Goal: Task Accomplishment & Management: Manage account settings

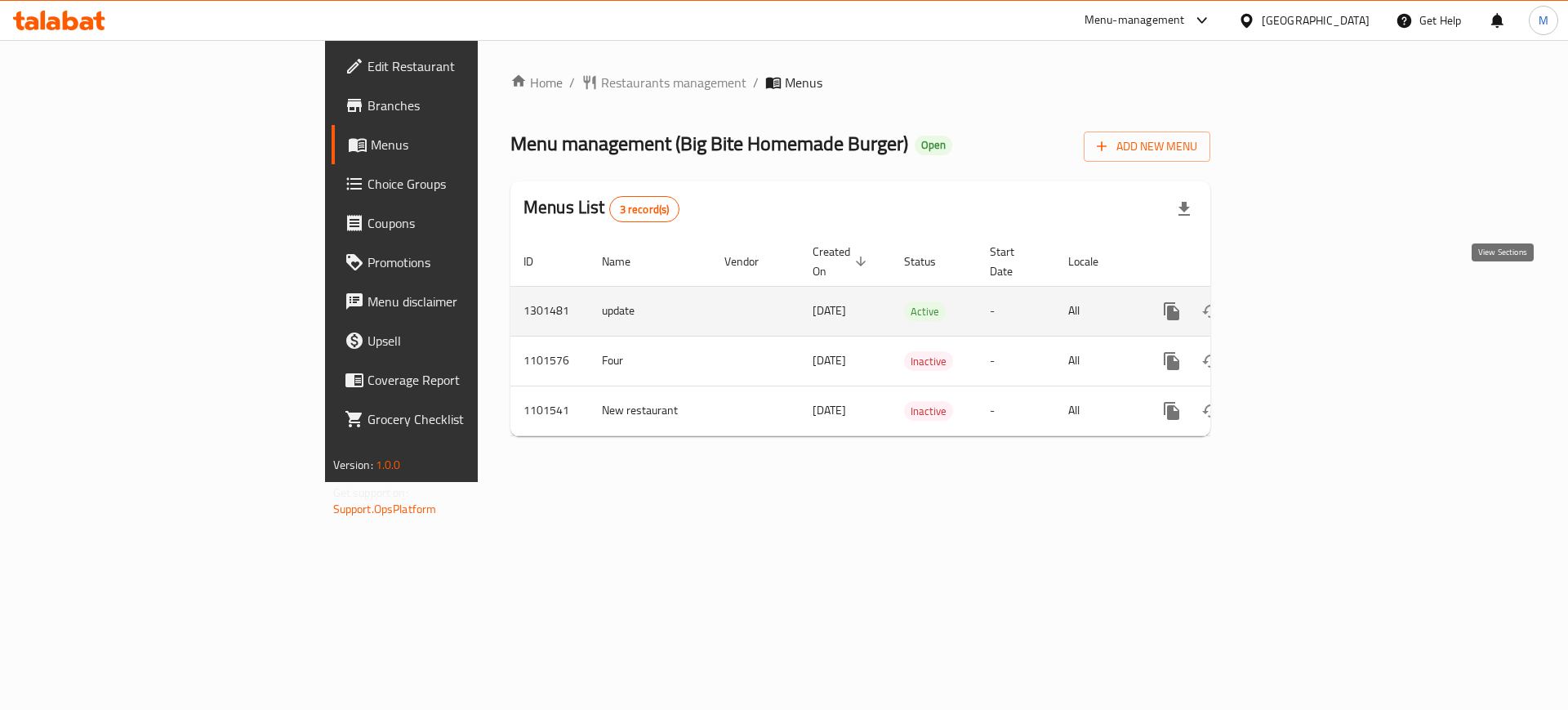
click at [1310, 291] on link "enhanced table" at bounding box center [1290, 311] width 39 height 39
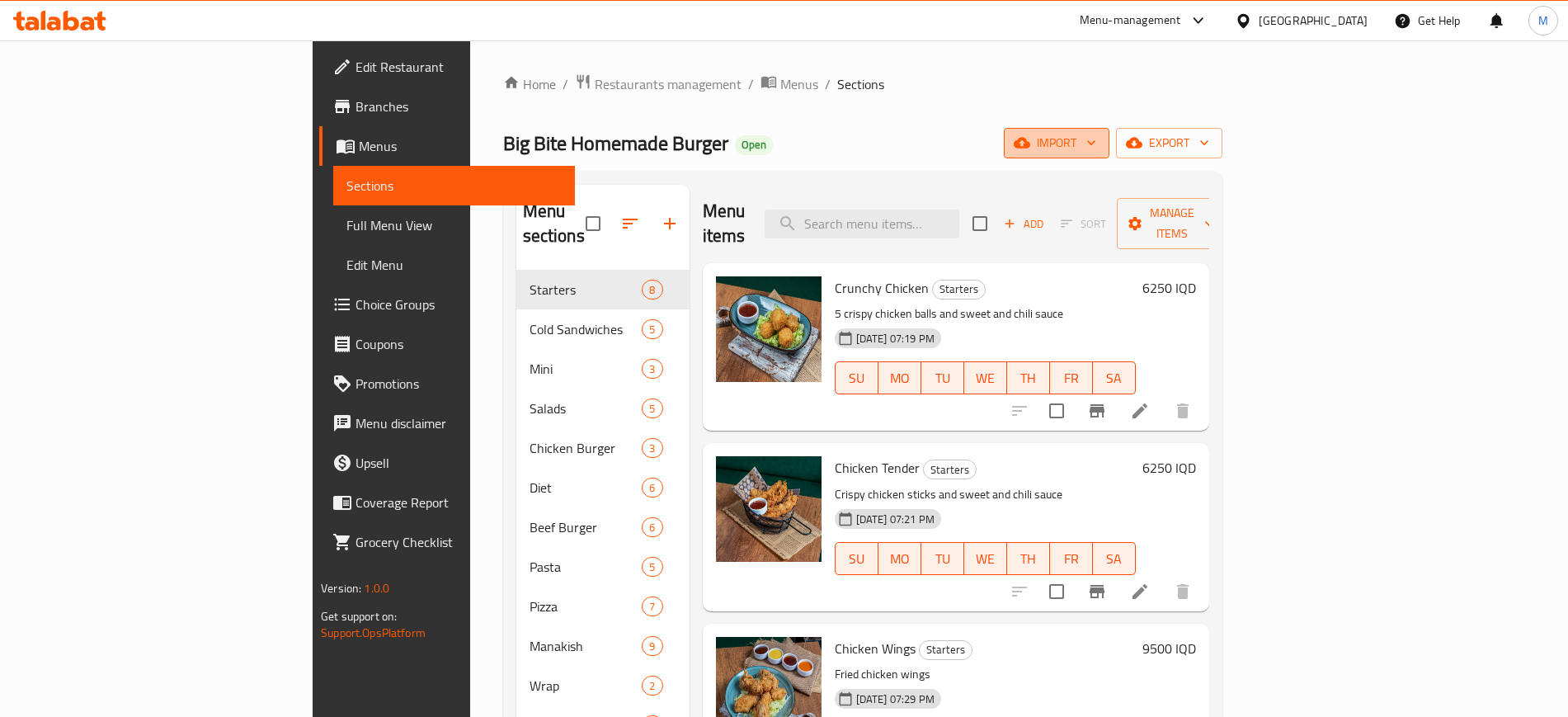
click at [1099, 150] on icon "button" at bounding box center [1091, 142] width 16 height 16
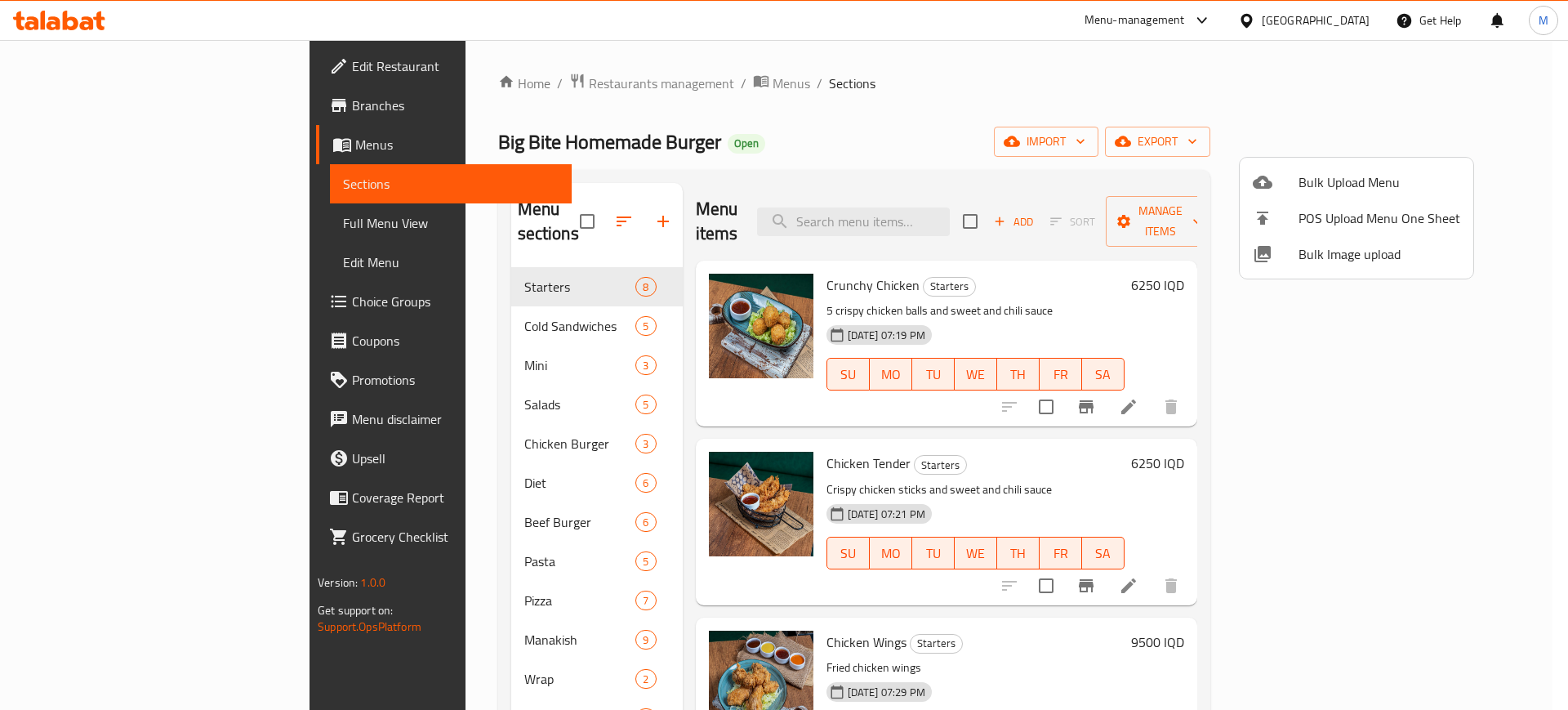
click at [1307, 271] on li "Bulk Image upload" at bounding box center [1357, 254] width 233 height 36
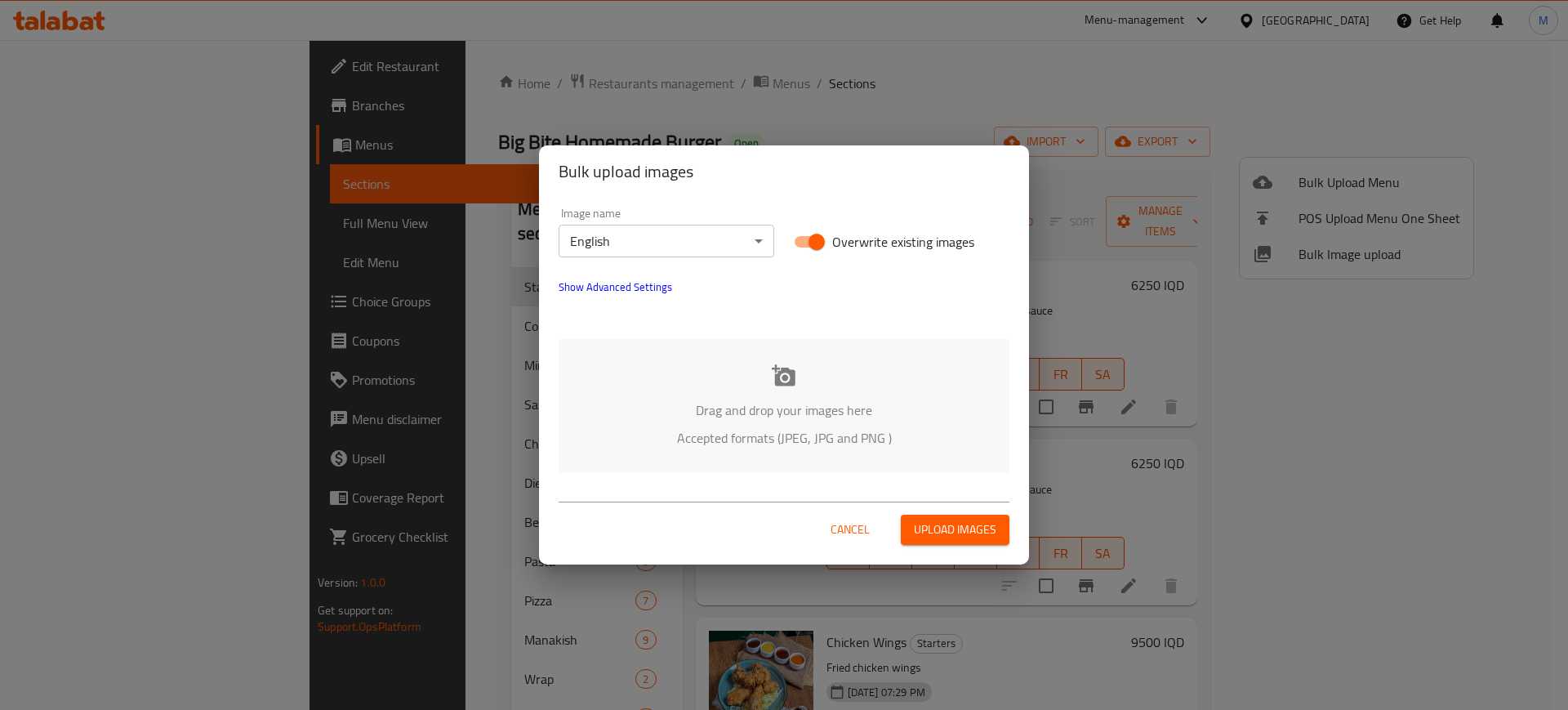
click at [733, 384] on div "Drag and drop your images here Accepted formats (JPEG, JPG and PNG )" at bounding box center [784, 405] width 451 height 133
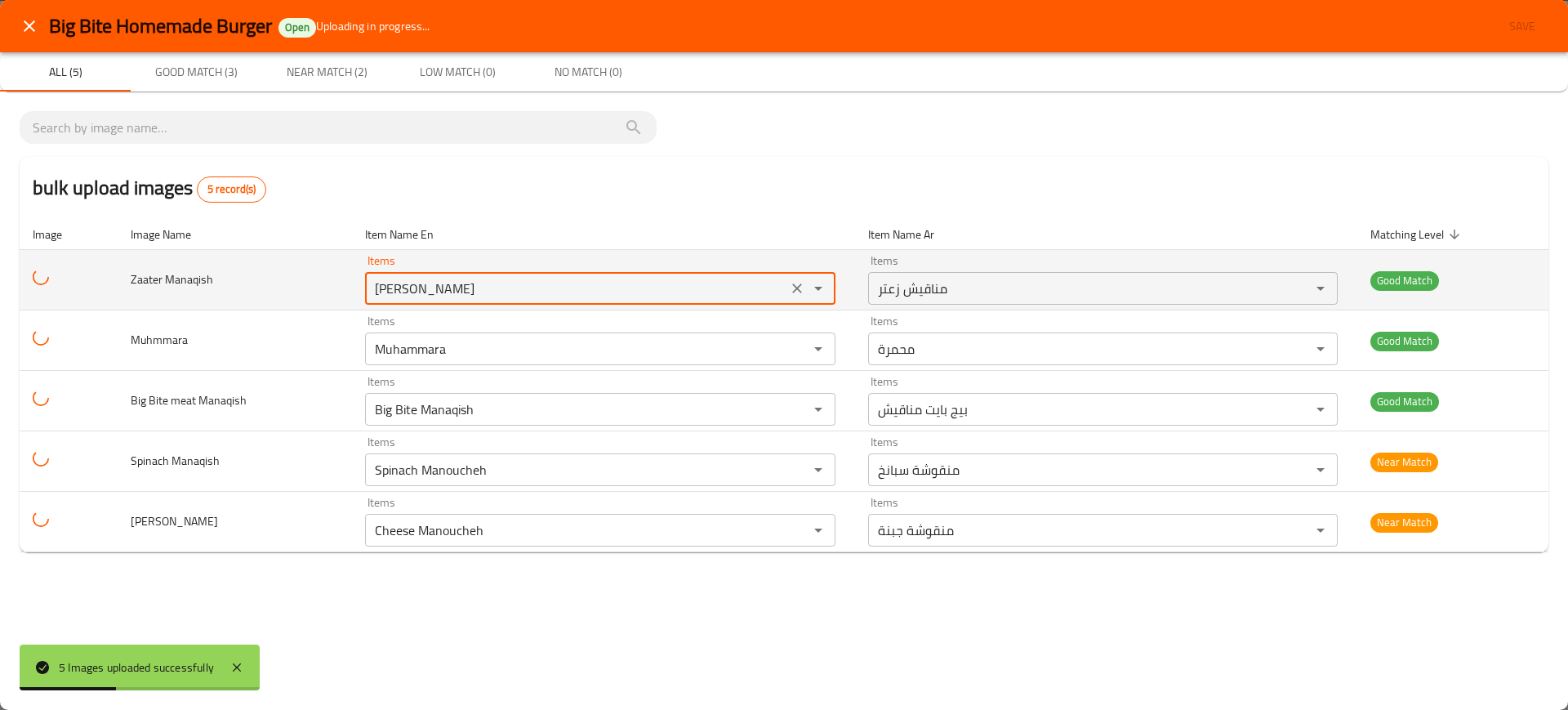
click at [432, 287] on Manaqish "Zaatar Manaqish" at bounding box center [576, 289] width 412 height 23
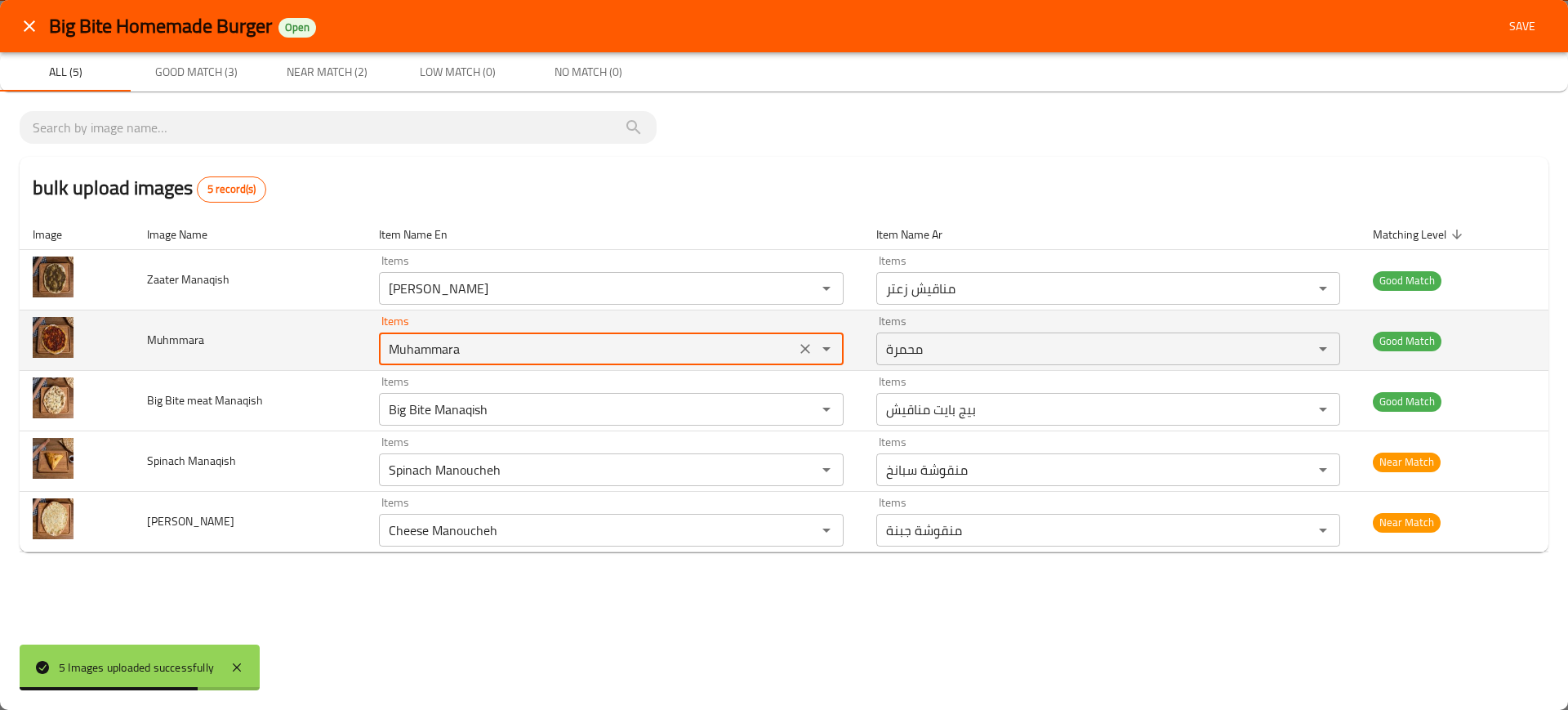
click at [467, 340] on input "Muhammara" at bounding box center [587, 349] width 406 height 23
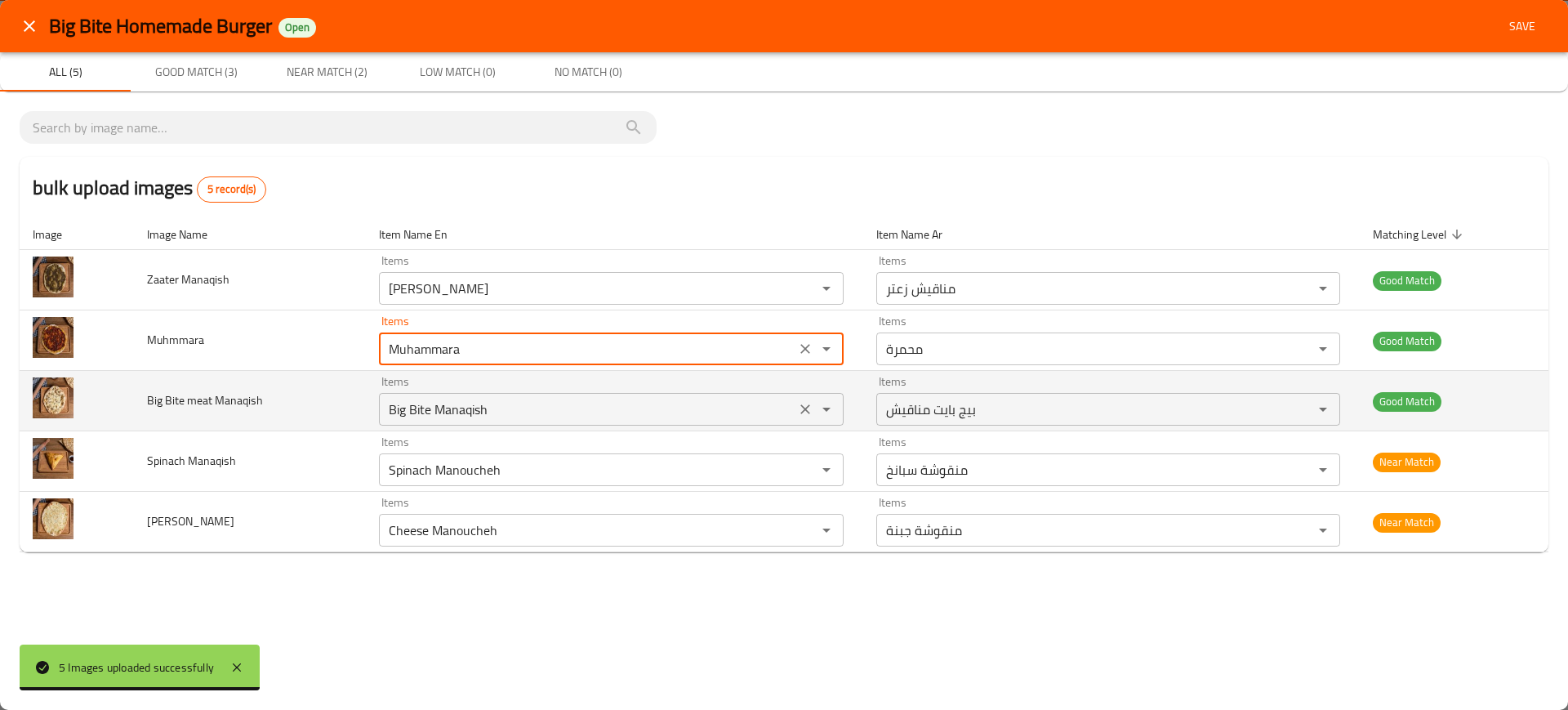
click at [477, 402] on Manaqish "Big Bite Manaqish" at bounding box center [587, 410] width 406 height 23
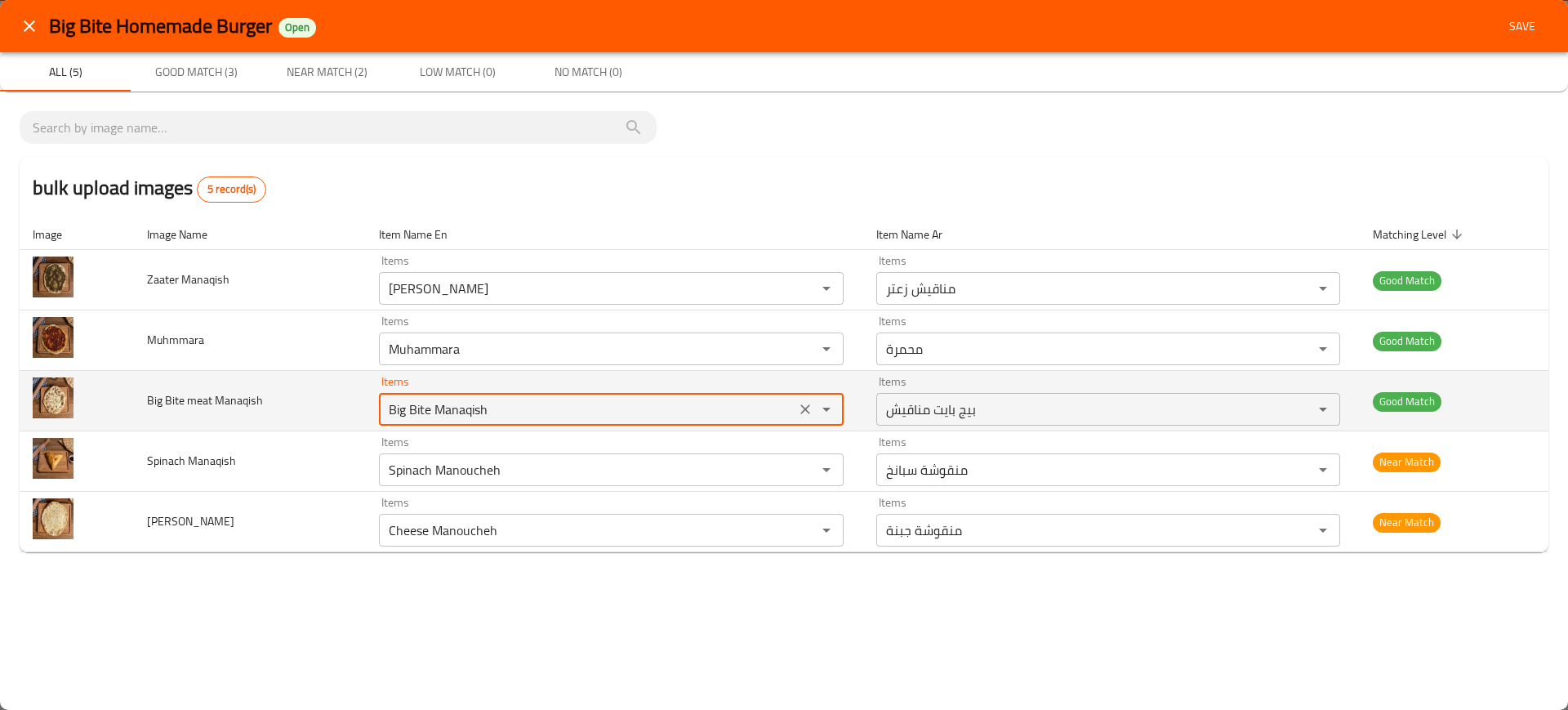
click at [477, 402] on Manaqish "Big Bite Manaqish" at bounding box center [587, 410] width 406 height 23
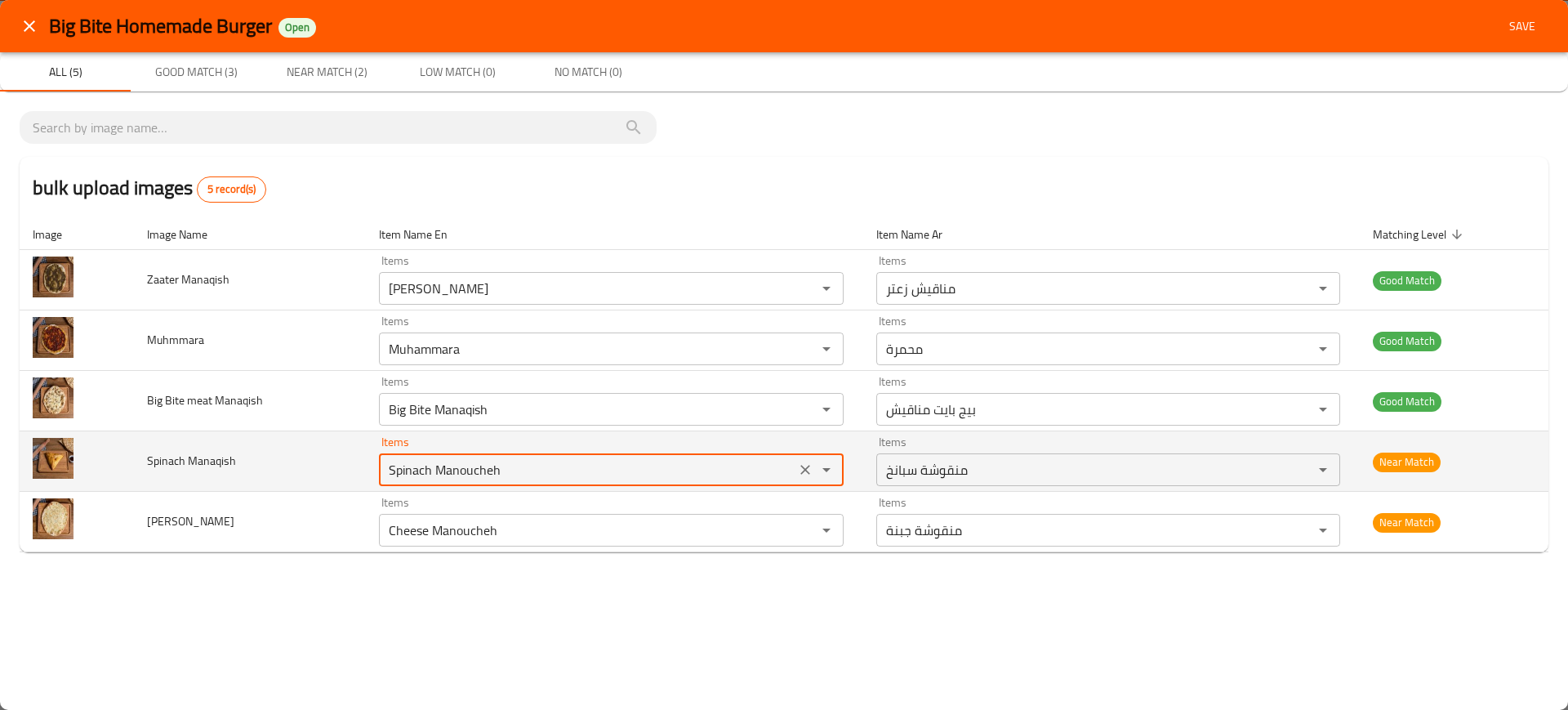
click at [415, 460] on Manaqish "Spinach Manoucheh" at bounding box center [587, 469] width 406 height 23
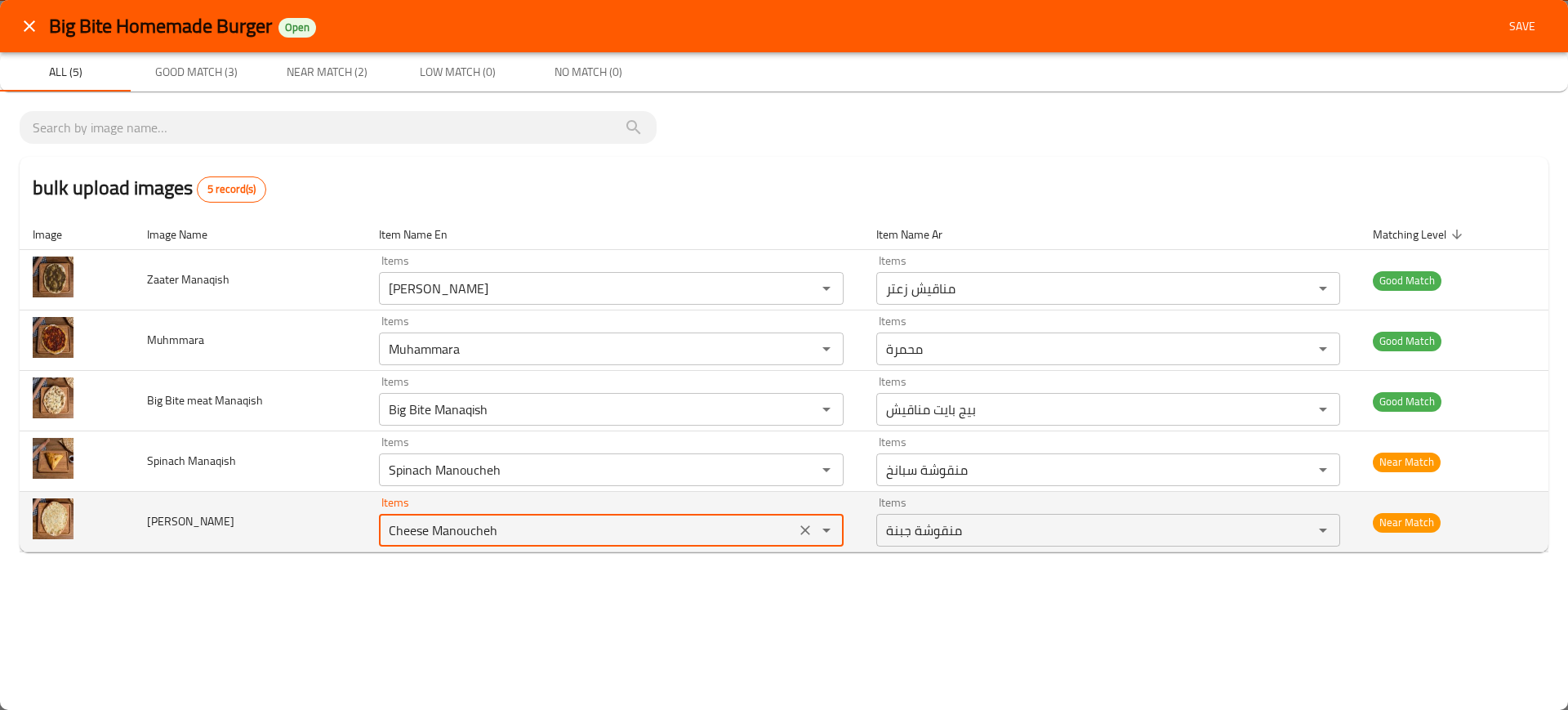
click at [466, 535] on Manaqish "Cheese Manoucheh" at bounding box center [587, 530] width 406 height 23
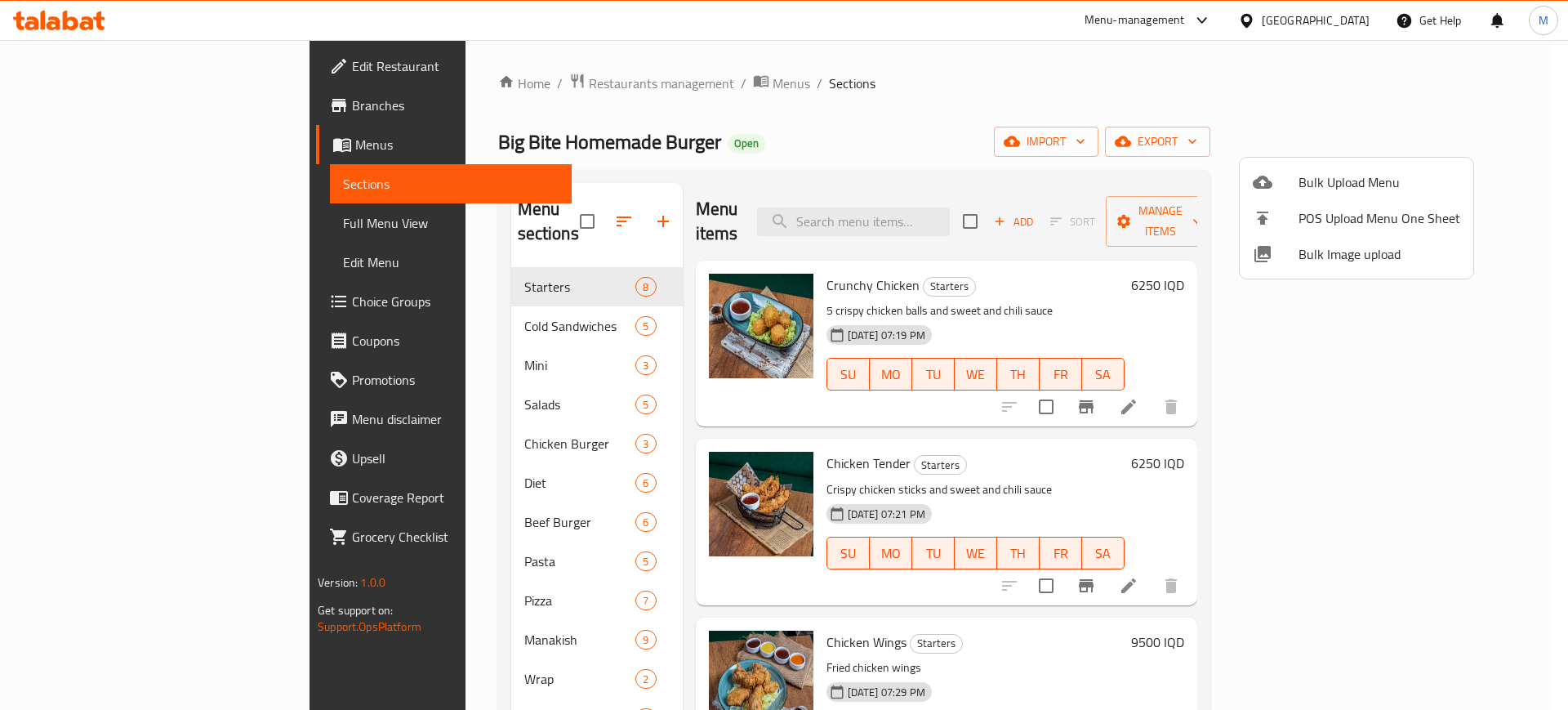
click at [605, 146] on div at bounding box center [784, 355] width 1568 height 710
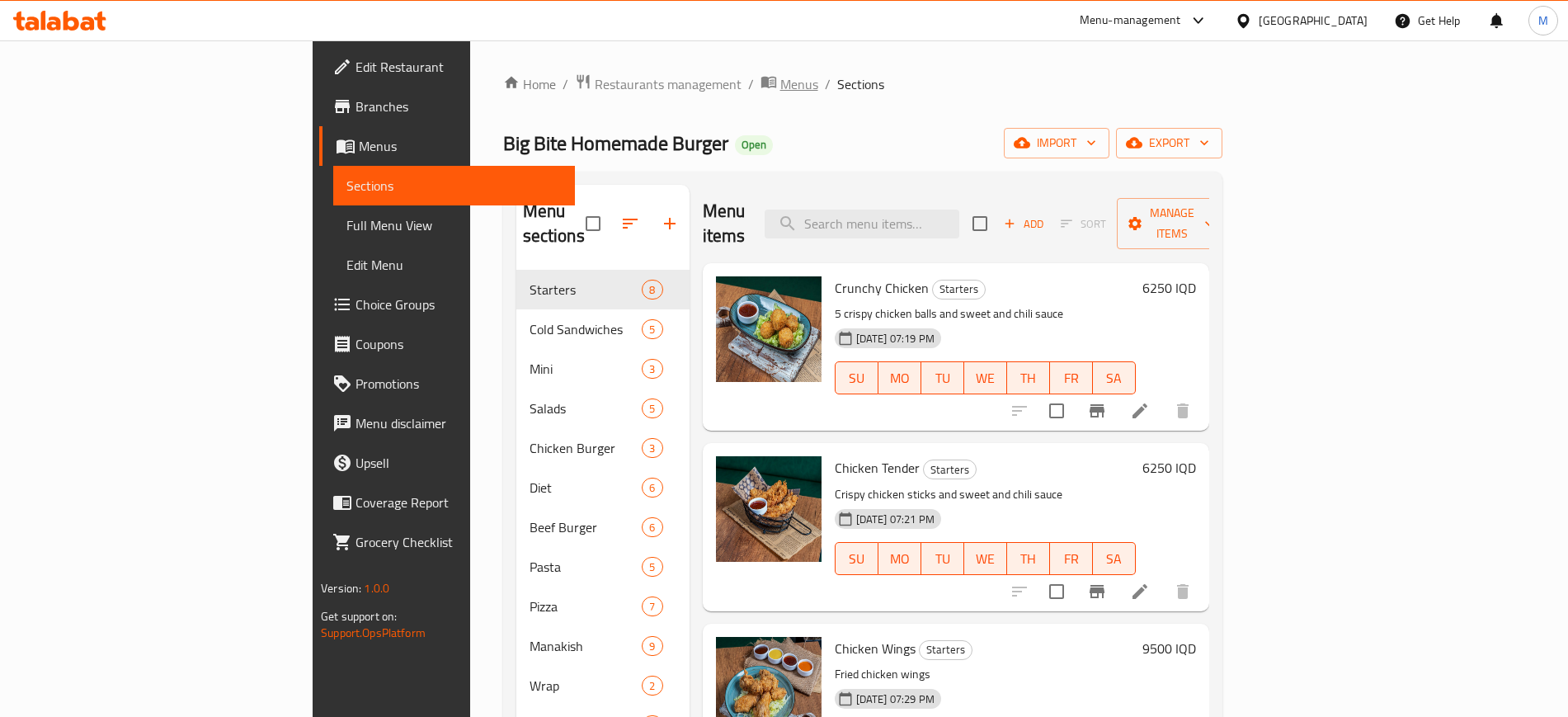
click at [780, 75] on span "Menus" at bounding box center [799, 85] width 38 height 20
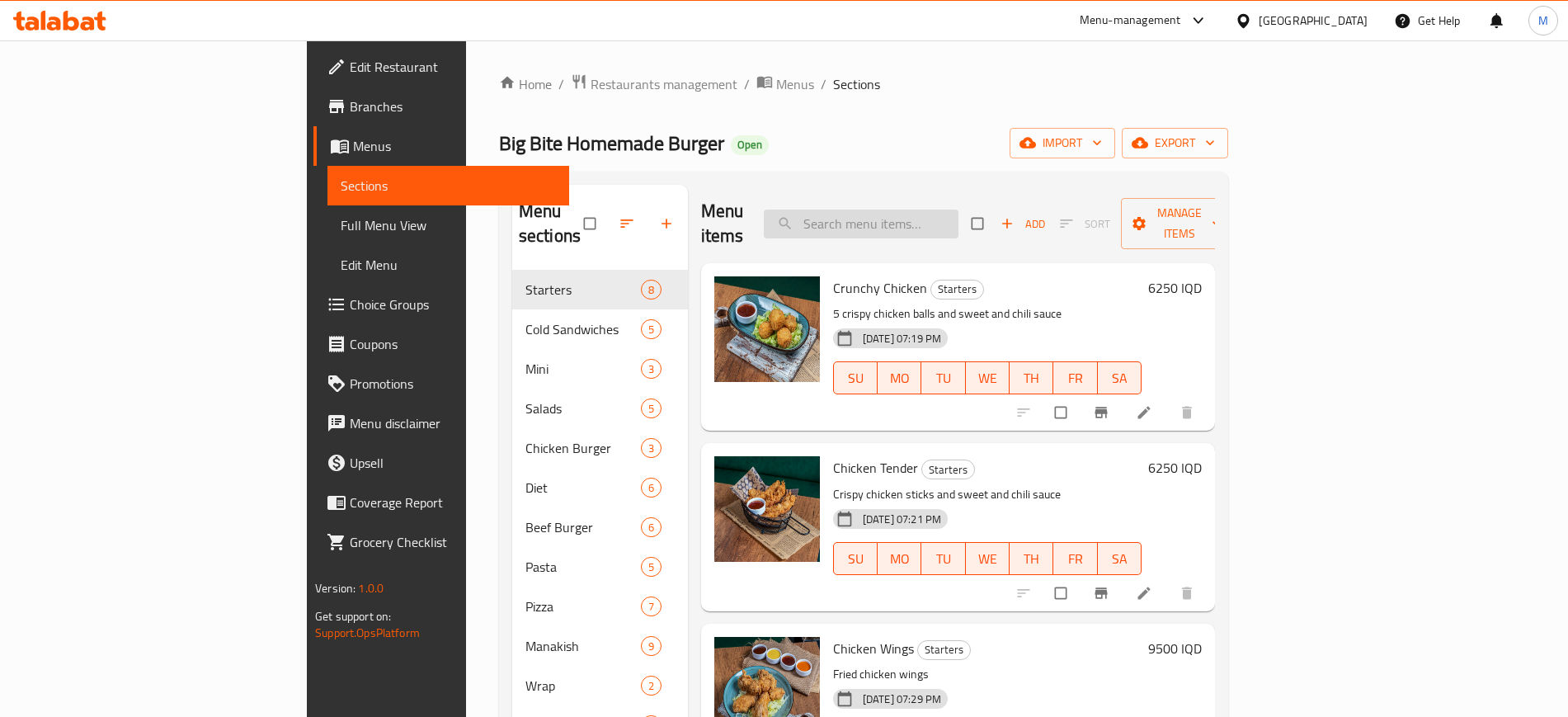
click at [958, 210] on input "search" at bounding box center [861, 224] width 194 height 29
paste input "[PERSON_NAME]"
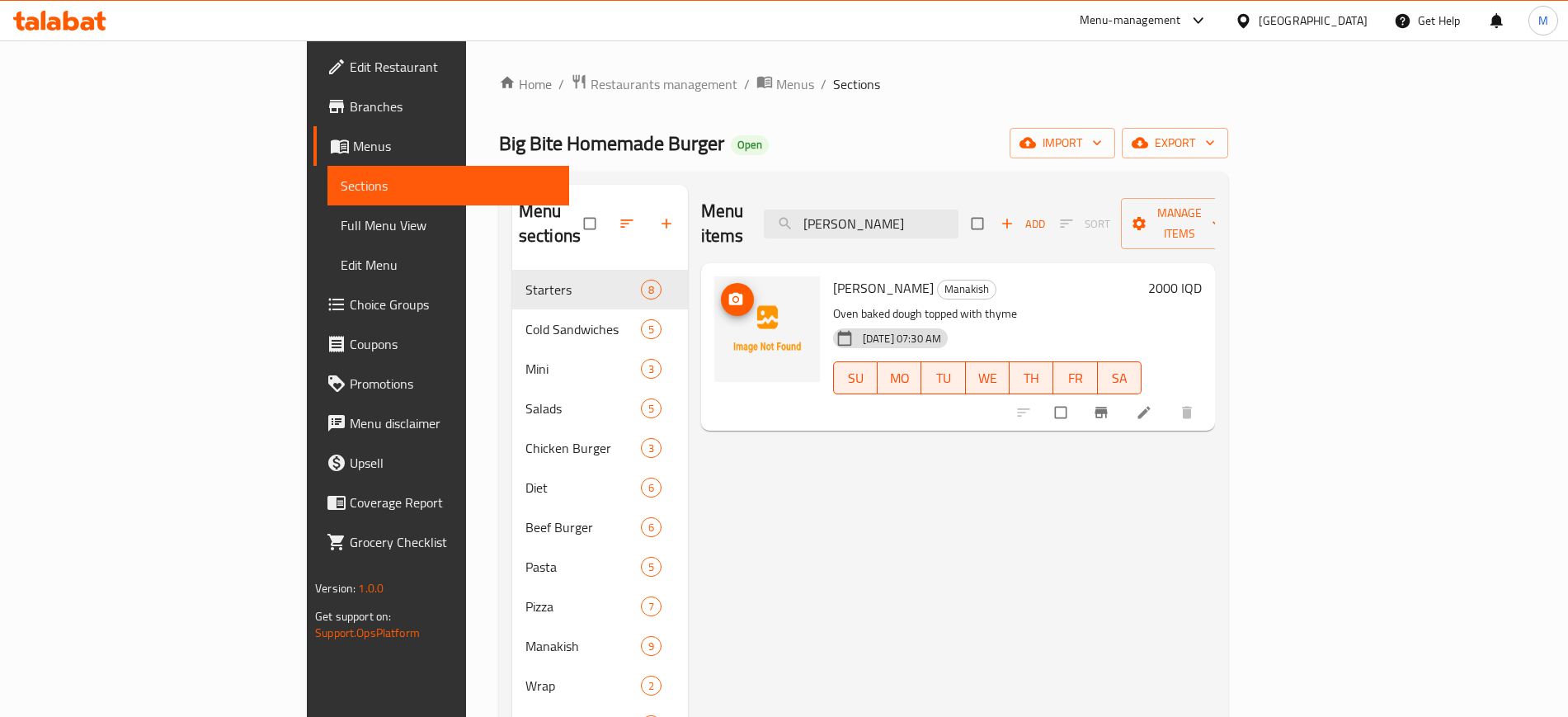
type input "Zaatar Manaqish"
click at [728, 291] on icon "upload picture" at bounding box center [736, 300] width 16 height 16
click at [947, 210] on input "Zaatar Manaqish" at bounding box center [861, 224] width 194 height 29
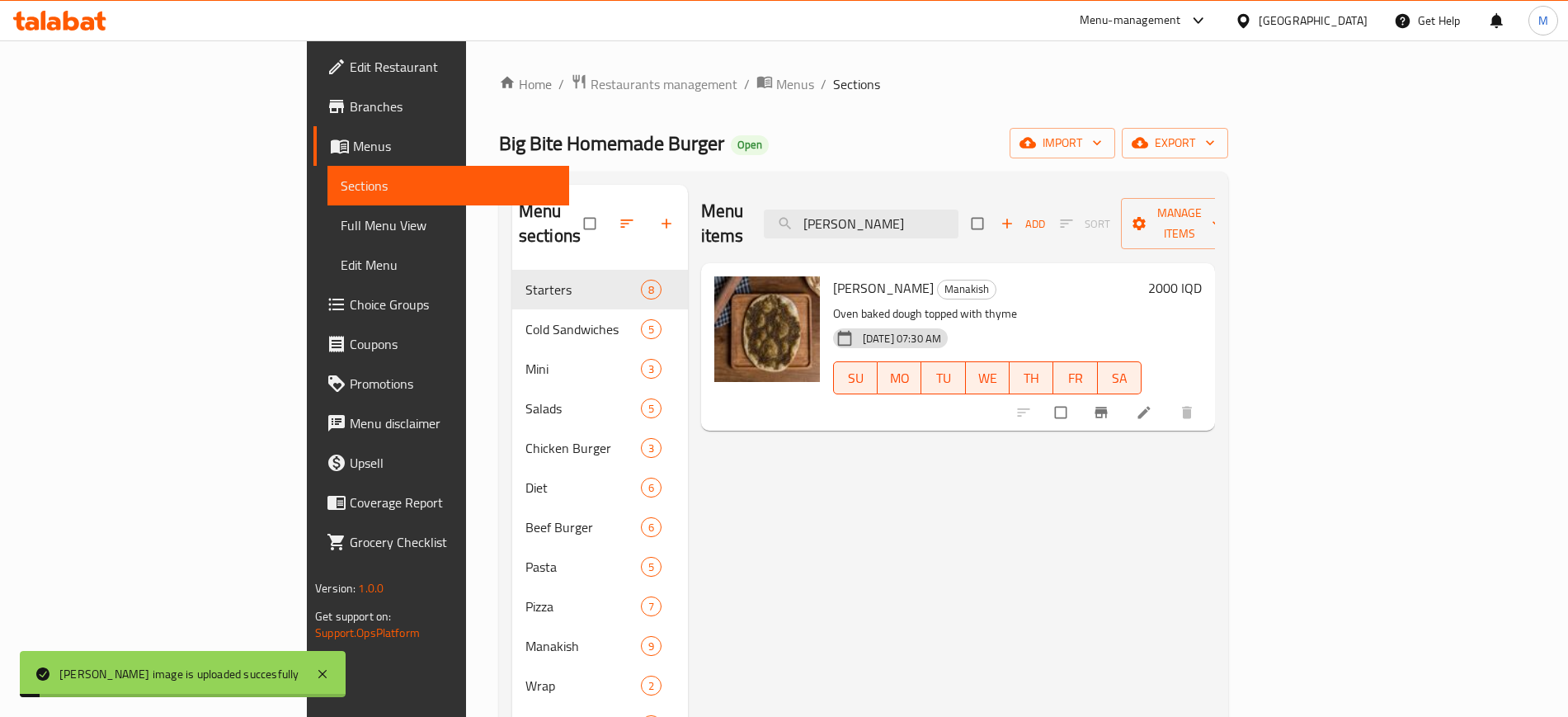
paste input "Muhammara"
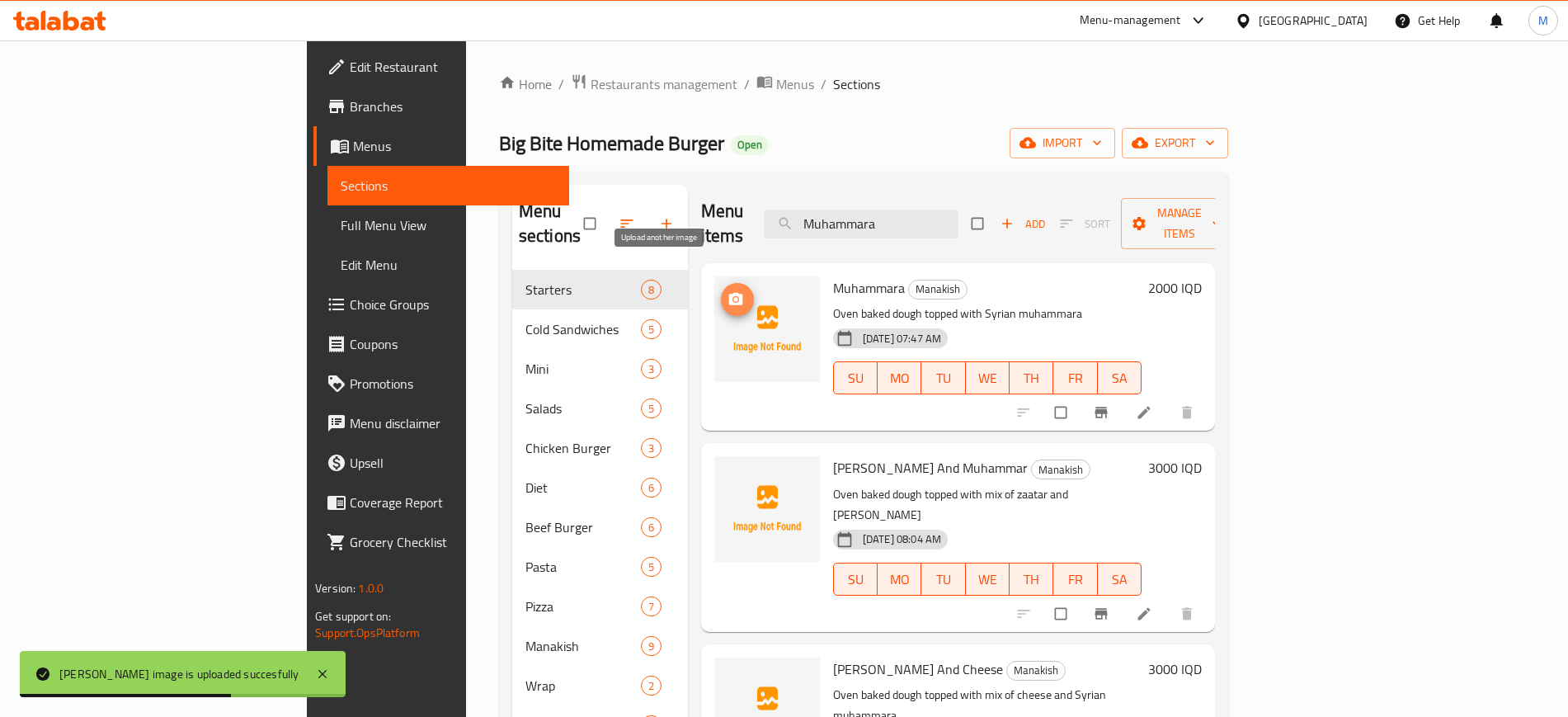
click at [730, 292] on icon "upload picture" at bounding box center [737, 299] width 14 height 13
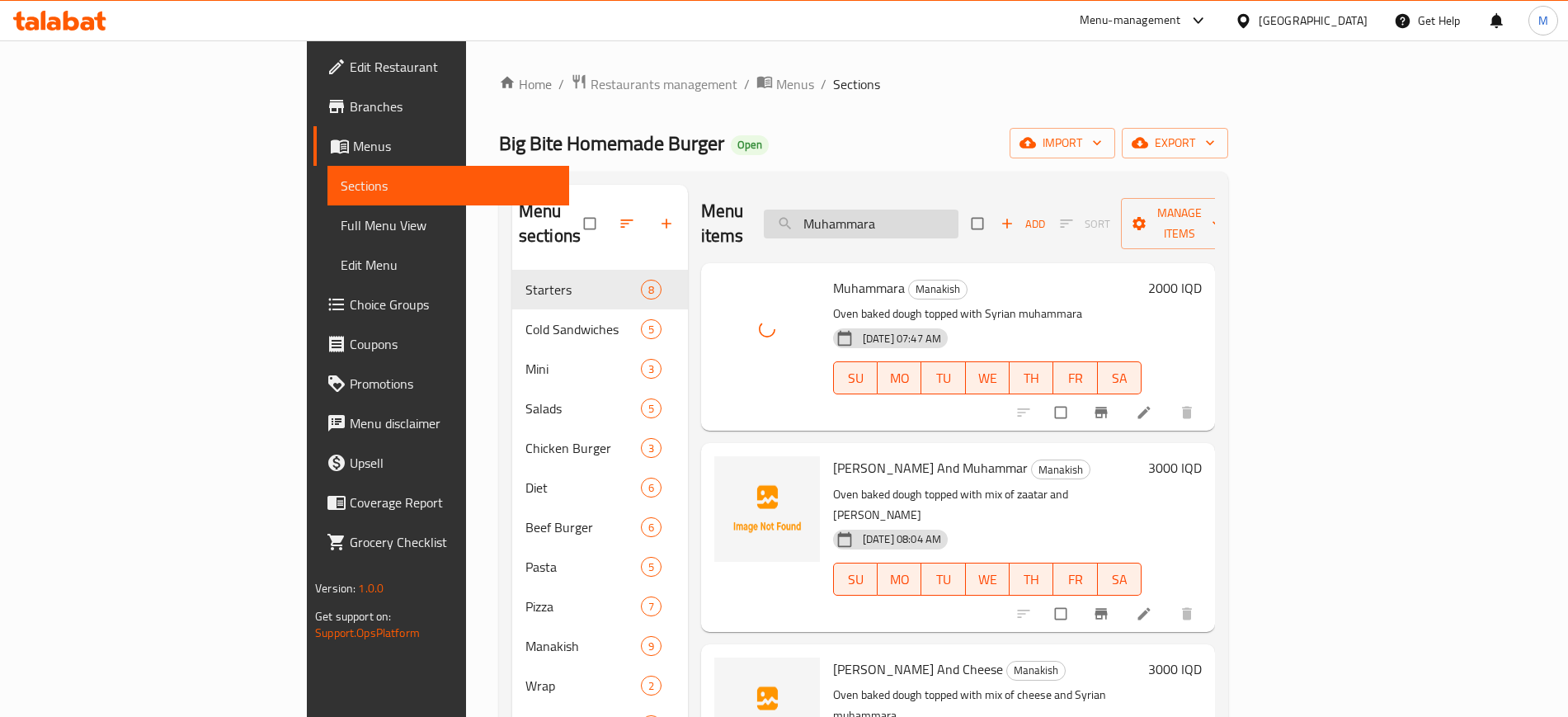
click at [958, 210] on input "Muhammara" at bounding box center [861, 224] width 194 height 29
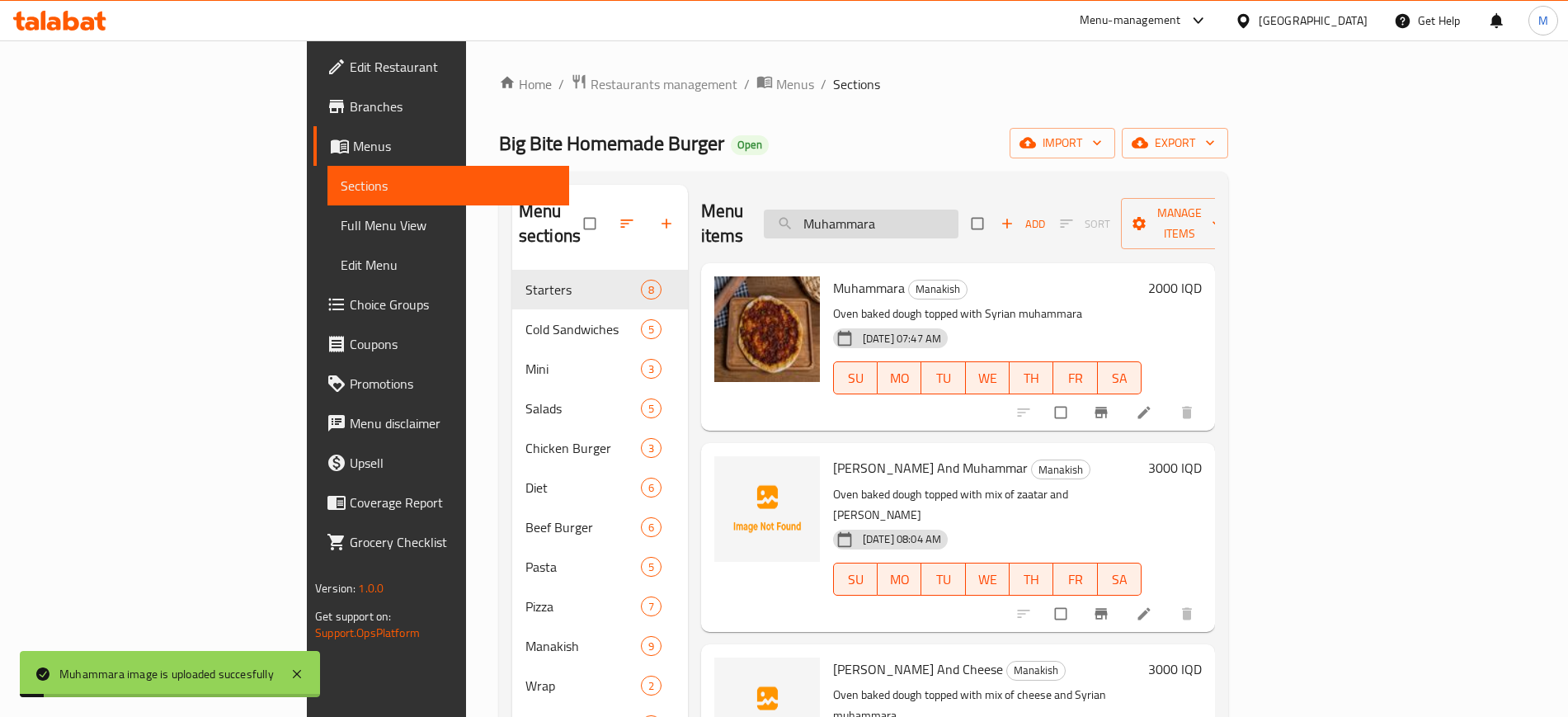
paste input "Big Bite Manaqish"
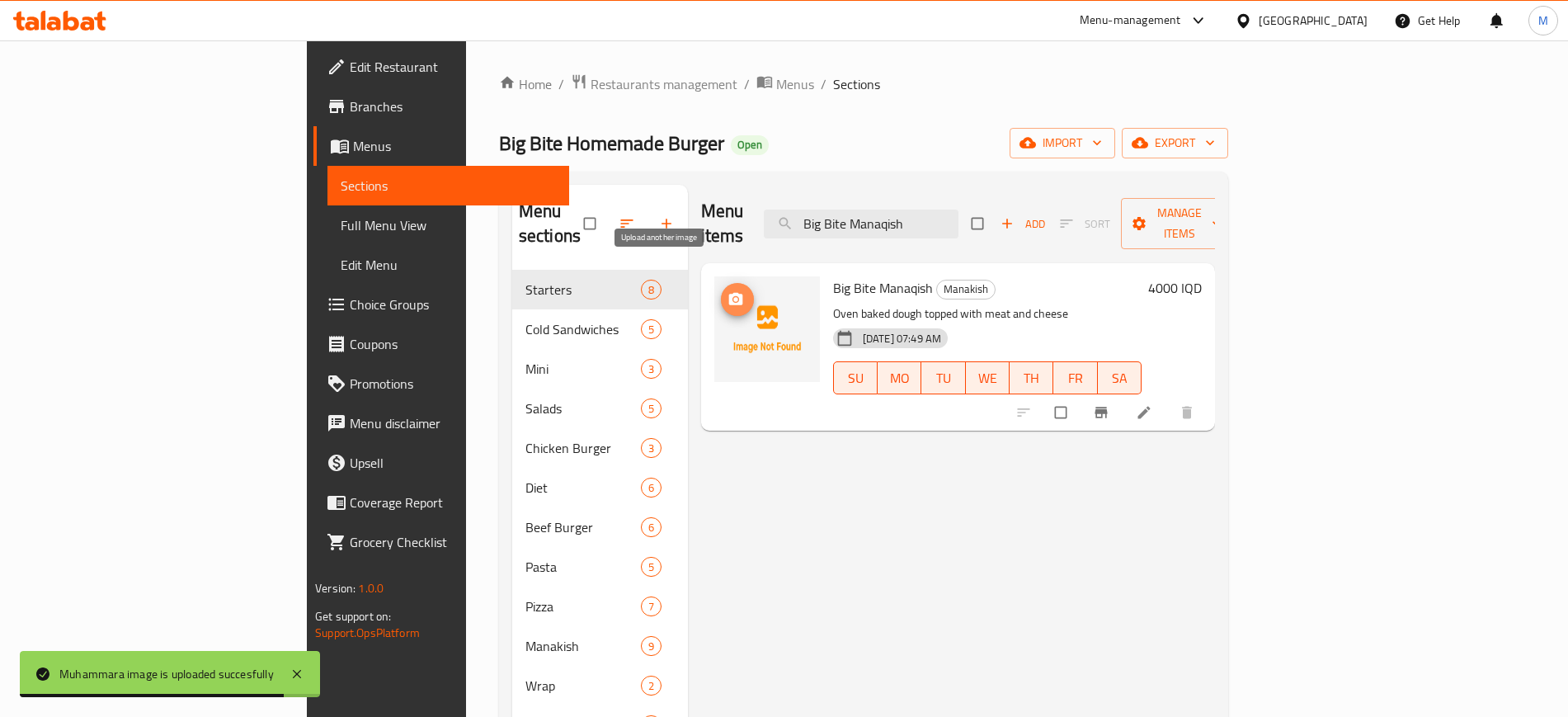
click at [728, 291] on icon "upload picture" at bounding box center [736, 300] width 16 height 16
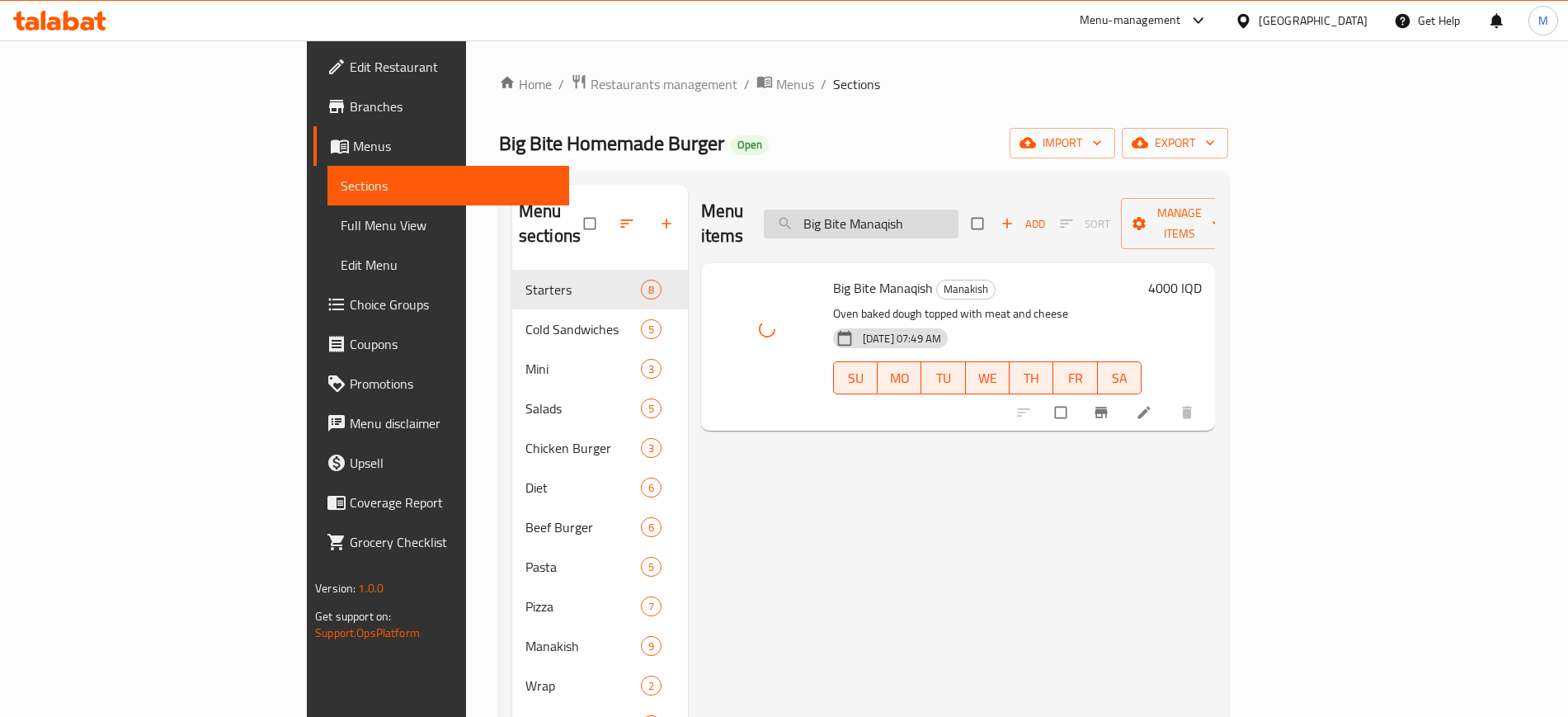
click at [938, 212] on input "Big Bite Manaqish" at bounding box center [861, 224] width 194 height 29
paste input "Spinach Manouche"
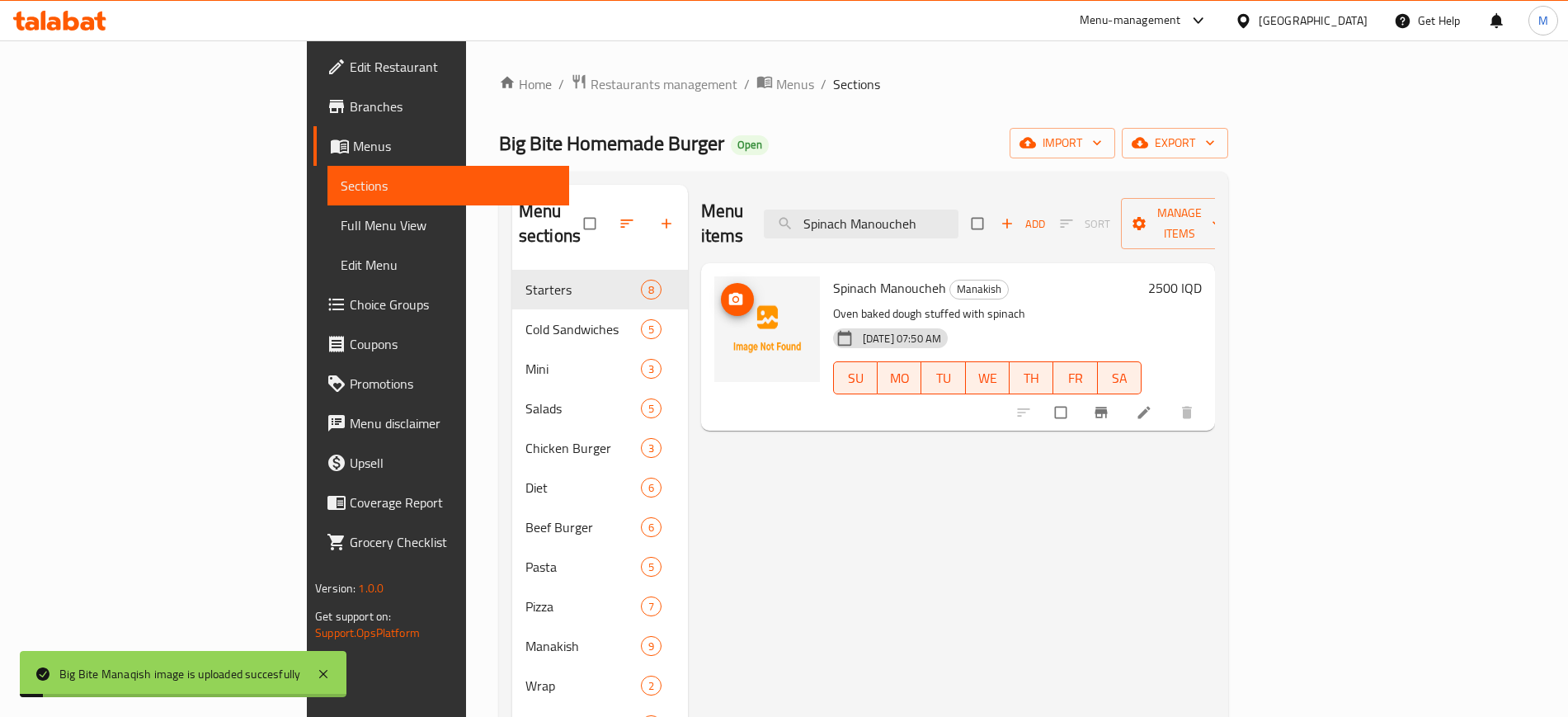
type input "Spinach Manoucheh"
click at [728, 291] on icon "upload picture" at bounding box center [736, 300] width 16 height 16
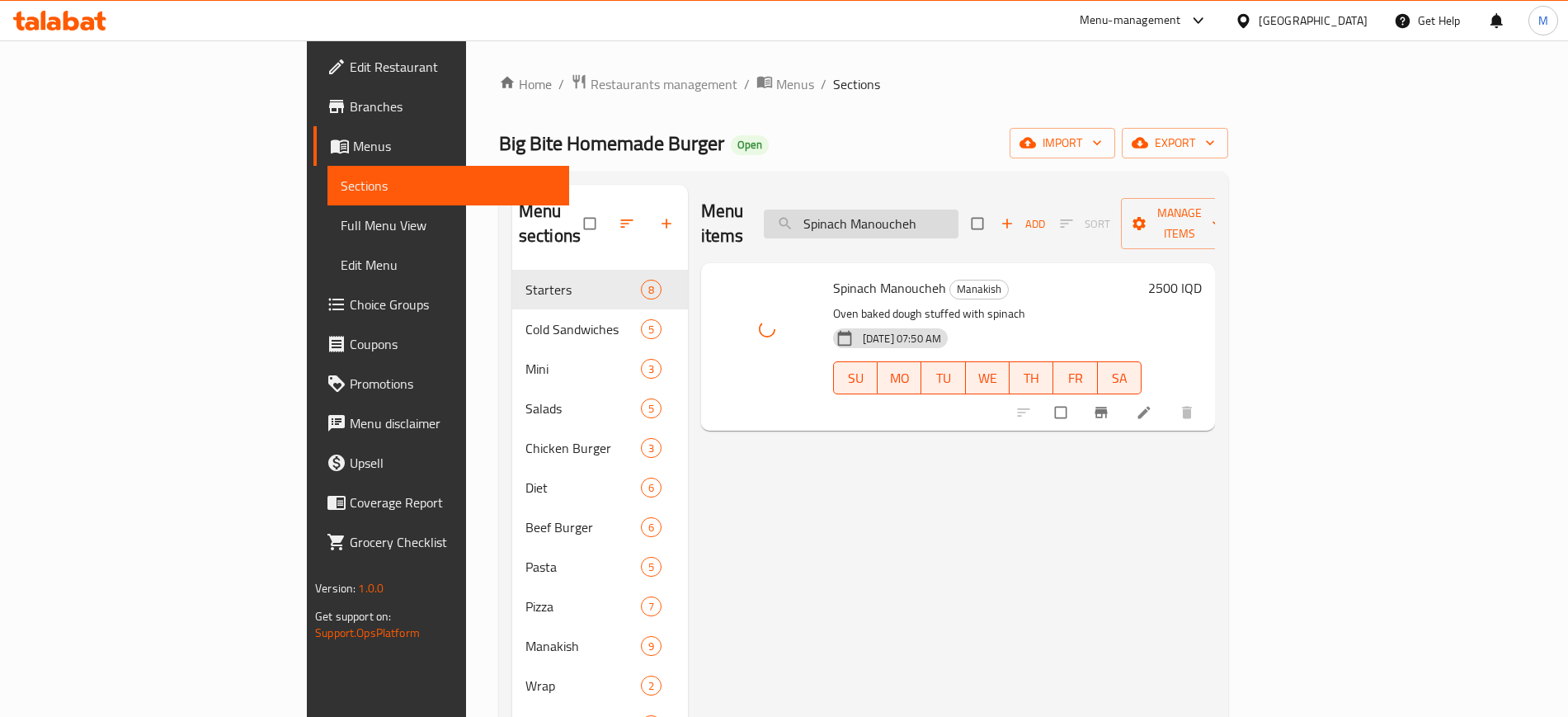
click at [933, 220] on input "Spinach Manoucheh" at bounding box center [861, 224] width 194 height 29
paste input "Cheese"
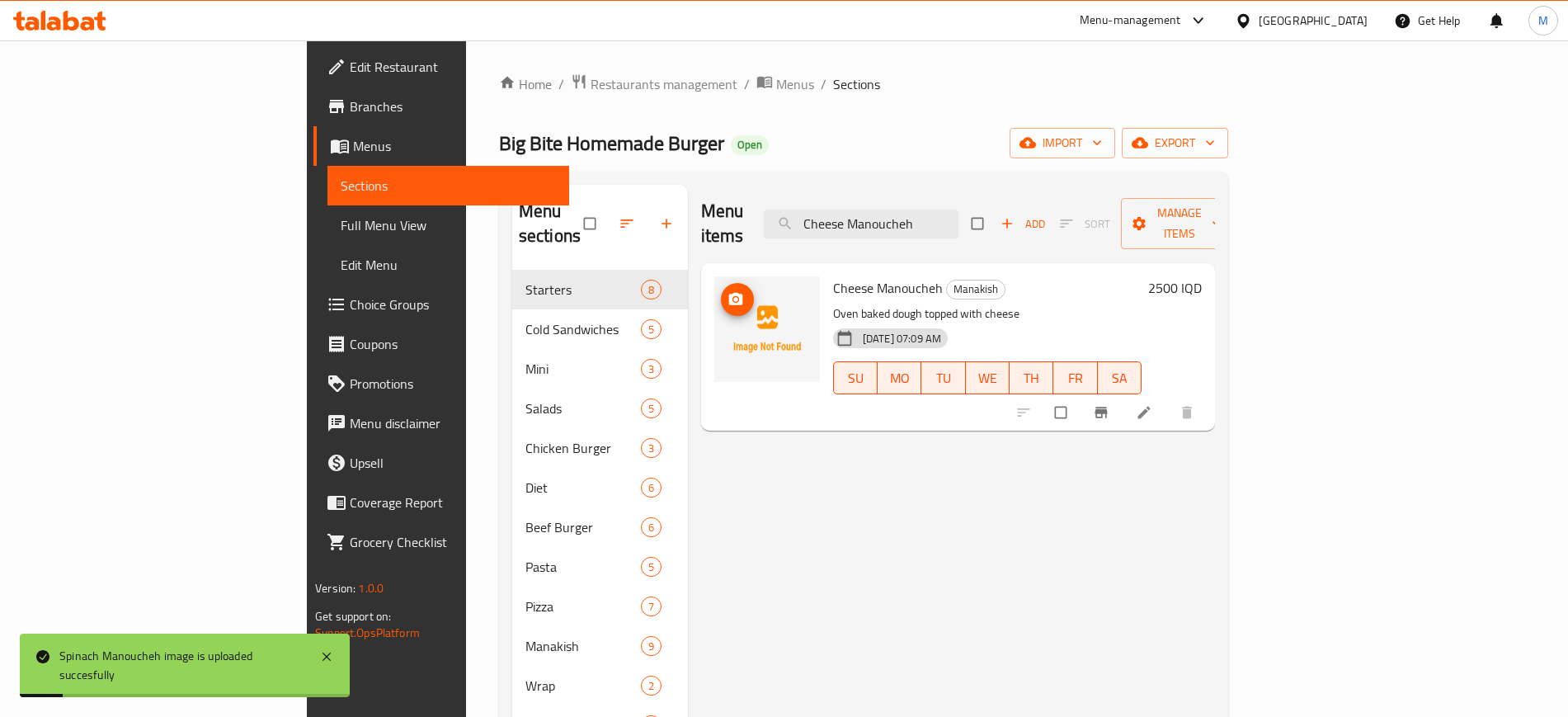
type input "Cheese Manoucheh"
click at [721, 291] on span "upload picture" at bounding box center [737, 300] width 33 height 16
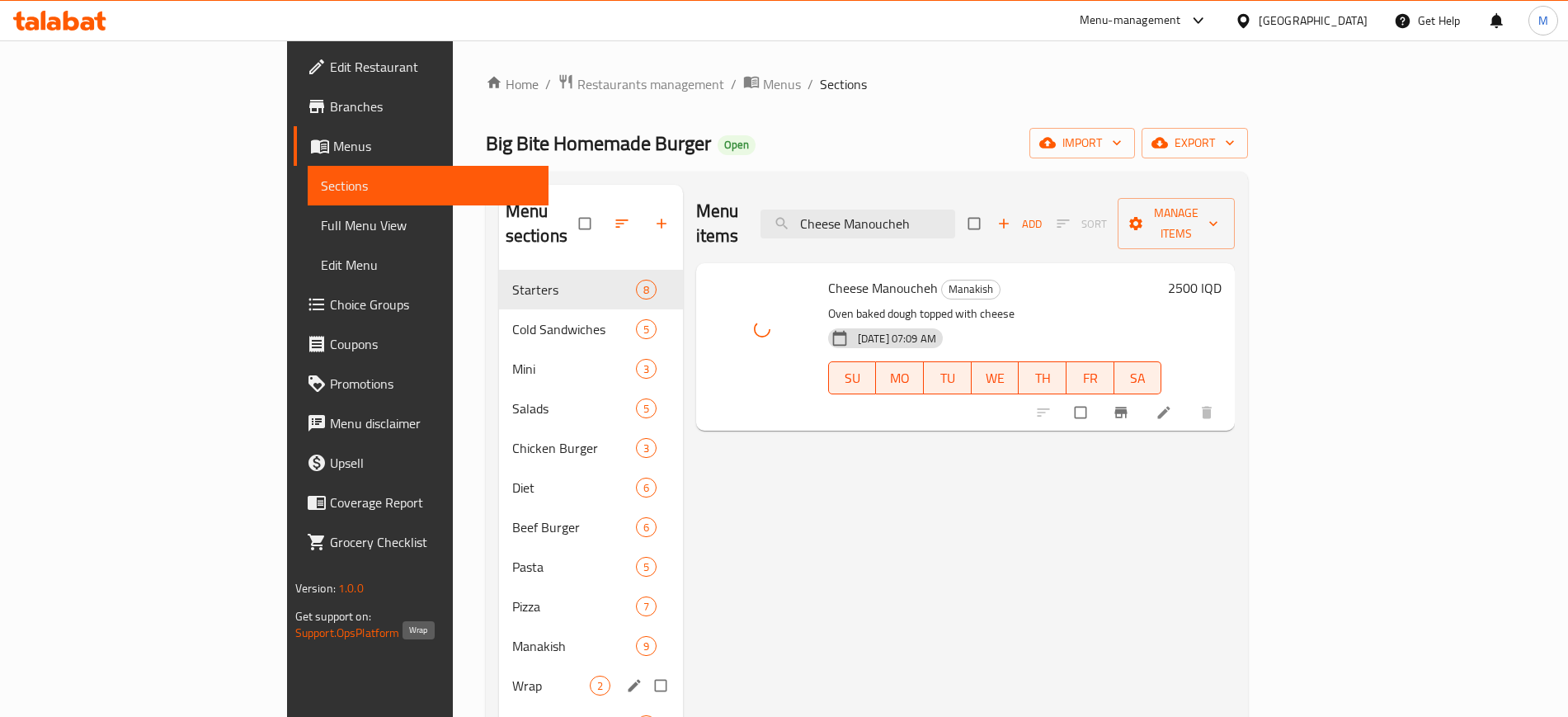
scroll to position [231, 0]
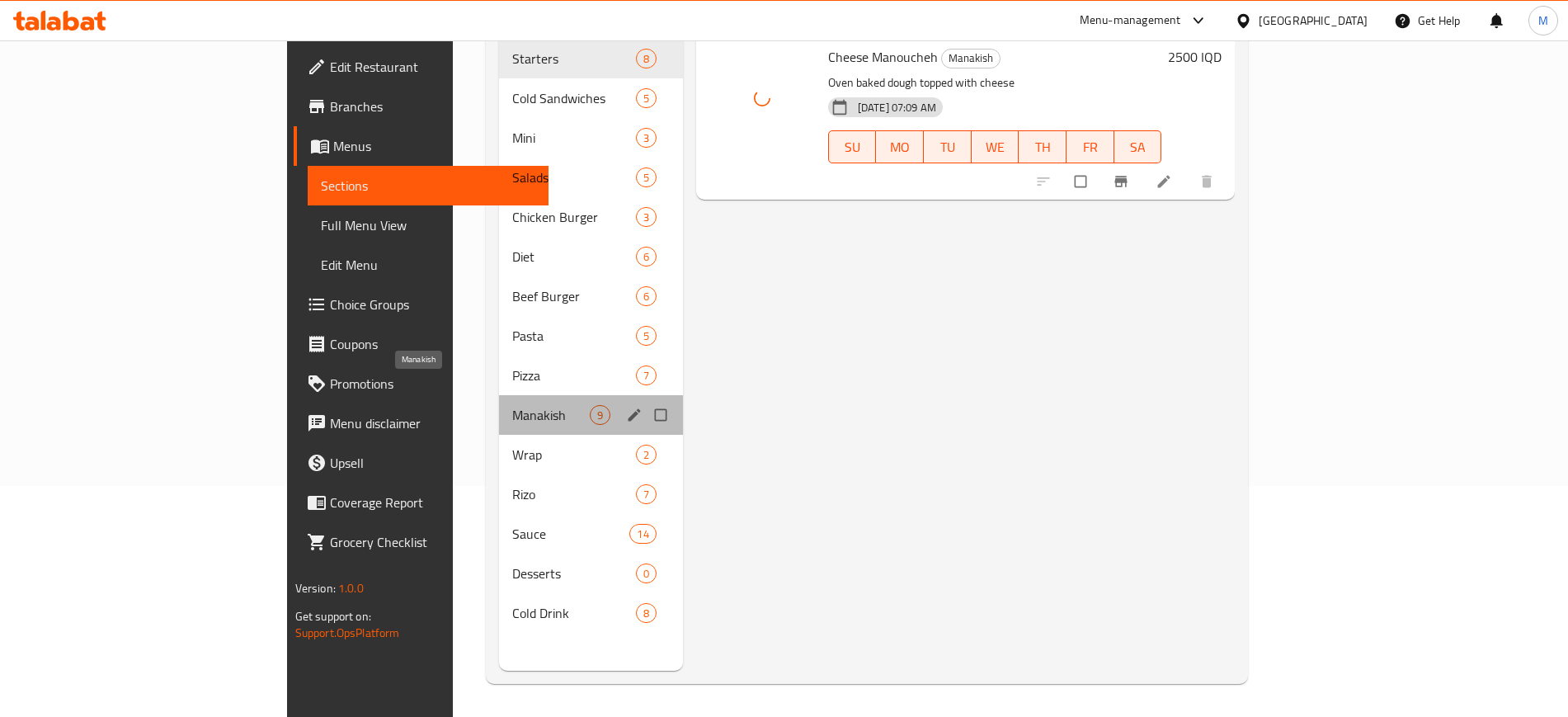
click at [512, 405] on span "Manakish" at bounding box center [551, 415] width 77 height 20
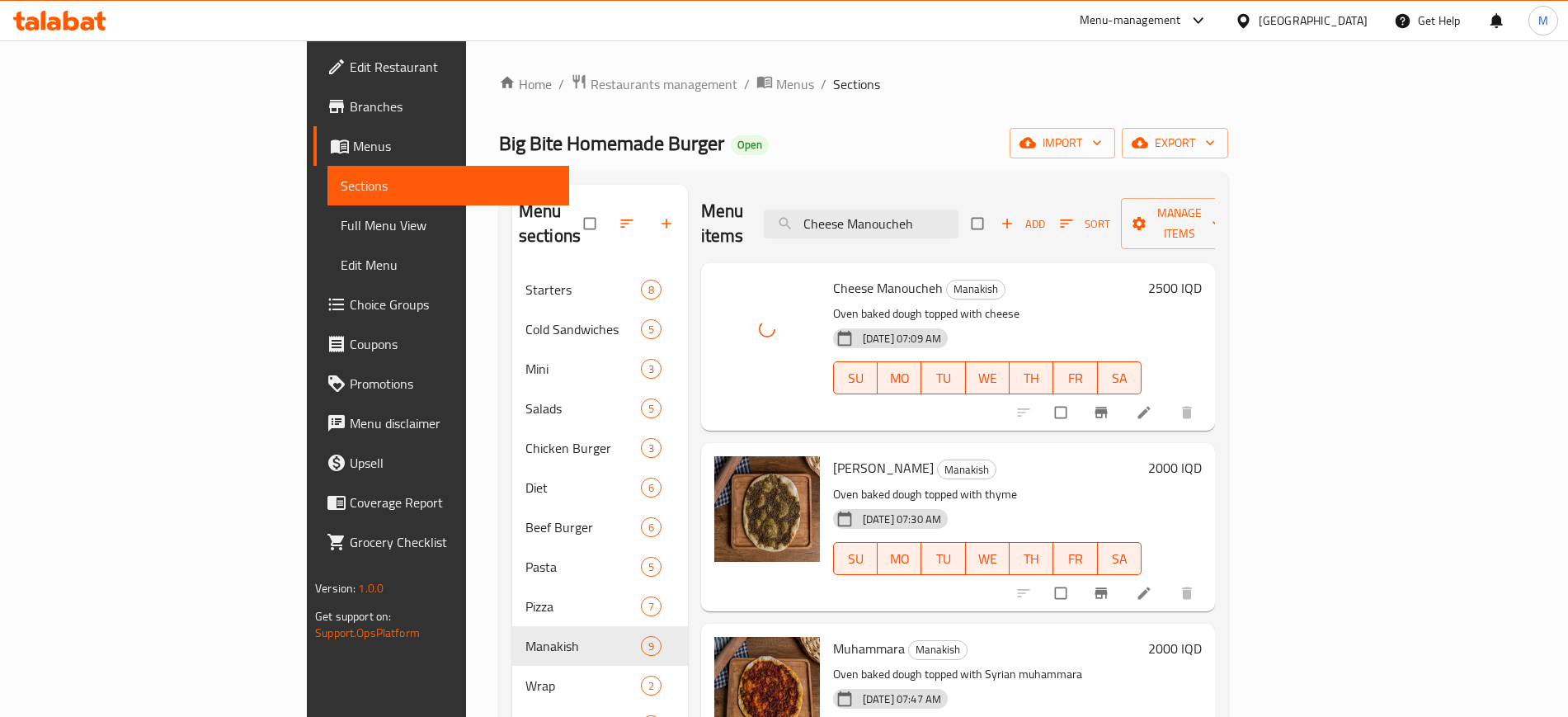
scroll to position [1, 0]
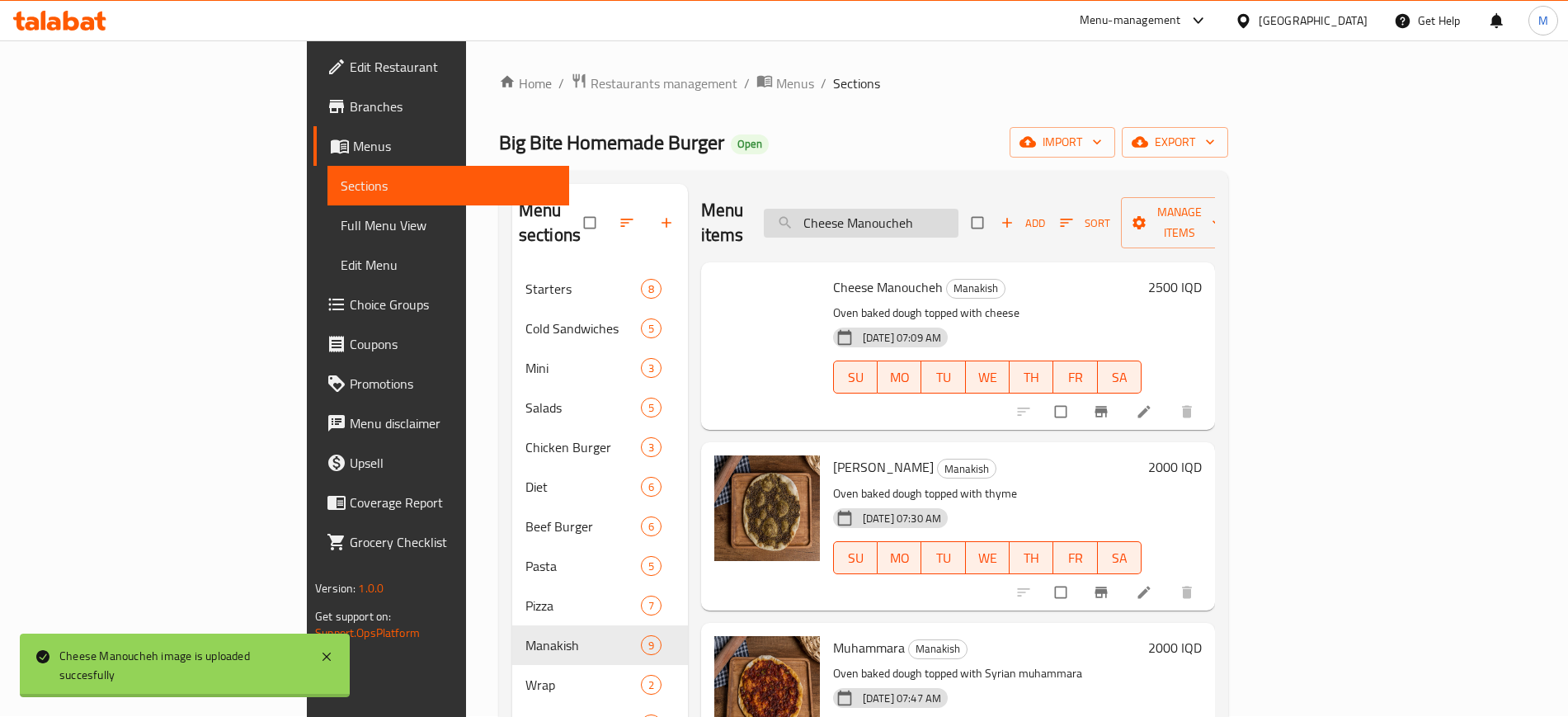
click at [958, 218] on input "Cheese Manoucheh" at bounding box center [861, 223] width 194 height 29
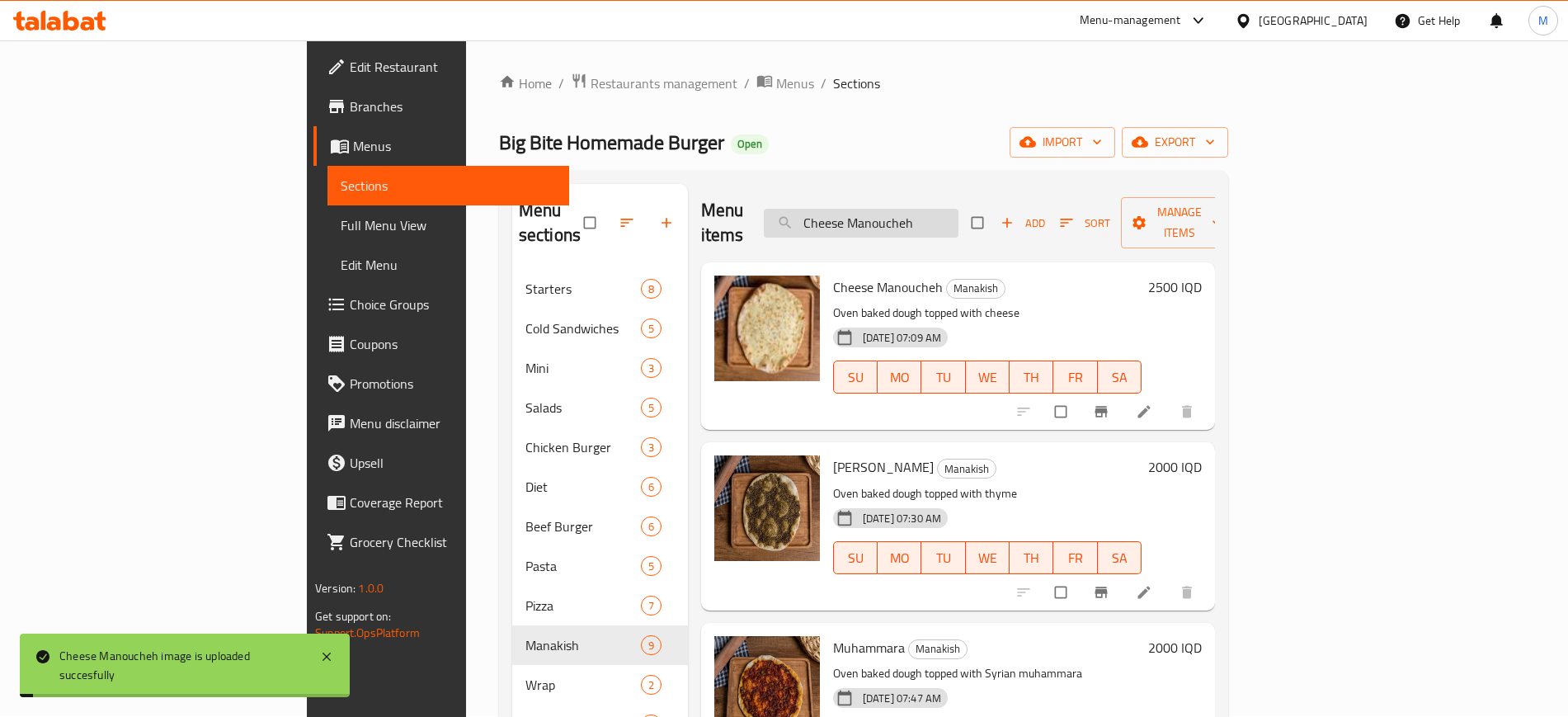
click at [958, 218] on input "Cheese Manoucheh" at bounding box center [861, 223] width 194 height 29
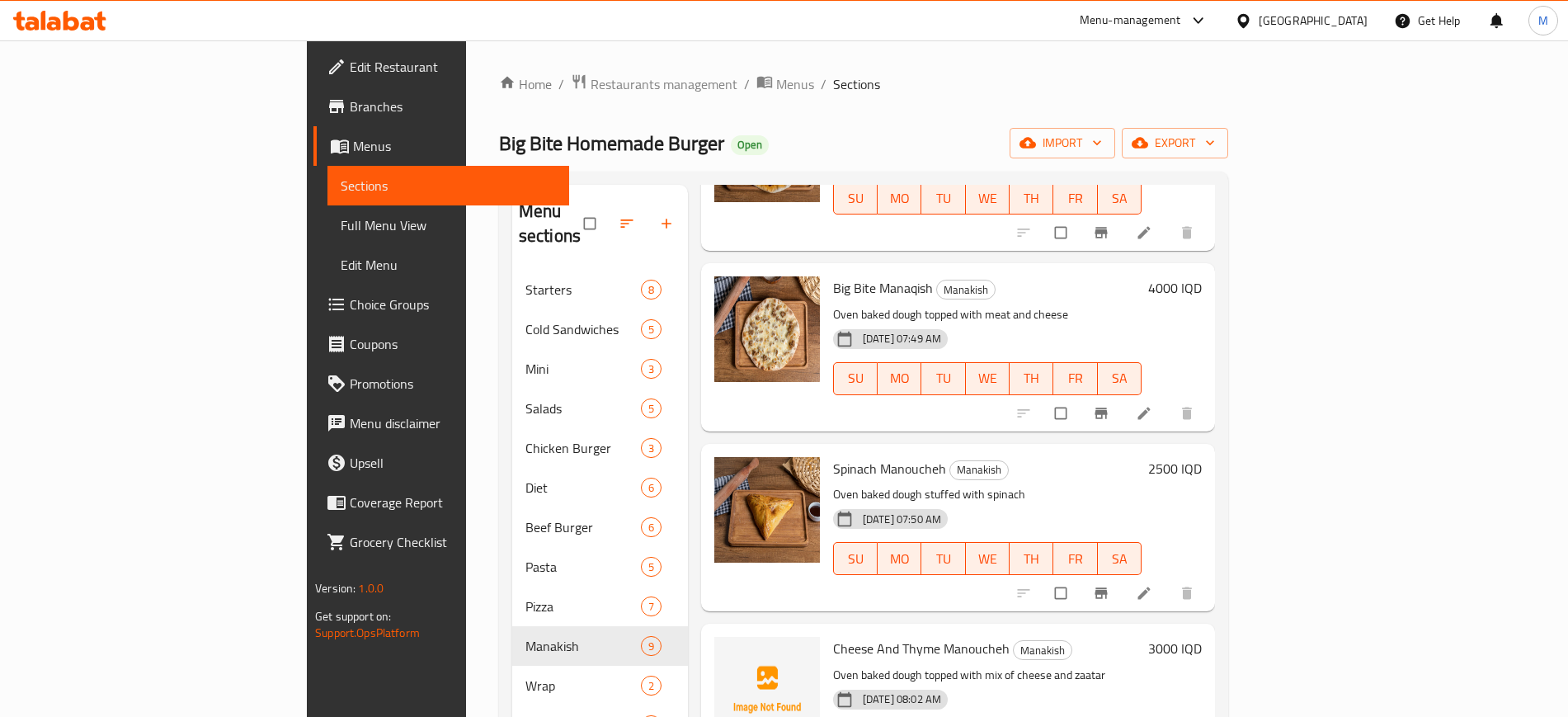
scroll to position [0, 0]
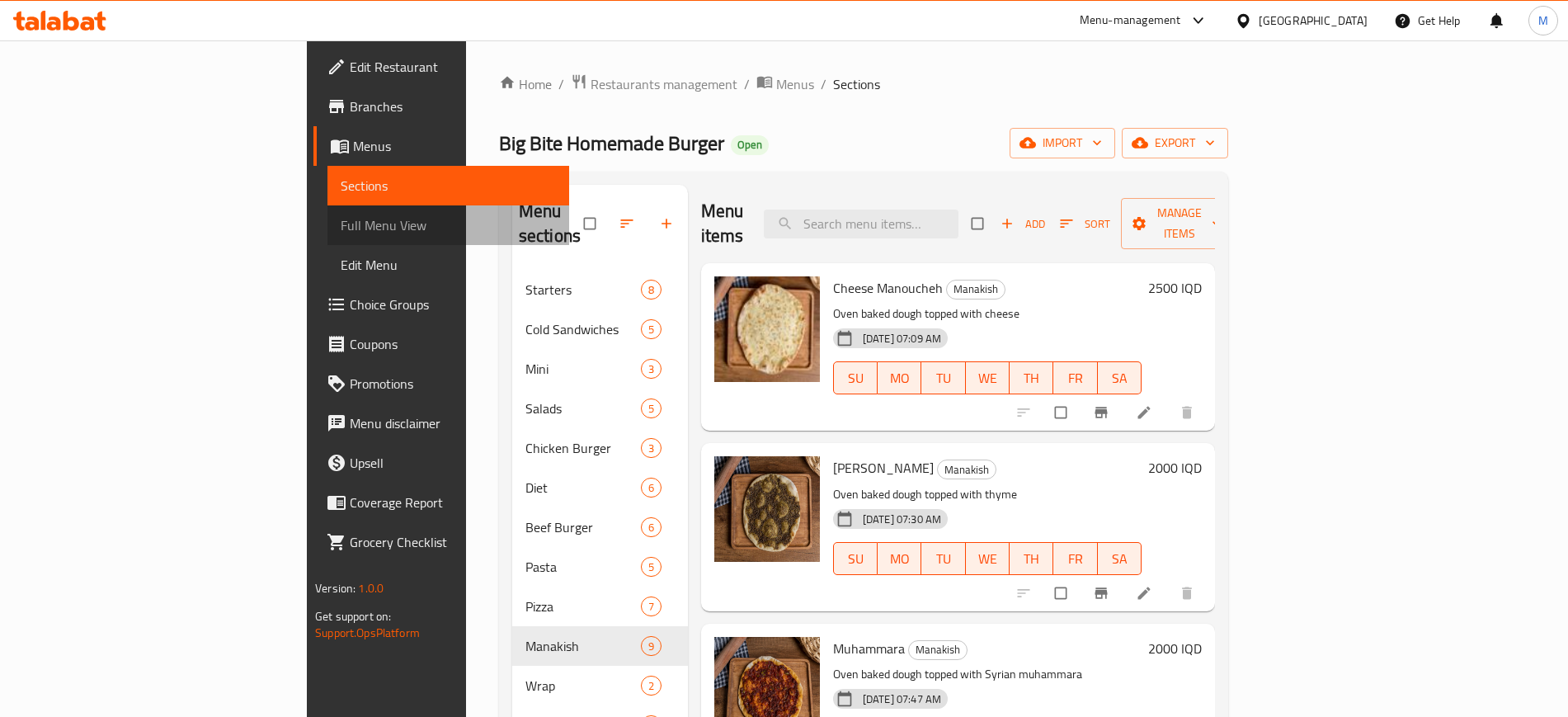
click at [341, 222] on span "Full Menu View" at bounding box center [448, 225] width 214 height 20
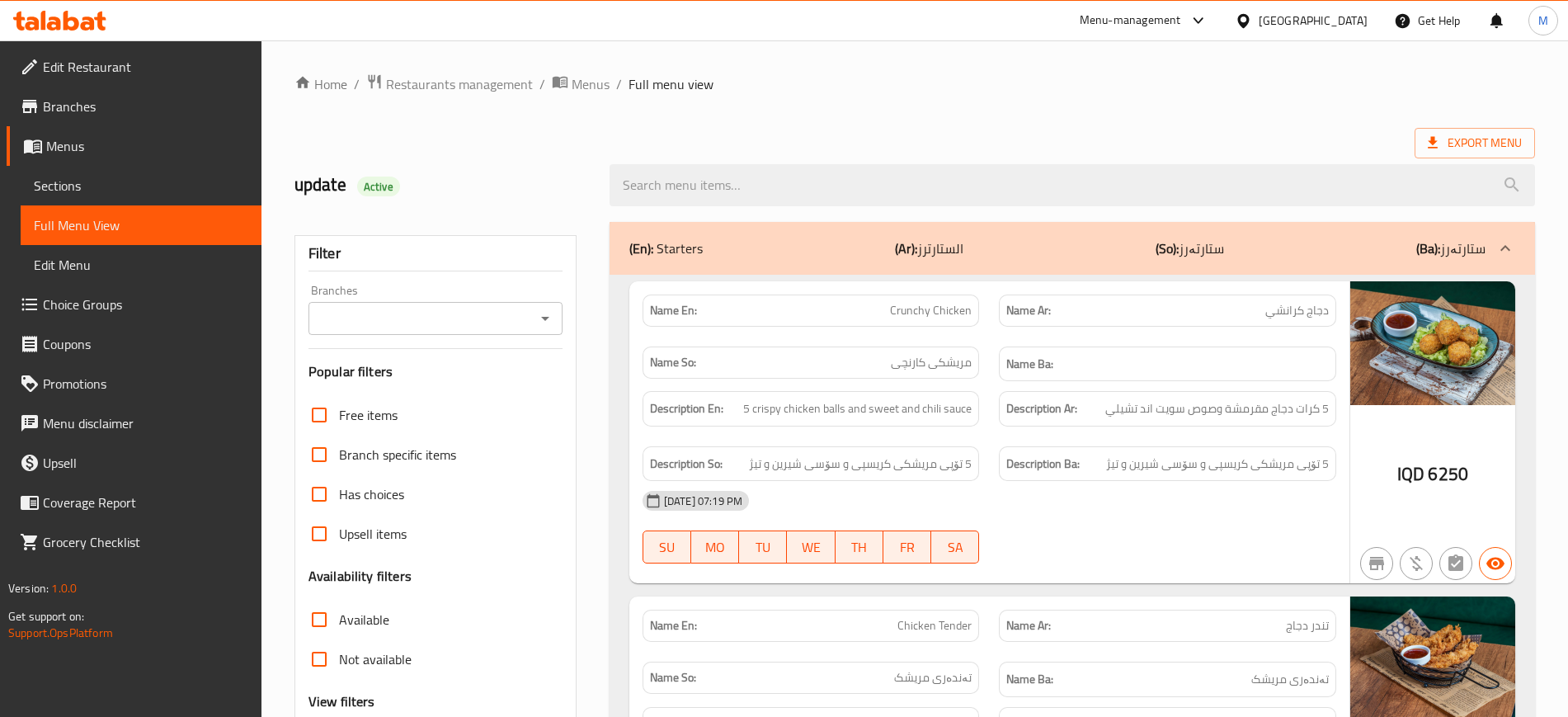
scroll to position [202, 0]
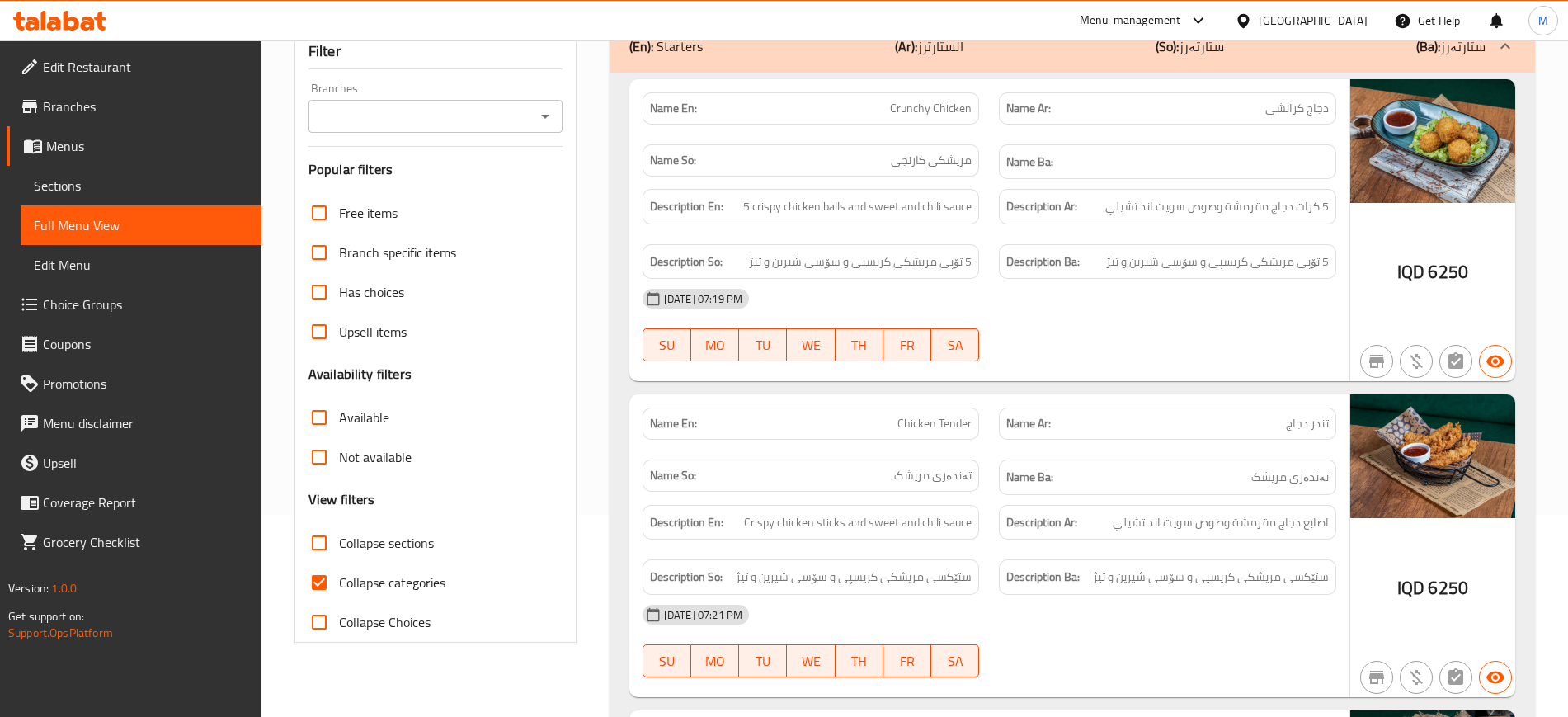
click at [363, 542] on span "Collapse sections" at bounding box center [386, 542] width 94 height 20
click at [339, 542] on input "Collapse sections" at bounding box center [319, 542] width 40 height 40
checkbox input "true"
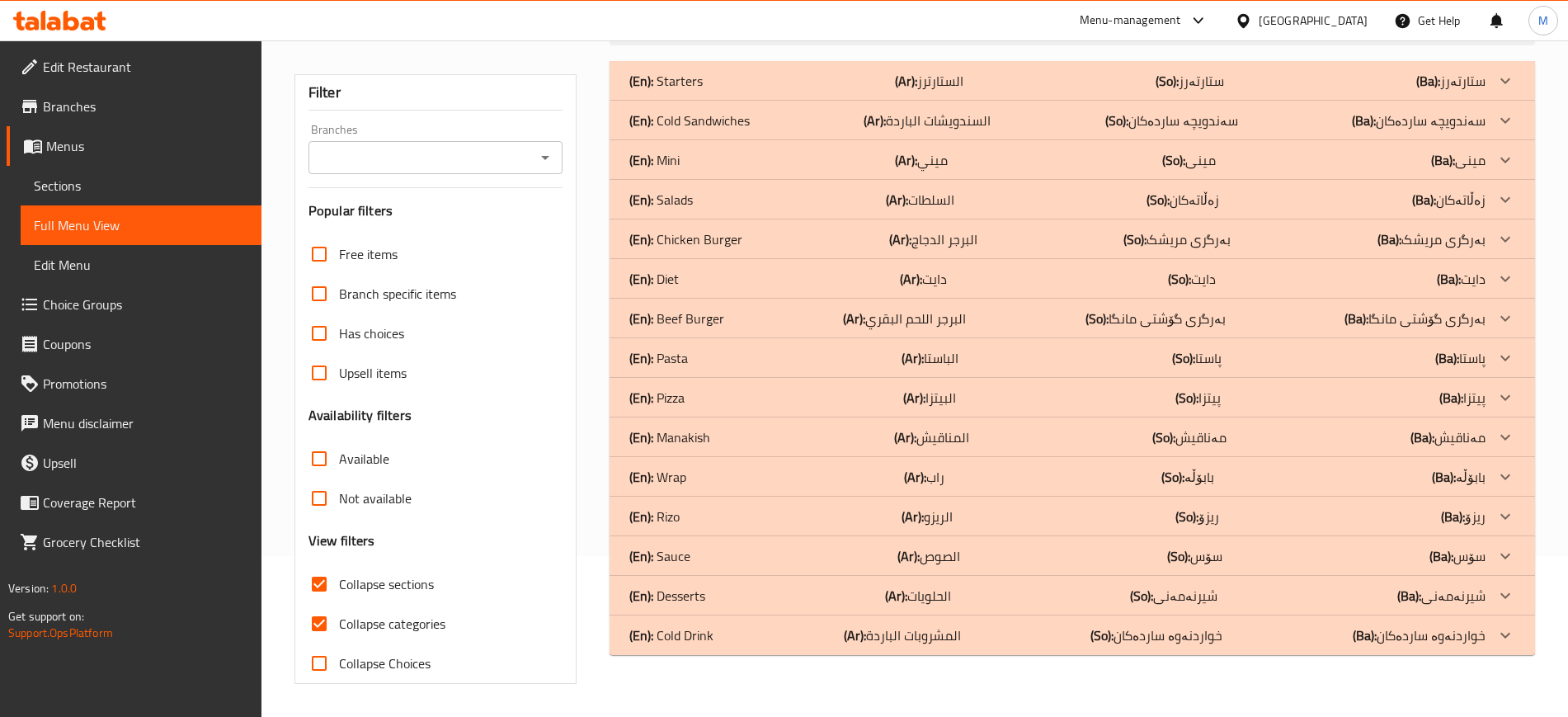
scroll to position [161, 0]
click at [886, 429] on div "(En): Manakish (Ar): المناقيش (So): مەناقیش (Ba): مەناقیش" at bounding box center [1058, 437] width 856 height 20
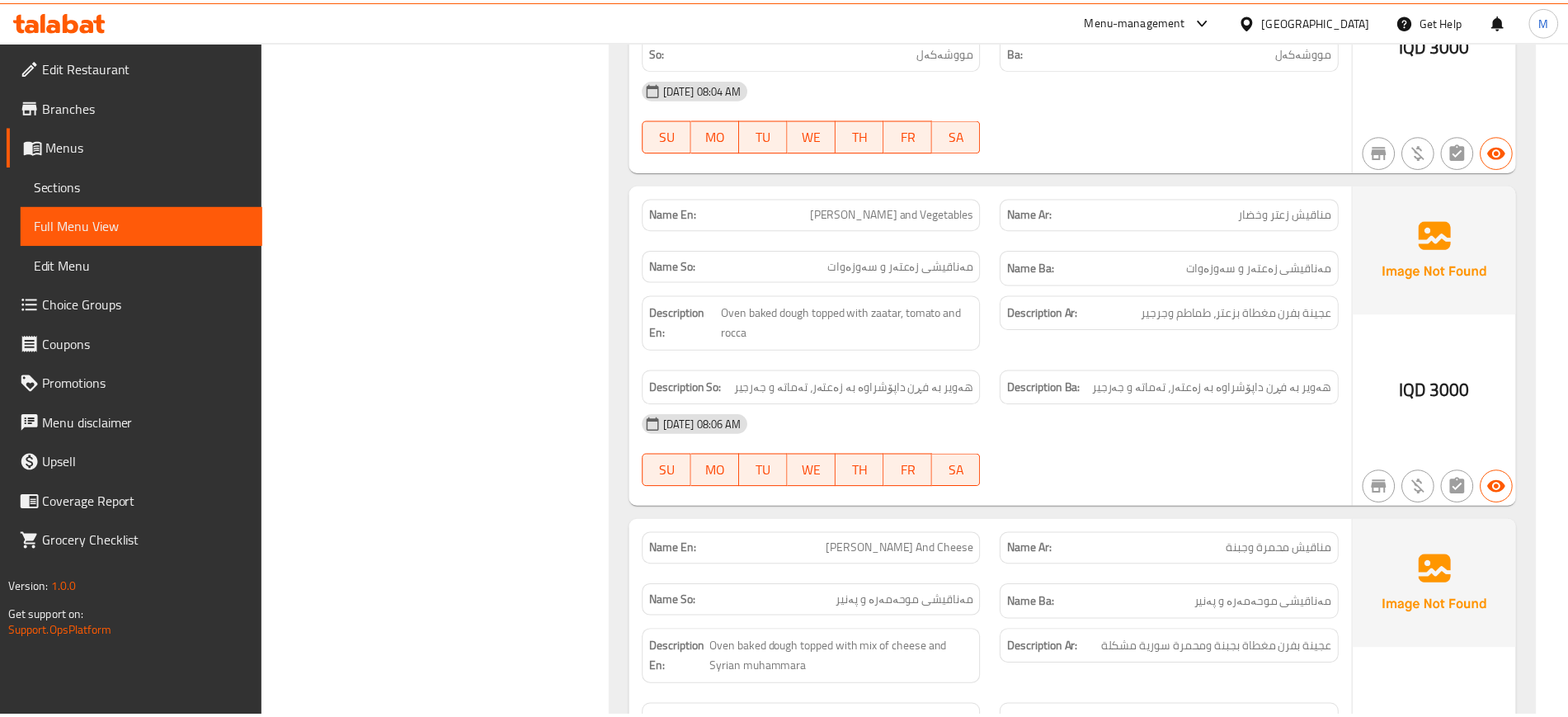
scroll to position [3159, 0]
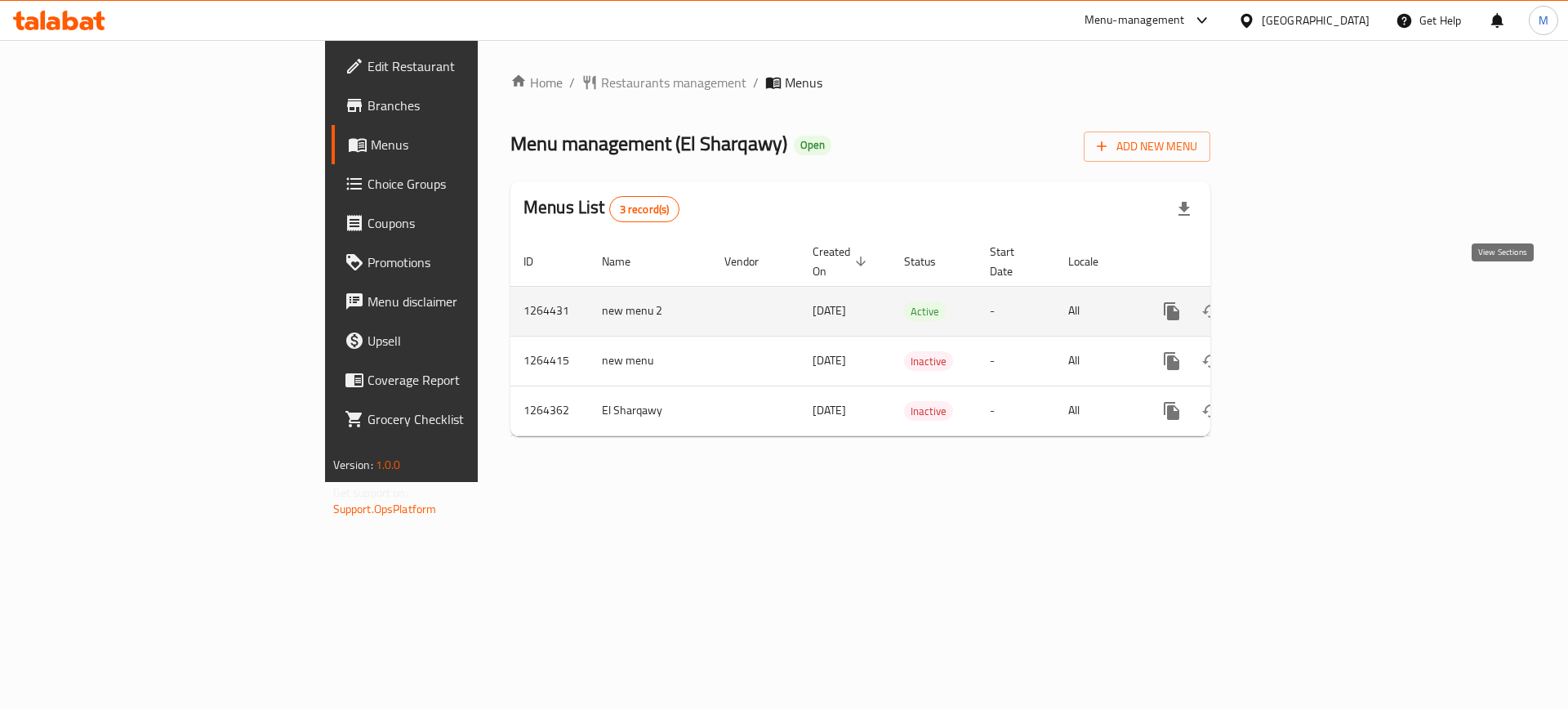
click at [1310, 291] on link "enhanced table" at bounding box center [1290, 311] width 39 height 39
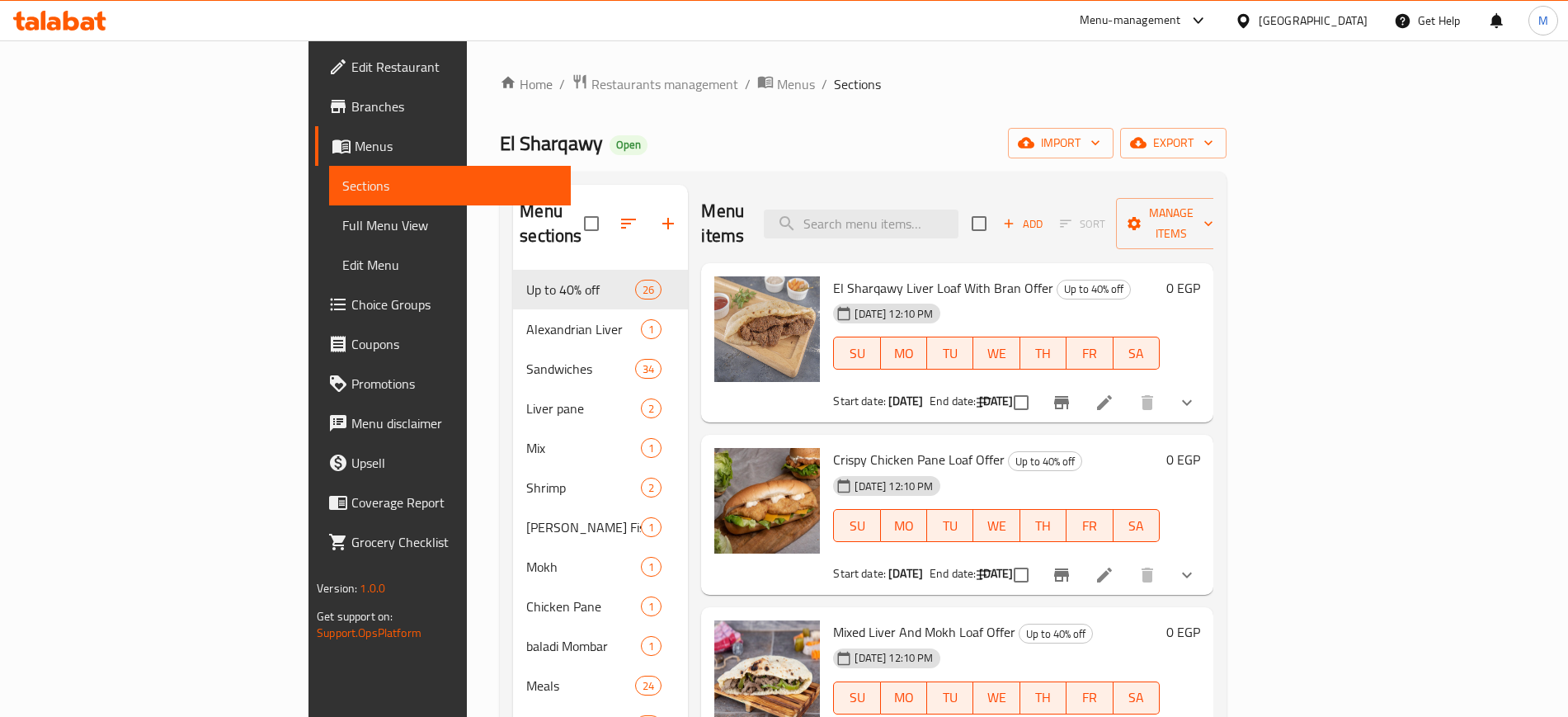
click at [1157, 125] on div "Home / Restaurants management / Menus / Sections El Sharqawy Open import export…" at bounding box center [864, 494] width 727 height 841
click at [958, 211] on input "search" at bounding box center [861, 224] width 194 height 29
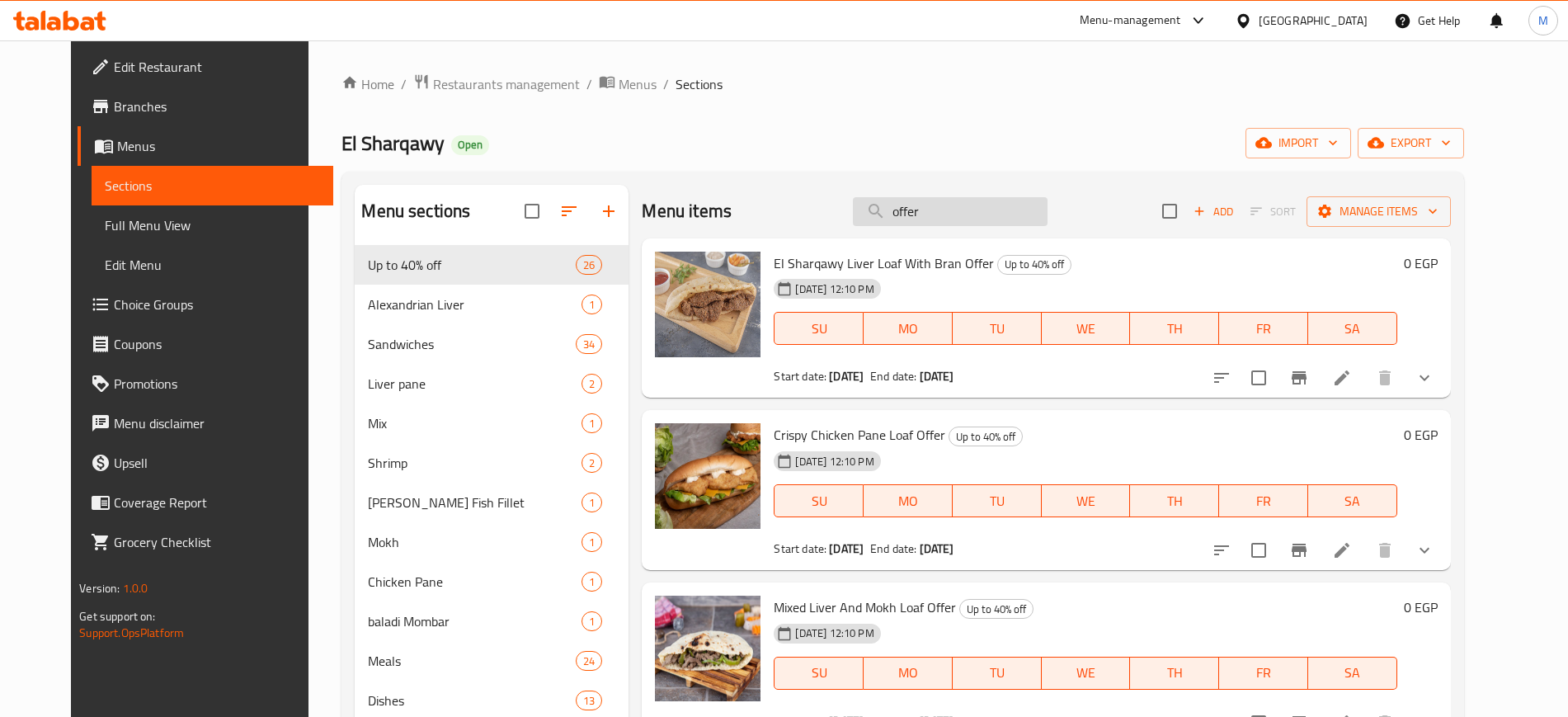
paste input "عرض 3 رغيف مخ صغير عيش بلدى"
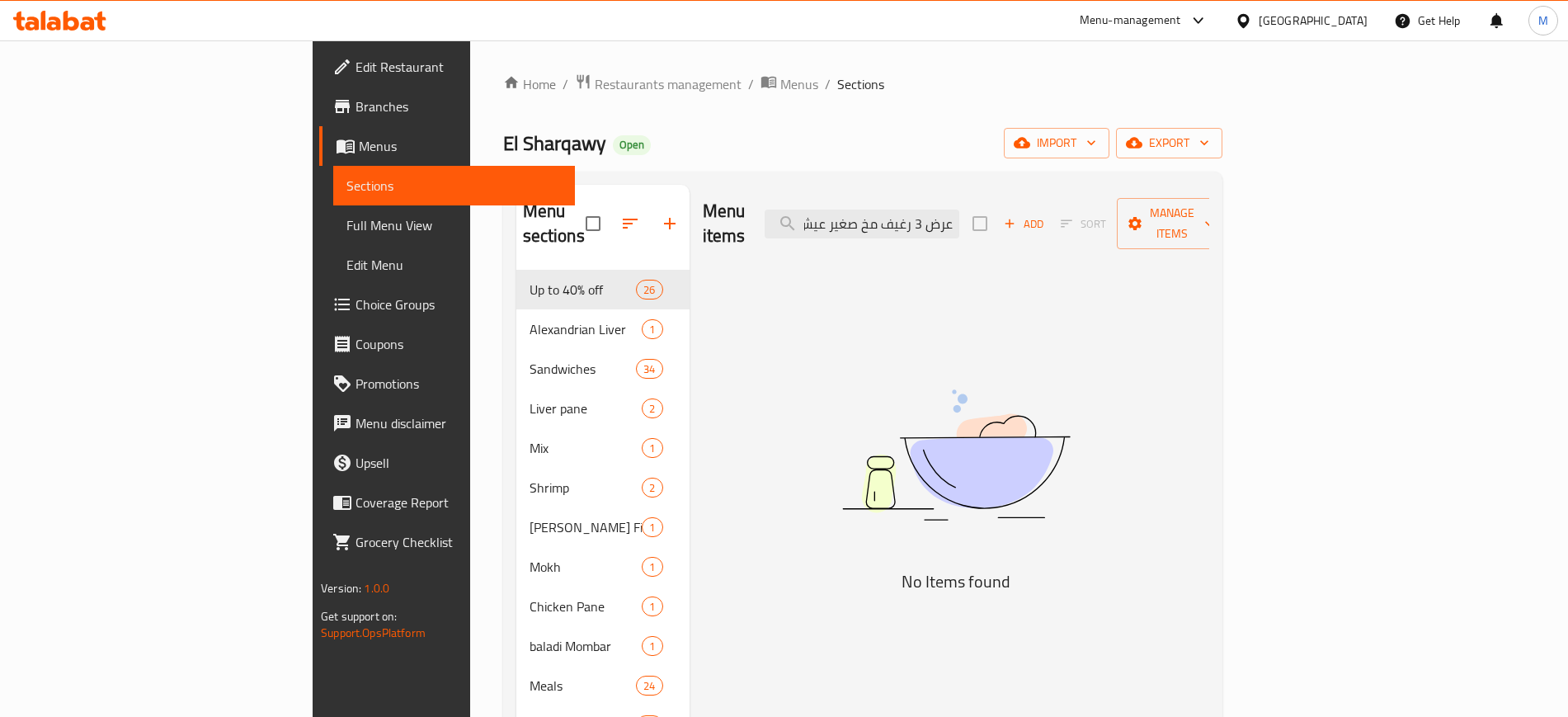
drag, startPoint x: 1036, startPoint y: 208, endPoint x: 1194, endPoint y: 203, distance: 158.1
click at [1194, 203] on div "Menu items عرض 3 رغيف مخ صغير عيش بلدى Add Sort Manage items" at bounding box center [955, 223] width 506 height 78
click at [959, 210] on input "عرض 3 رغيف مخ صغير عيش بلدى" at bounding box center [862, 224] width 194 height 29
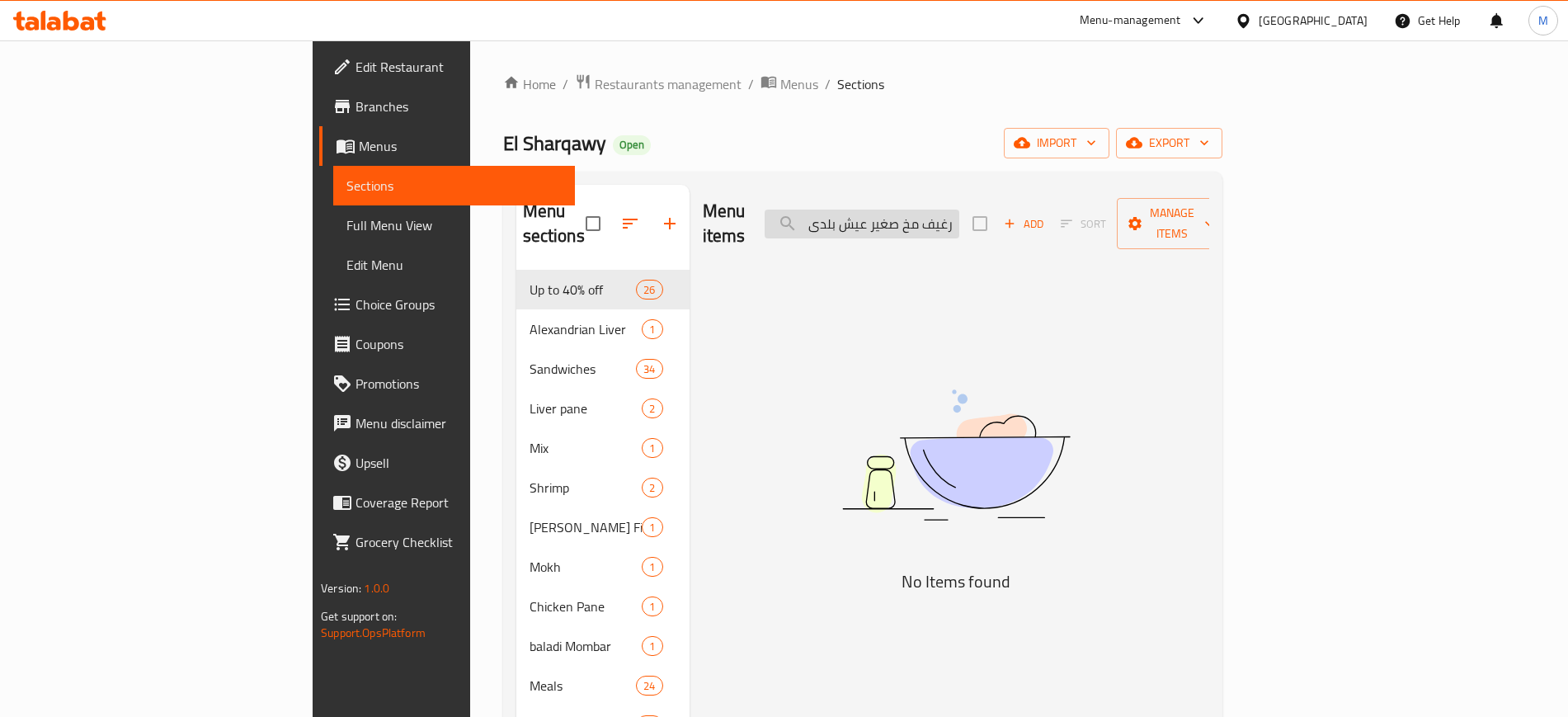
click at [959, 211] on input "3 رغيف مخ صغير عيش بلدى" at bounding box center [862, 224] width 194 height 29
drag, startPoint x: 1044, startPoint y: 213, endPoint x: 1240, endPoint y: 178, distance: 199.1
click at [1223, 178] on div "Menu sections Up to 40% off 26 Alexandrian Liver 1 Sandwiches 34 Liver pane 2 M…" at bounding box center [863, 543] width 720 height 743
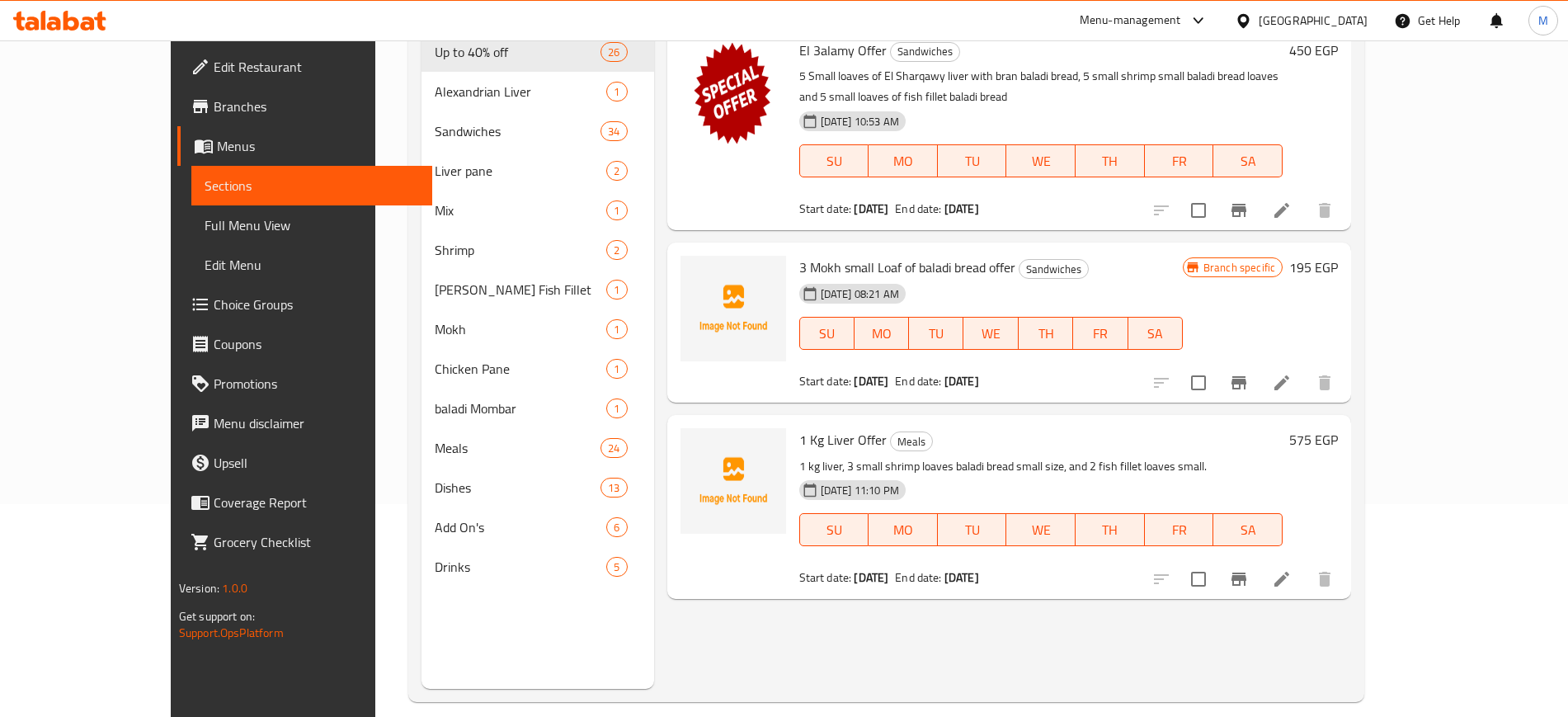
scroll to position [209, 0]
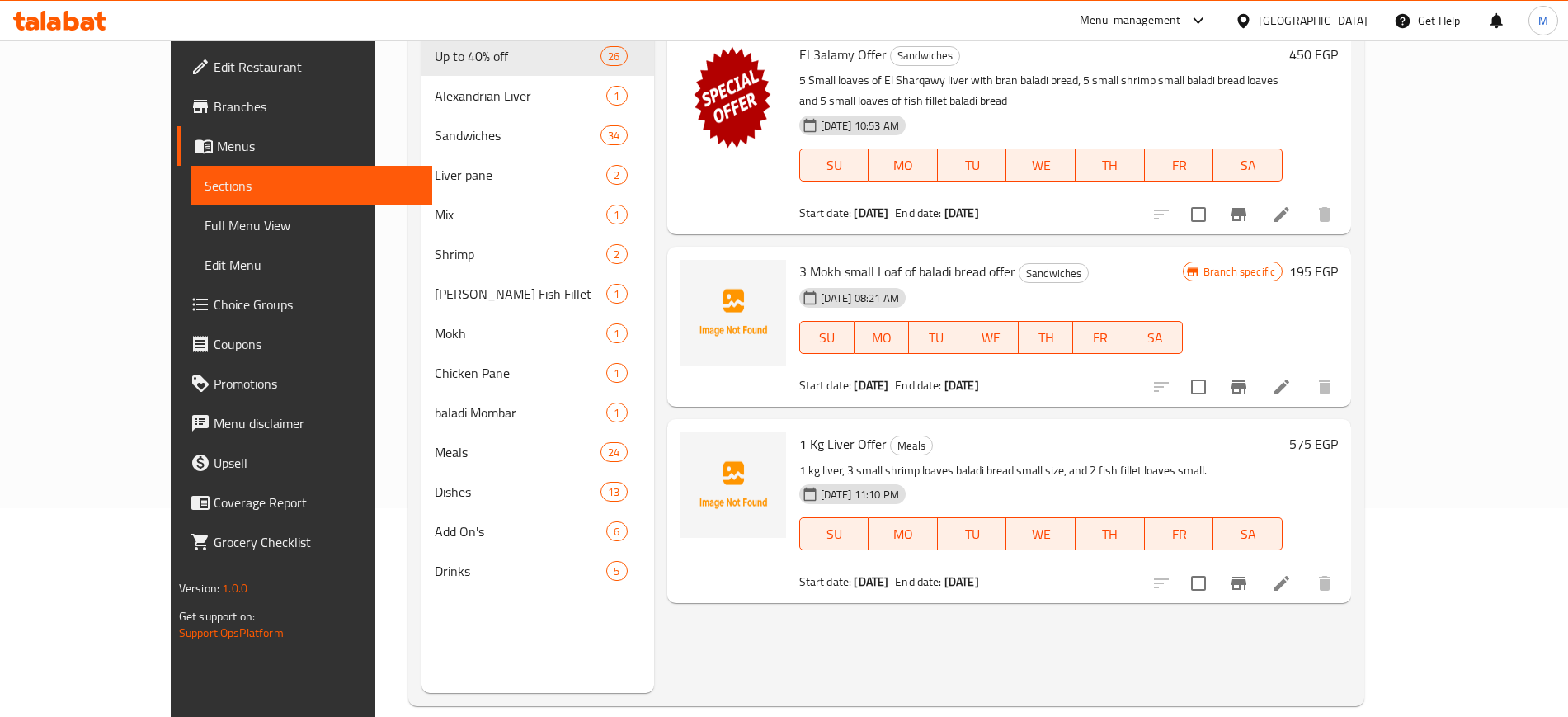
type input "3"
drag, startPoint x: 813, startPoint y: 363, endPoint x: 877, endPoint y: 361, distance: 64.0
click at [877, 377] on div "Start date: 11-09-2025 End date: 12-10-2025" at bounding box center [990, 385] width 383 height 16
copy b "11-09-2025"
drag, startPoint x: 757, startPoint y: 363, endPoint x: 871, endPoint y: 371, distance: 114.3
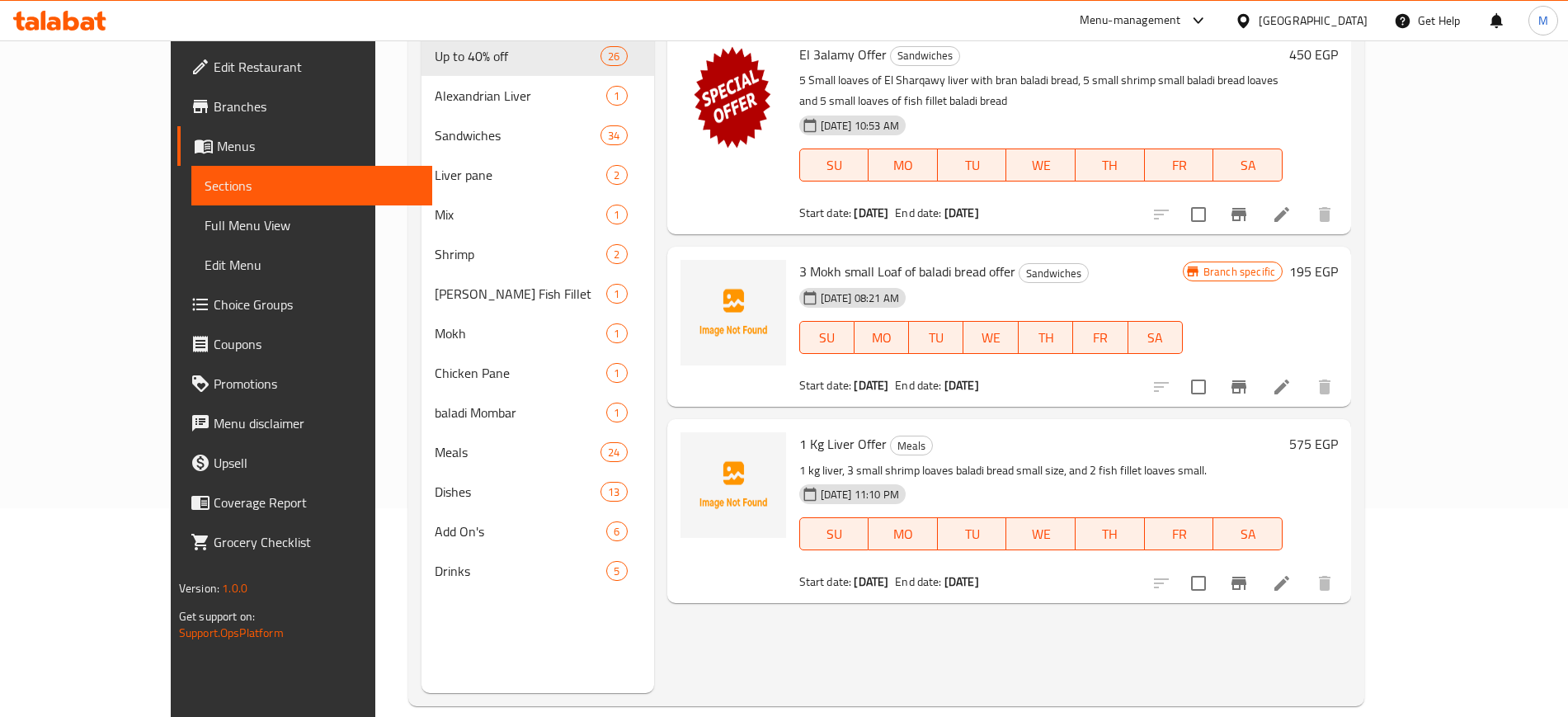
click at [871, 377] on div "Start date: 11-09-2025" at bounding box center [844, 385] width 90 height 16
copy div "Start date: 11-09-2025"
click at [938, 388] on div "Menu items 3 Add Sort Manage items El 3alamy Offer Sandwiches 5 Small loaves of…" at bounding box center [1003, 334] width 698 height 717
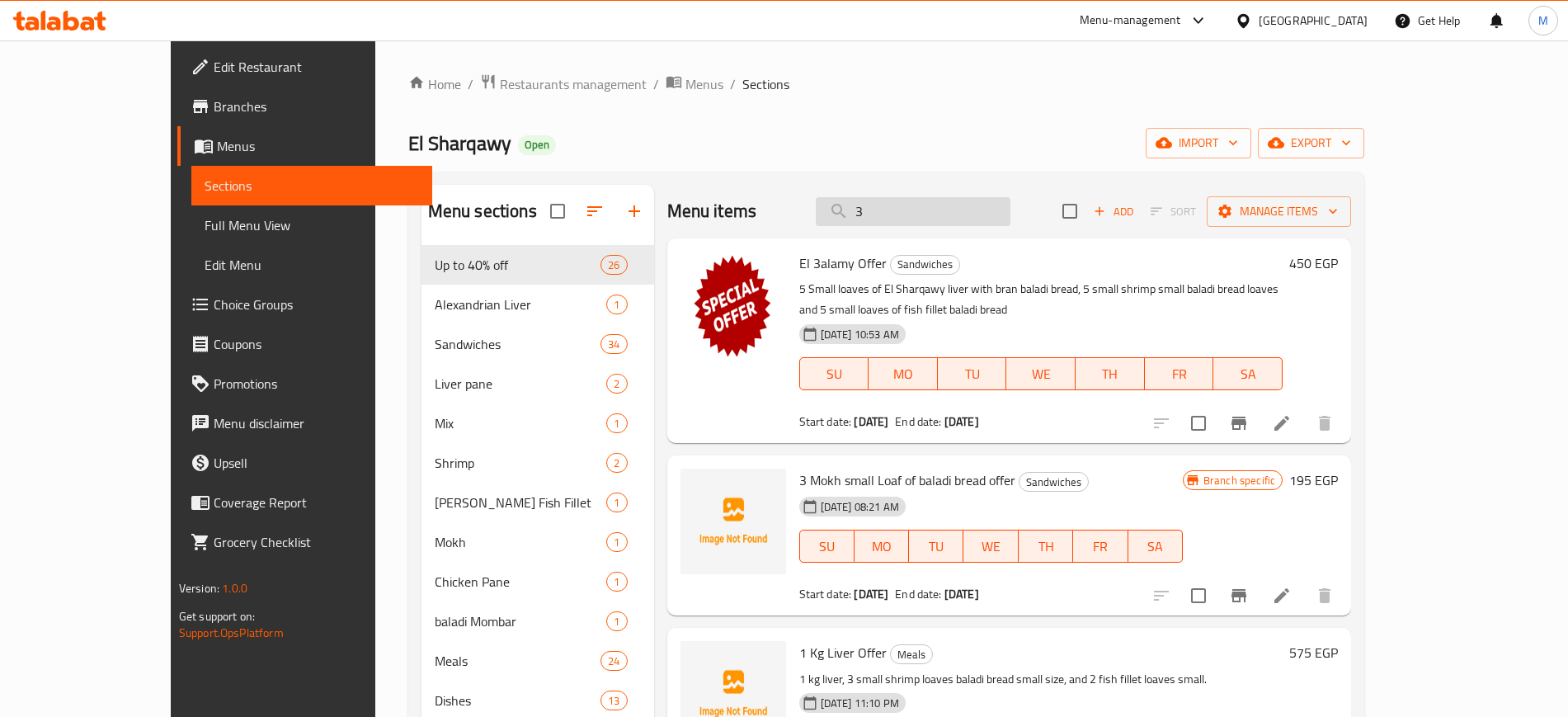
click at [961, 213] on input "3" at bounding box center [913, 211] width 194 height 29
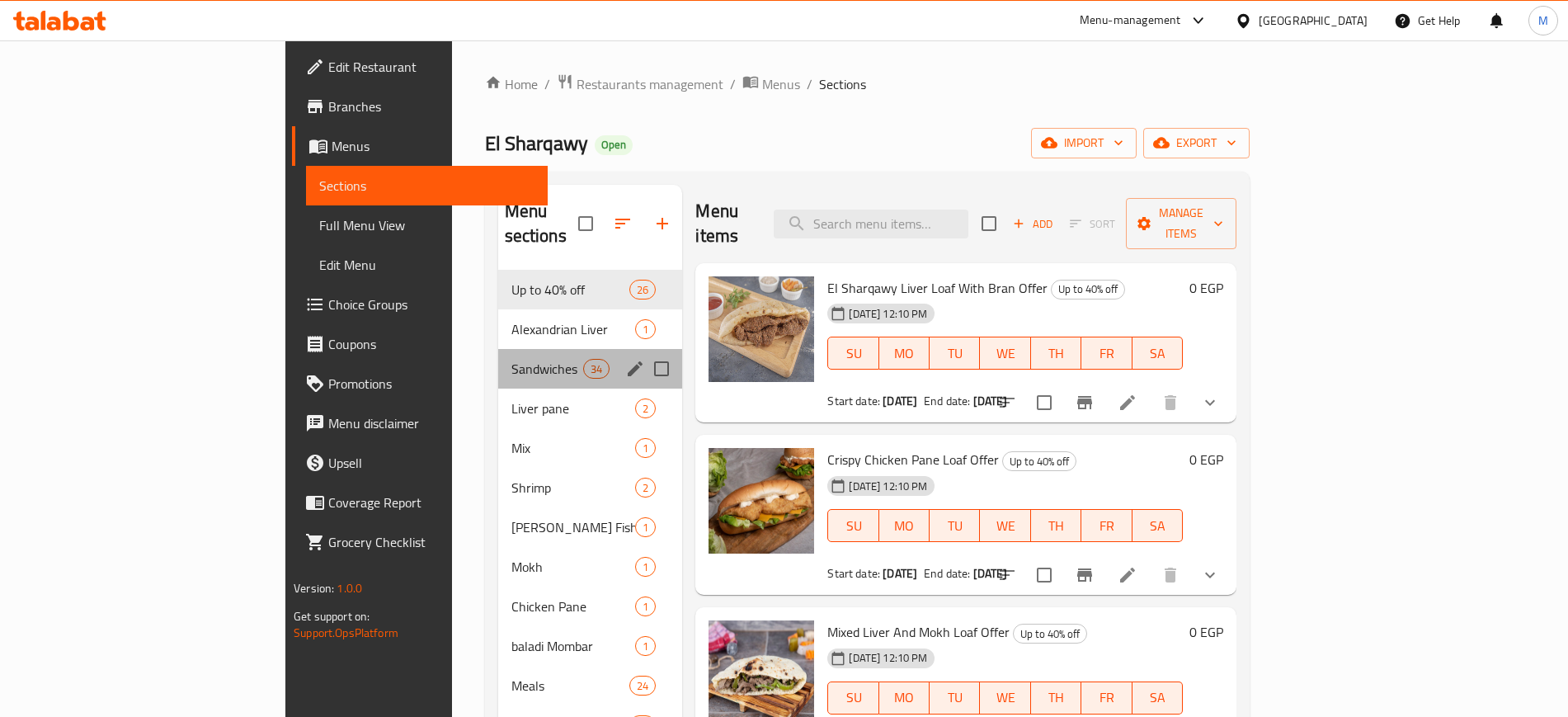
click at [498, 356] on div "Sandwiches 34" at bounding box center [590, 369] width 184 height 40
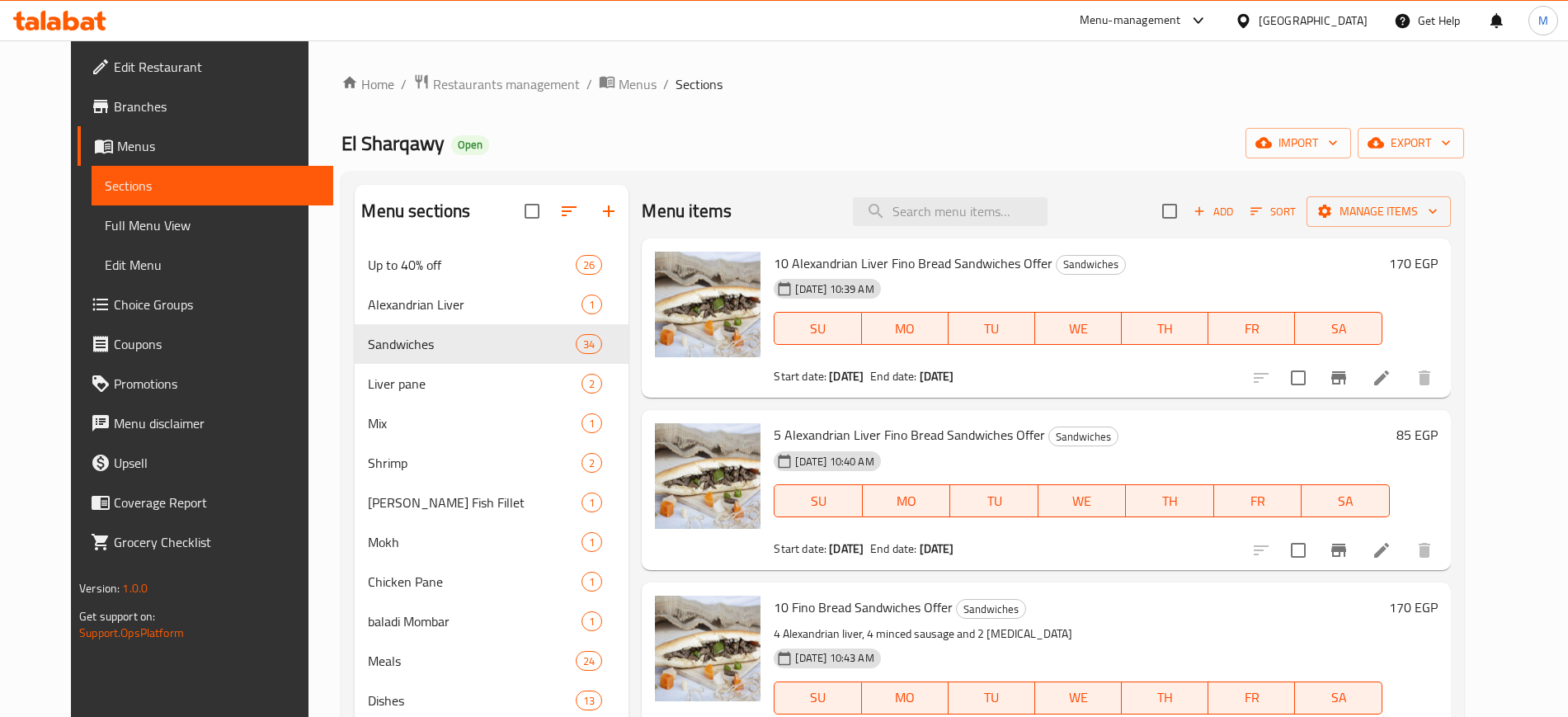
click at [954, 417] on div "5 Alexandrian Liver Fino Bread Sandwiches Offer Sandwiches 28-11-2024 10:40 AM …" at bounding box center [1081, 489] width 629 height 147
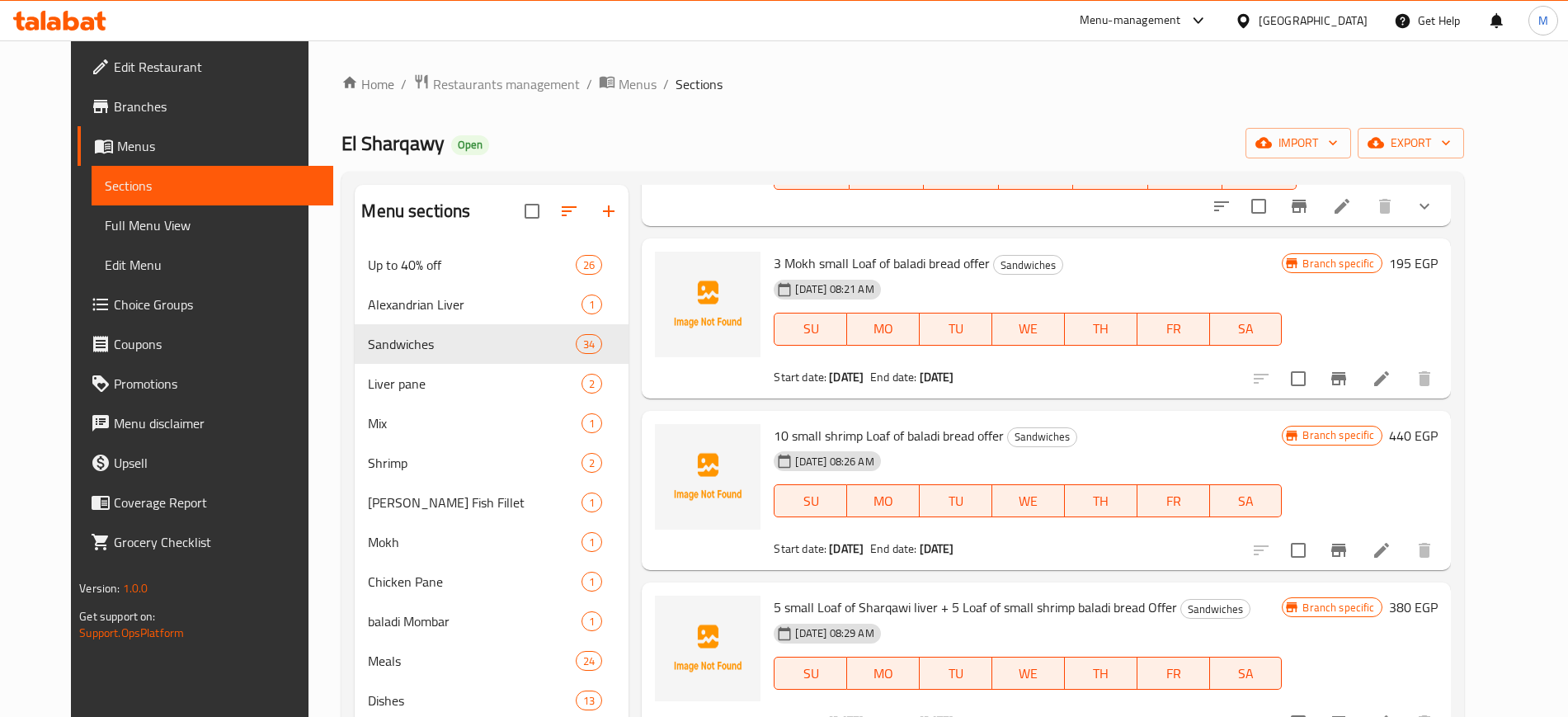
scroll to position [3439, 0]
click at [670, 268] on icon "upload picture" at bounding box center [678, 275] width 16 height 15
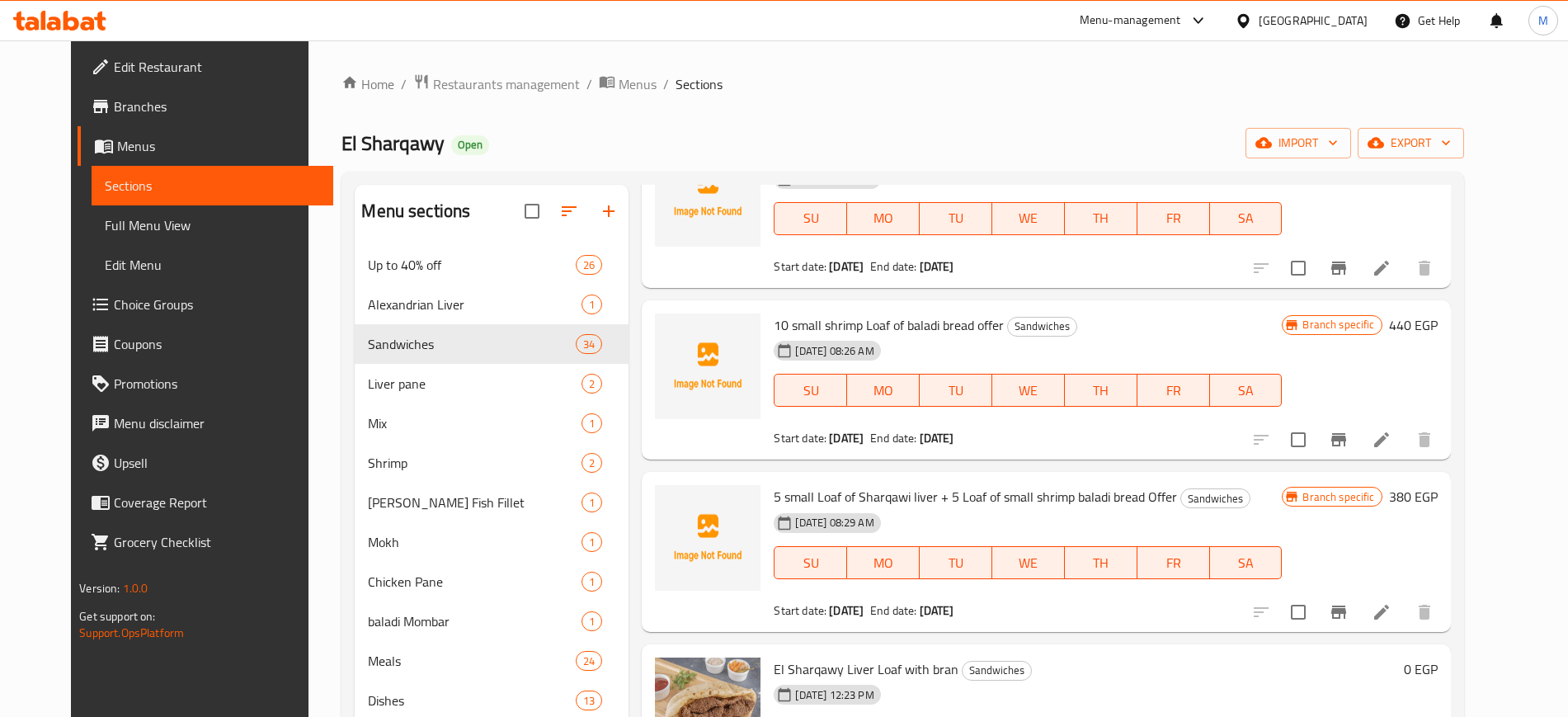
scroll to position [3552, 0]
click at [668, 326] on icon "upload picture" at bounding box center [678, 336] width 20 height 20
click at [668, 497] on icon "upload picture" at bounding box center [678, 507] width 20 height 20
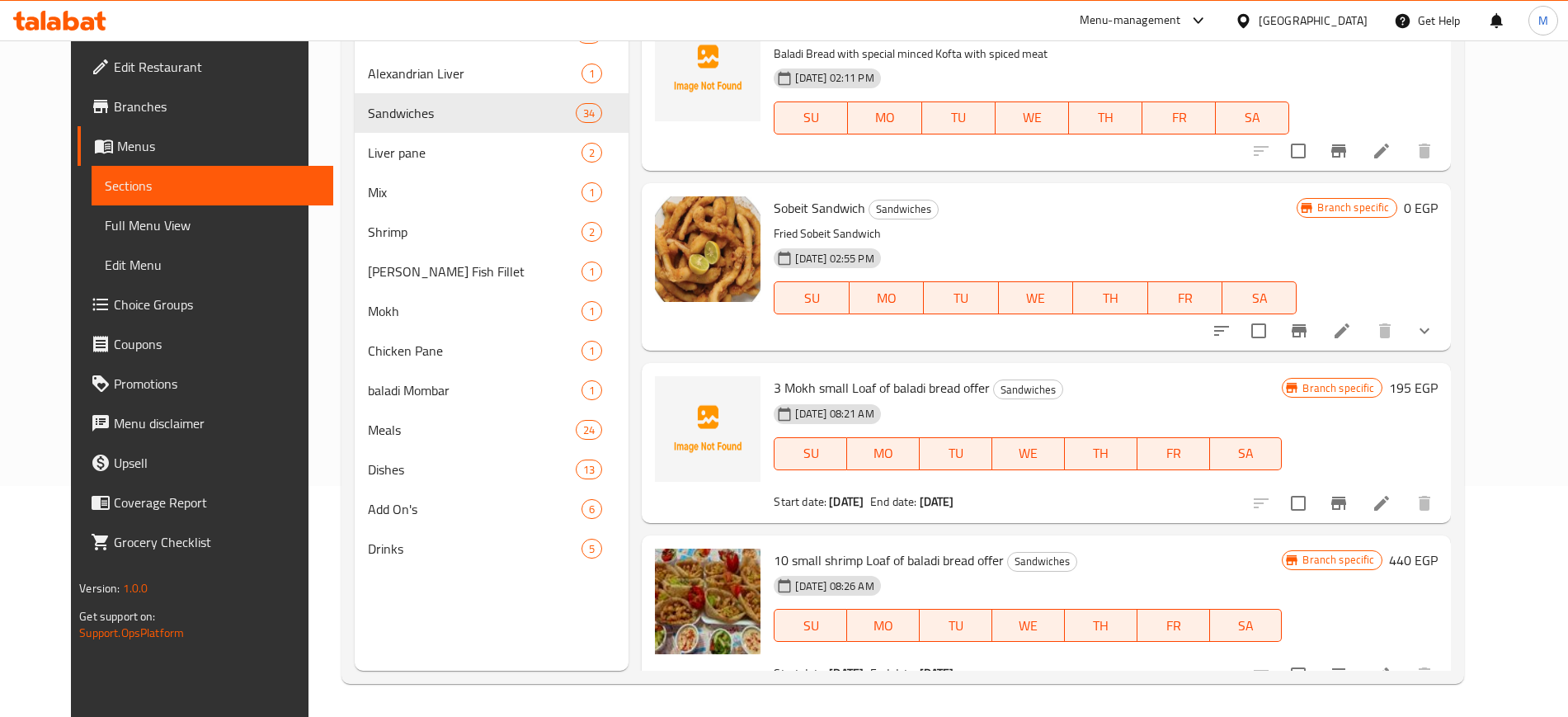
scroll to position [3168, 0]
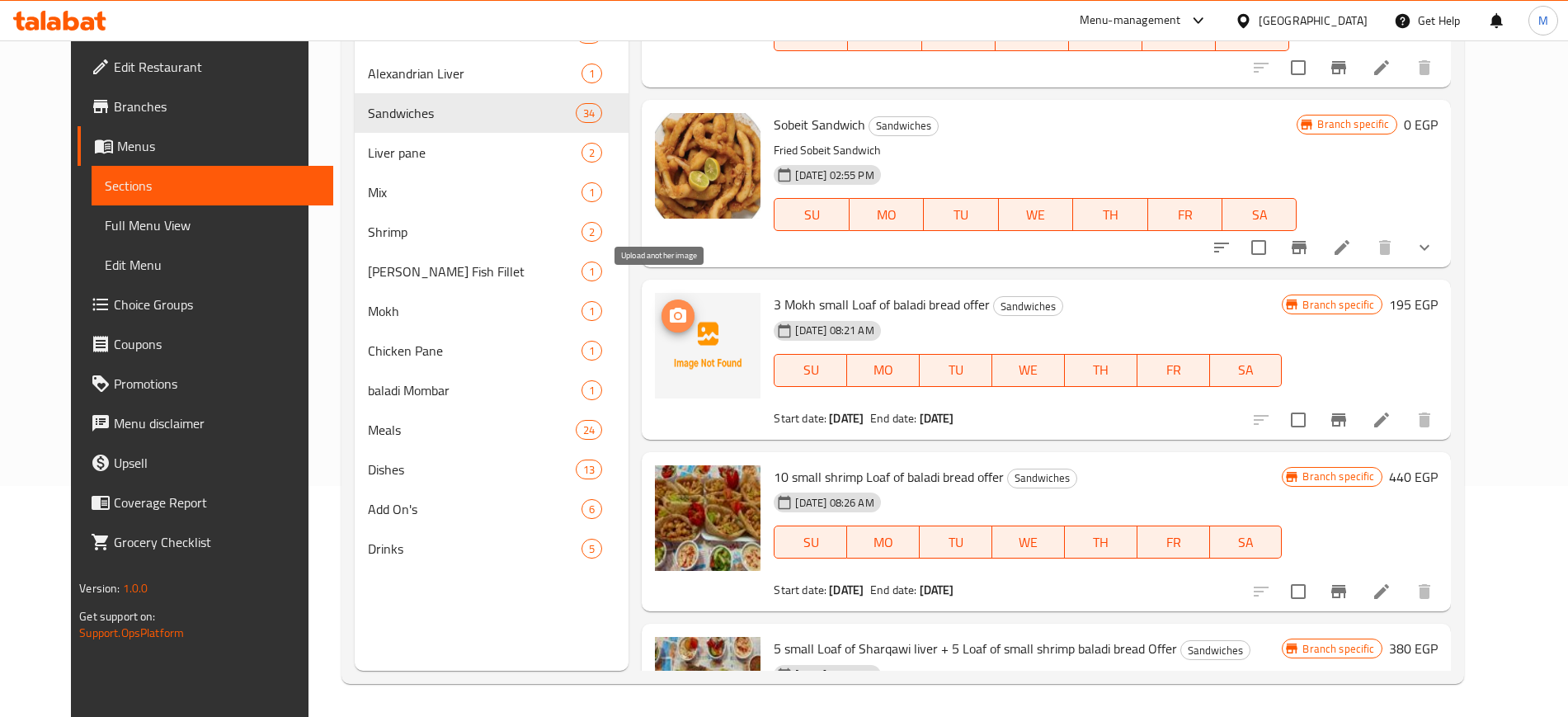
click at [670, 308] on icon "upload picture" at bounding box center [678, 315] width 16 height 15
click at [676, 313] on circle "upload picture" at bounding box center [678, 316] width 5 height 5
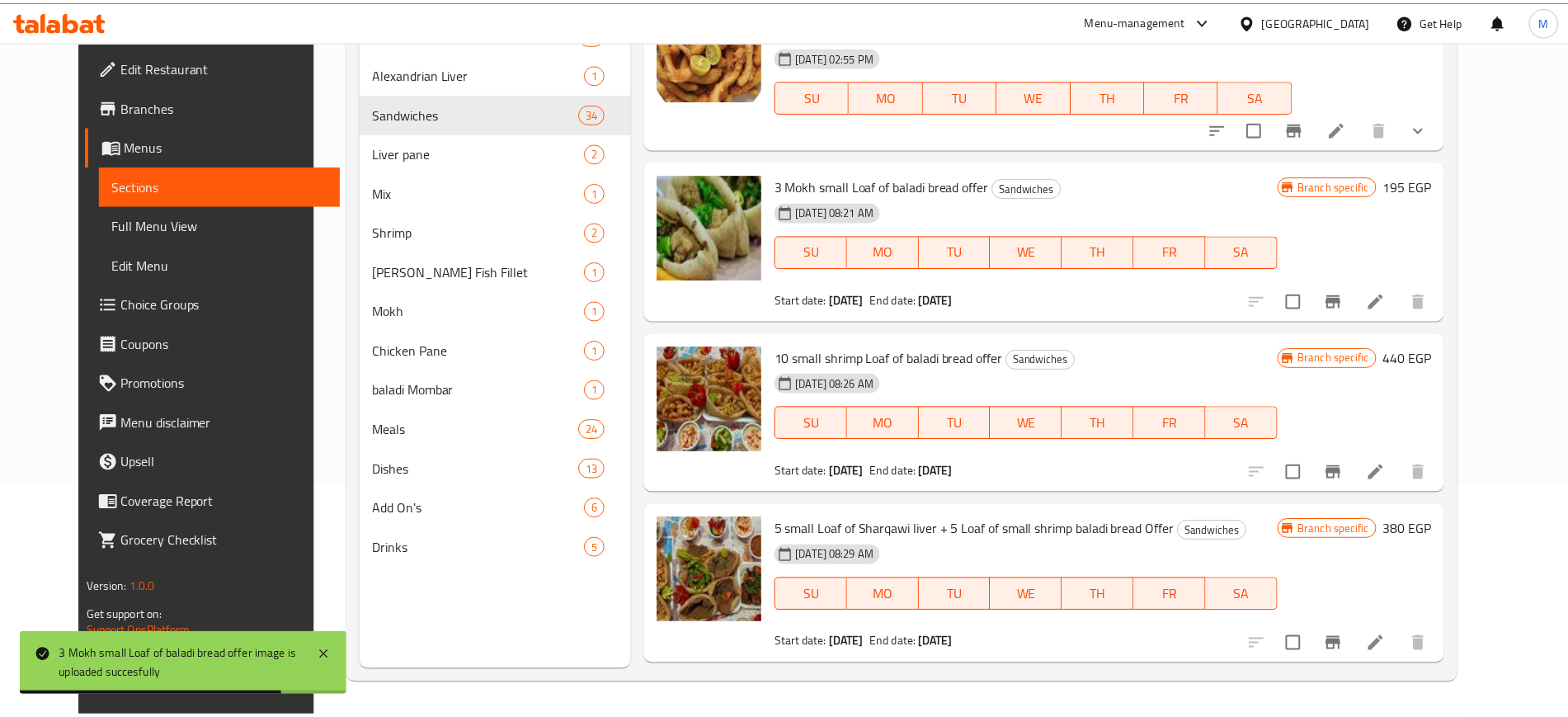
scroll to position [3308, 0]
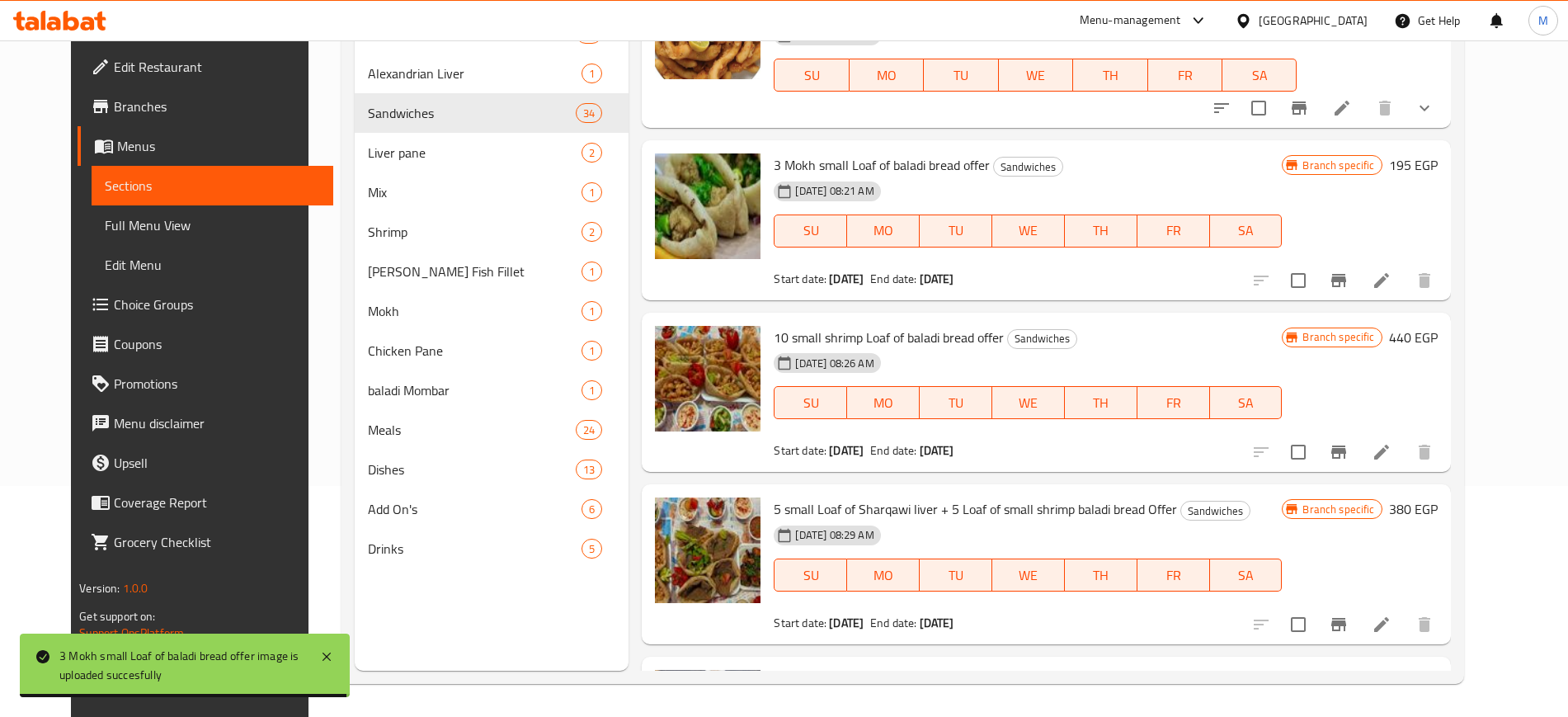
click at [629, 609] on div "Menu items Add Sort Manage items 10 Alexandrian Liver Fino Bread Sandwiches Off…" at bounding box center [1039, 312] width 821 height 717
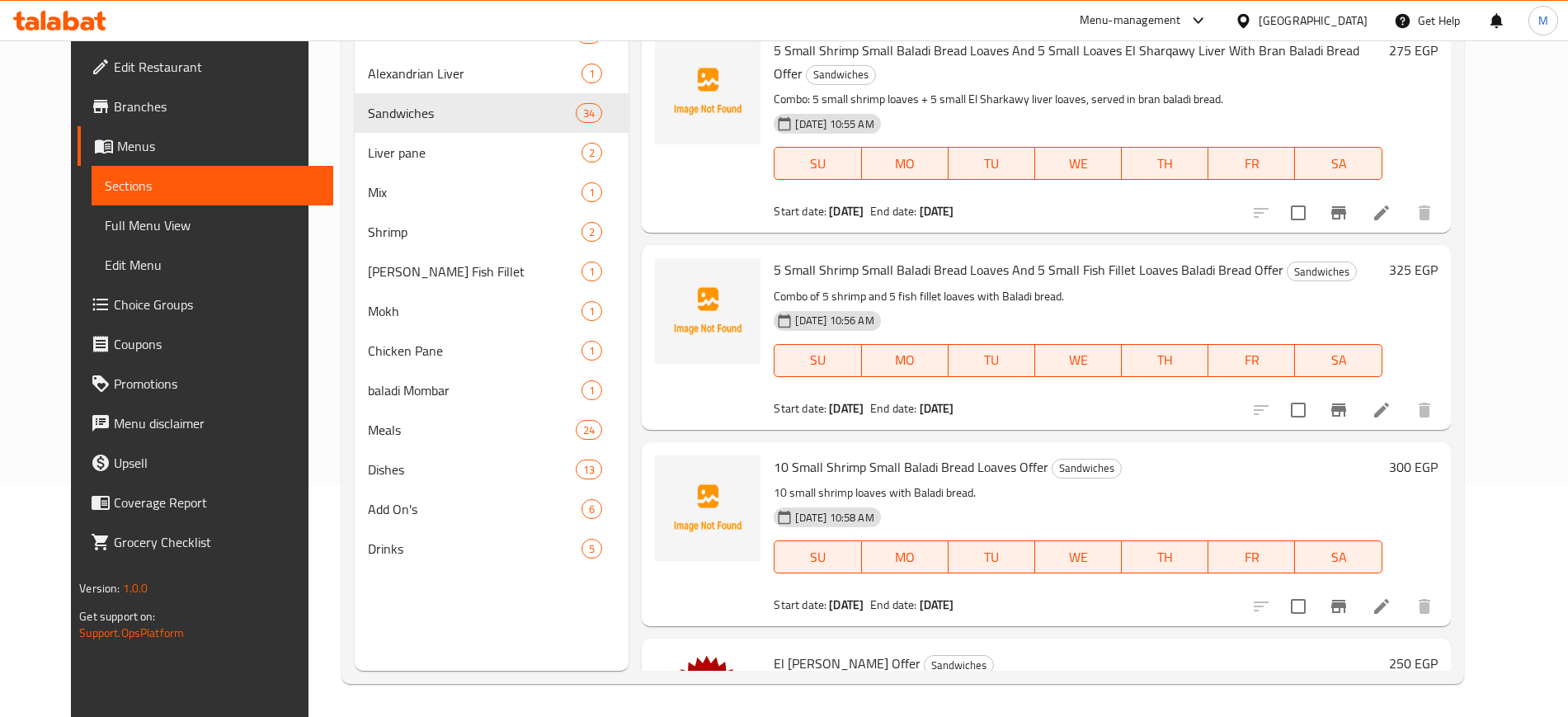
scroll to position [76, 0]
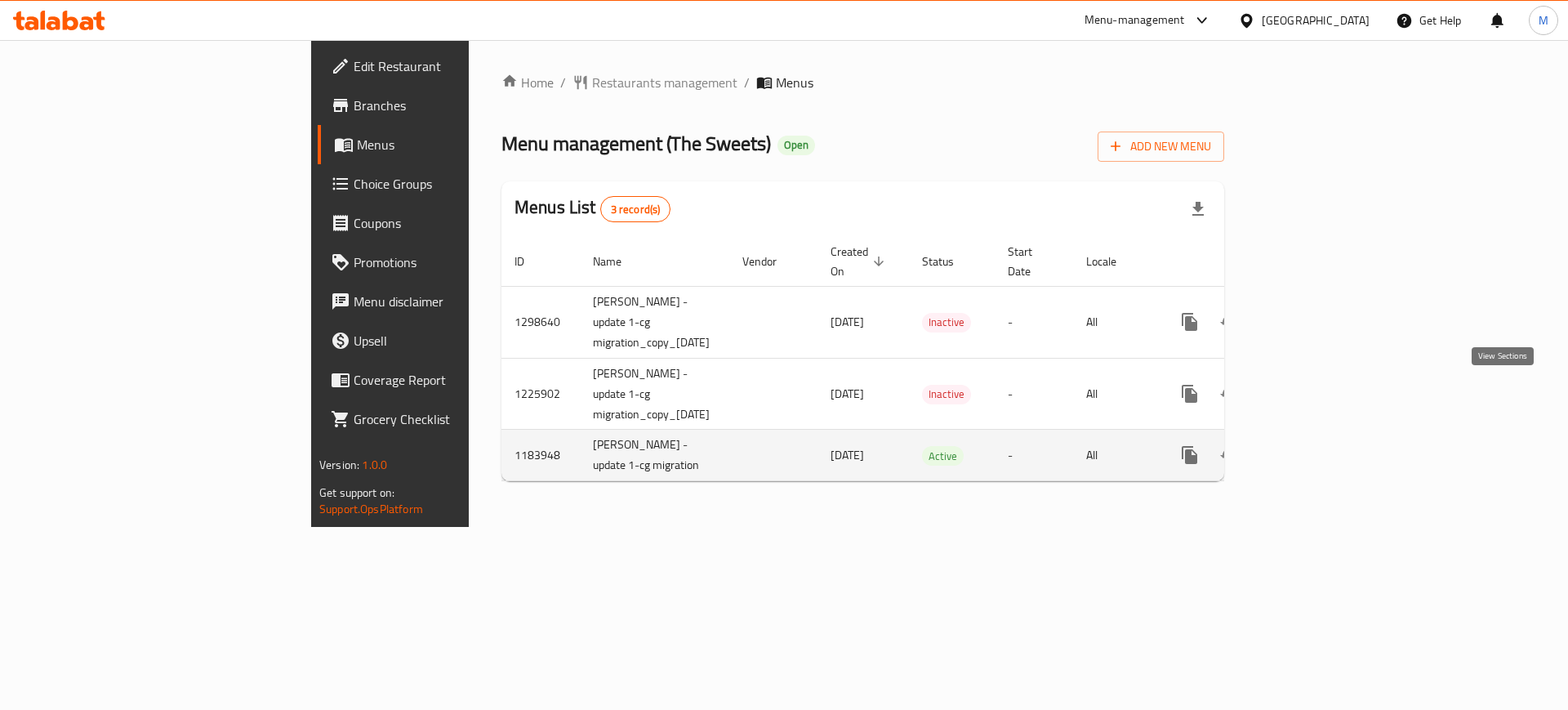
click at [1318, 445] on icon "enhanced table" at bounding box center [1308, 455] width 20 height 20
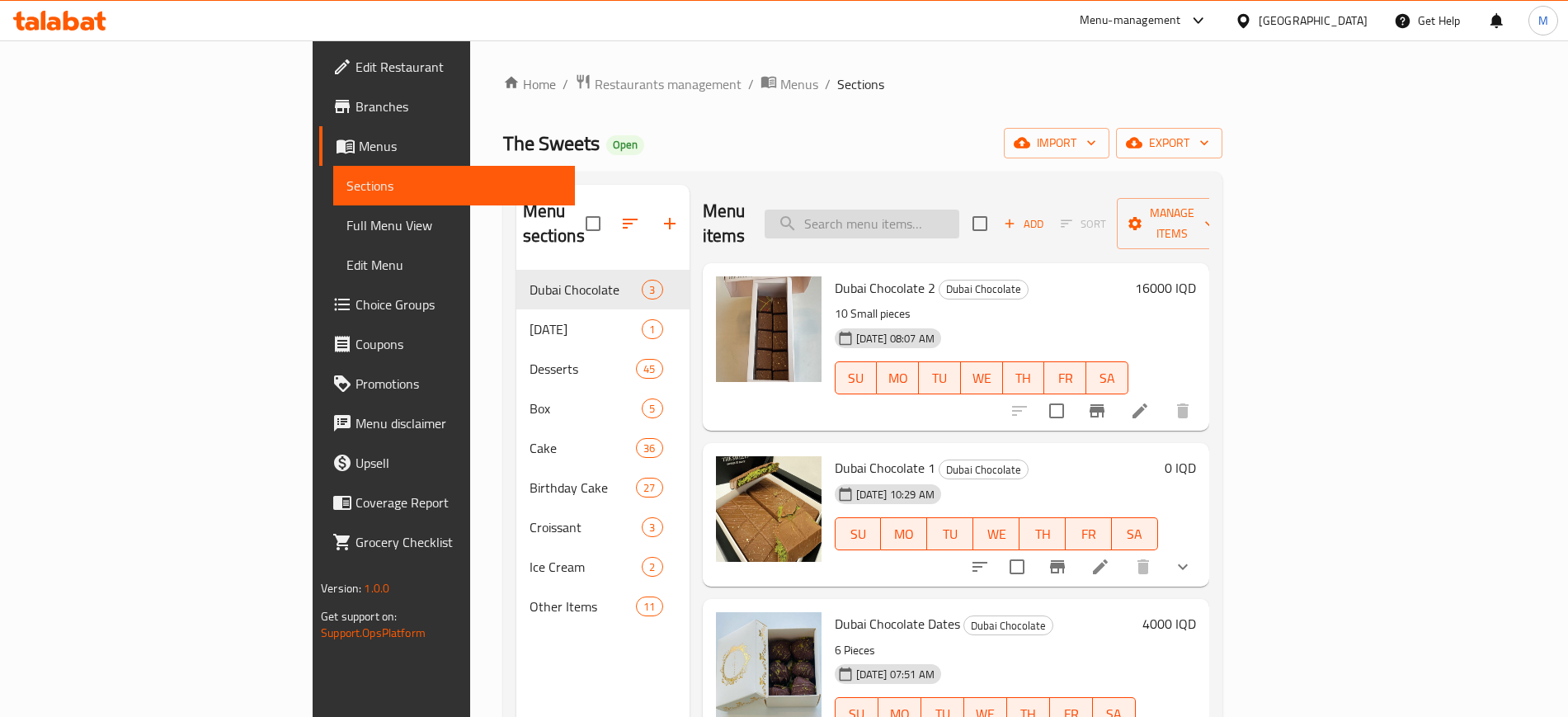
click at [959, 210] on input "search" at bounding box center [862, 224] width 194 height 29
paste input "Gift Box"
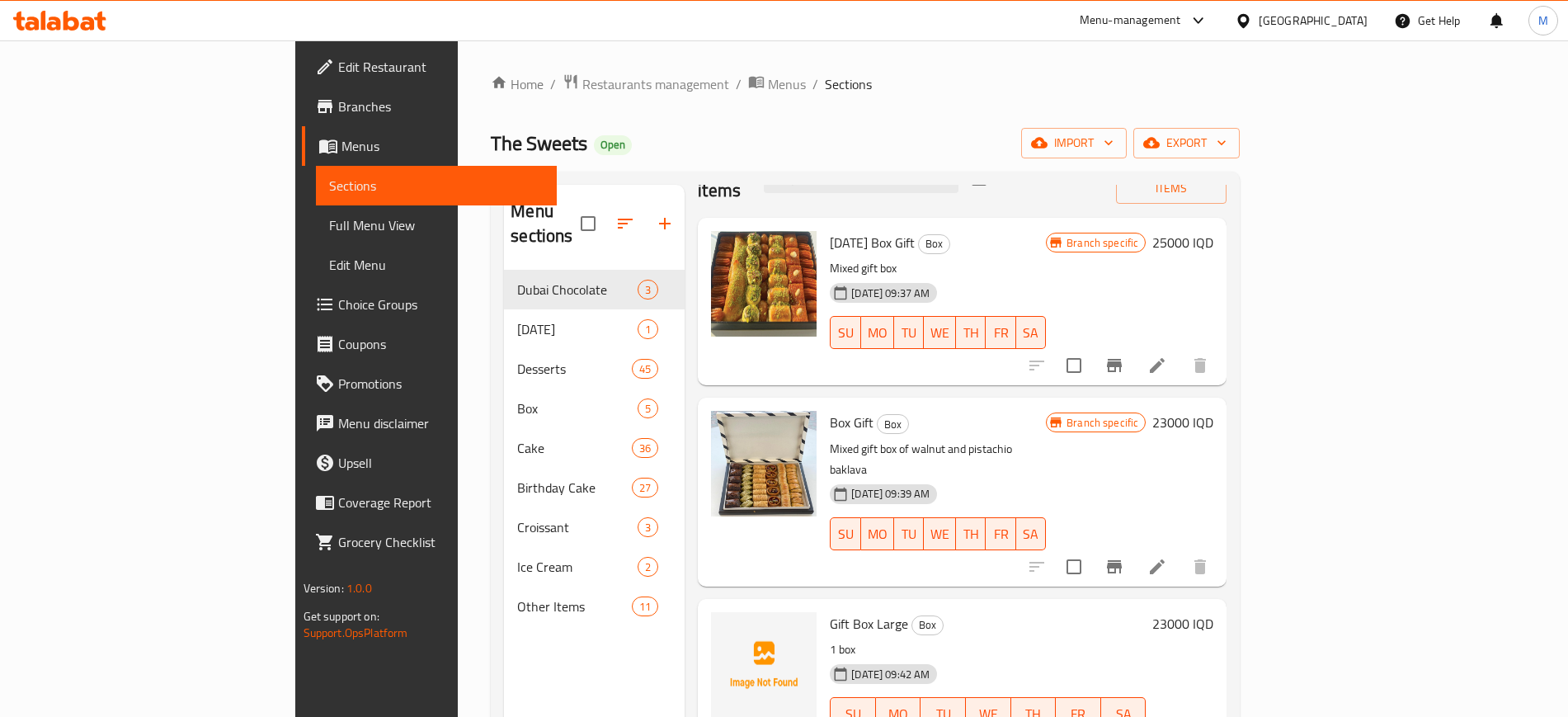
scroll to position [231, 0]
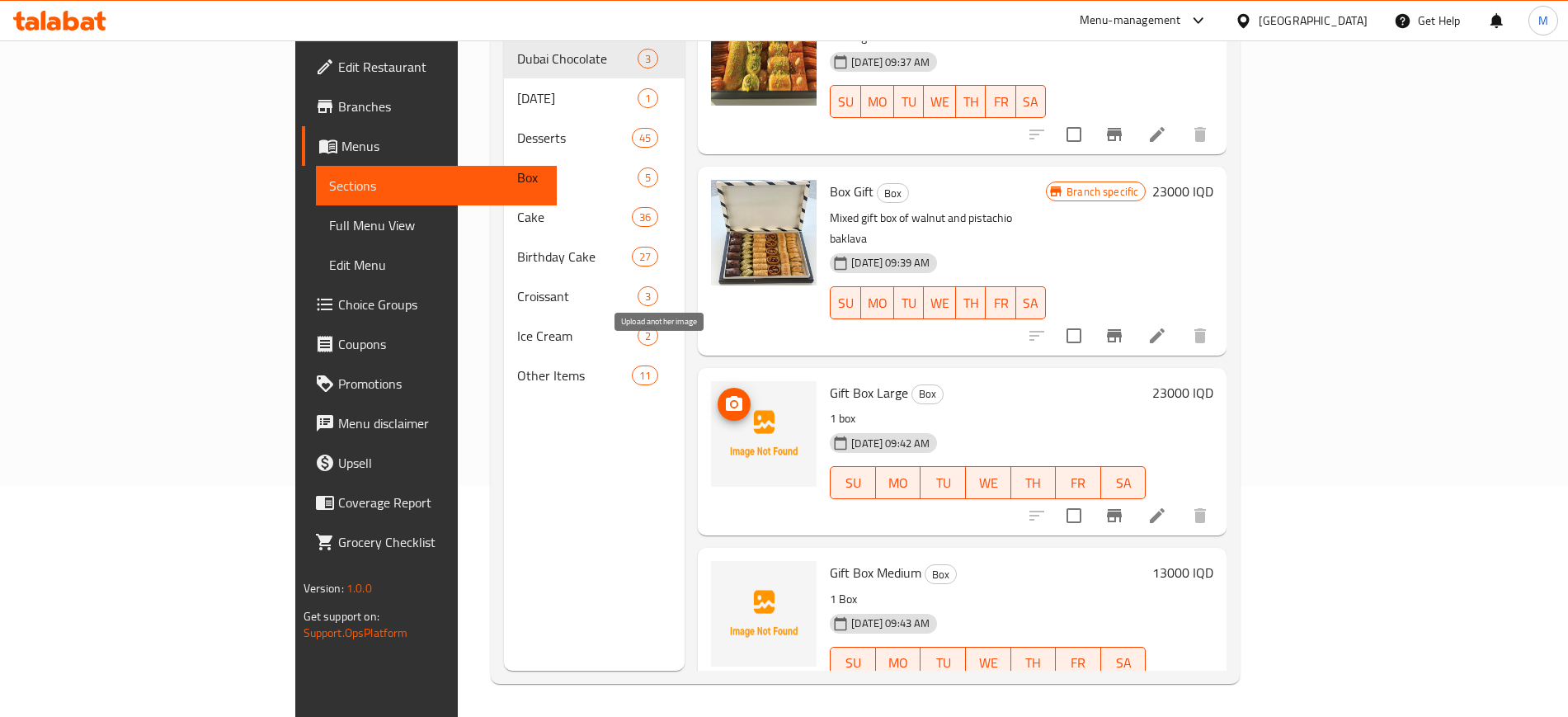
type input "Gift Box"
click at [731, 402] on circle "upload picture" at bounding box center [734, 405] width 5 height 5
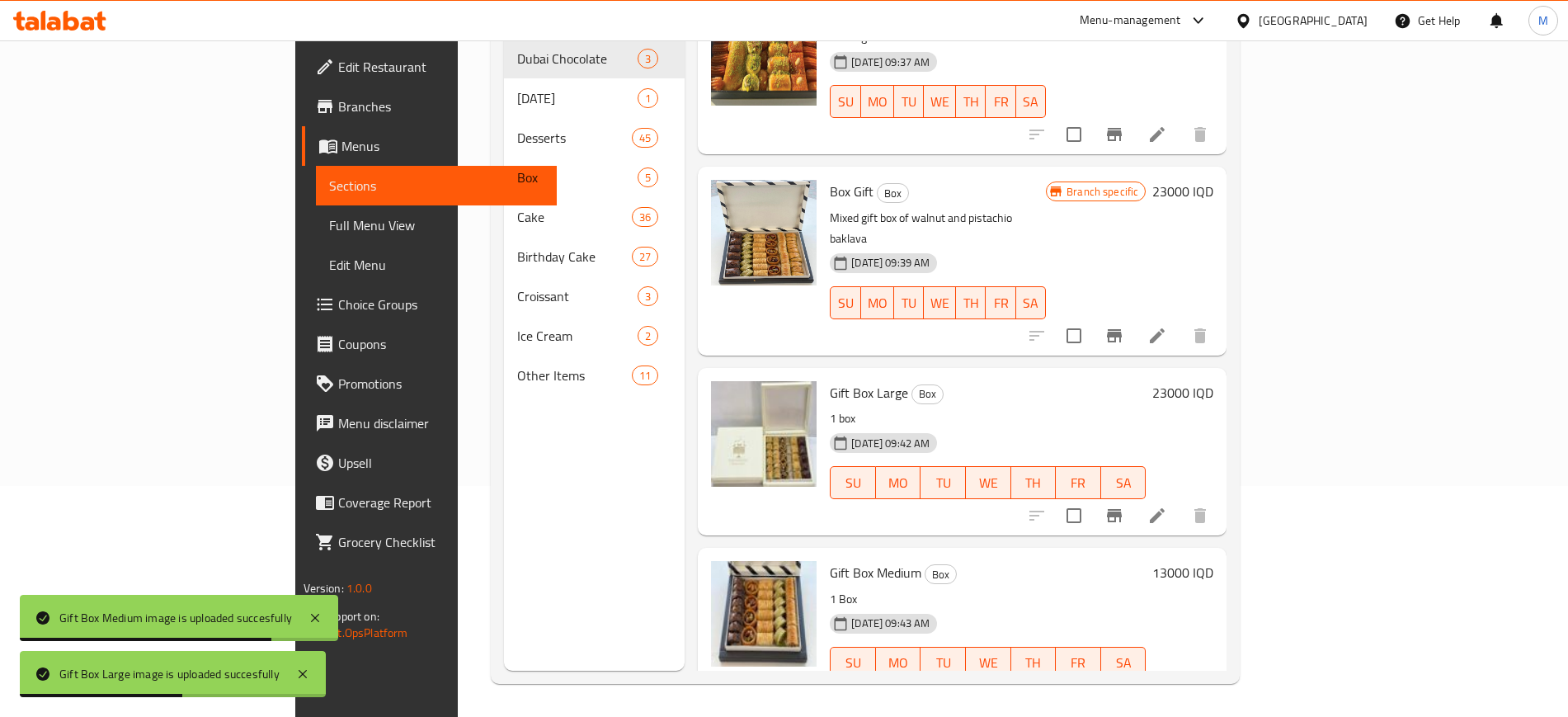
click at [1085, 554] on div "Gift Box Medium Box 1 Box 10-09-2025 09:43 AM SU MO TU WE TH FR SA" at bounding box center [988, 631] width 329 height 154
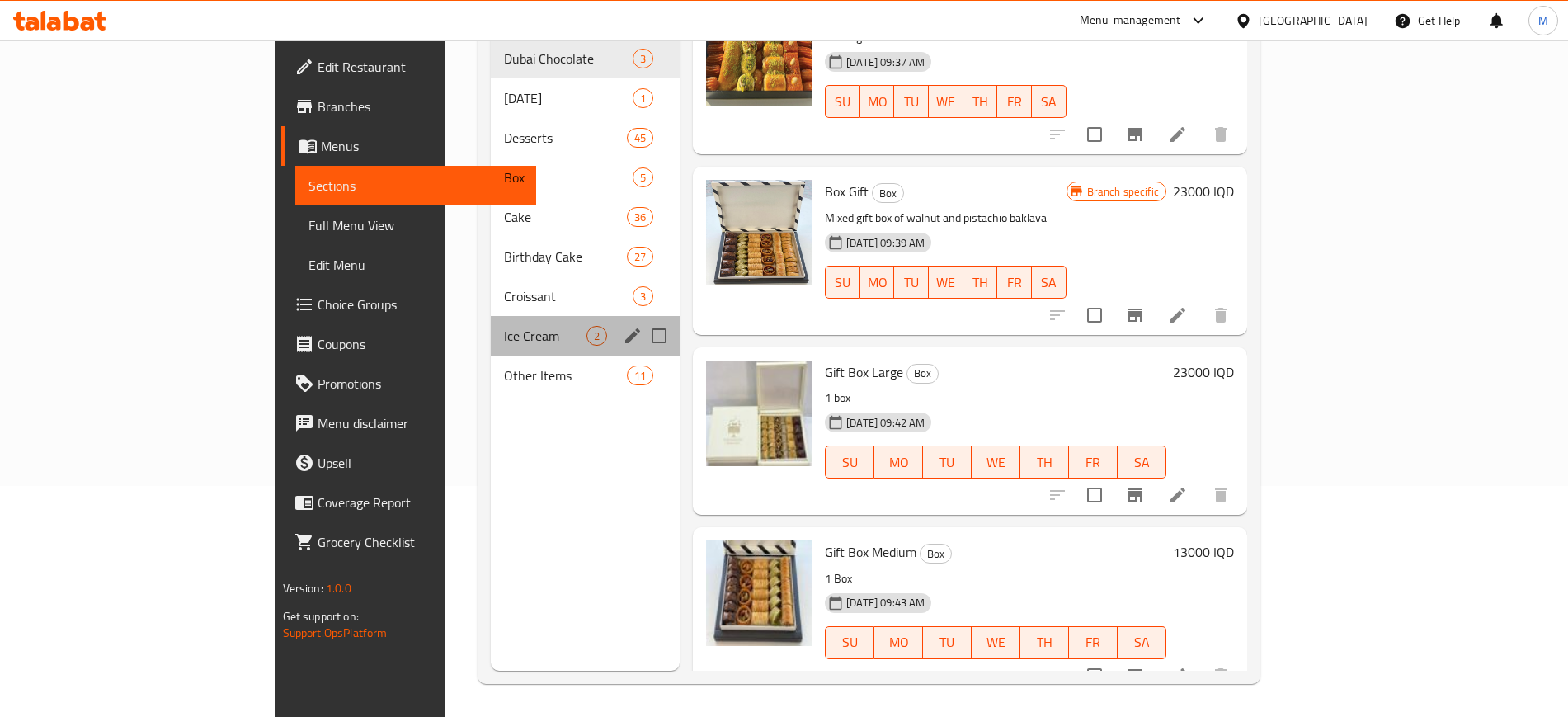
click at [611, 316] on div "Ice Cream 2" at bounding box center [586, 336] width 189 height 40
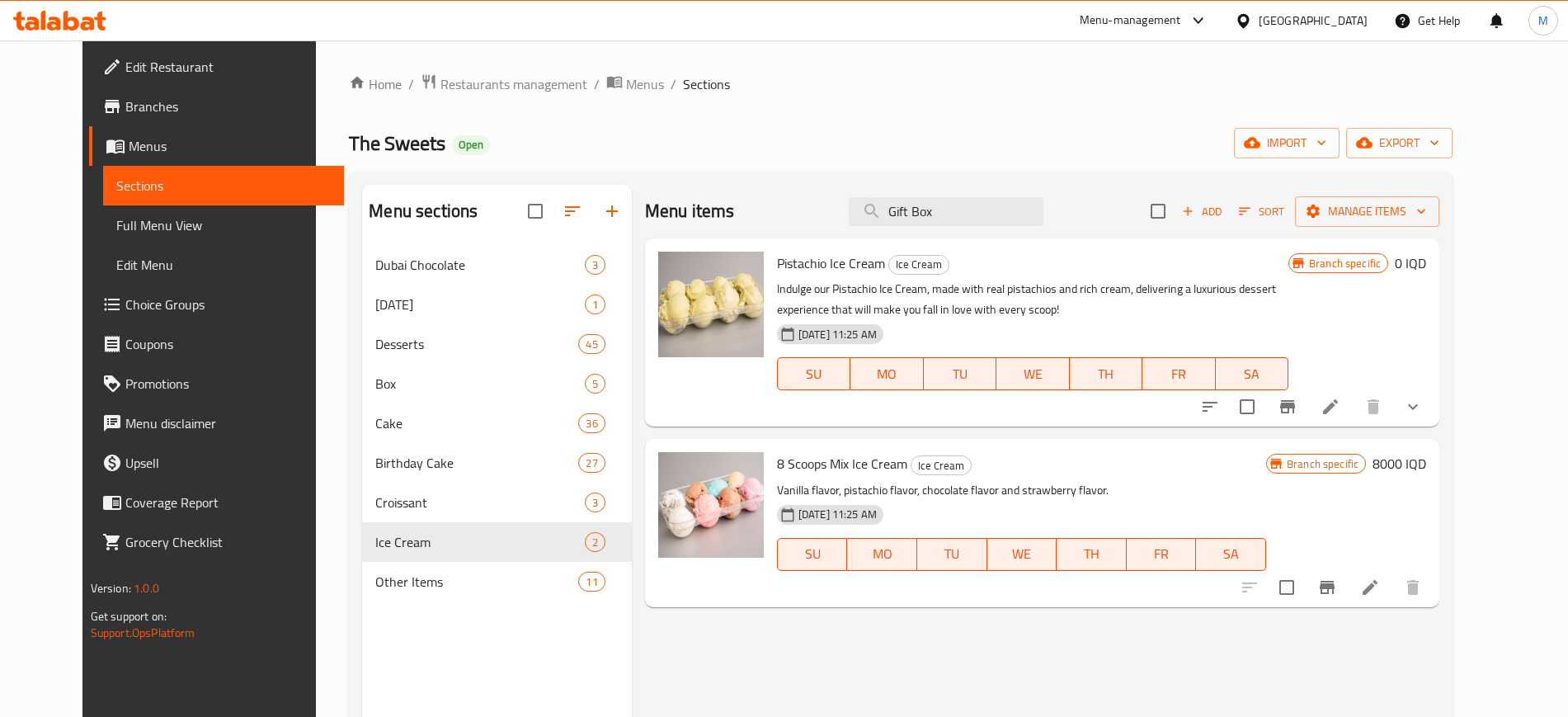
click at [568, 98] on div "Home / Restaurants management / Menus / Sections The Sweets Open import export …" at bounding box center [900, 494] width 1104 height 841
click at [626, 92] on span "Menus" at bounding box center [645, 85] width 38 height 20
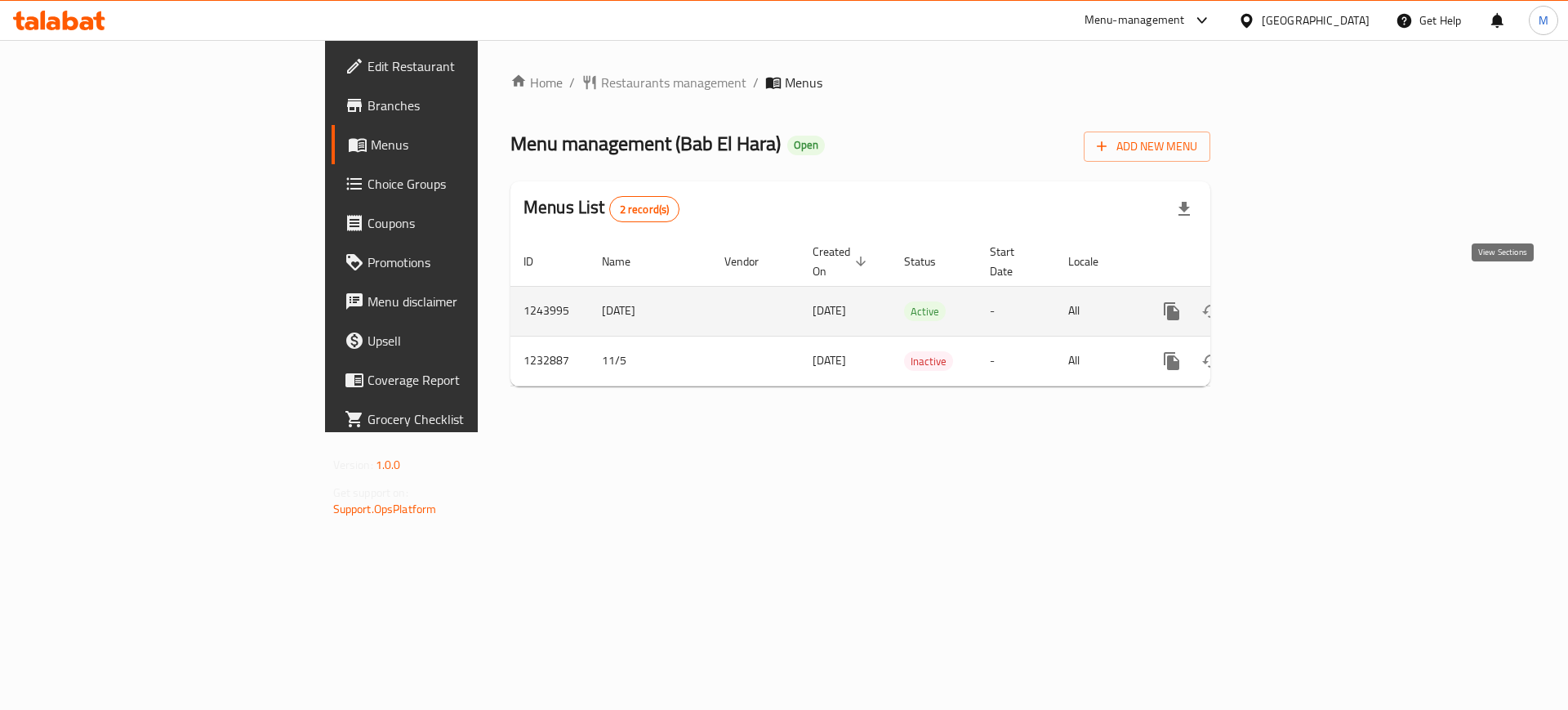
click at [1310, 291] on link "enhanced table" at bounding box center [1290, 311] width 39 height 39
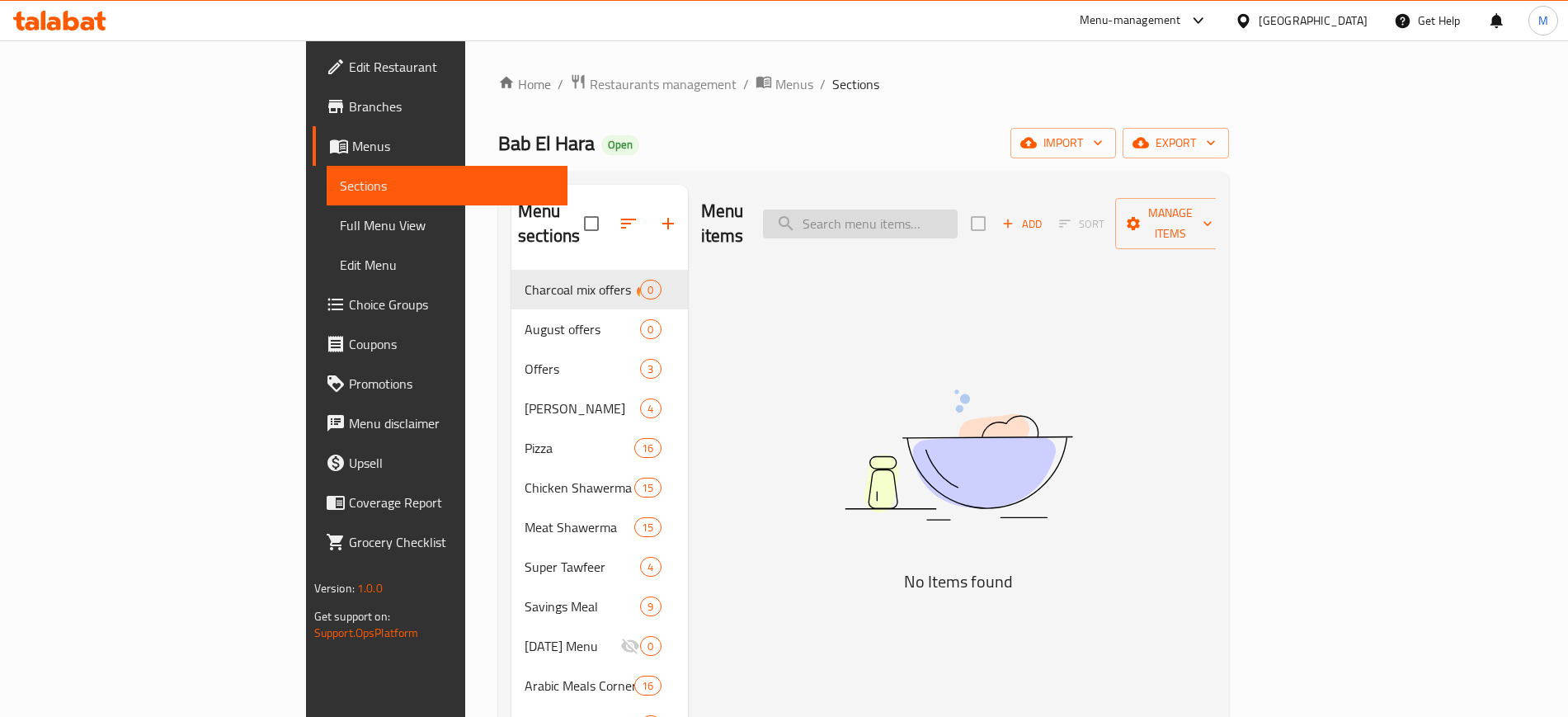
click at [958, 210] on input "search" at bounding box center [860, 224] width 194 height 29
paste input "677940"
type input "677940"
type input "o"
click at [524, 359] on span "Offers" at bounding box center [582, 369] width 115 height 20
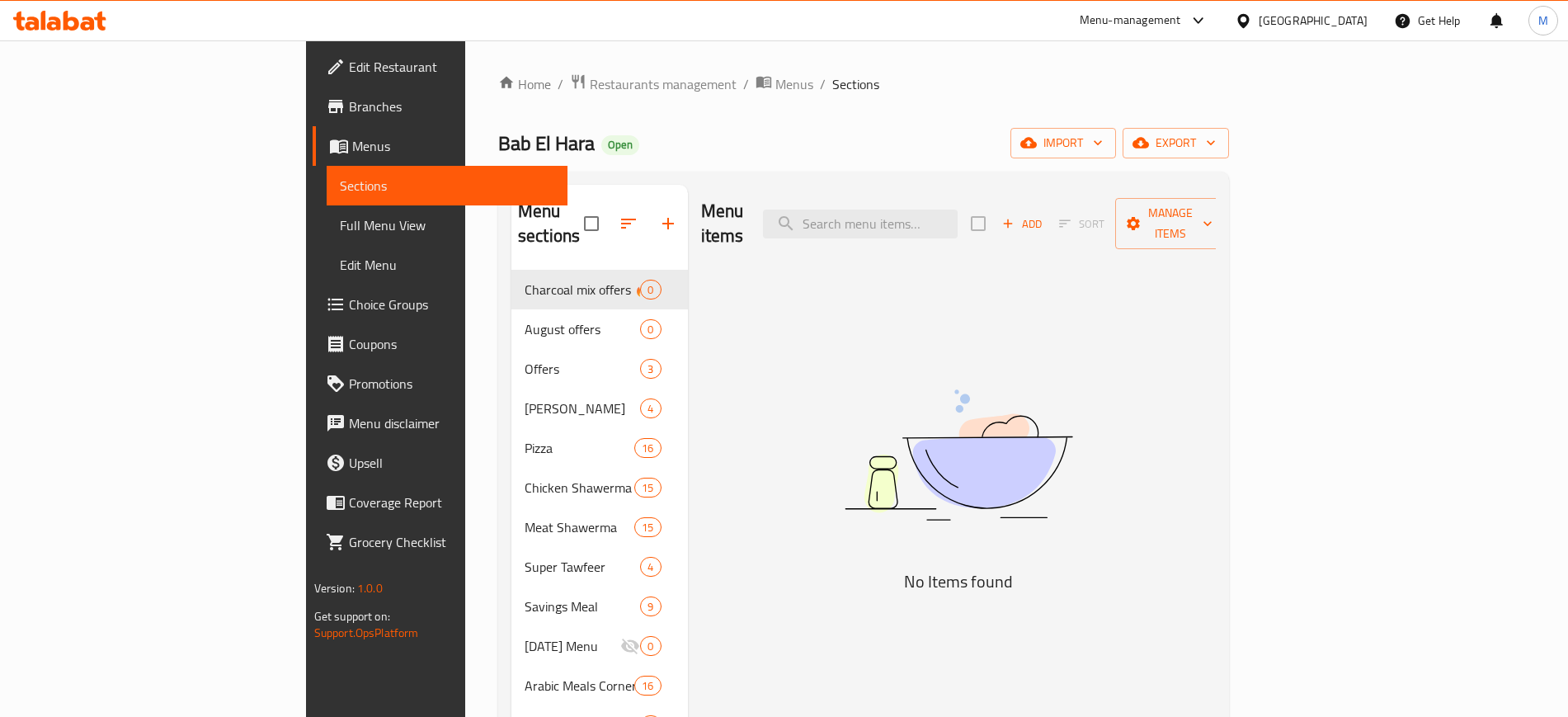
click at [524, 359] on span "Offers" at bounding box center [582, 369] width 115 height 20
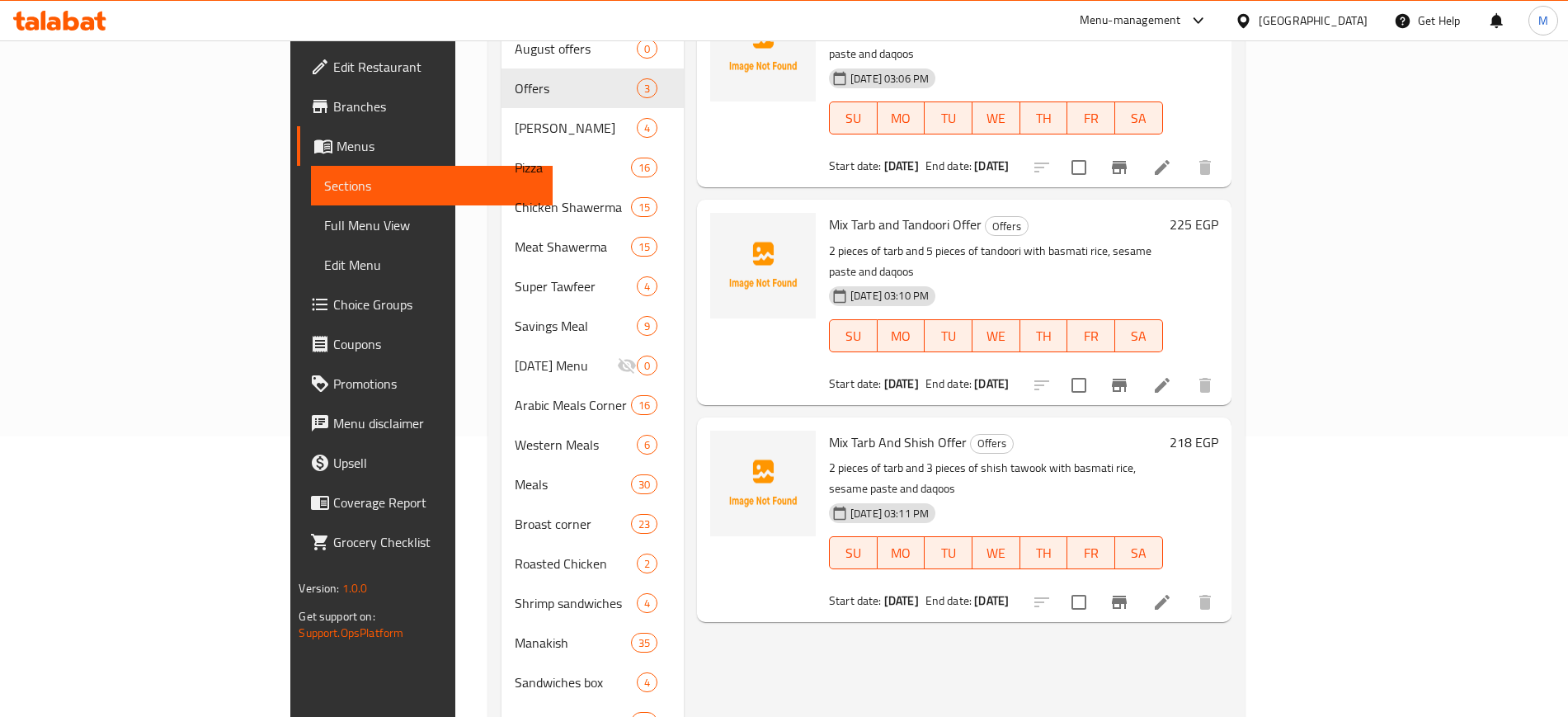
scroll to position [49, 0]
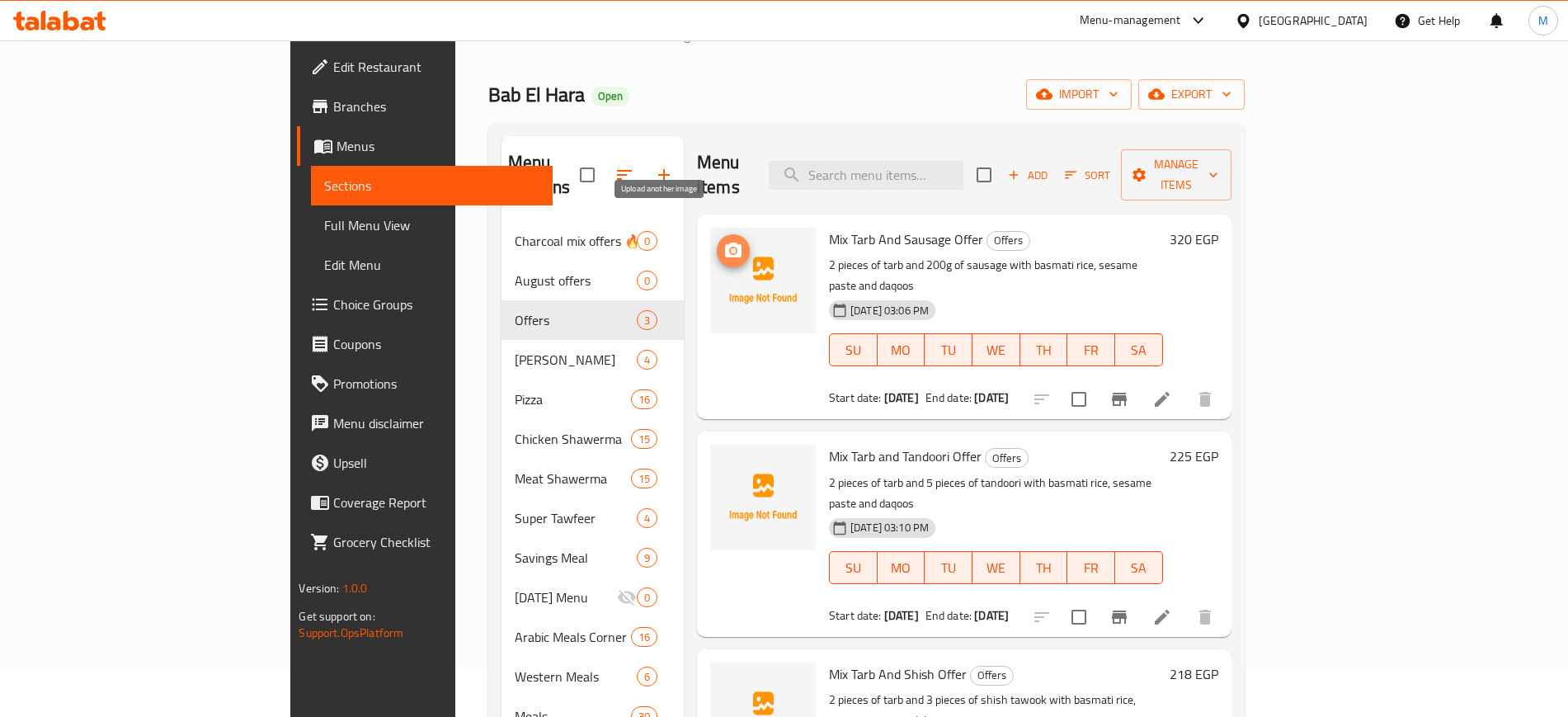
click at [723, 241] on icon "upload picture" at bounding box center [733, 251] width 20 height 20
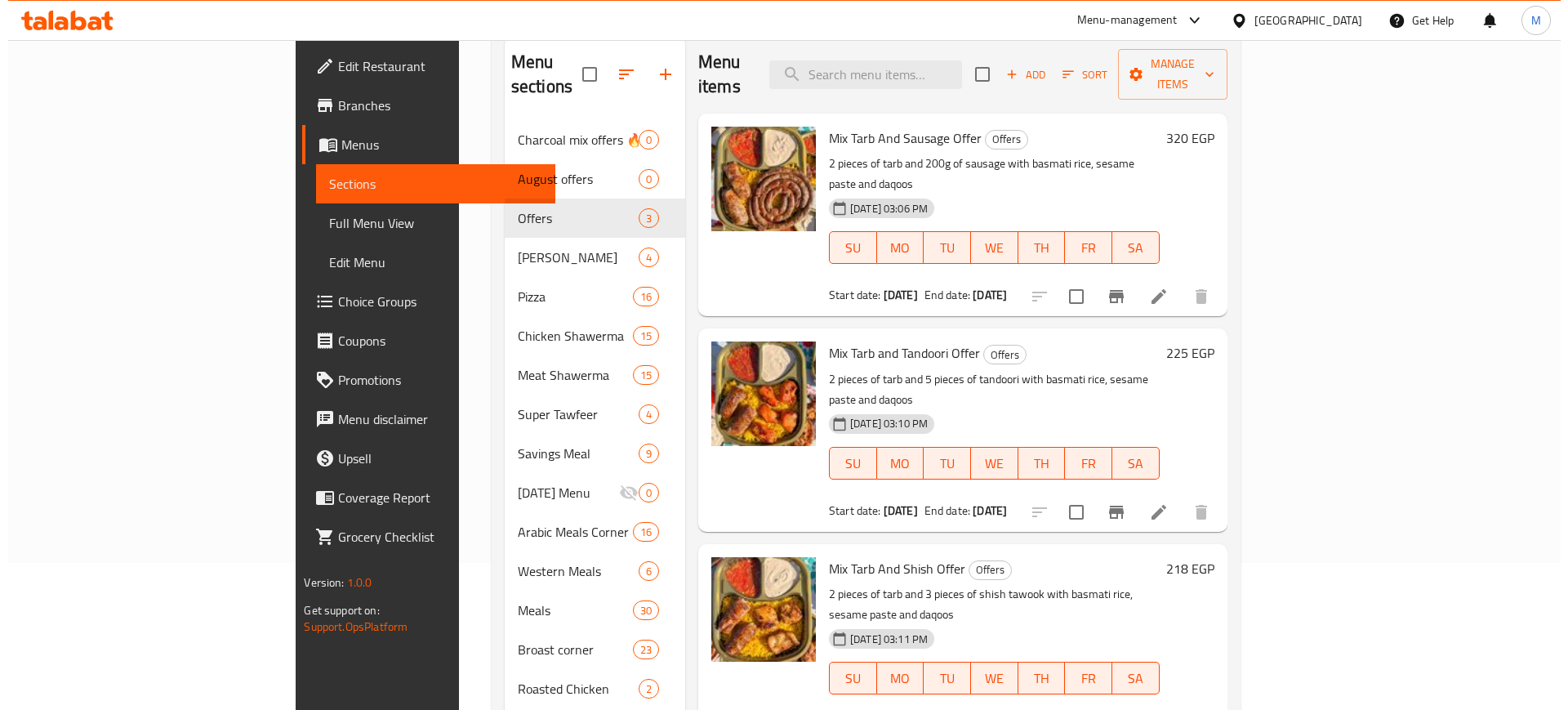
scroll to position [0, 0]
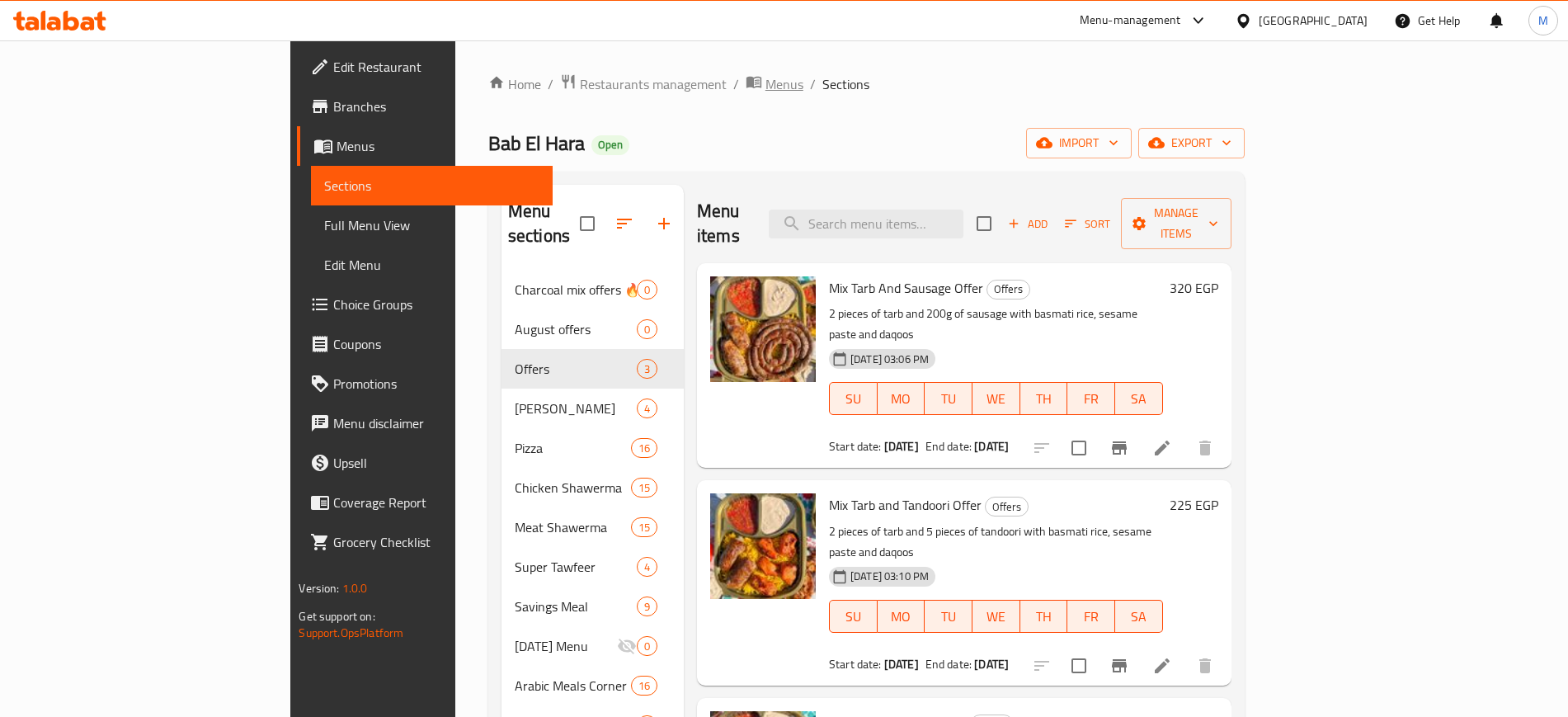
click at [766, 76] on span "Menus" at bounding box center [784, 85] width 38 height 20
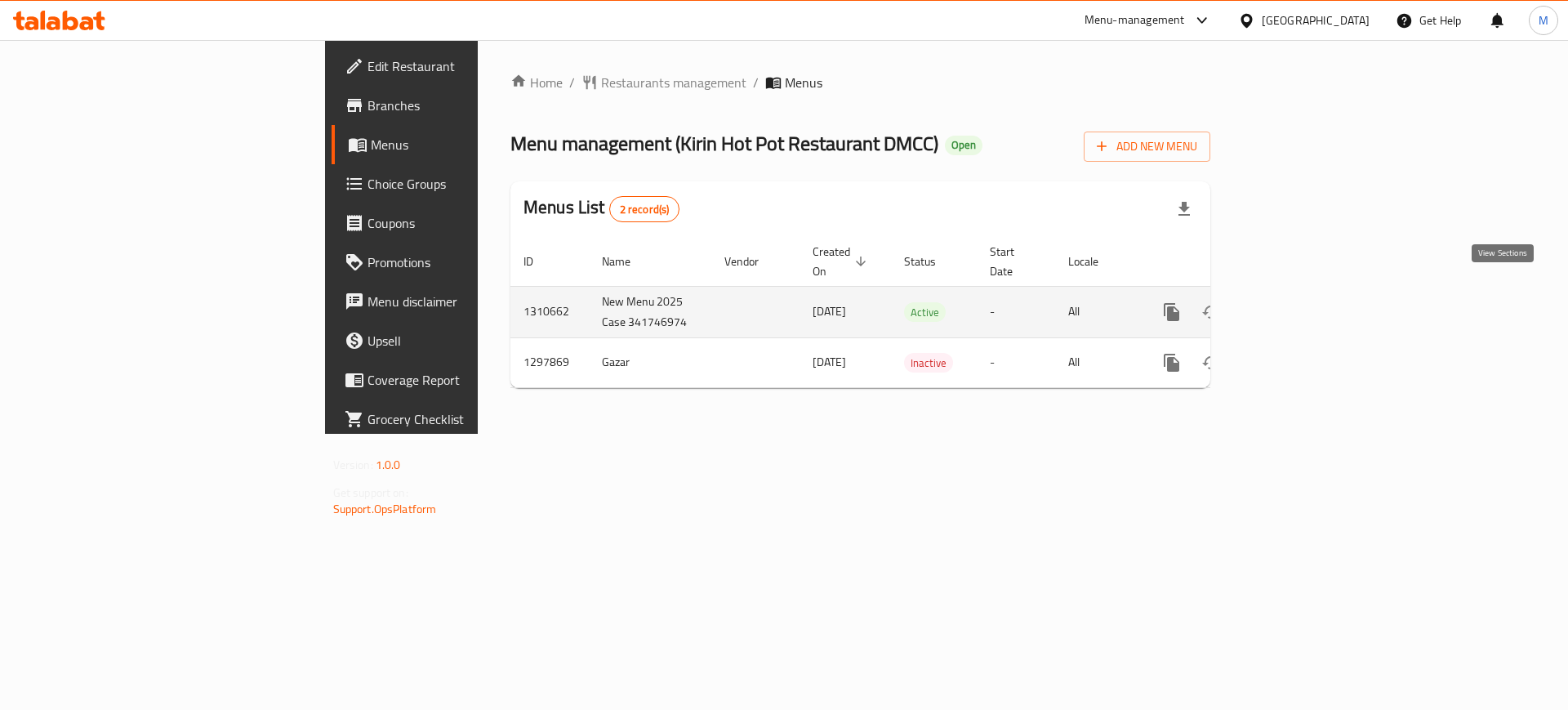
click at [1300, 302] on icon "enhanced table" at bounding box center [1290, 312] width 20 height 20
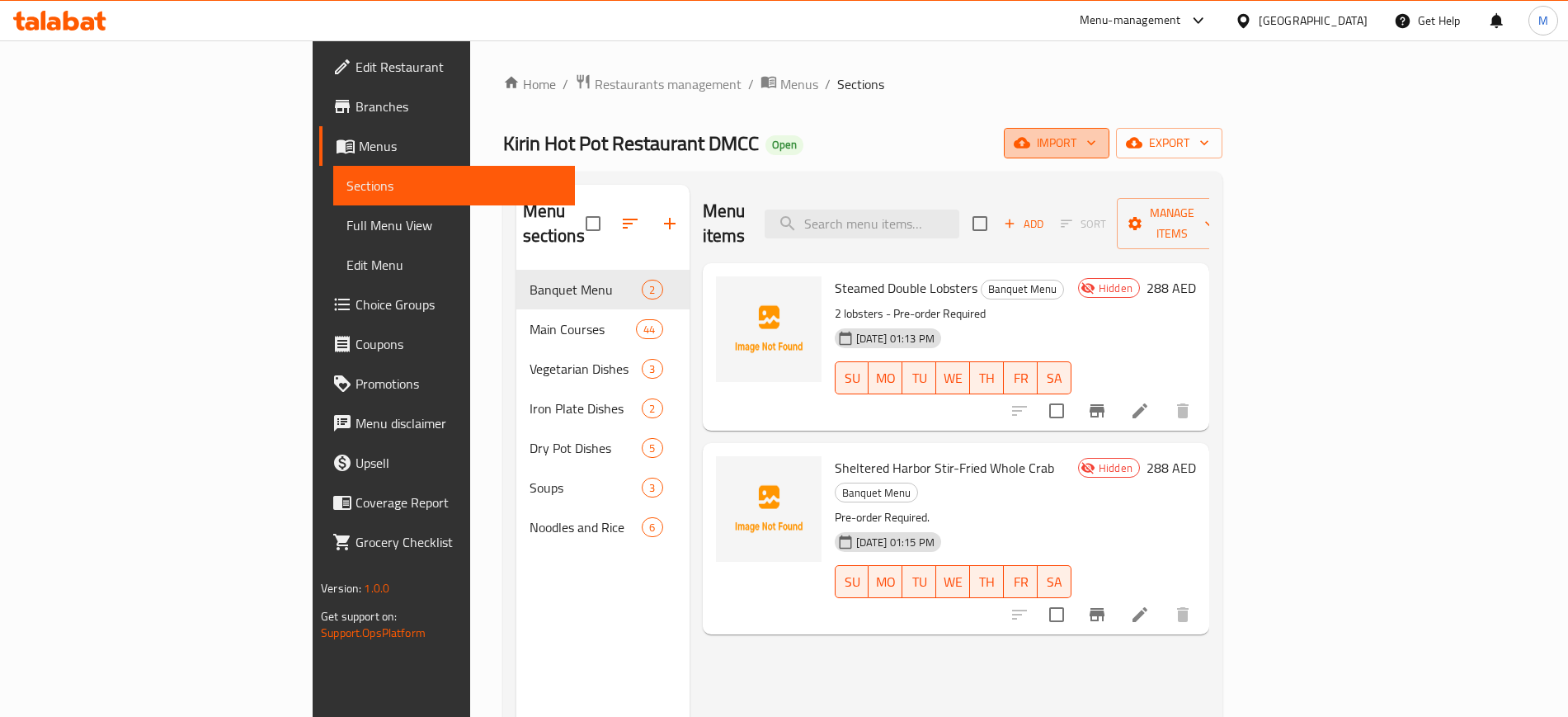
click at [1109, 156] on button "import" at bounding box center [1056, 143] width 105 height 31
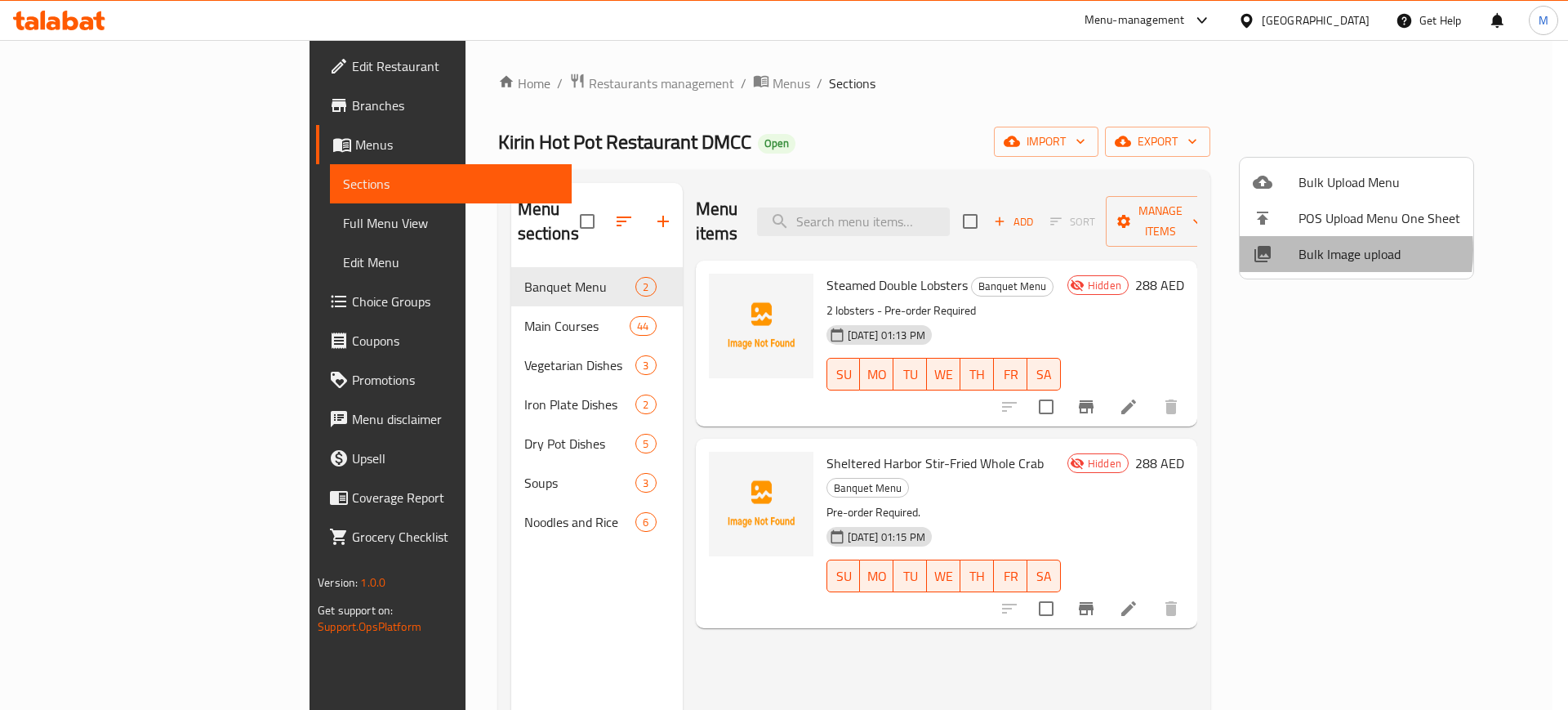
click at [1307, 250] on span "Bulk Image upload" at bounding box center [1380, 254] width 162 height 20
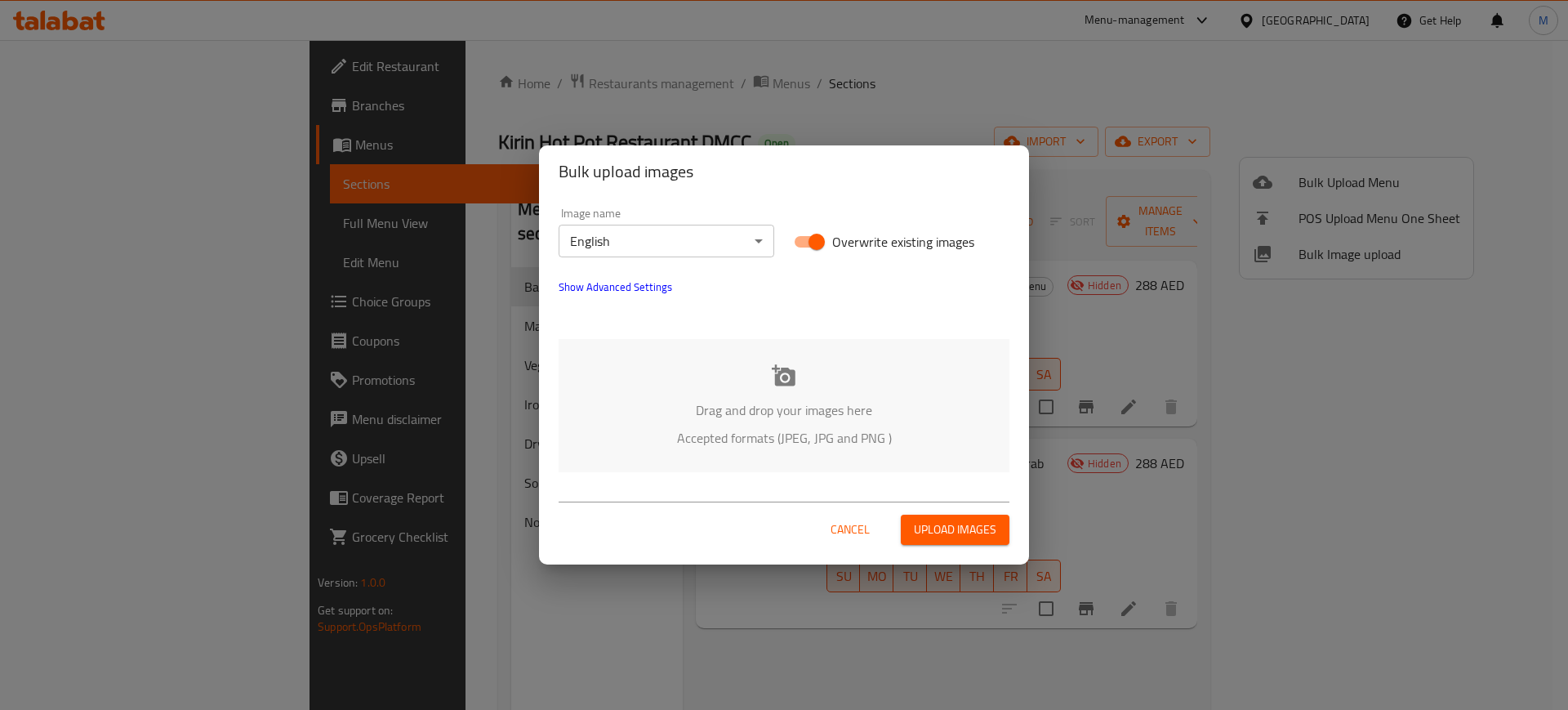
click at [862, 400] on p "Drag and drop your images here" at bounding box center [784, 410] width 402 height 20
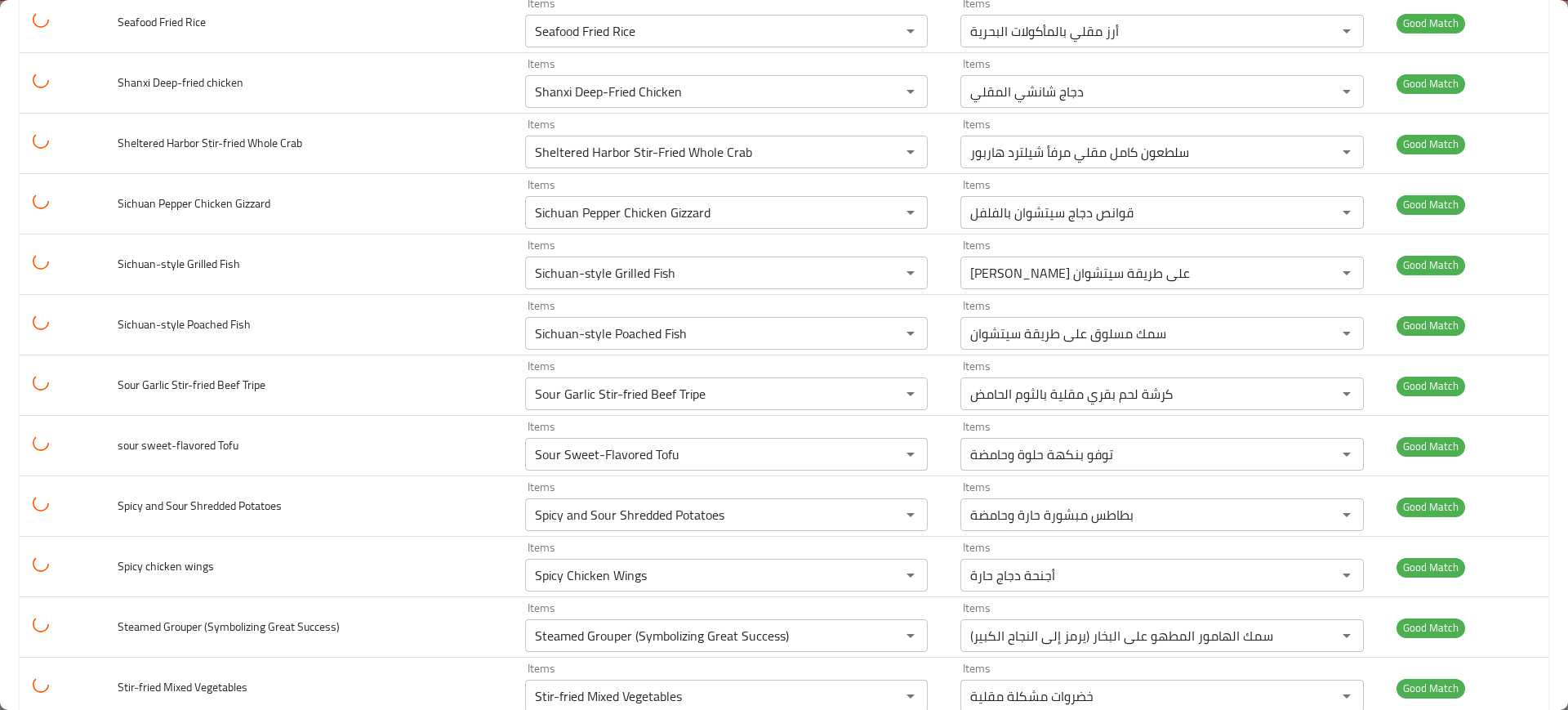
scroll to position [3622, 0]
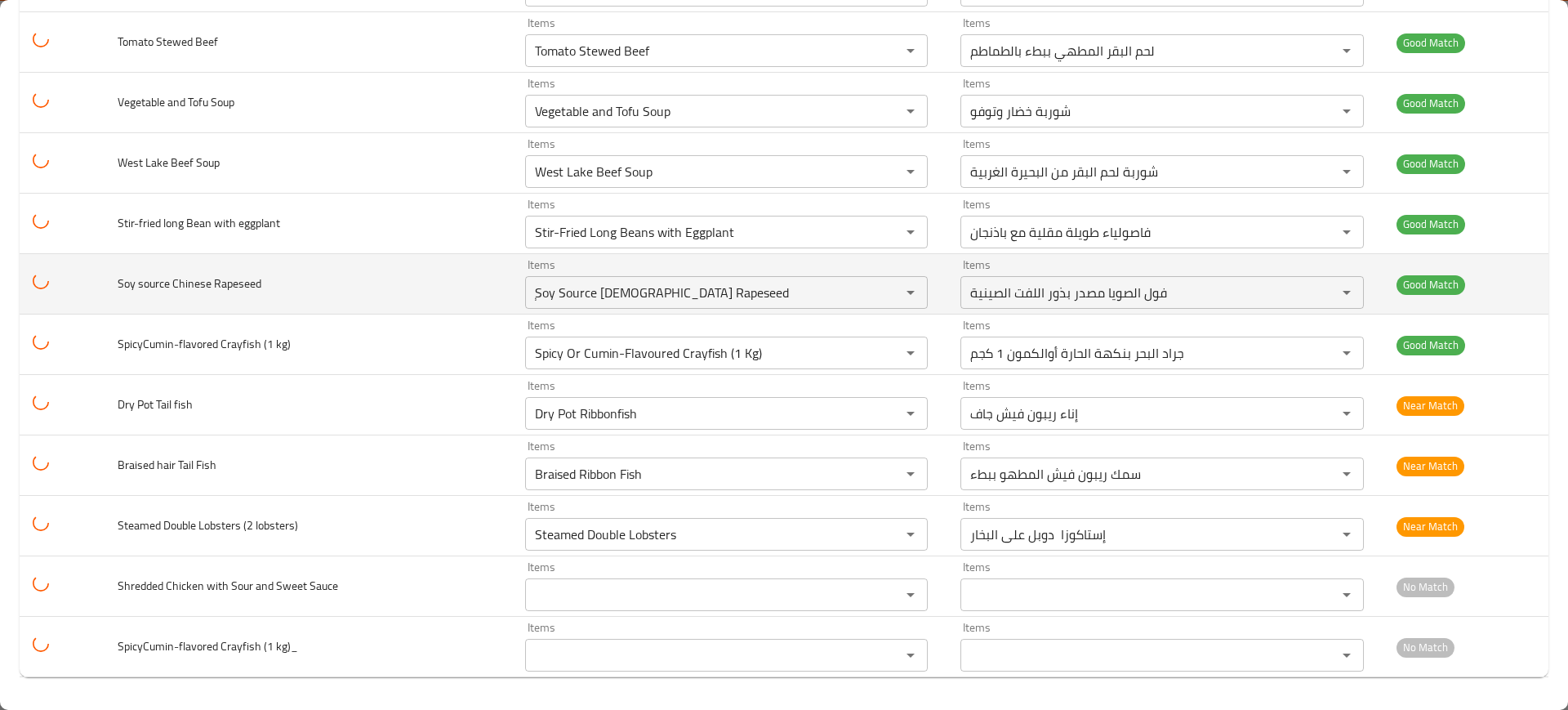
click at [388, 296] on td "Soy source Chinese Rapeseed" at bounding box center [308, 284] width 408 height 61
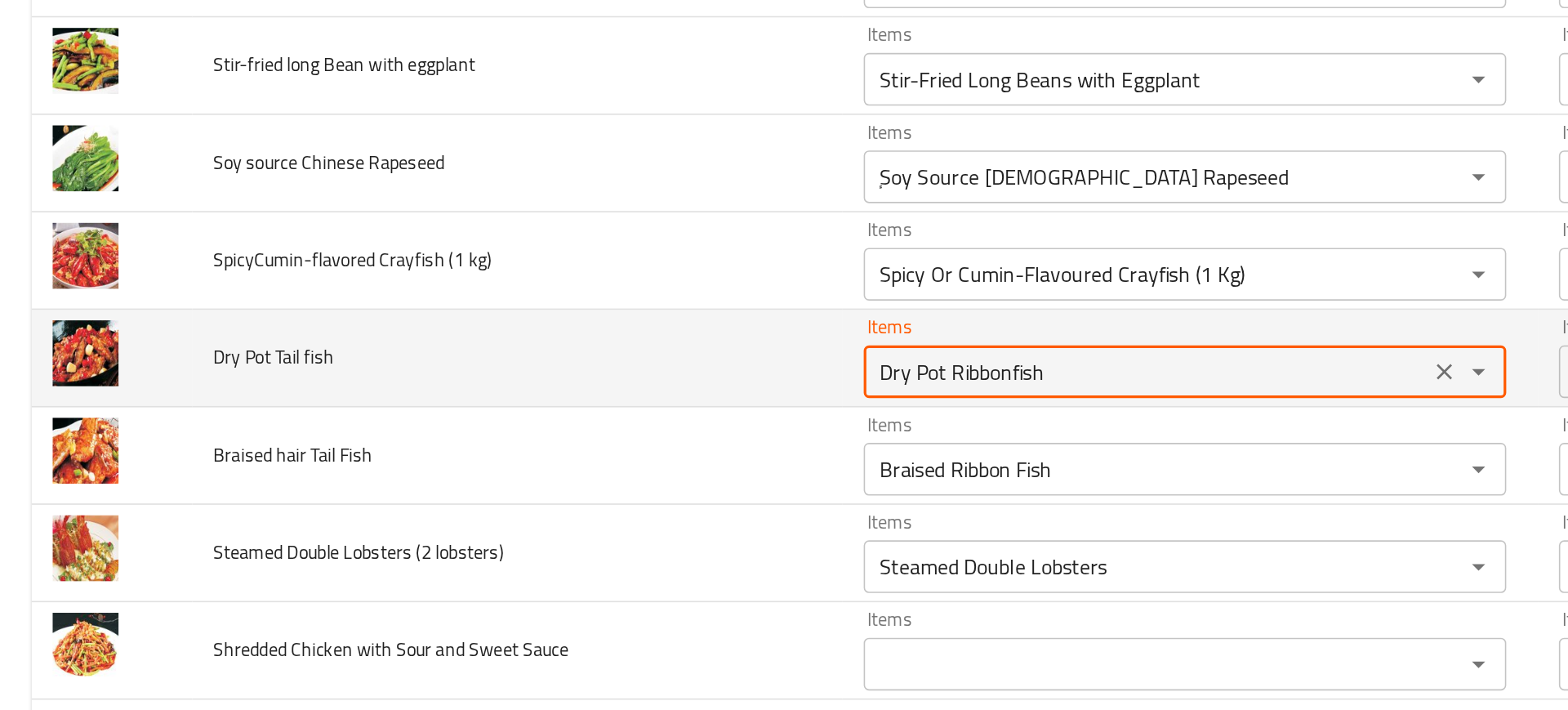
click at [628, 410] on fish "Dry Pot Ribbonfish" at bounding box center [711, 413] width 340 height 23
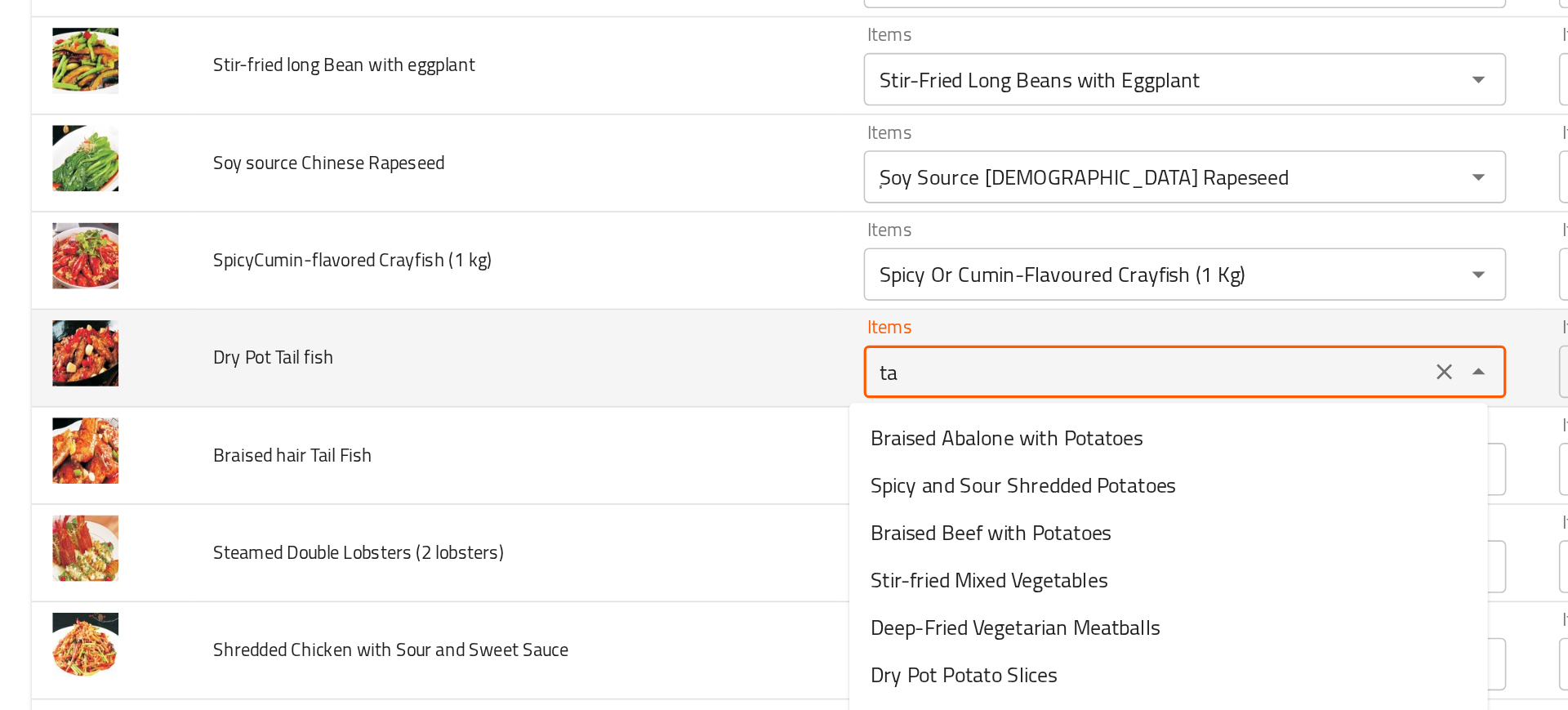
type fish "tai"
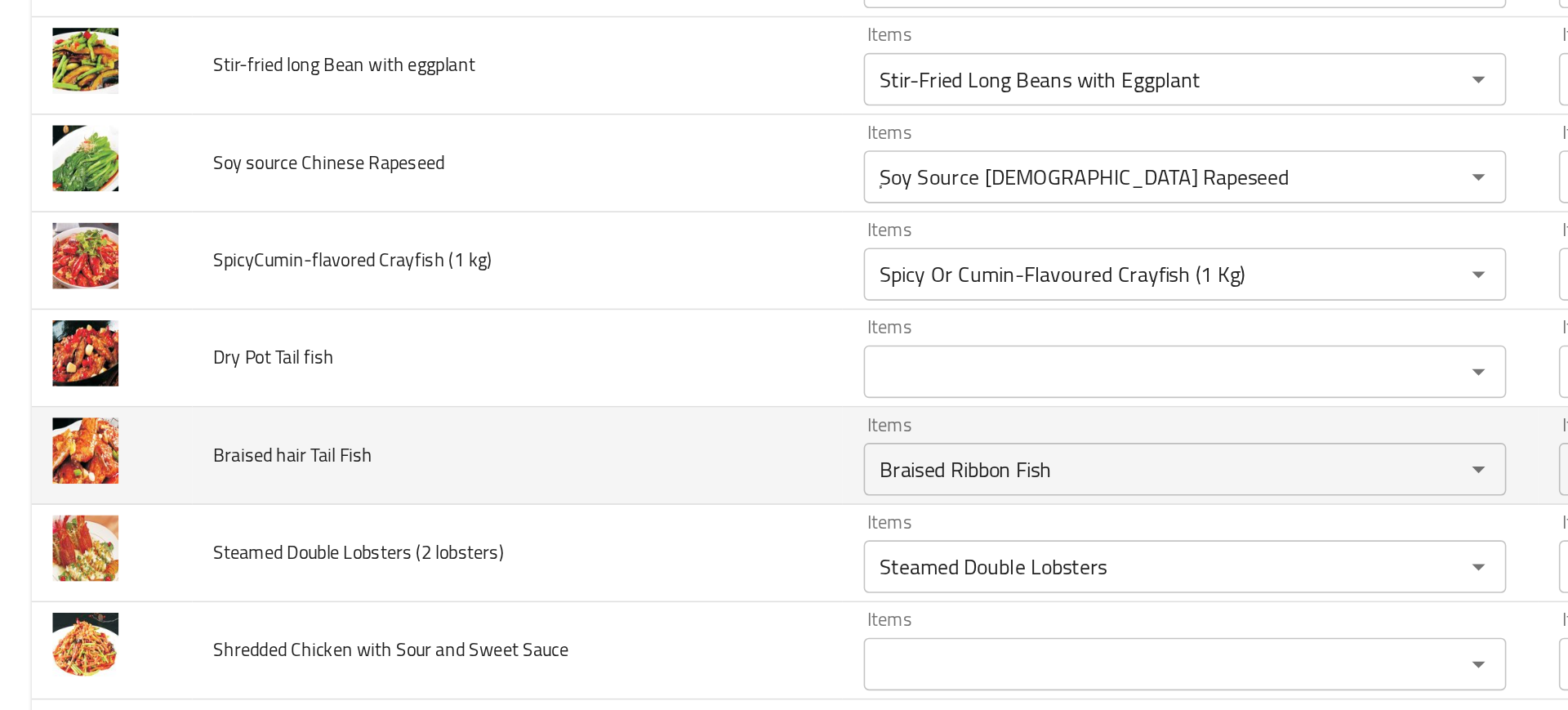
click at [457, 464] on td "Braised hair Tail Fish" at bounding box center [321, 466] width 404 height 61
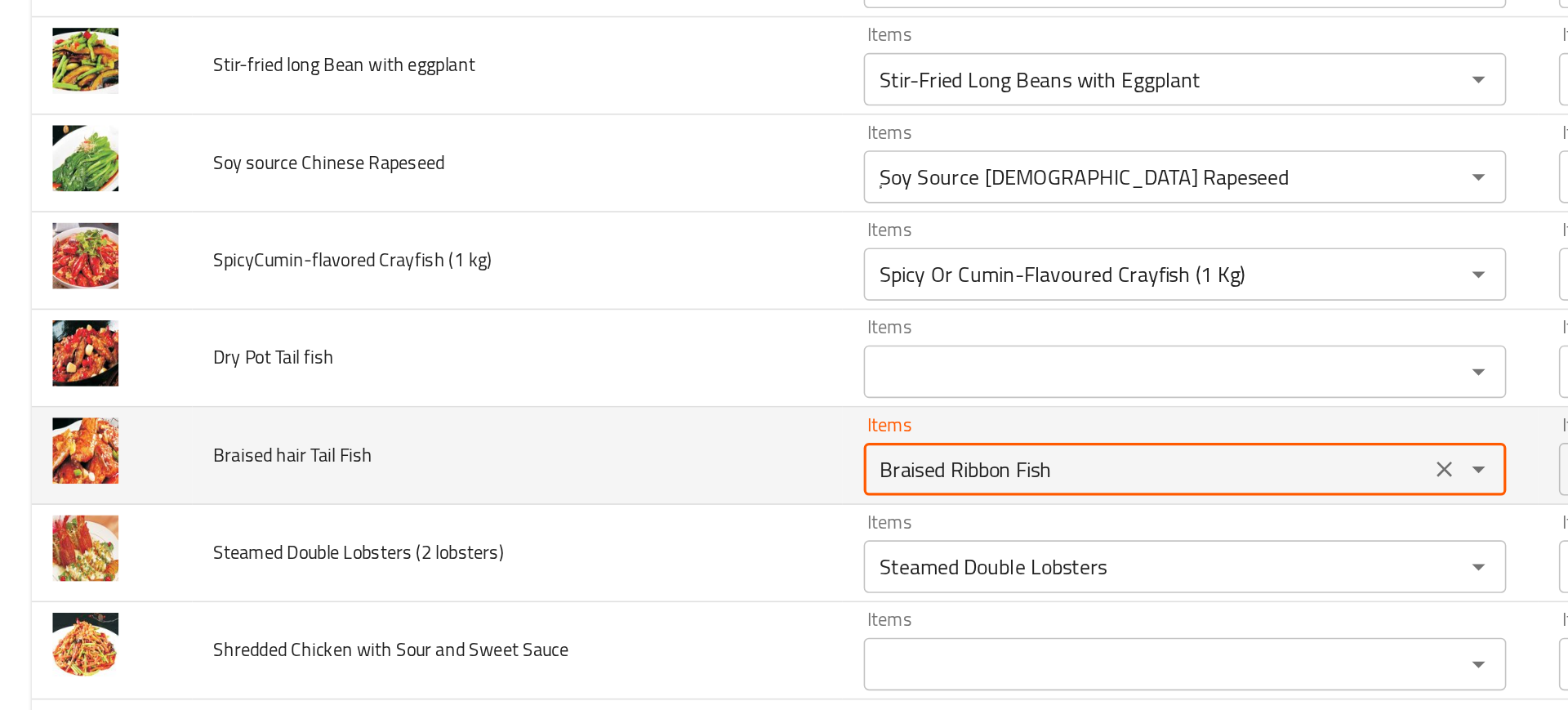
click at [592, 477] on Fish "Braised Ribbon Fish" at bounding box center [711, 474] width 340 height 23
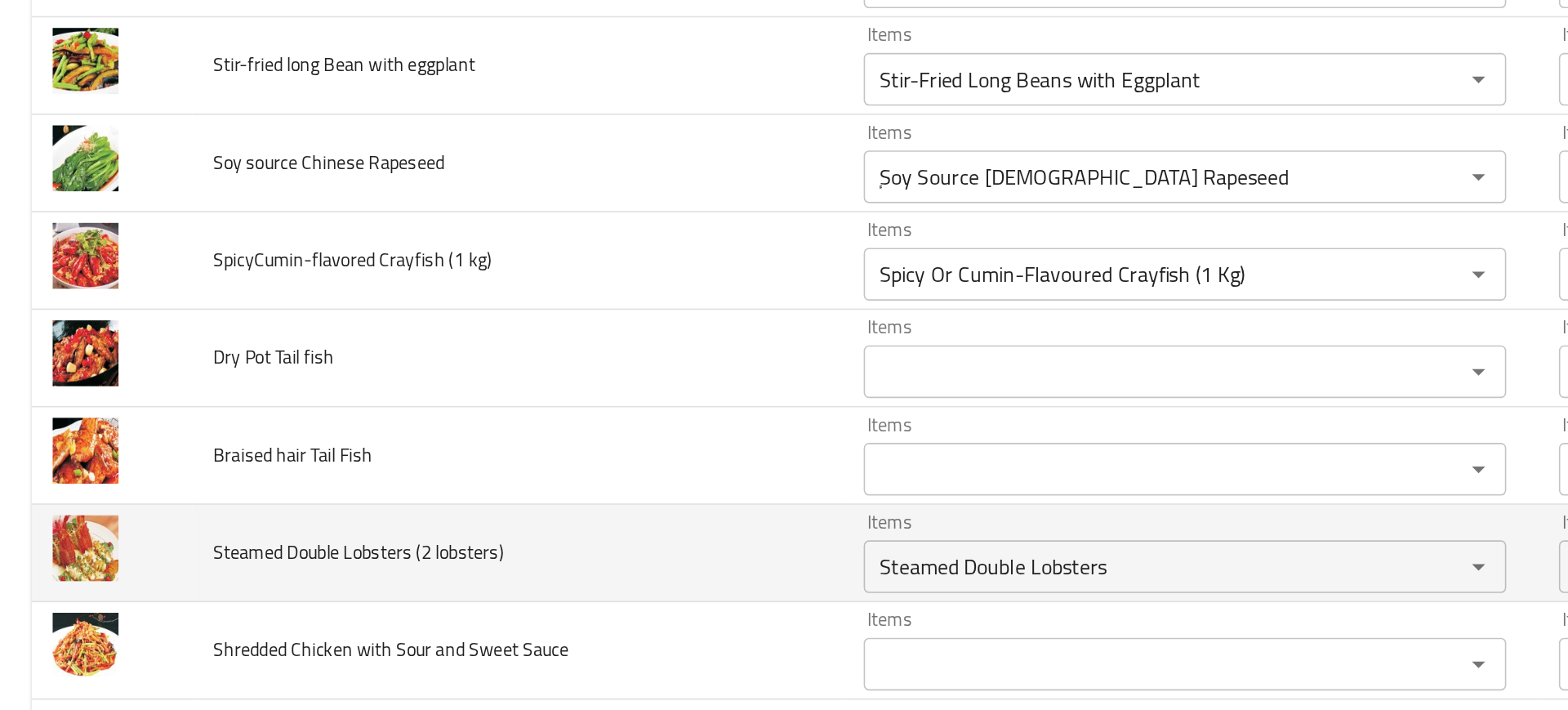
click at [446, 504] on td "Steamed Double Lobsters (2 lobsters)" at bounding box center [321, 526] width 404 height 61
click at [578, 518] on div "Steamed Double Lobsters Items" at bounding box center [734, 534] width 398 height 33
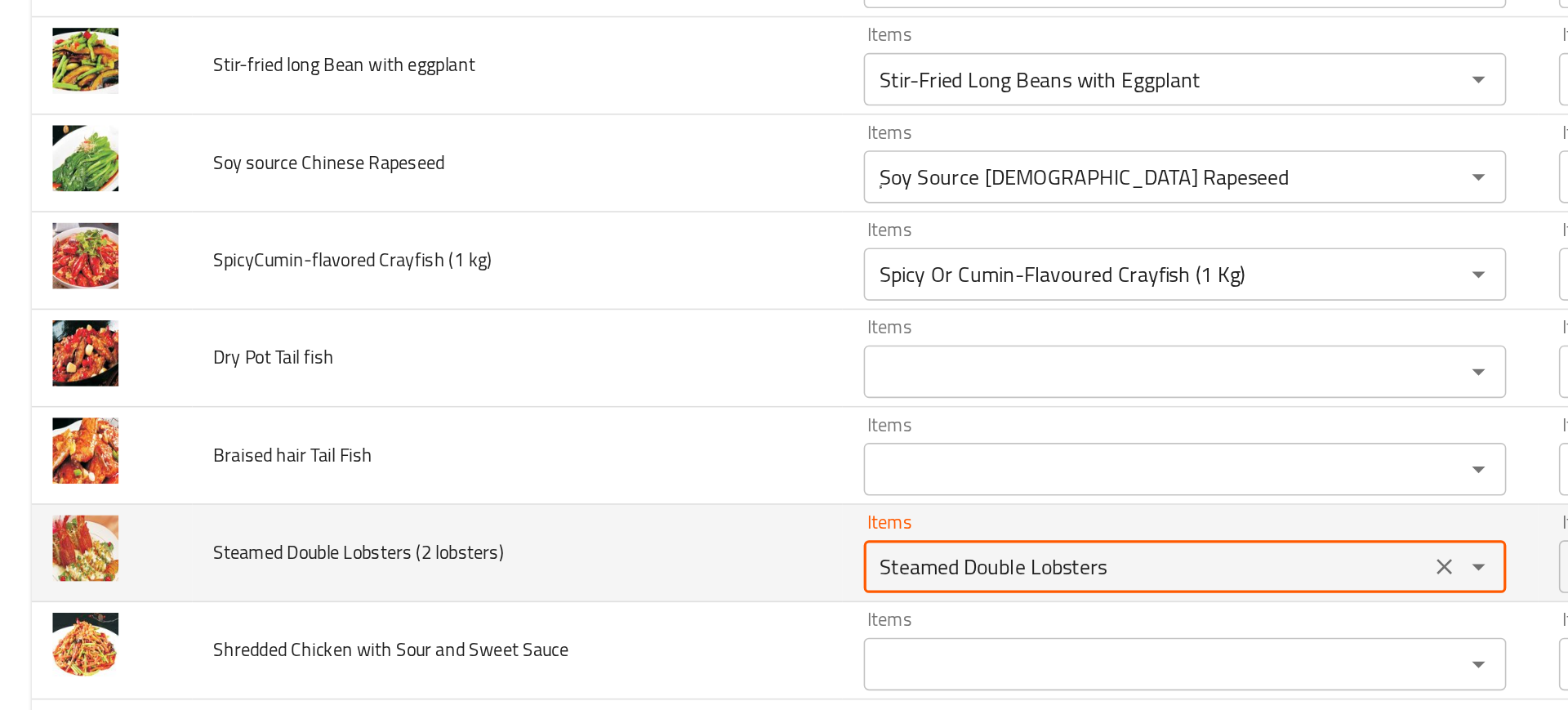
click at [478, 545] on td "Steamed Double Lobsters (2 lobsters)" at bounding box center [321, 526] width 404 height 61
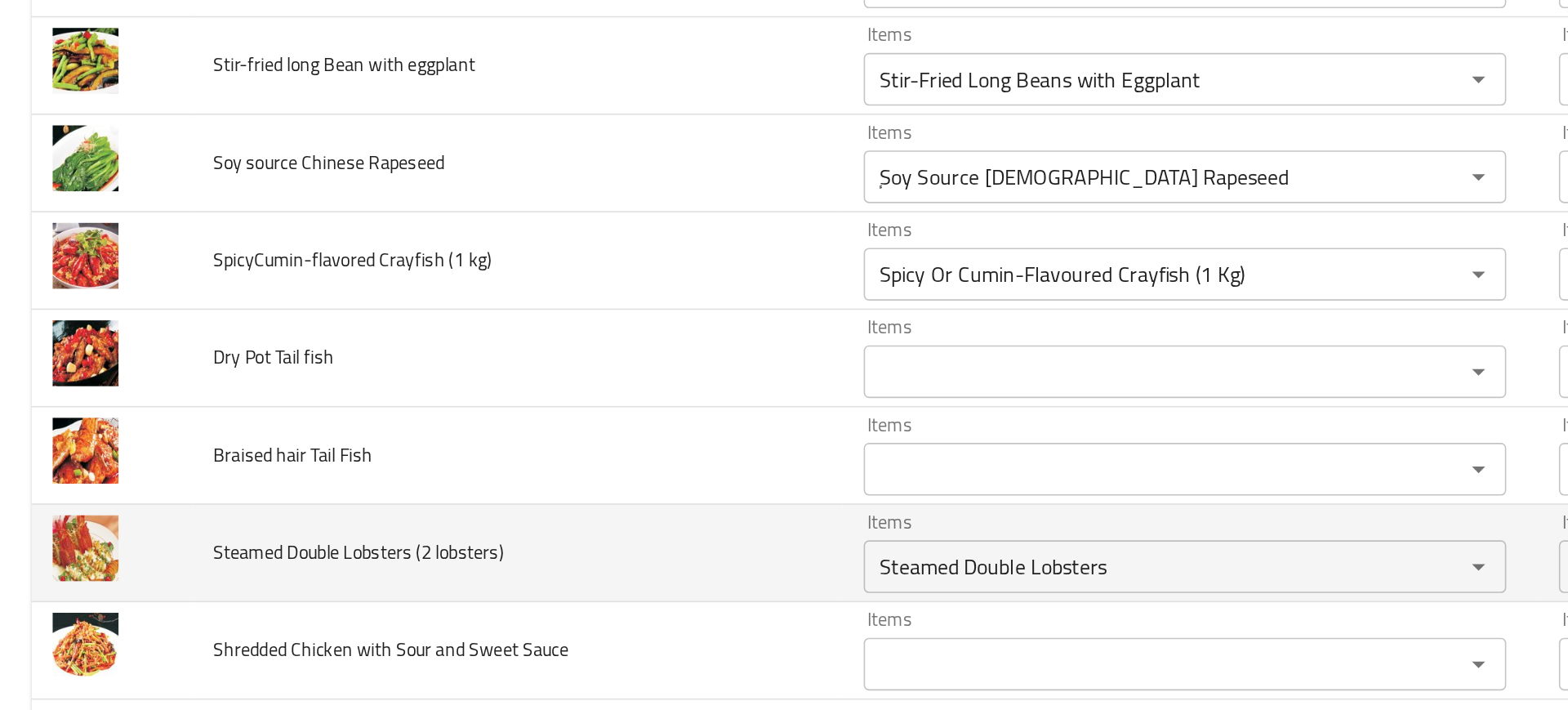
scroll to position [0, 0]
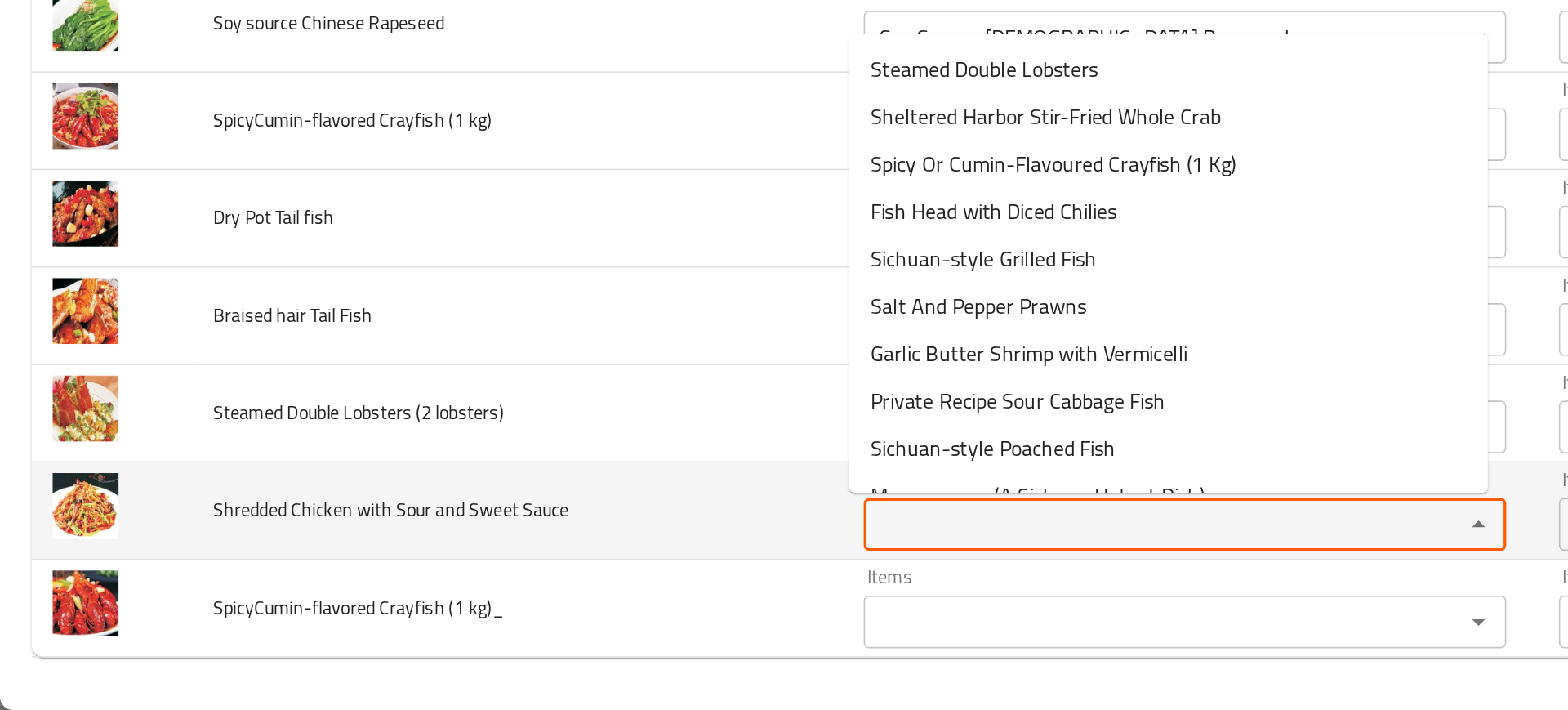
click at [577, 590] on Sauce "Items" at bounding box center [711, 595] width 340 height 23
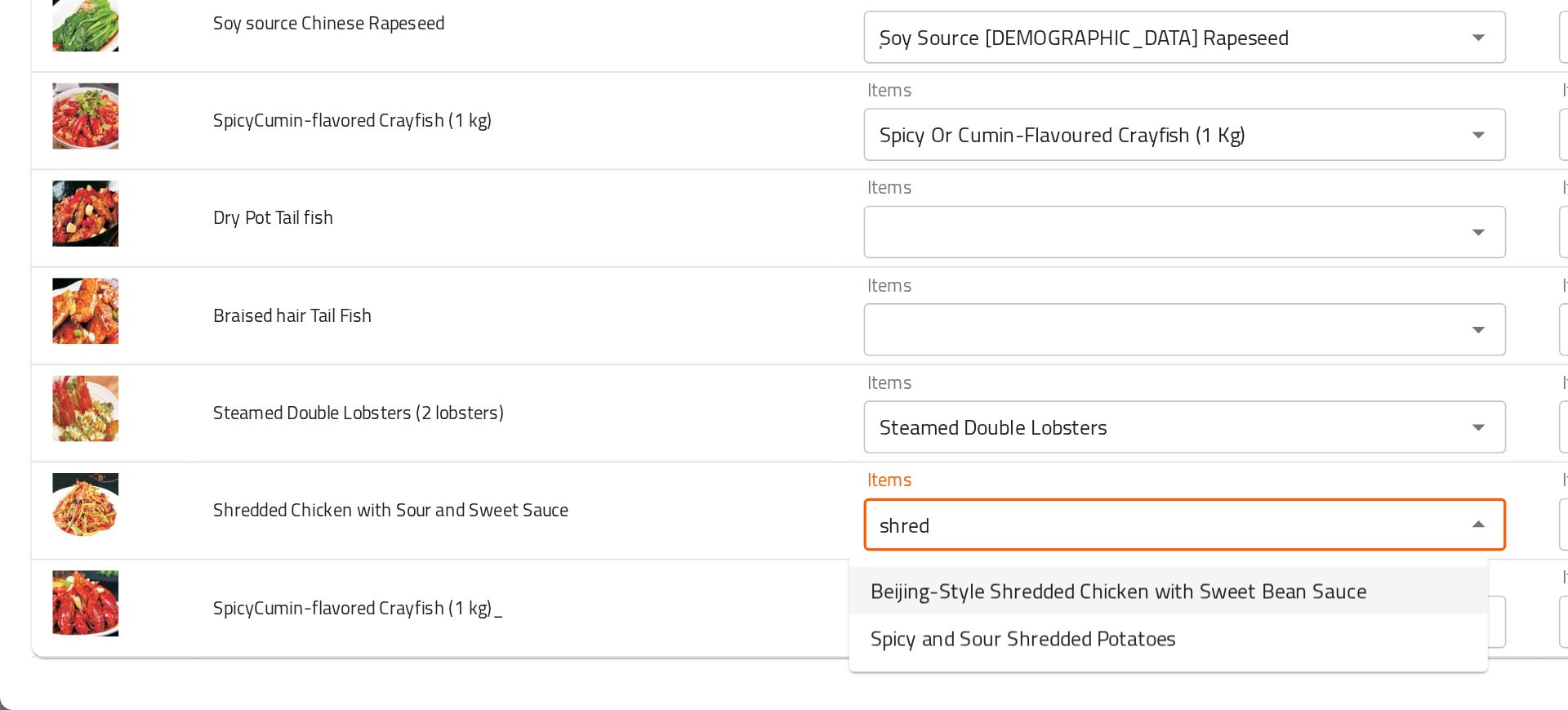
click at [620, 635] on span "Beijing-Style Shredded Chicken with Sweet Bean Sauce" at bounding box center [694, 635] width 308 height 20
type Sauce "Beijing-Style Shredded Chicken with Sweet Bean Sauce"
type Sauce-ar "دجاج مبشور على الطريقة الصينية مع صلصة الفاصوليا الحلوة"
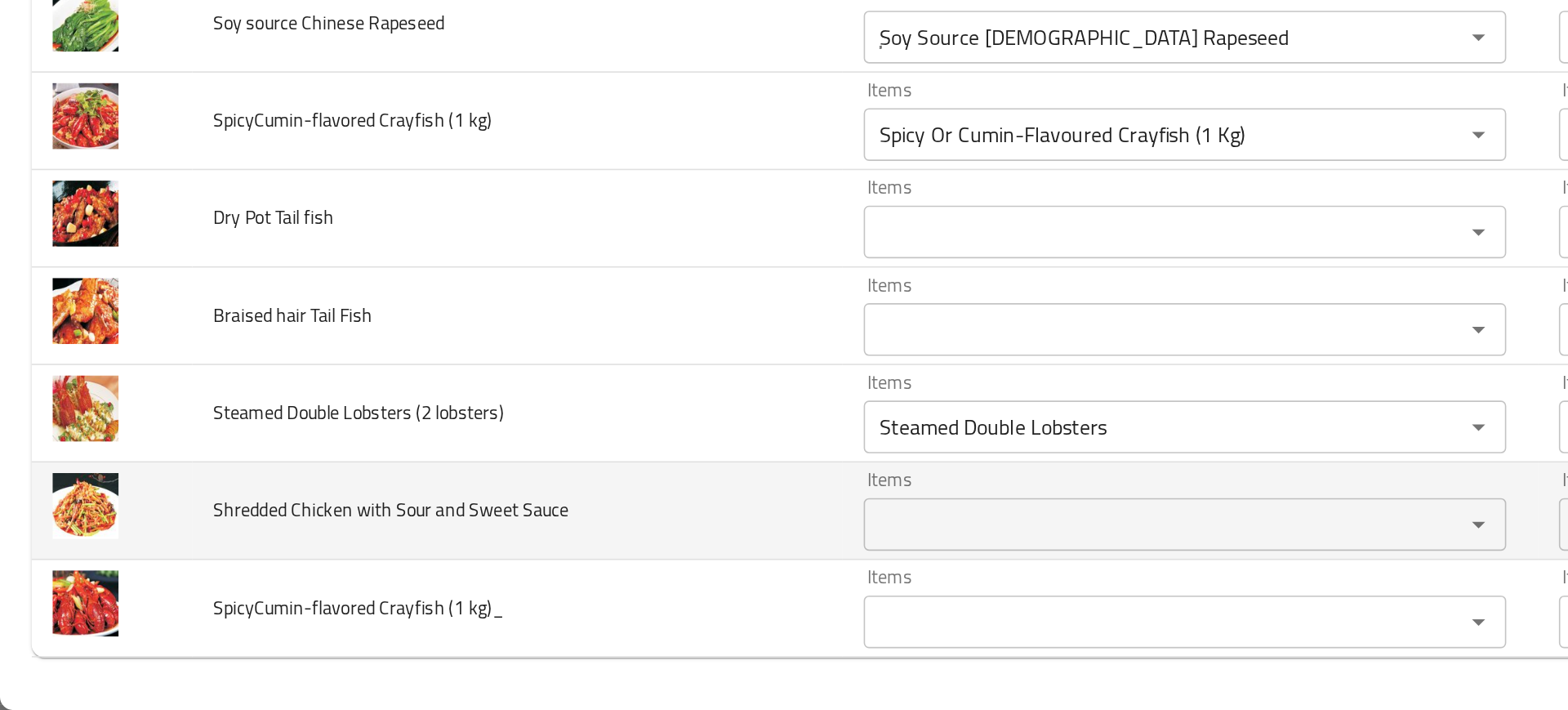
click at [452, 611] on td "Shredded Chicken with Sour and Sweet Sauce" at bounding box center [321, 586] width 404 height 61
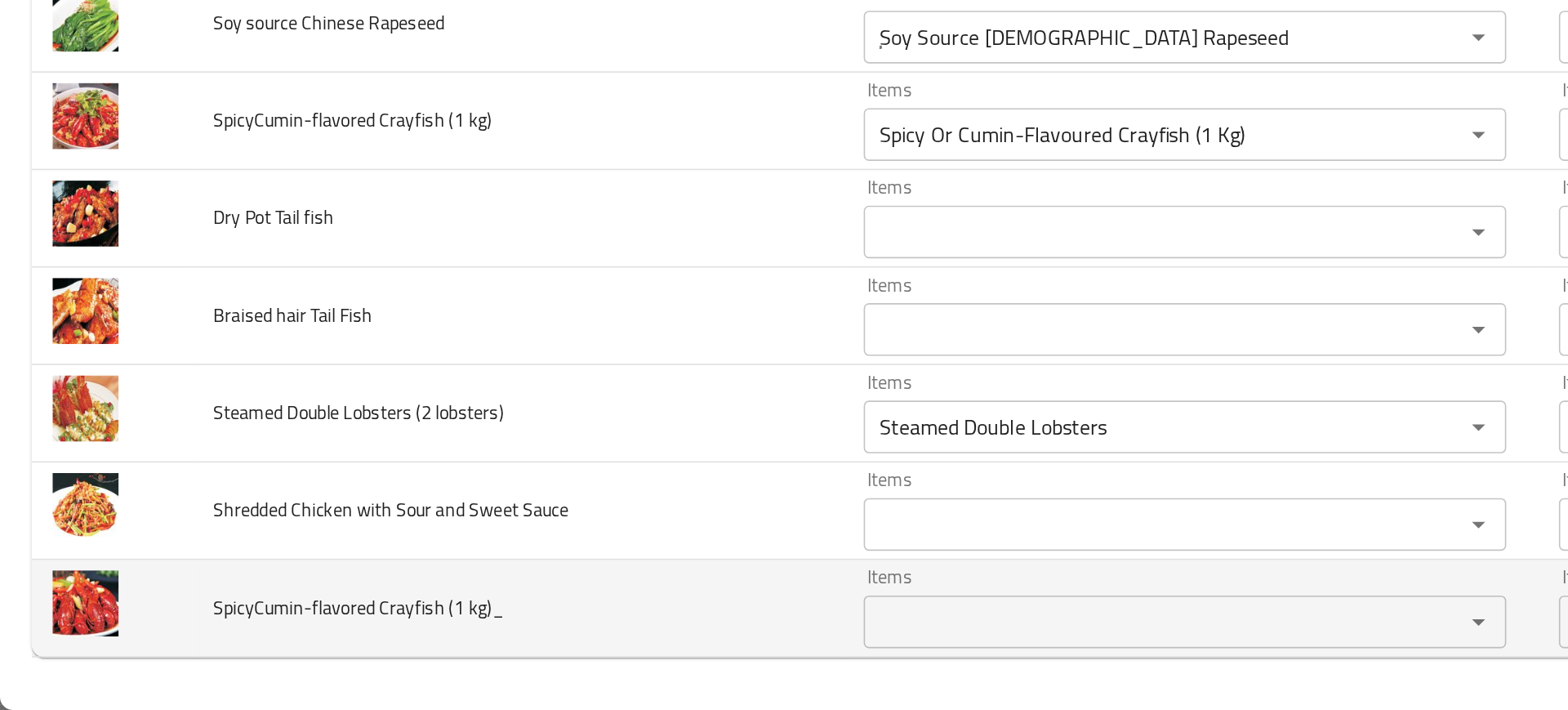
click at [568, 640] on div "Items" at bounding box center [734, 655] width 398 height 33
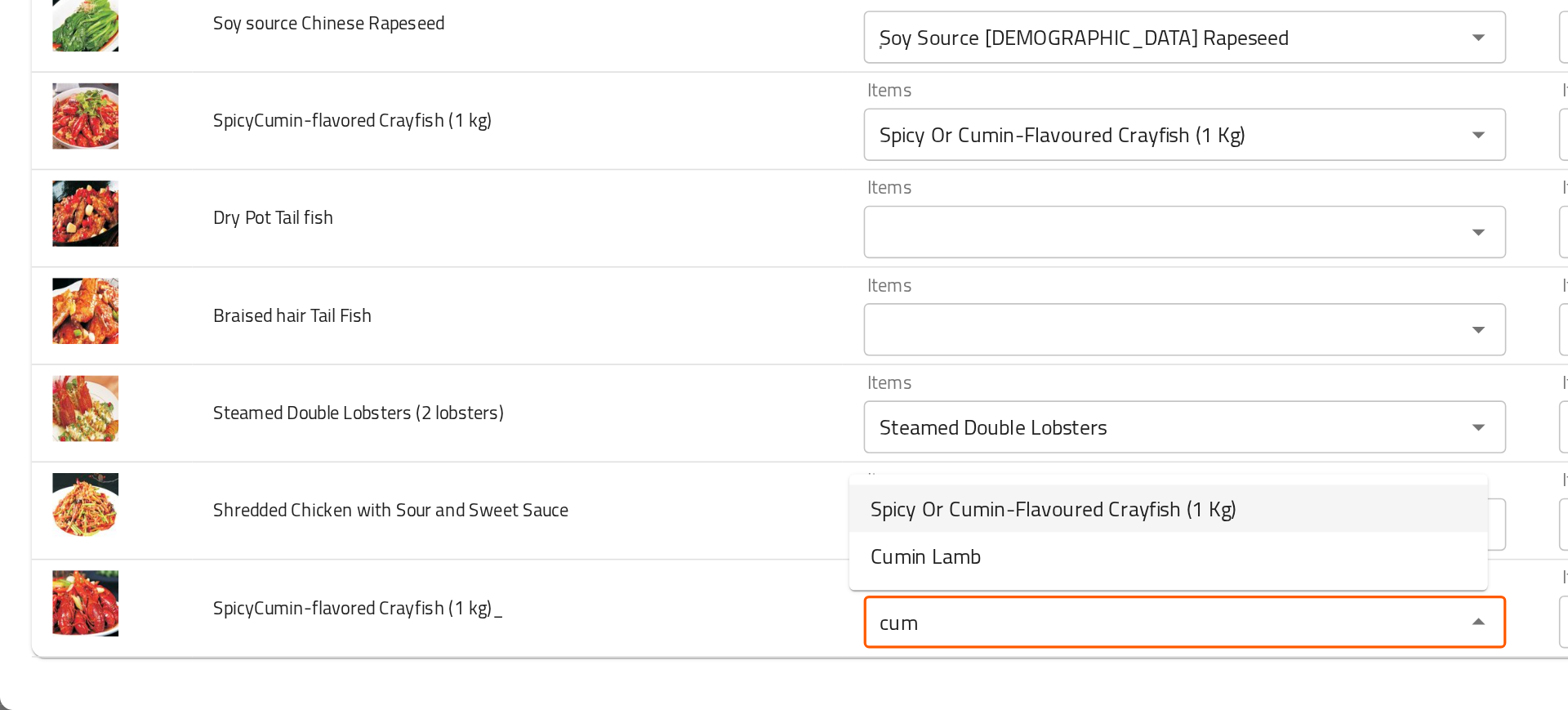
click at [625, 588] on span "Spicy Or Cumin-Flavoured Crayfish (1 Kg)" at bounding box center [653, 584] width 227 height 20
type kg\)_ "Spicy Or Cumin-Flavoured Crayfish (1 Kg)"
type kg\)_-ar "جراد البحر بنكهة الحارة أوالكمون 1 كجم"
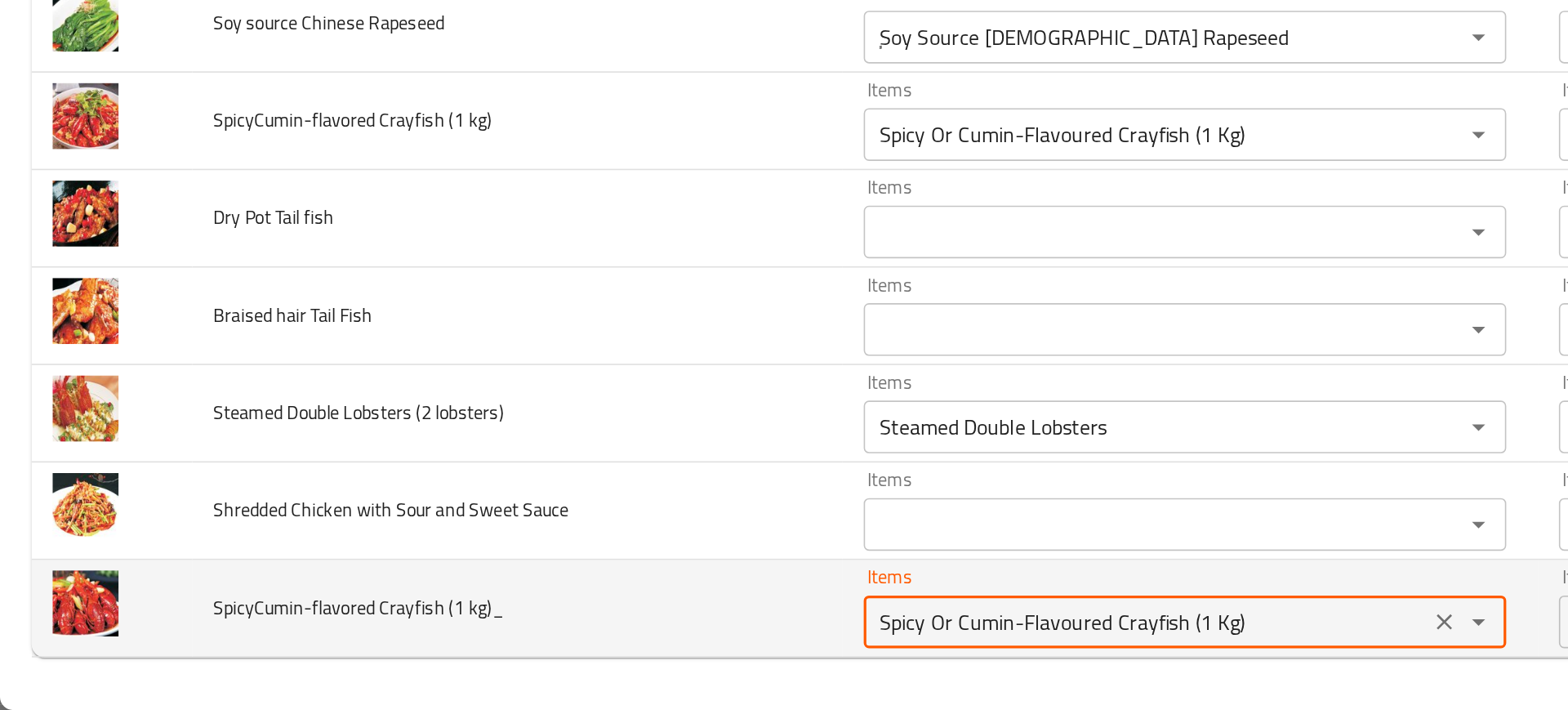
type kg\)_ "Spicy Or Cumin-Flavoured Crayfish (1 Kg)"
click at [435, 625] on td "SpicyCumin-flavored Crayfish (1 kg)_" at bounding box center [321, 647] width 404 height 61
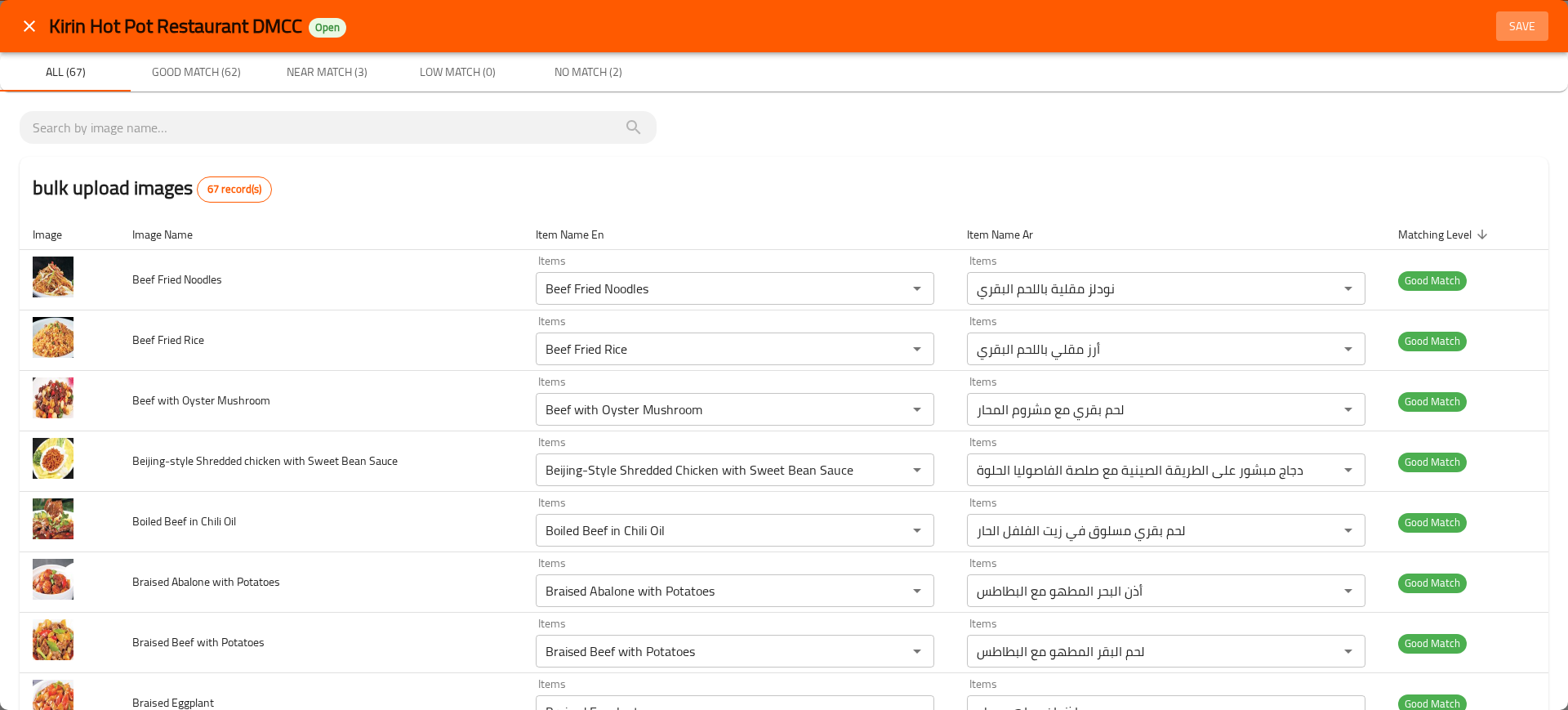
click at [1504, 20] on span "Save" at bounding box center [1523, 26] width 39 height 20
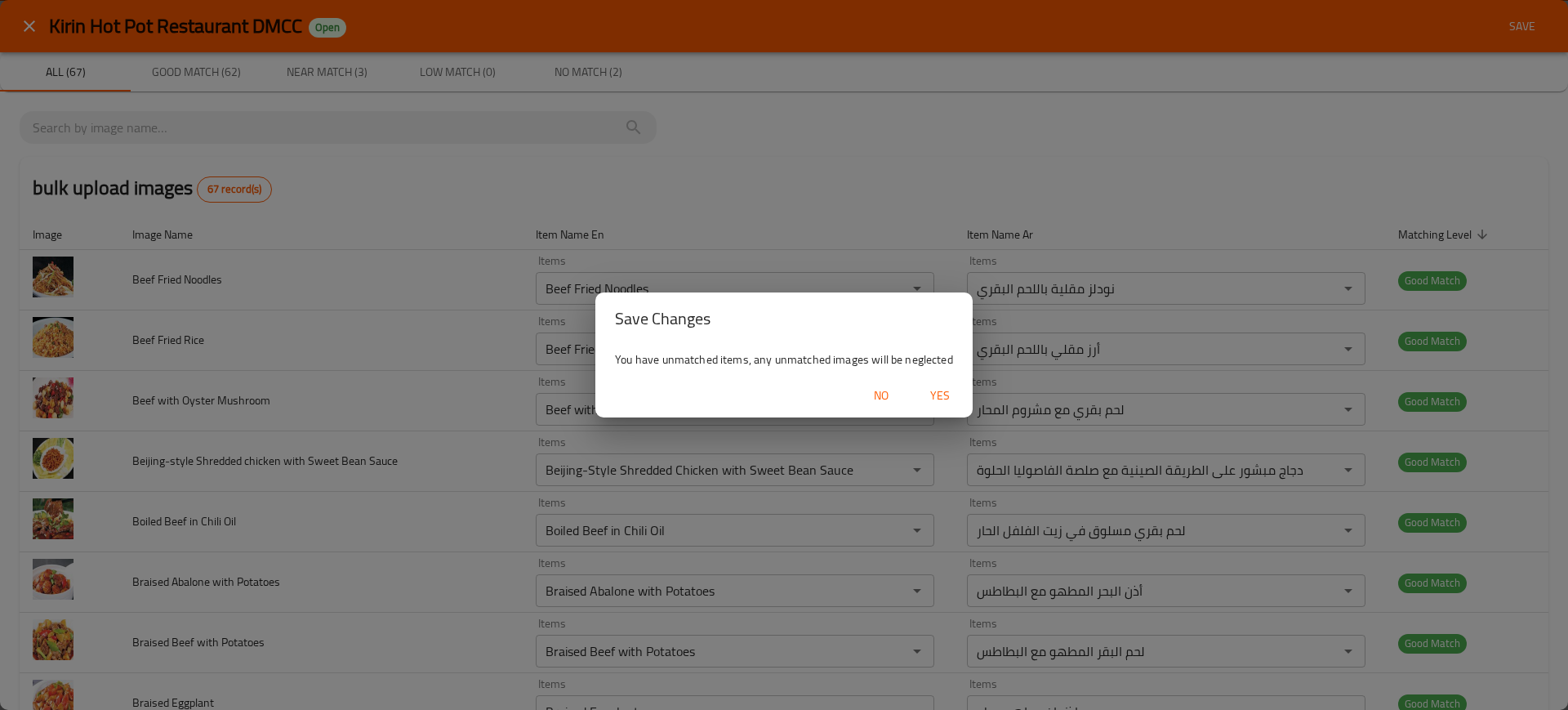
click at [930, 412] on div "No Yes" at bounding box center [784, 396] width 378 height 44
click at [940, 404] on span "Yes" at bounding box center [940, 396] width 39 height 20
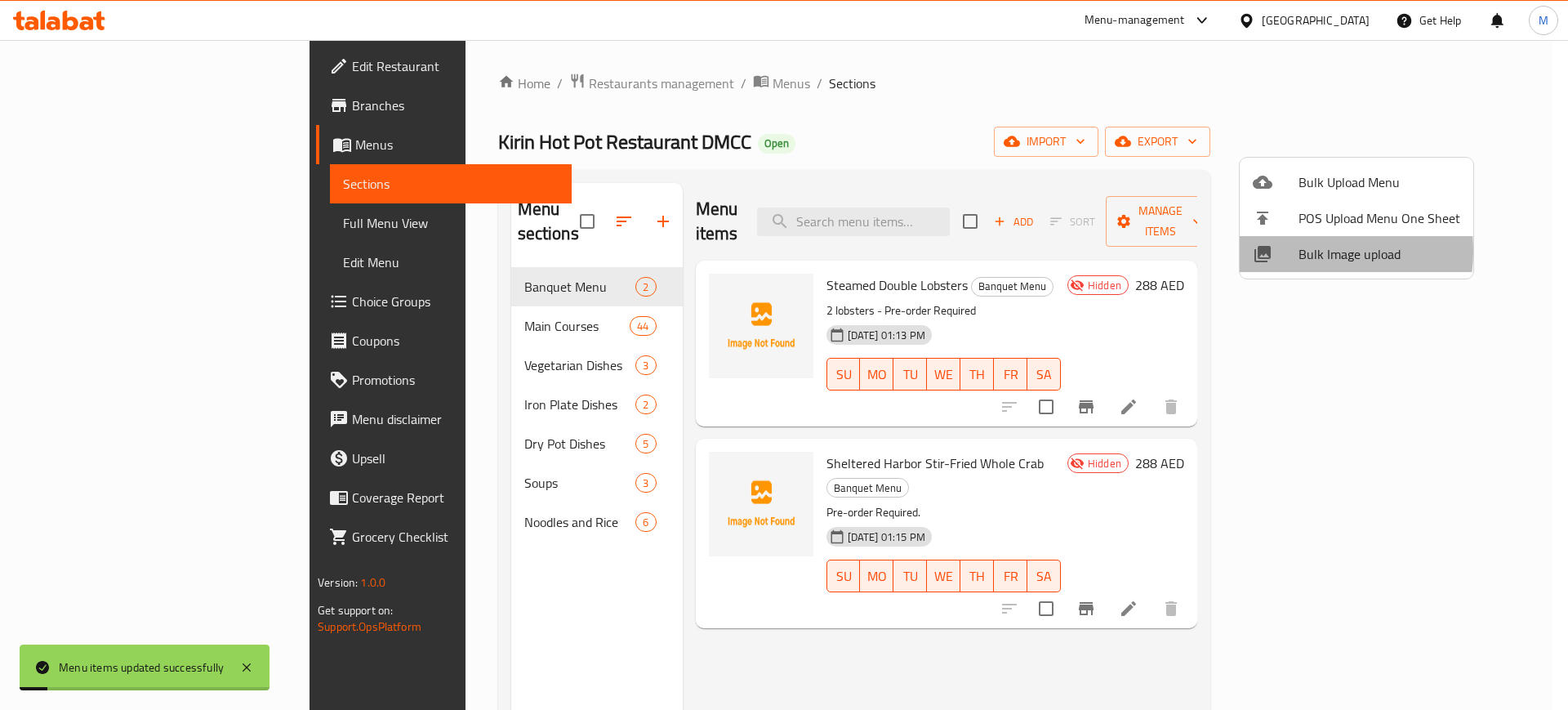
click at [1285, 250] on div at bounding box center [1276, 254] width 45 height 20
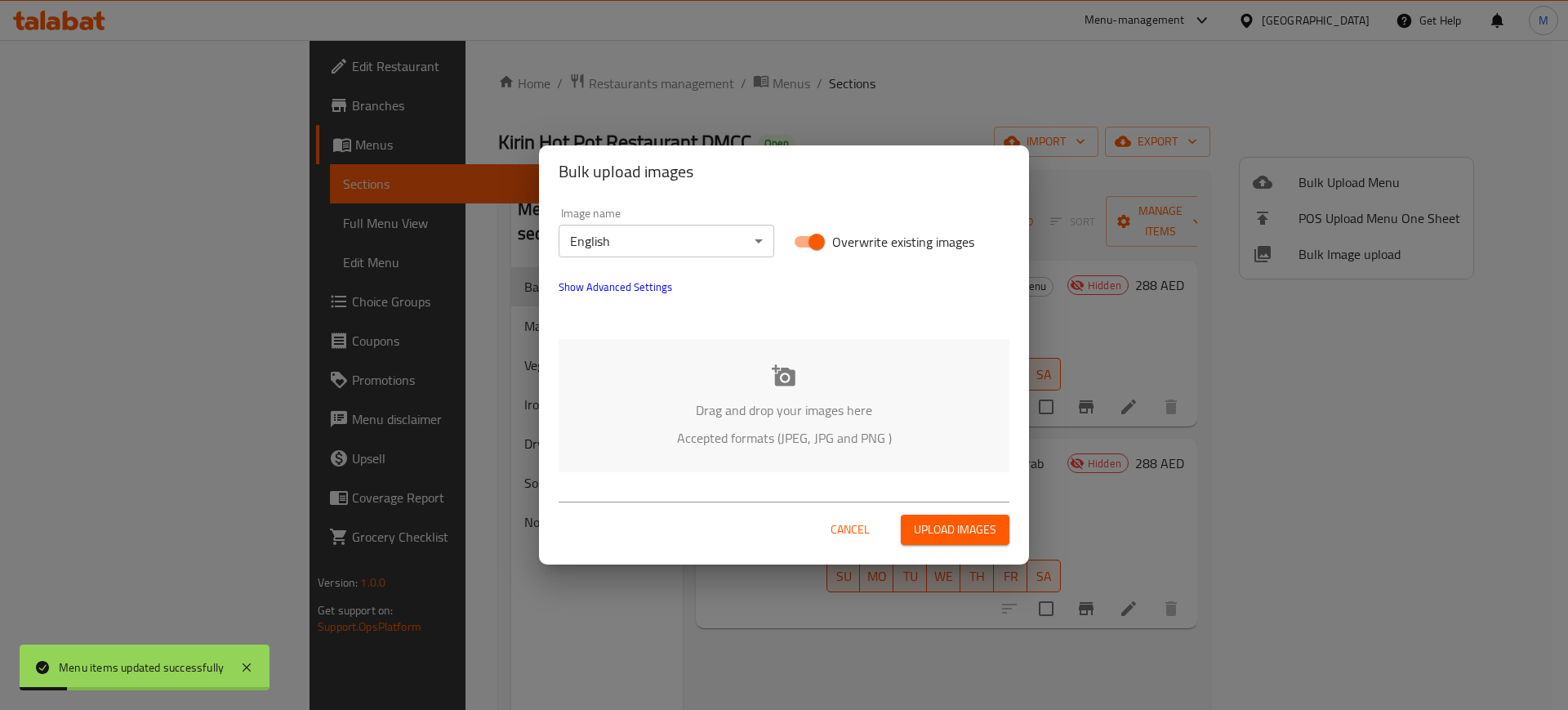
click at [772, 417] on p "Drag and drop your images here" at bounding box center [784, 410] width 402 height 20
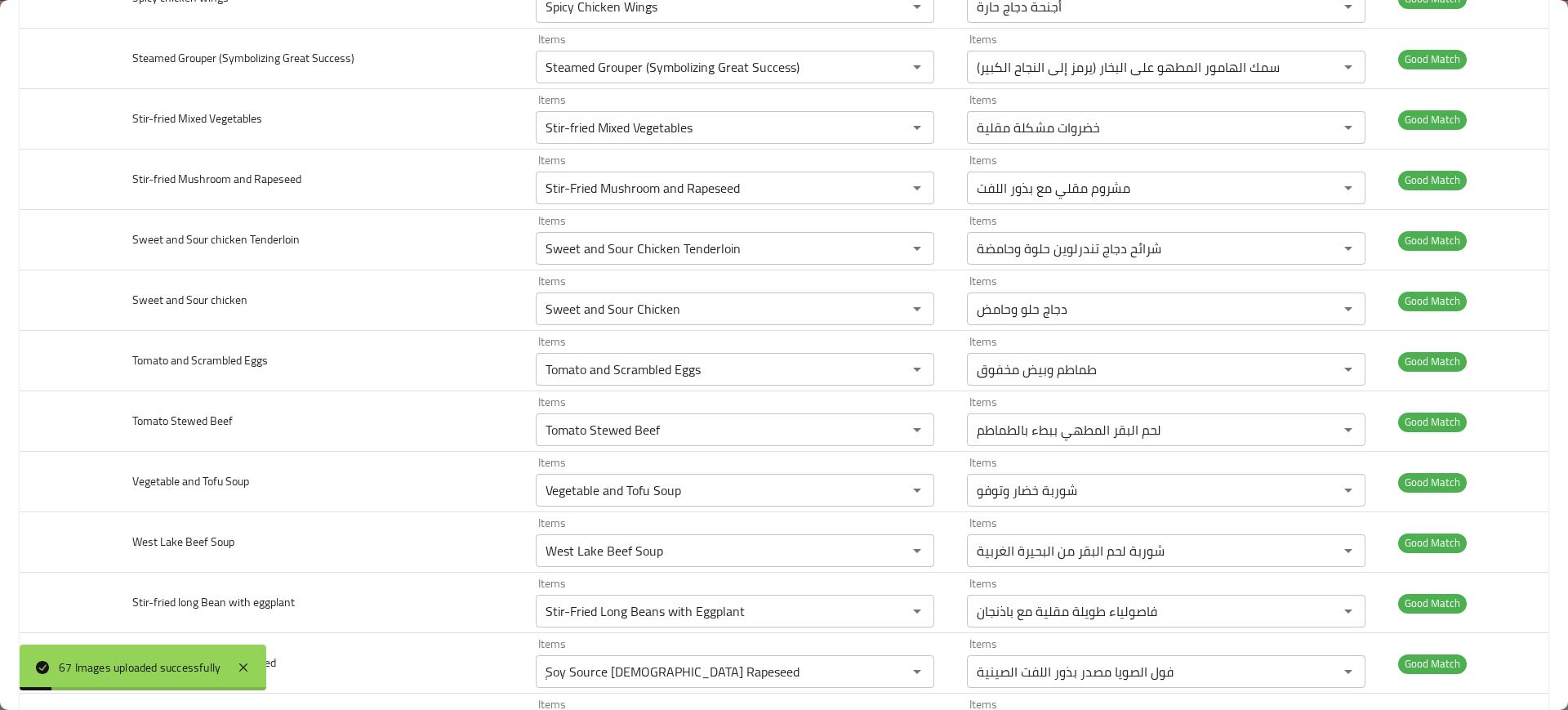
scroll to position [3622, 0]
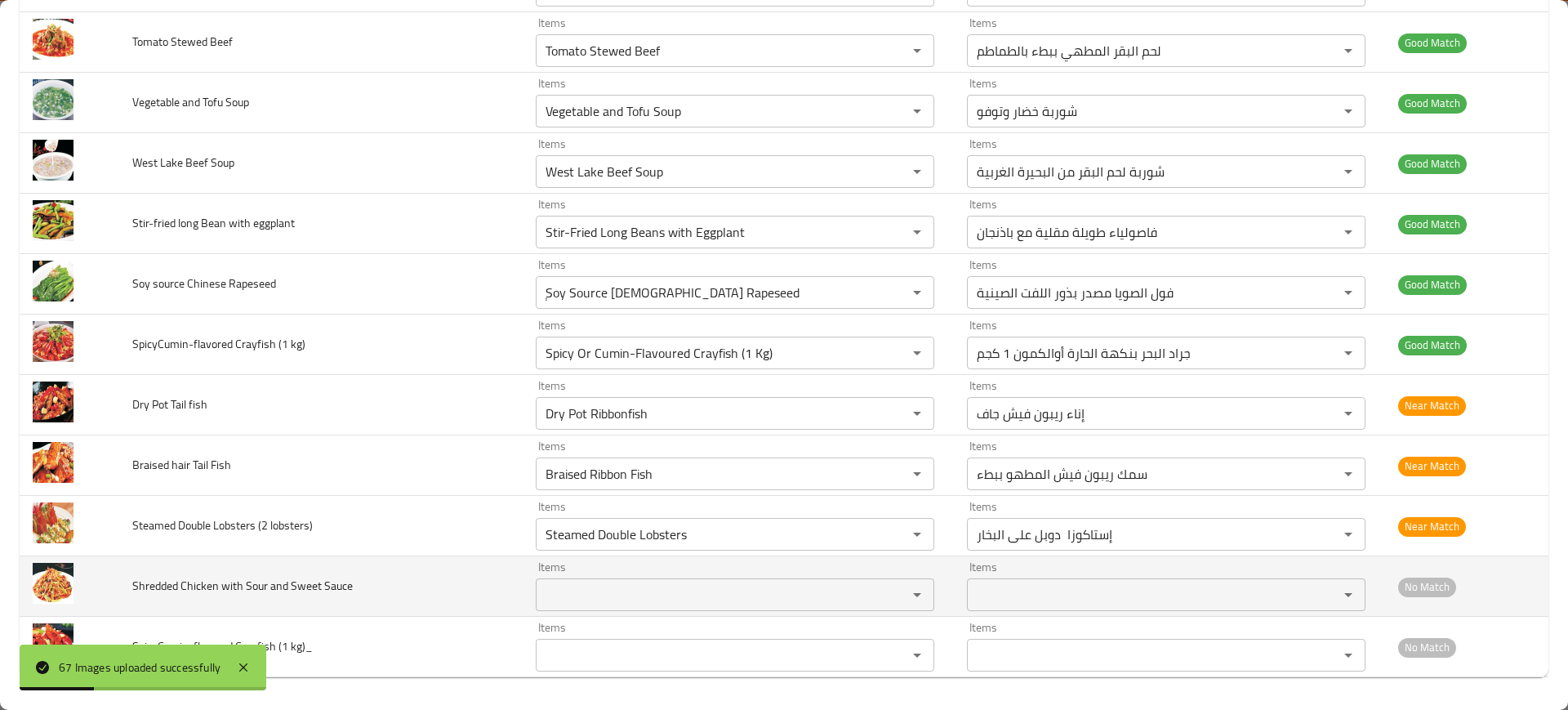
click at [598, 575] on div "Items Items" at bounding box center [734, 586] width 398 height 50
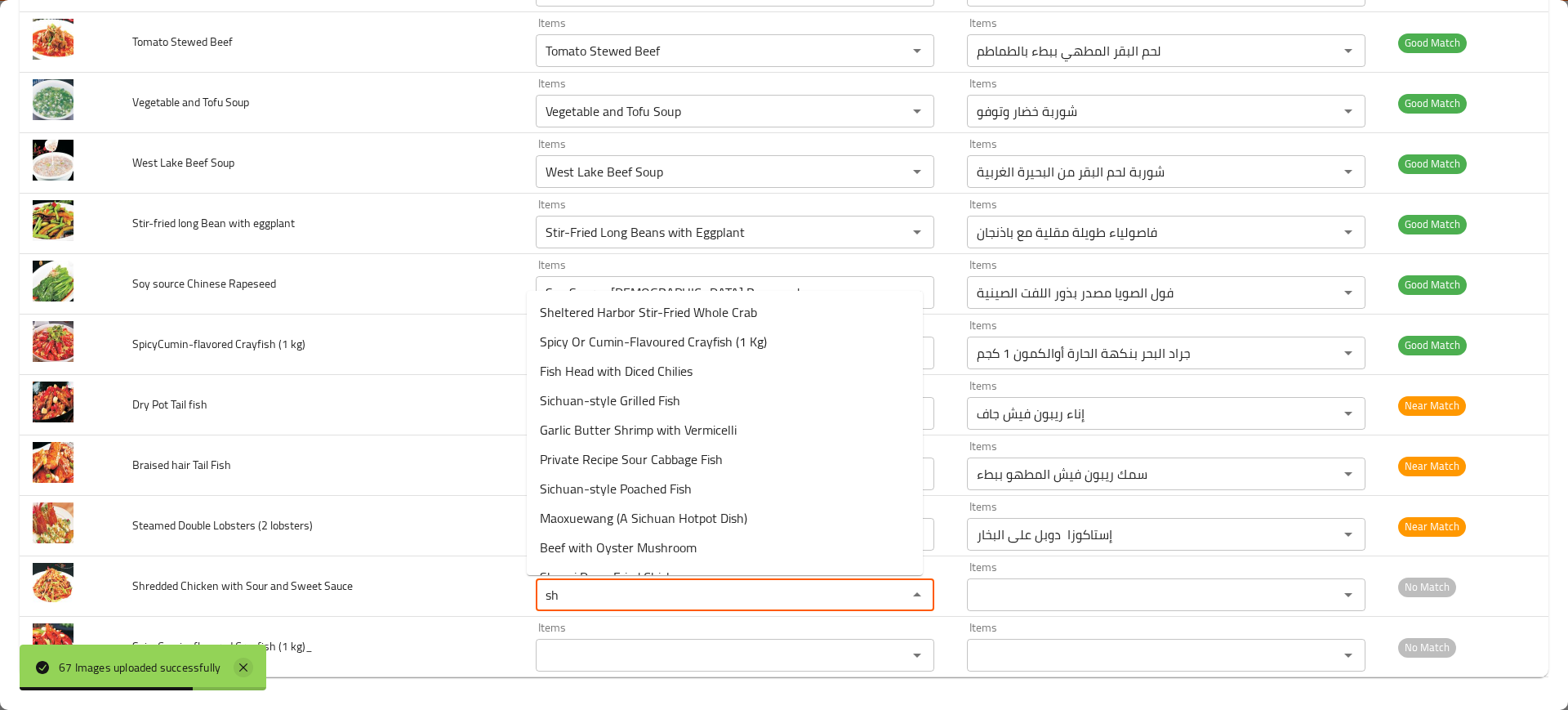
type Sauce "sh"
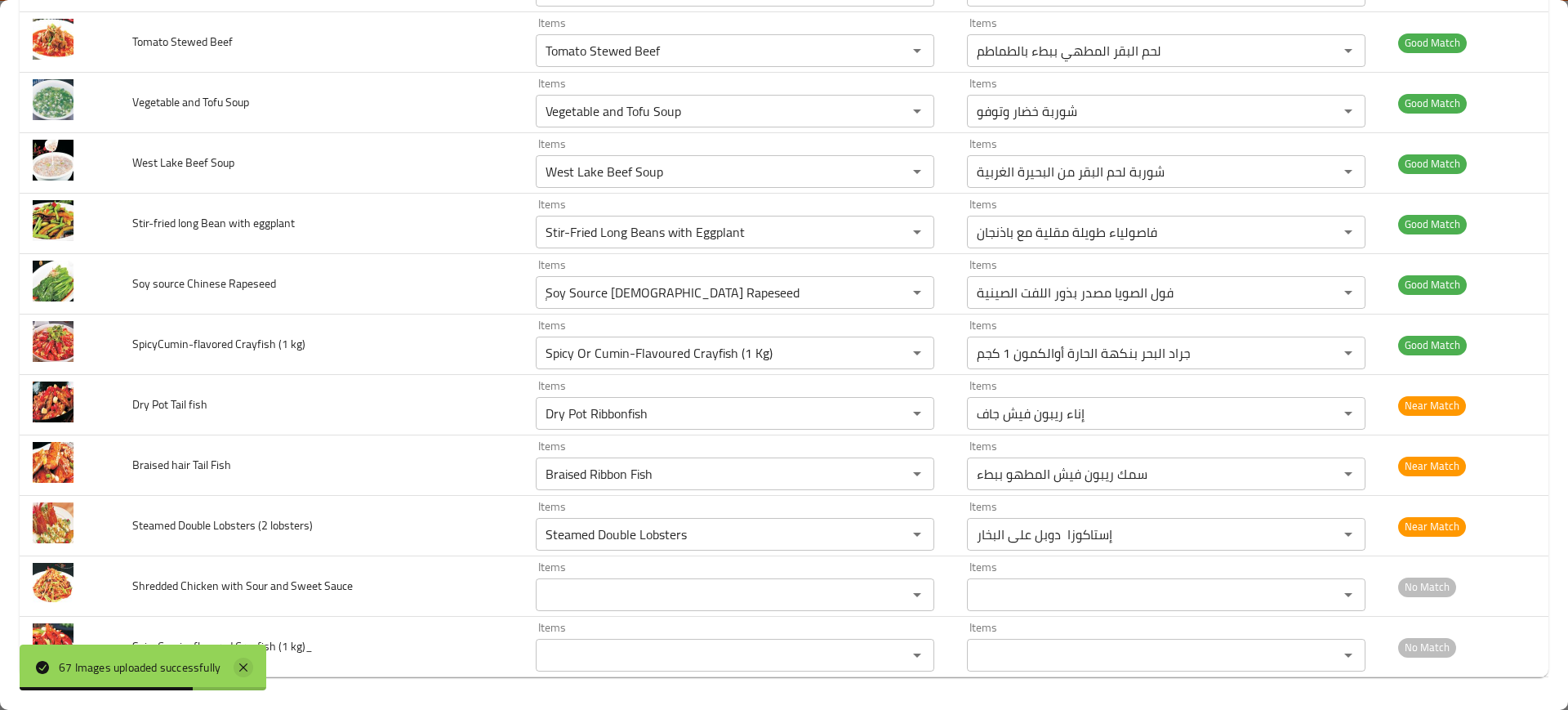
click at [241, 669] on icon at bounding box center [243, 667] width 20 height 20
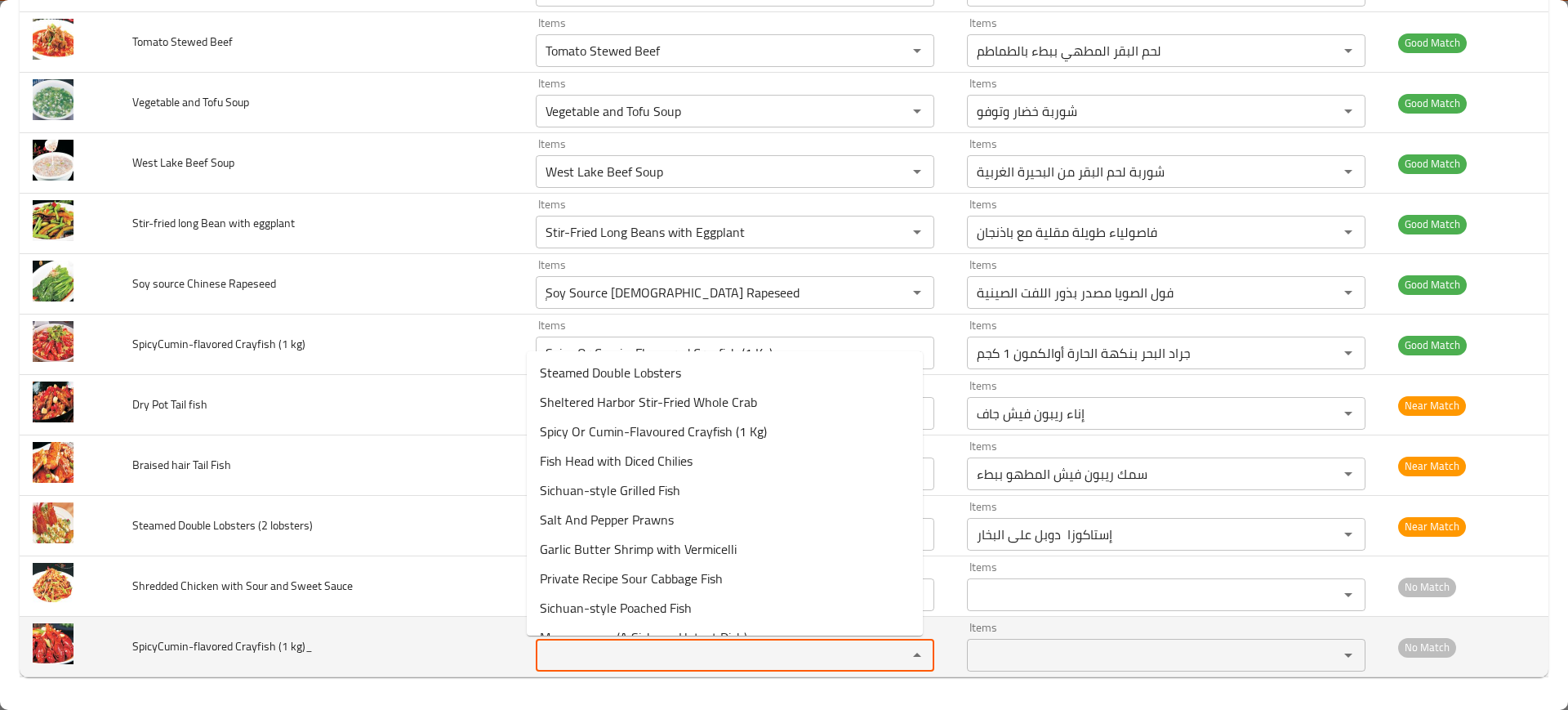
click at [664, 657] on kg\)_ "Items" at bounding box center [711, 656] width 340 height 23
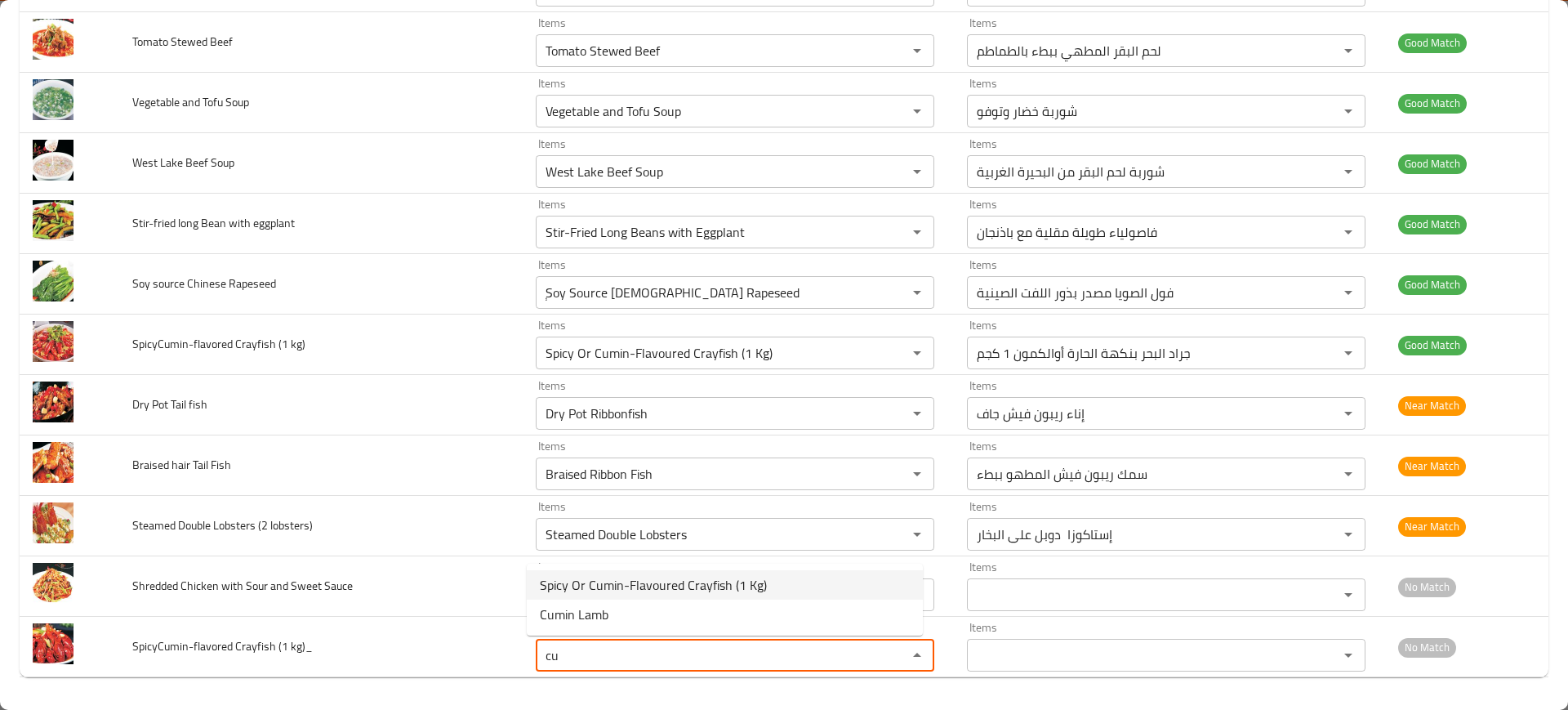
click at [560, 584] on span "Spicy Or Cumin-Flavoured Crayfish (1 Kg)" at bounding box center [653, 584] width 227 height 20
type kg\)_ "Spicy Or Cumin-Flavoured Crayfish (1 Kg)"
type kg\)_-ar "جراد البحر بنكهة الحارة أوالكمون 1 كجم"
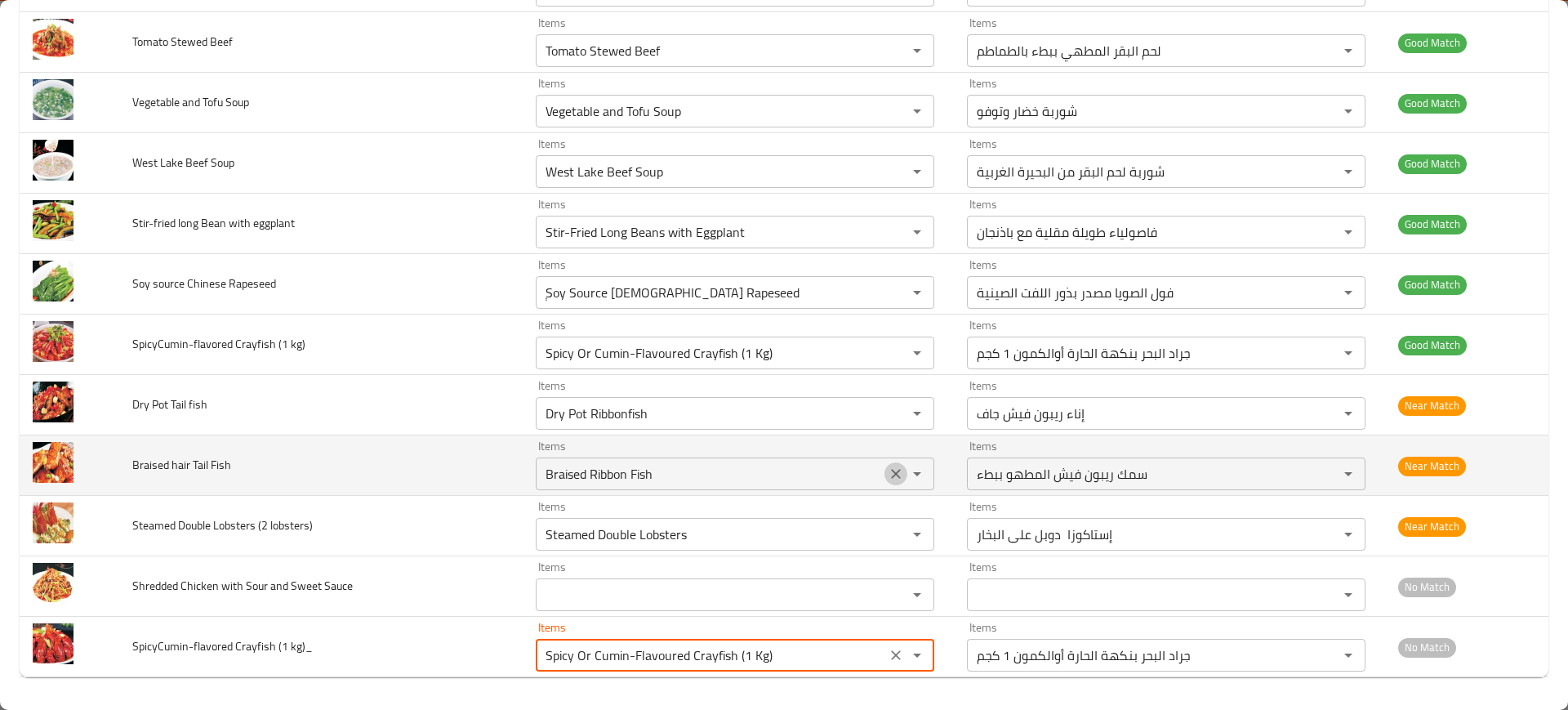
click at [888, 470] on icon "Clear" at bounding box center [896, 474] width 16 height 16
type kg\)_ "Spicy Or Cumin-Flavoured Crayfish (1 Kg)"
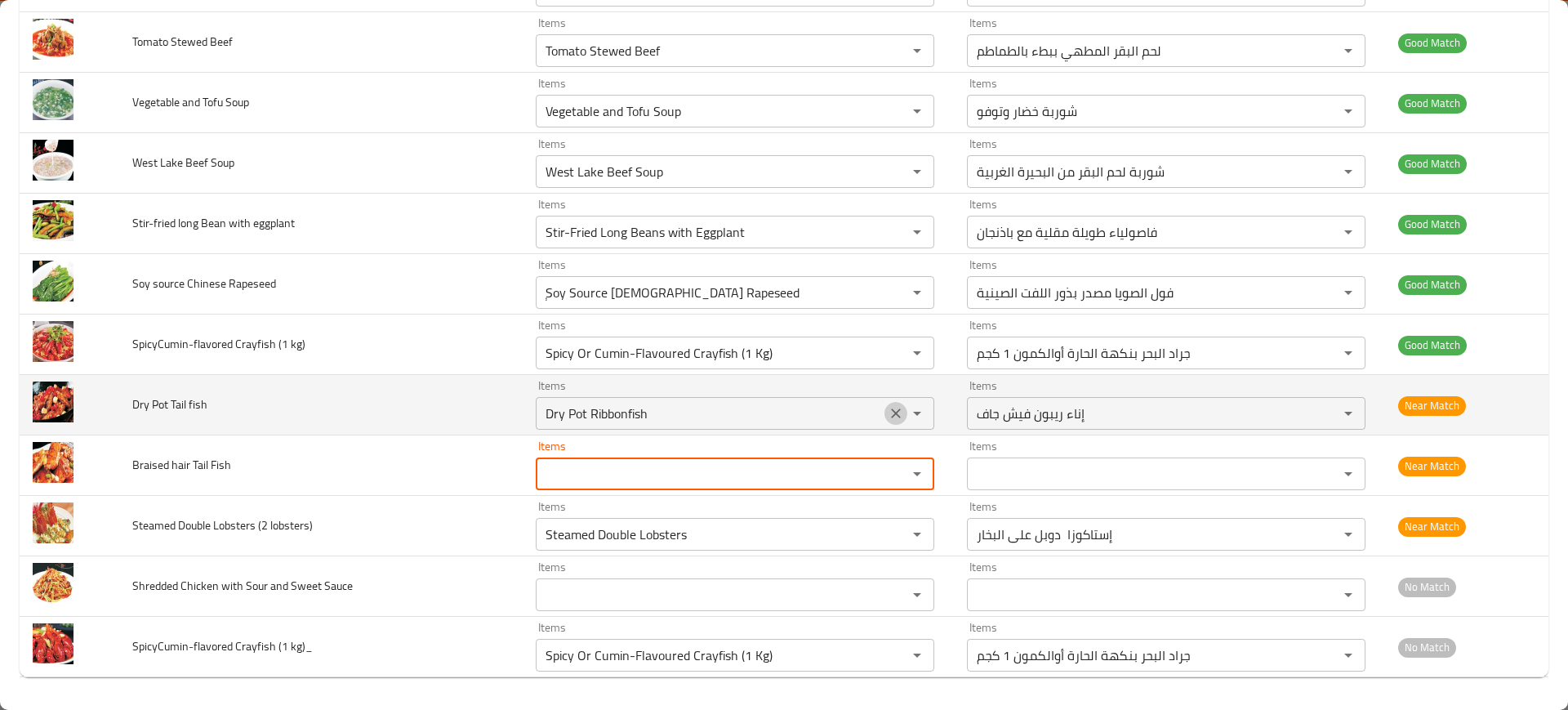
click at [888, 407] on icon "Clear" at bounding box center [896, 413] width 16 height 16
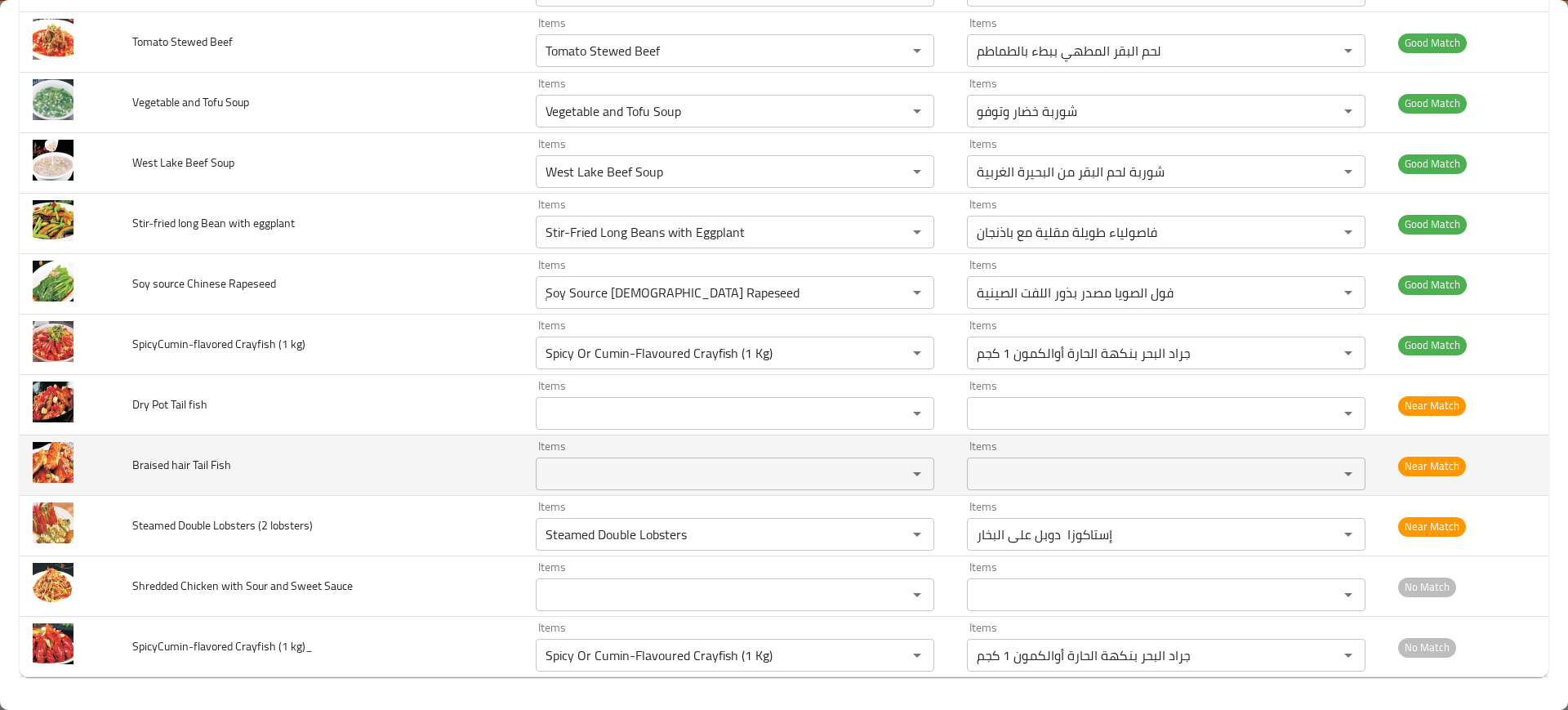
click at [390, 457] on td "Braised hair Tail Fish" at bounding box center [321, 466] width 404 height 61
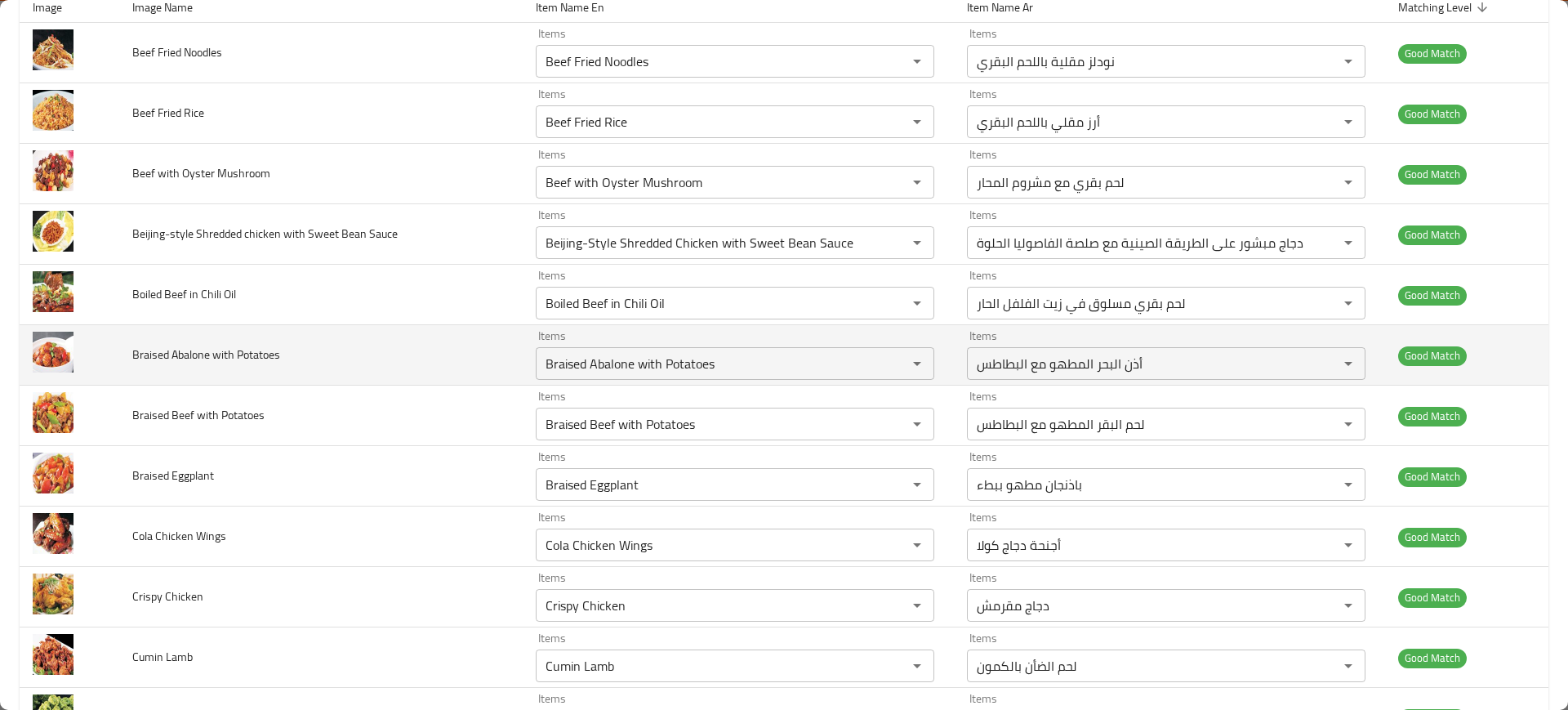
click at [353, 339] on td "Braised Abalone with Potatoes" at bounding box center [321, 355] width 404 height 61
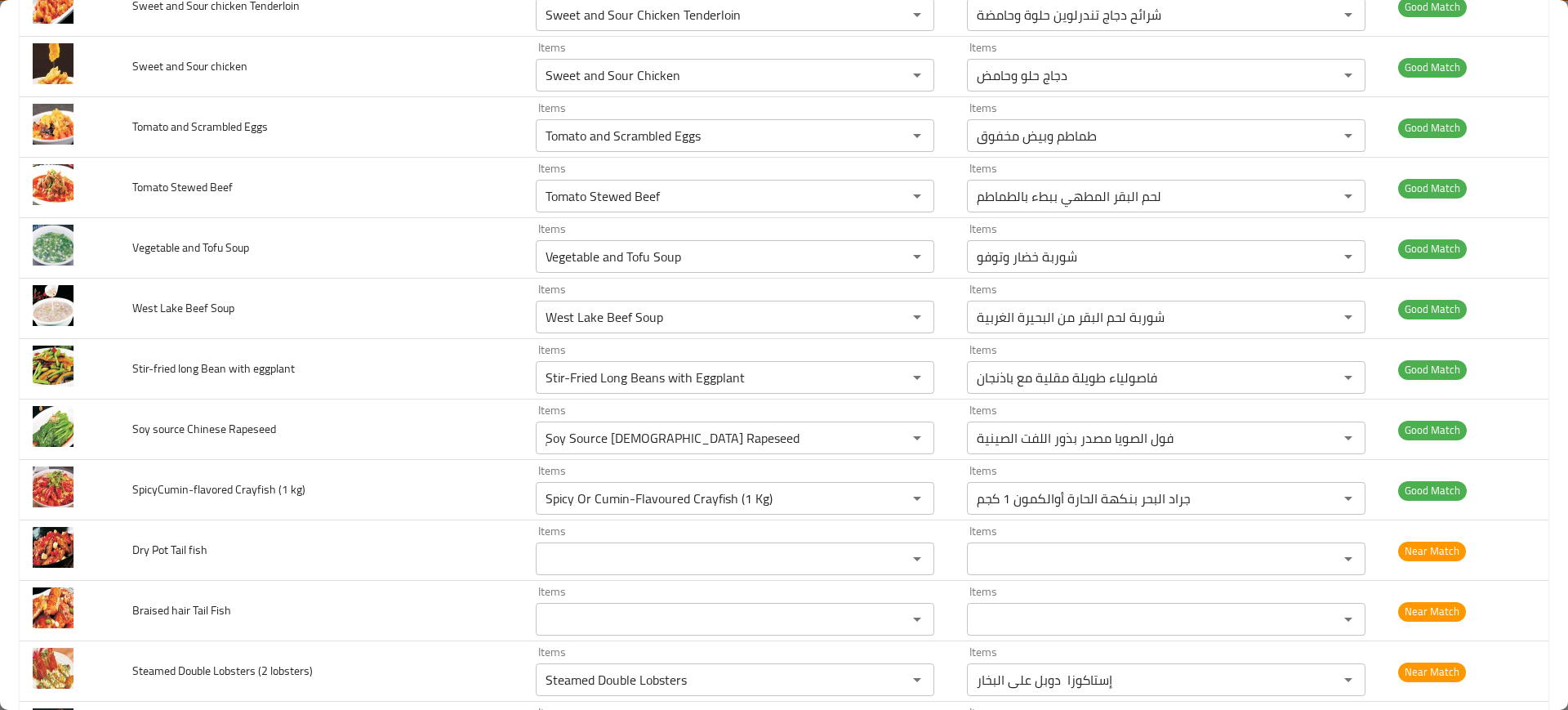
scroll to position [3622, 0]
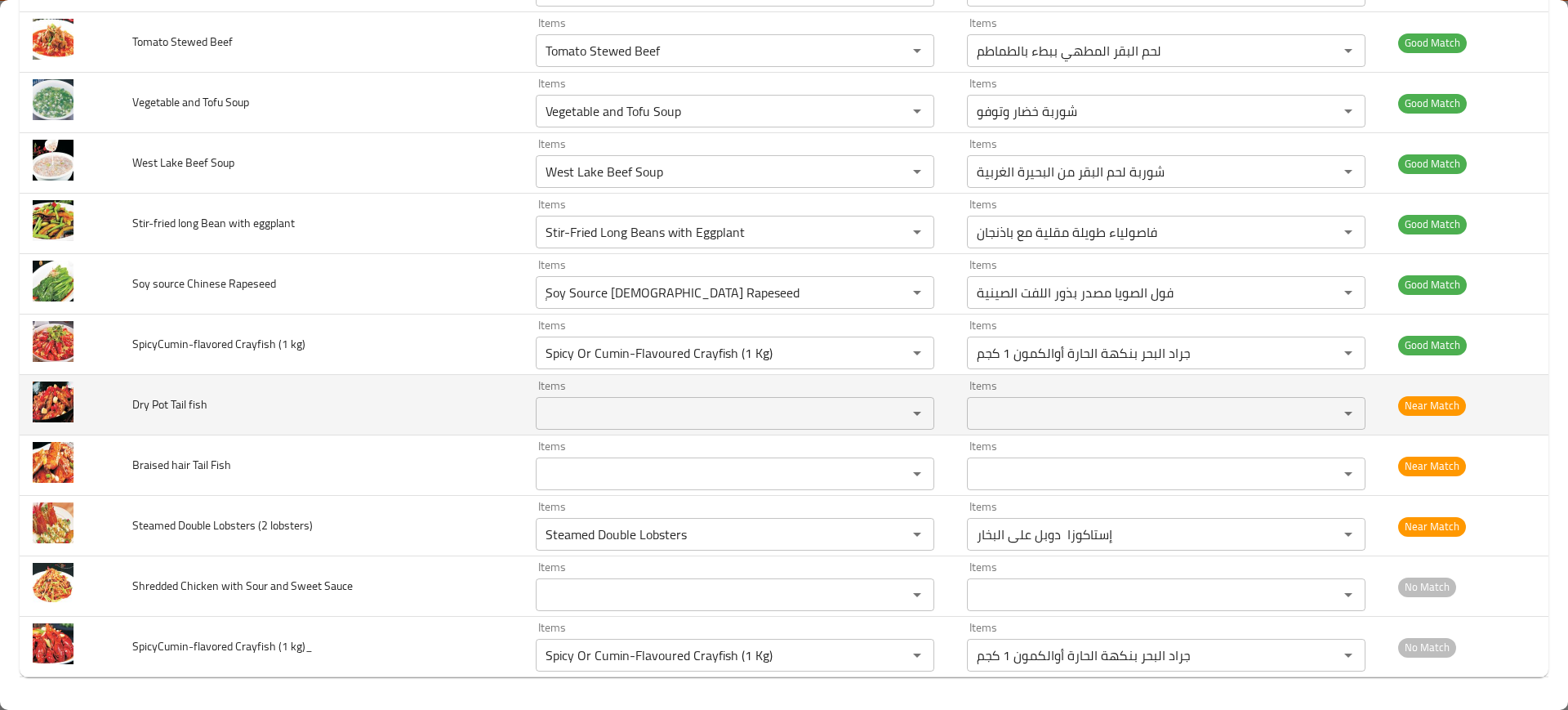
click at [167, 403] on span "Dry Pot Tail fish" at bounding box center [170, 404] width 75 height 21
copy span "Dry Pot Tail fish"
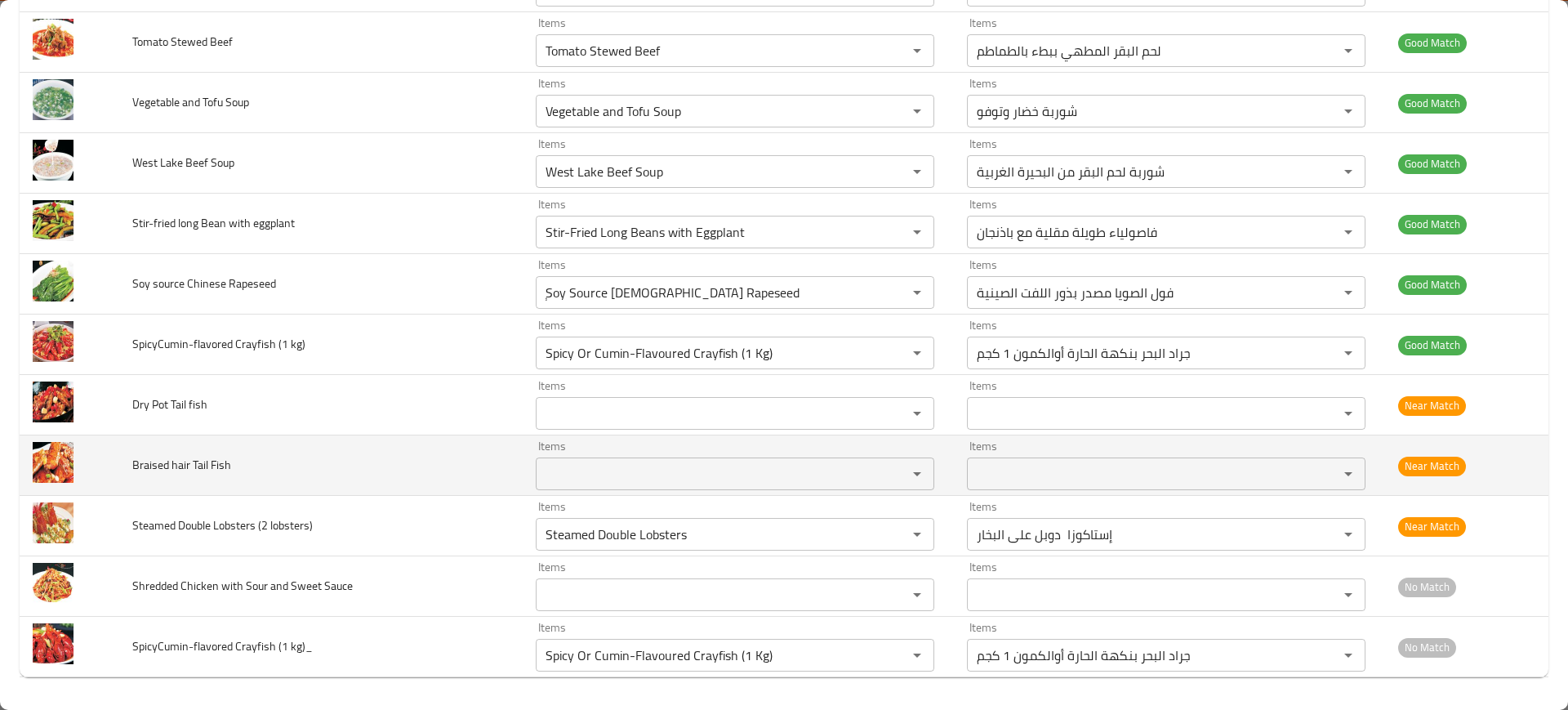
click at [182, 468] on span "Braised hair Tail Fish" at bounding box center [182, 465] width 99 height 21
copy span "Braised hair Tail Fish"
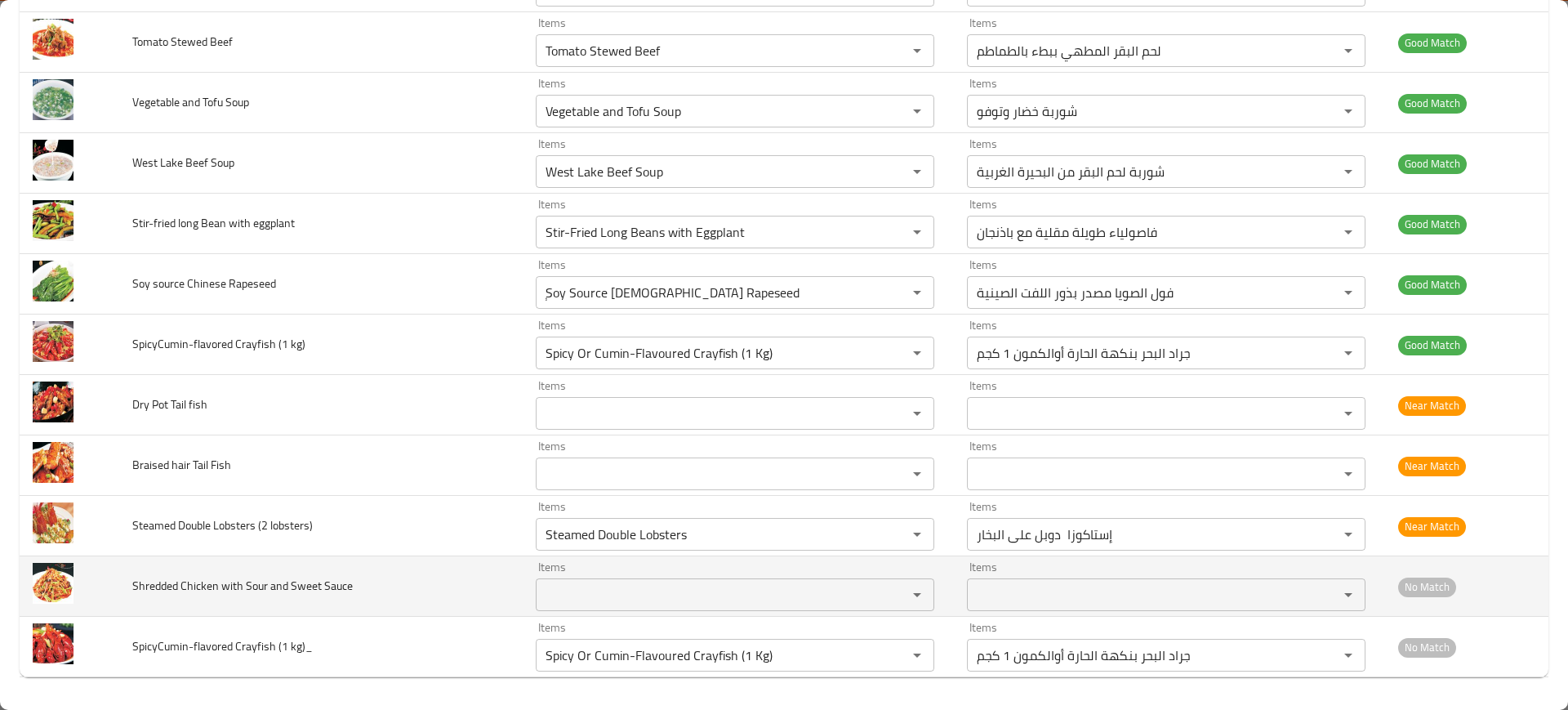
click at [236, 592] on span "Shredded Chicken with Sour and Sweet Sauce" at bounding box center [243, 585] width 221 height 21
copy span "Shredded Chicken with Sour and Sweet Sauce"
click at [458, 558] on td "Shredded Chicken with Sour and Sweet Sauce" at bounding box center [321, 586] width 404 height 61
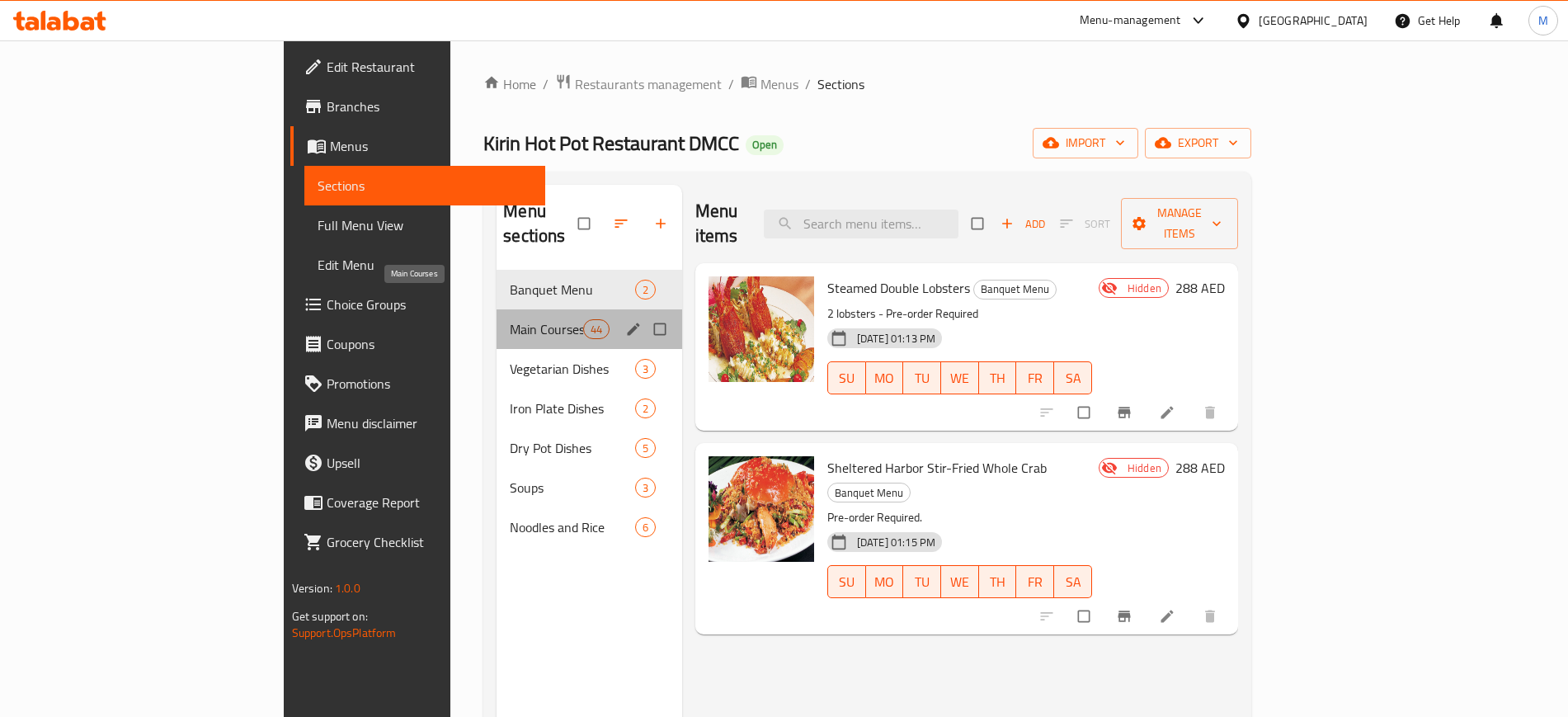
click at [510, 319] on span "Main Courses" at bounding box center [546, 329] width 73 height 20
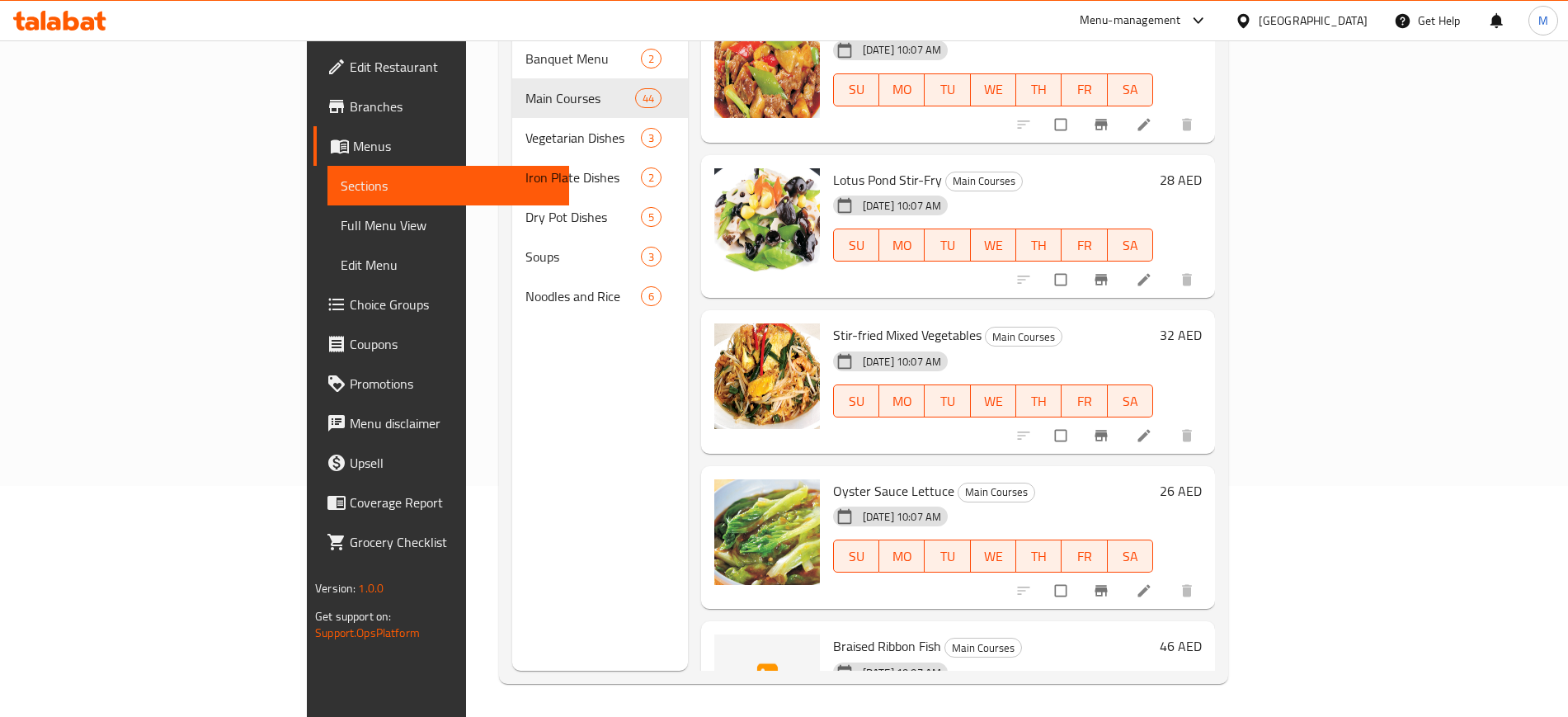
scroll to position [6169, 0]
click at [833, 633] on span "Braised Ribbon Fish" at bounding box center [887, 646] width 108 height 25
copy h6 "Braised Ribbon Fish"
click at [833, 633] on span "Braised Ribbon Fish" at bounding box center [887, 646] width 108 height 25
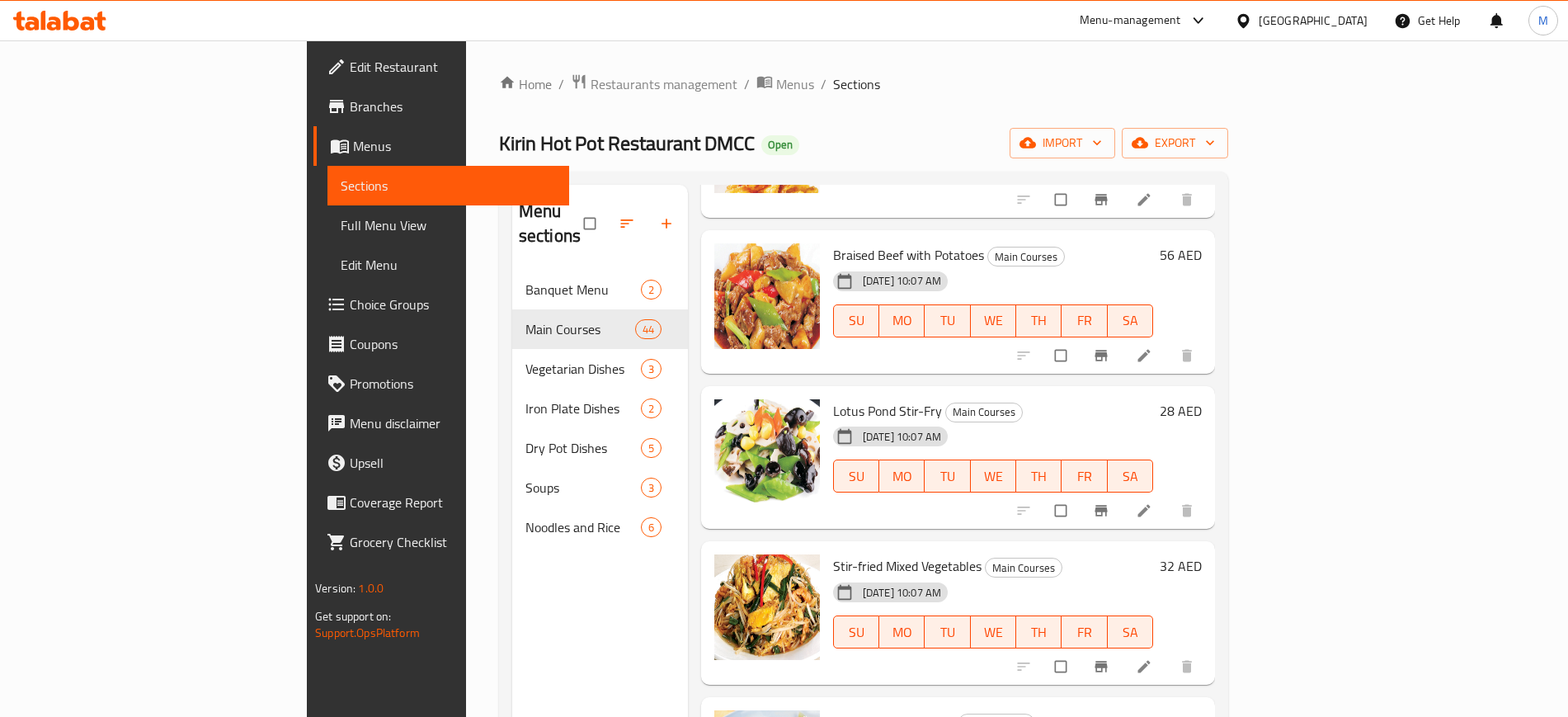
scroll to position [1, 0]
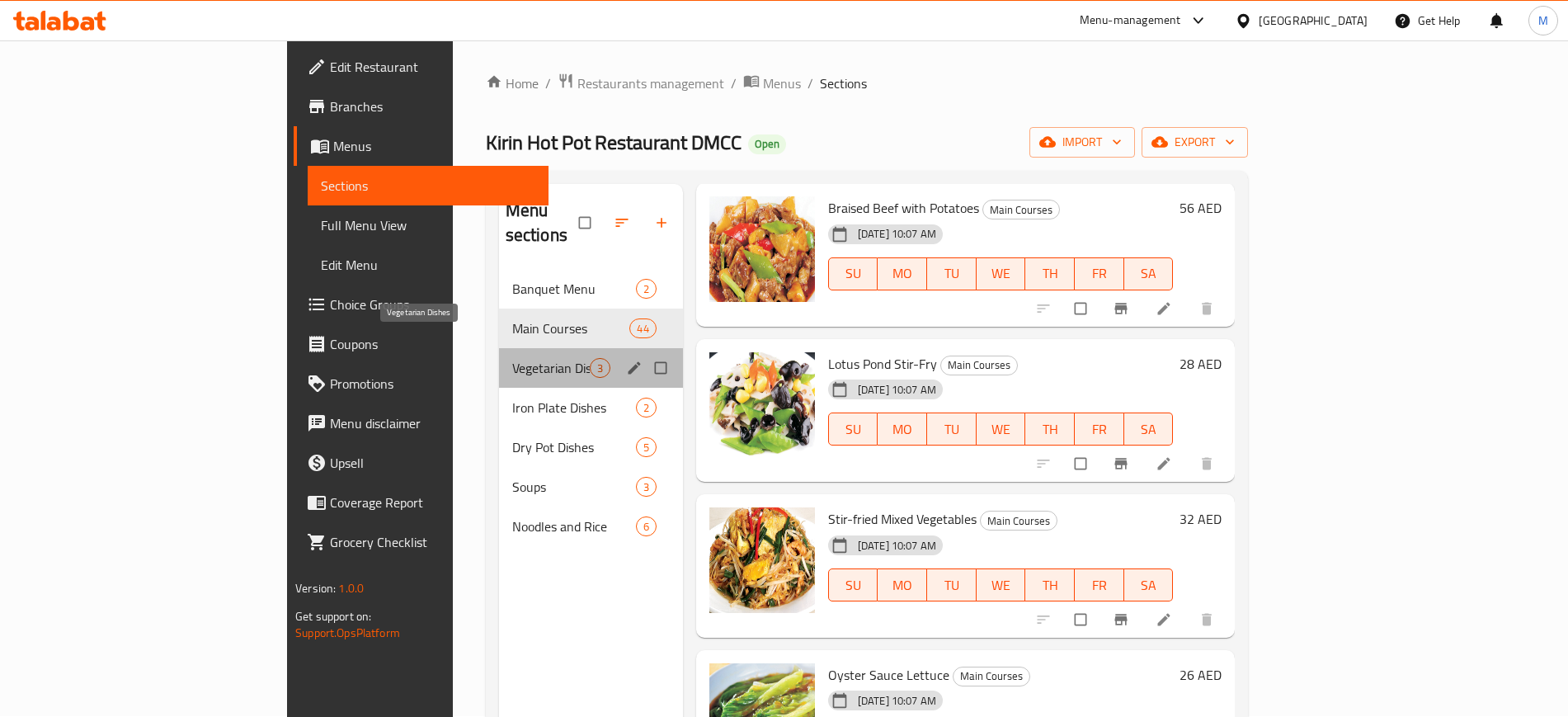
click at [512, 358] on span "Vegetarian Dishes" at bounding box center [551, 368] width 77 height 20
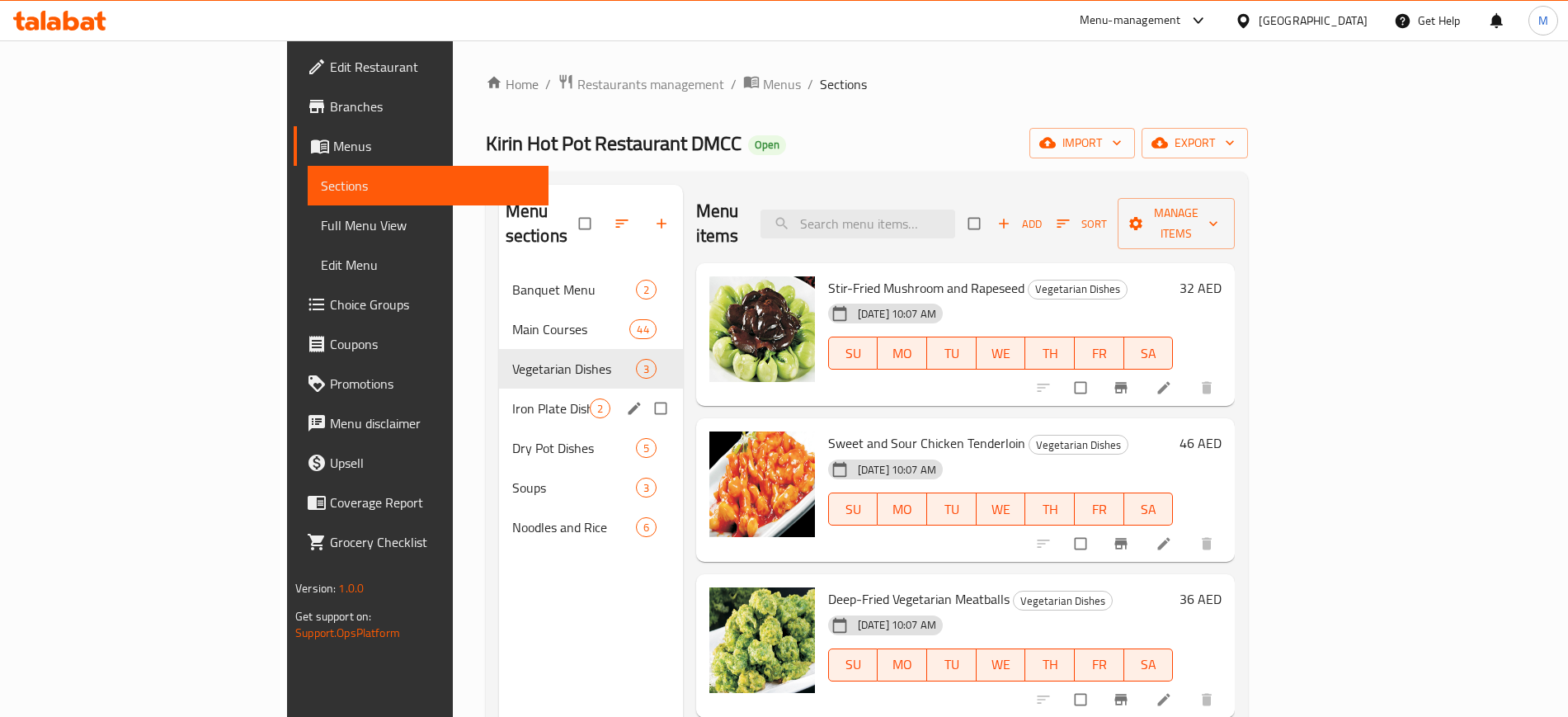
click at [511, 389] on div "Iron Plate Dishes 2" at bounding box center [591, 408] width 184 height 40
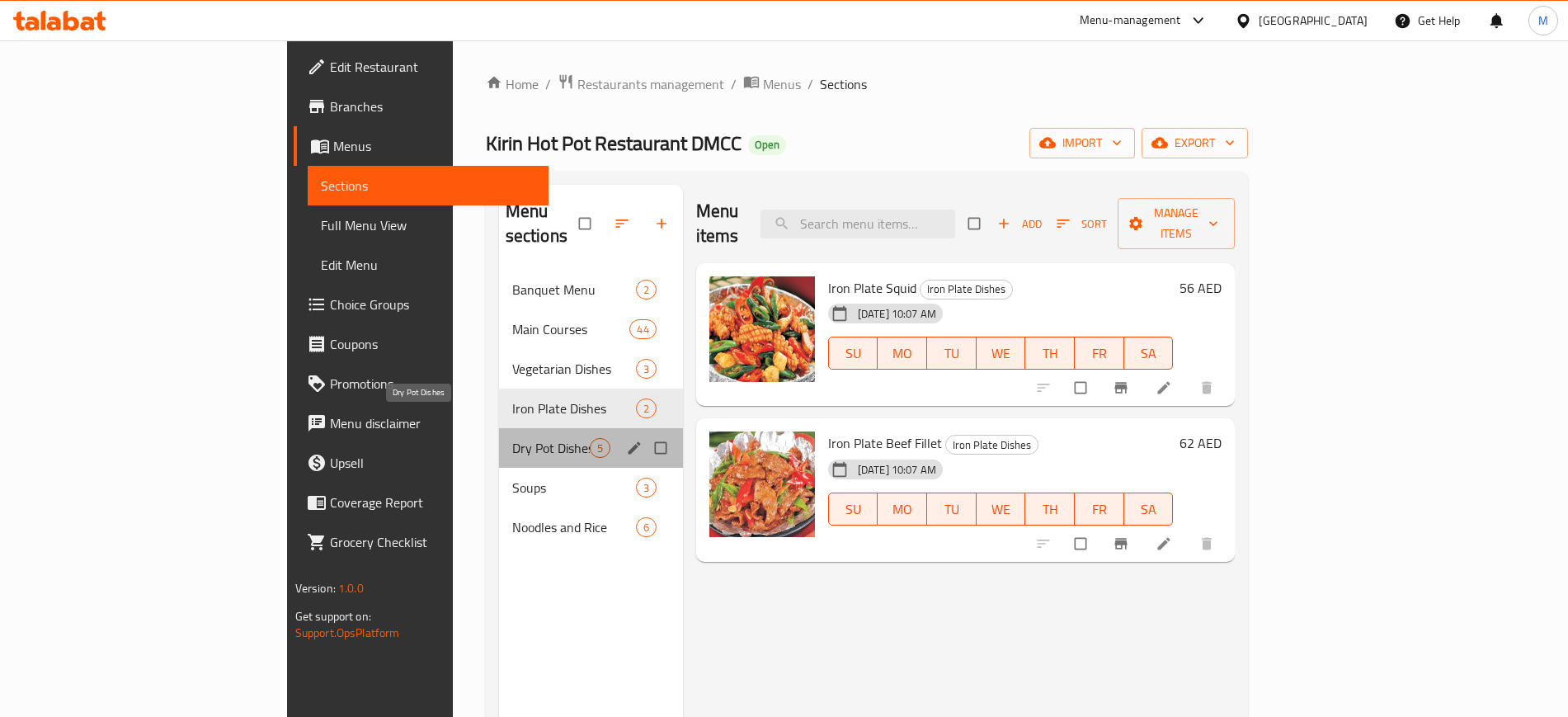
click at [512, 438] on span "Dry Pot Dishes" at bounding box center [551, 448] width 77 height 20
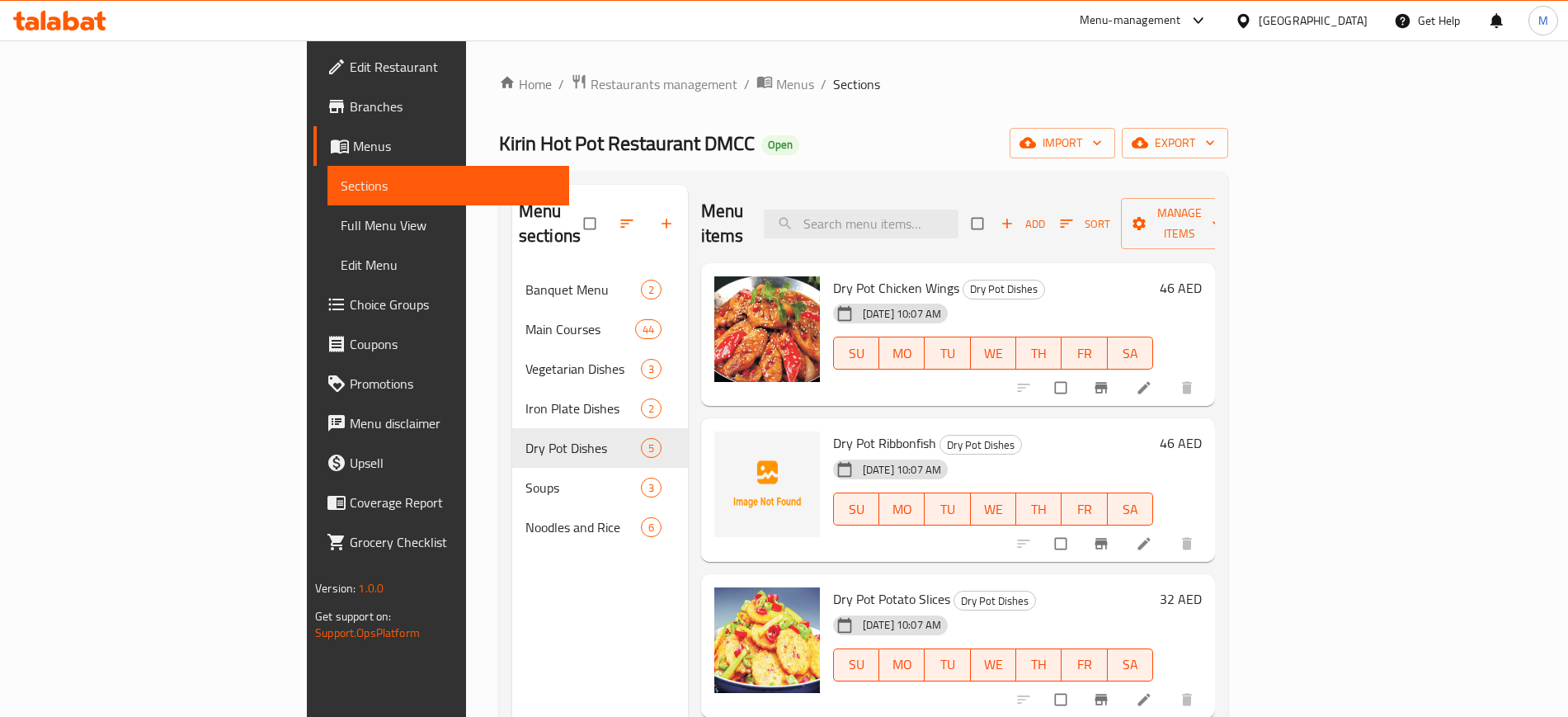
click at [833, 431] on span "Dry Pot Ribbonfish" at bounding box center [884, 444] width 103 height 25
copy h6 "Dry Pot Ribbonfish"
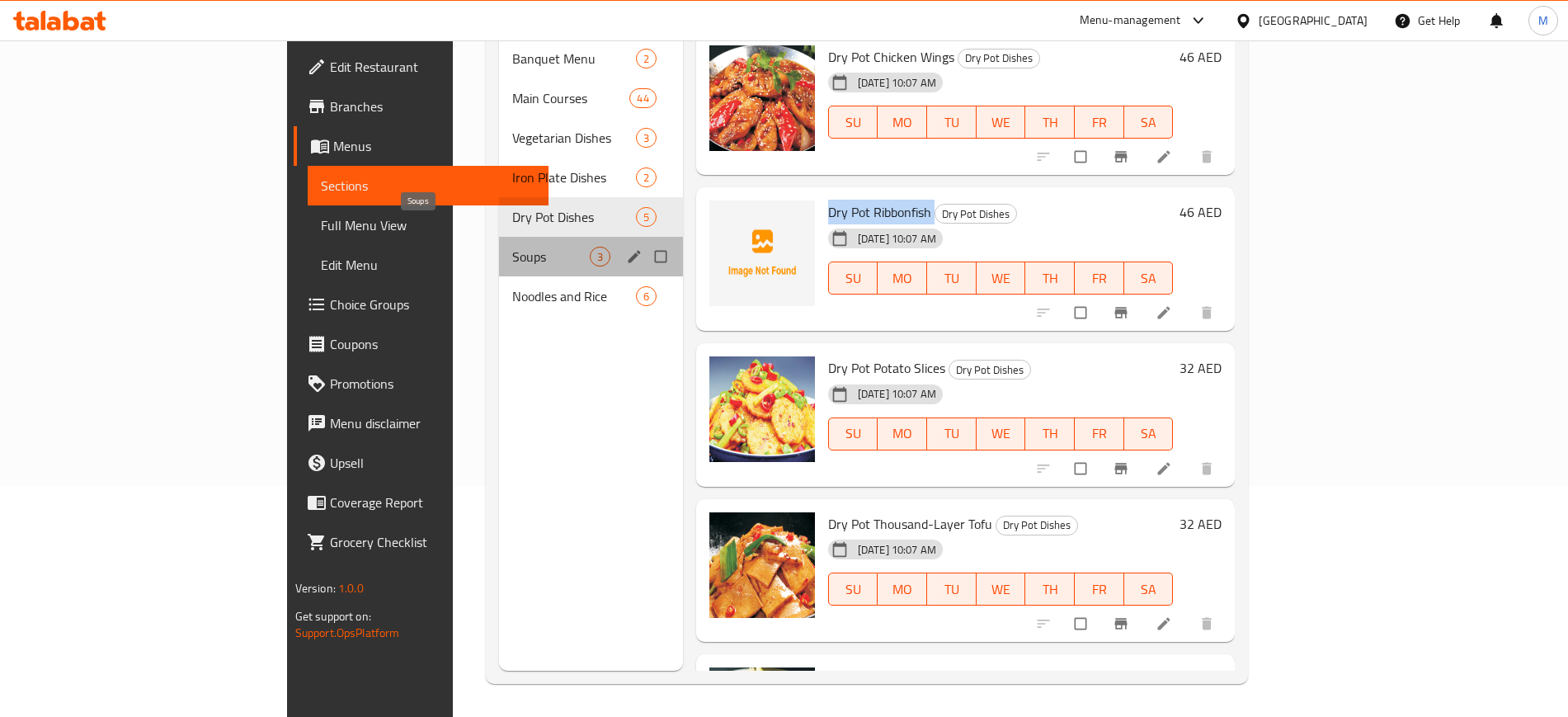
click at [512, 246] on span "Soups" at bounding box center [551, 256] width 77 height 20
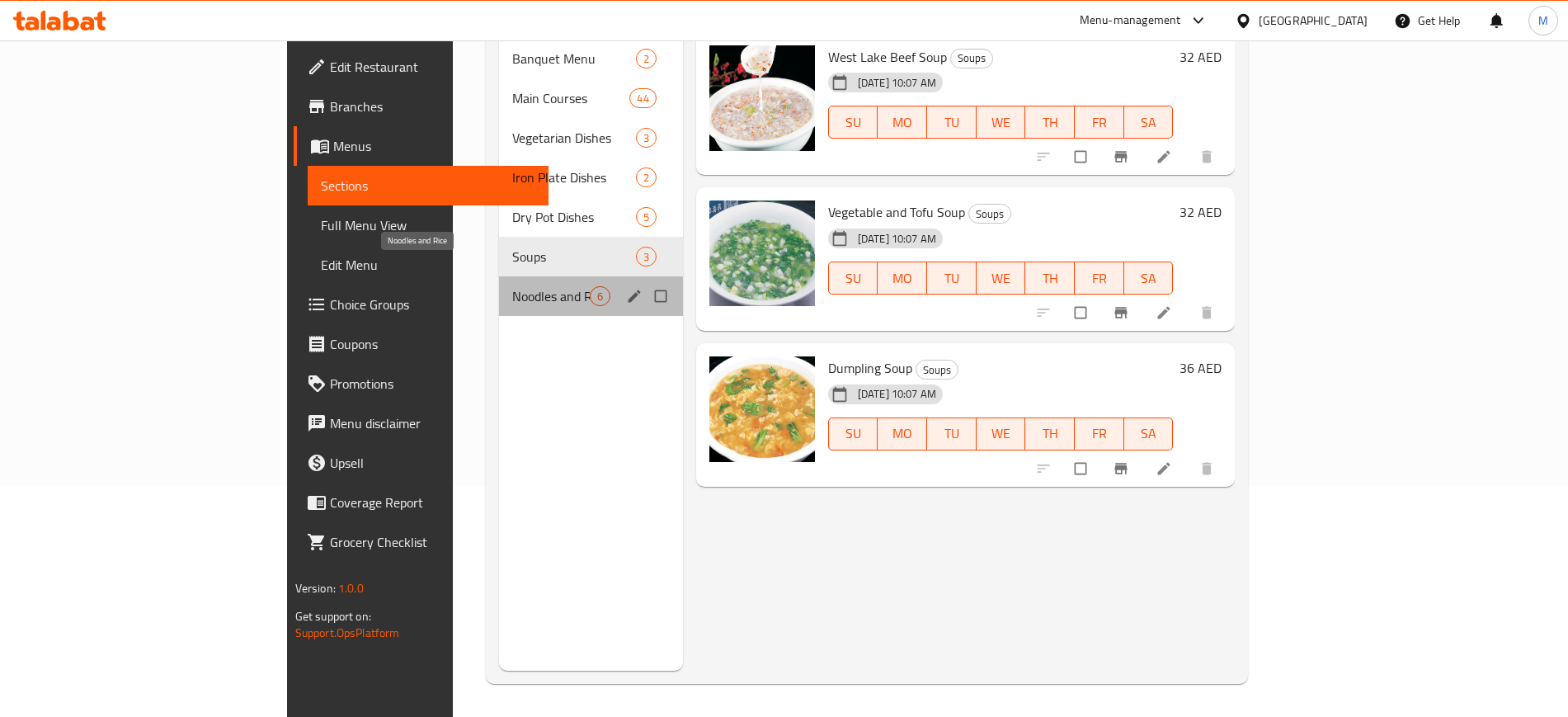
click at [512, 286] on span "Noodles and Rice" at bounding box center [551, 296] width 77 height 20
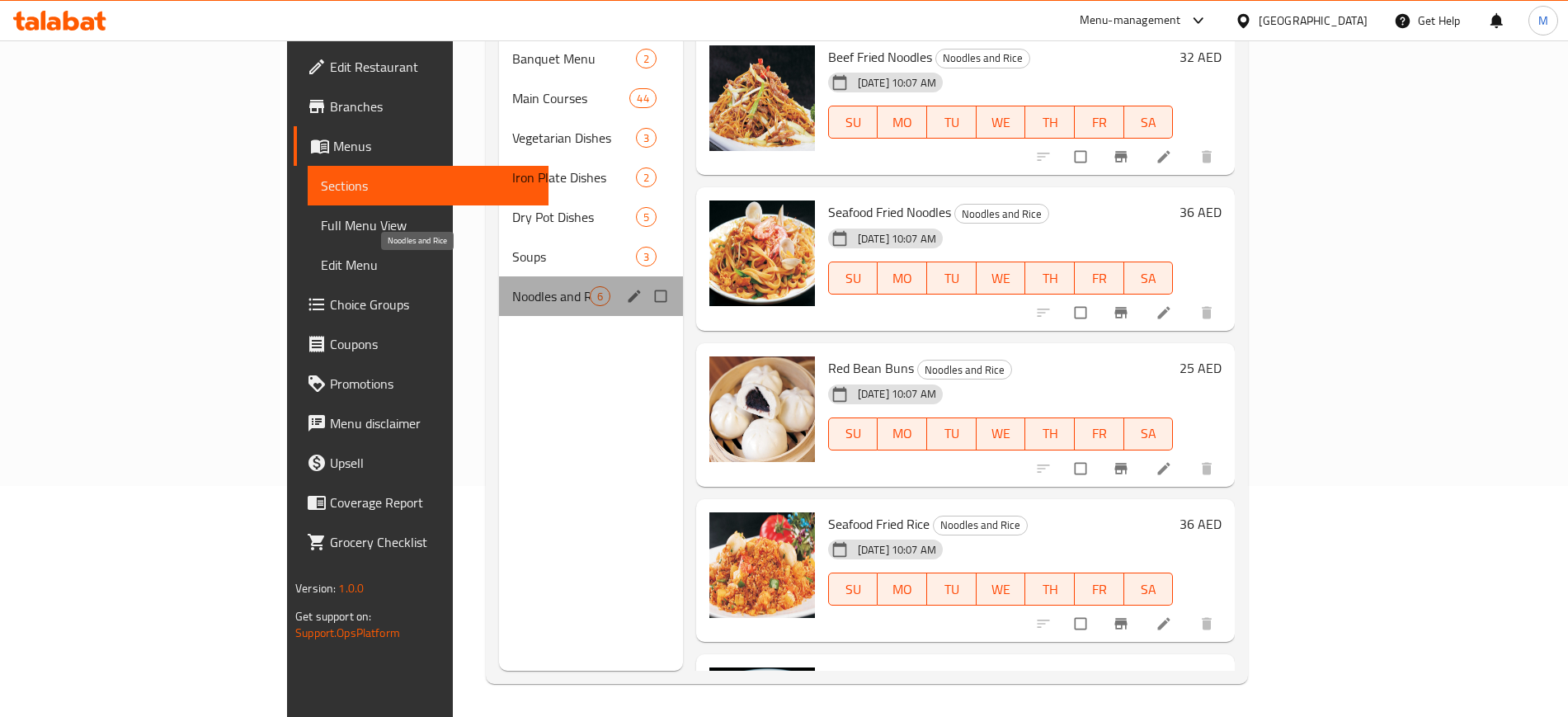
click at [512, 286] on span "Noodles and Rice" at bounding box center [551, 296] width 77 height 20
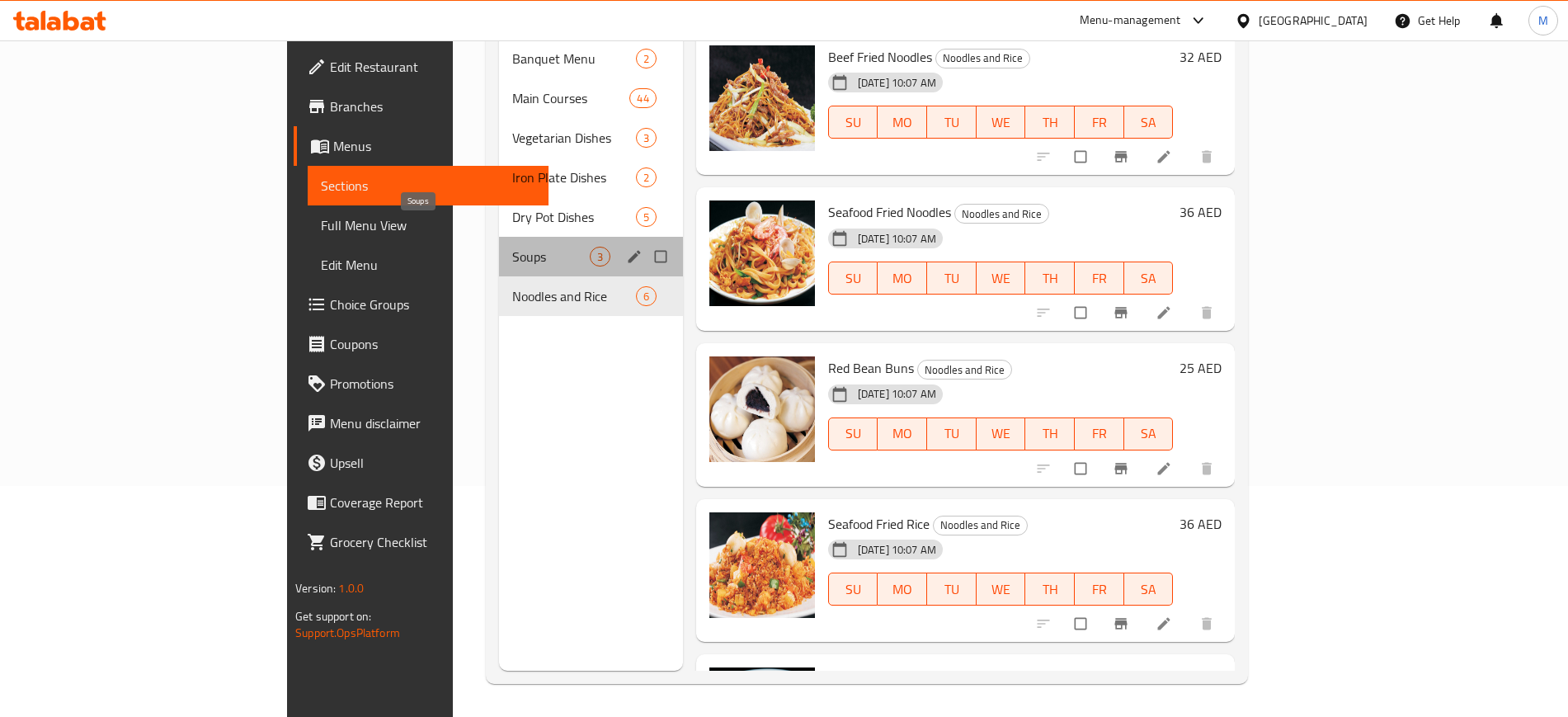
click at [512, 246] on span "Soups" at bounding box center [551, 256] width 77 height 20
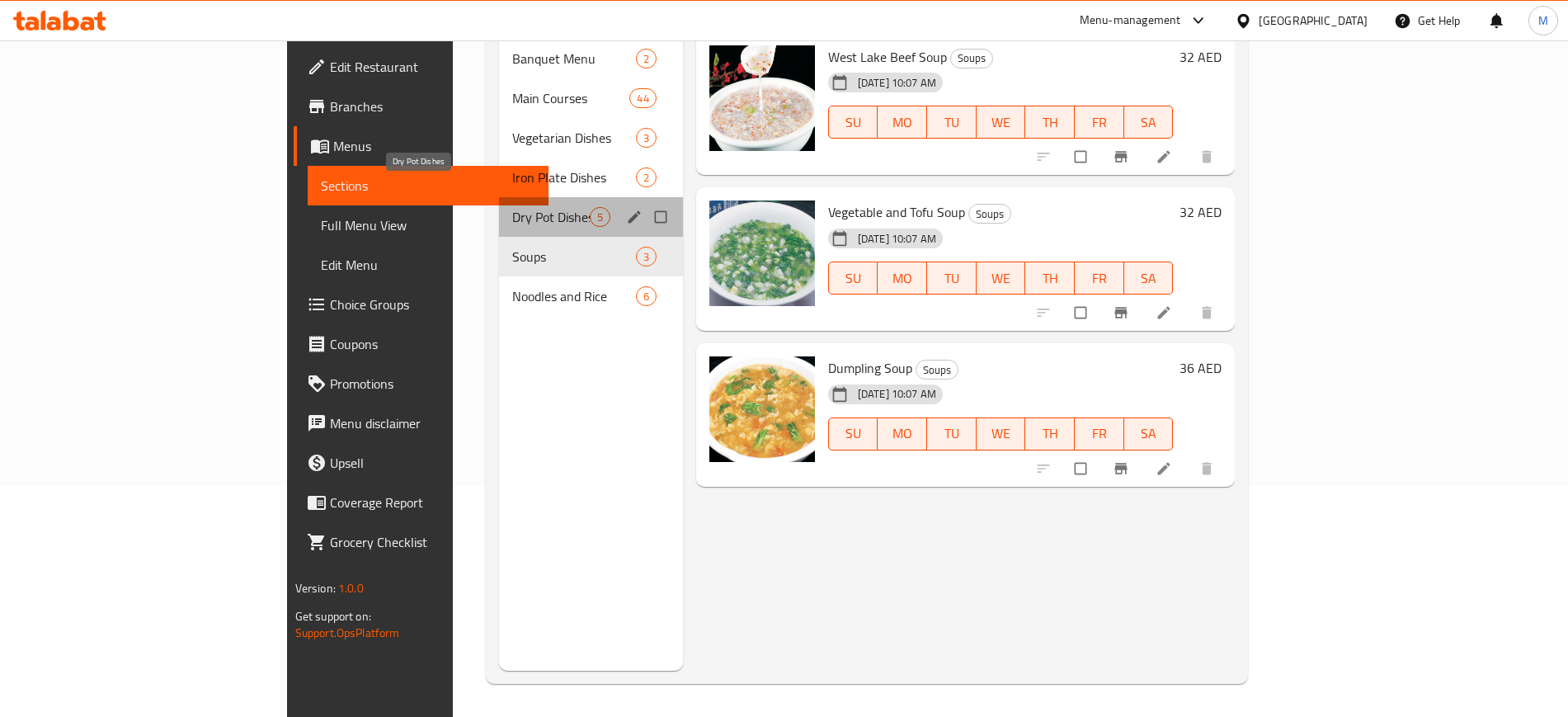
click at [512, 207] on span "Dry Pot Dishes" at bounding box center [551, 217] width 77 height 20
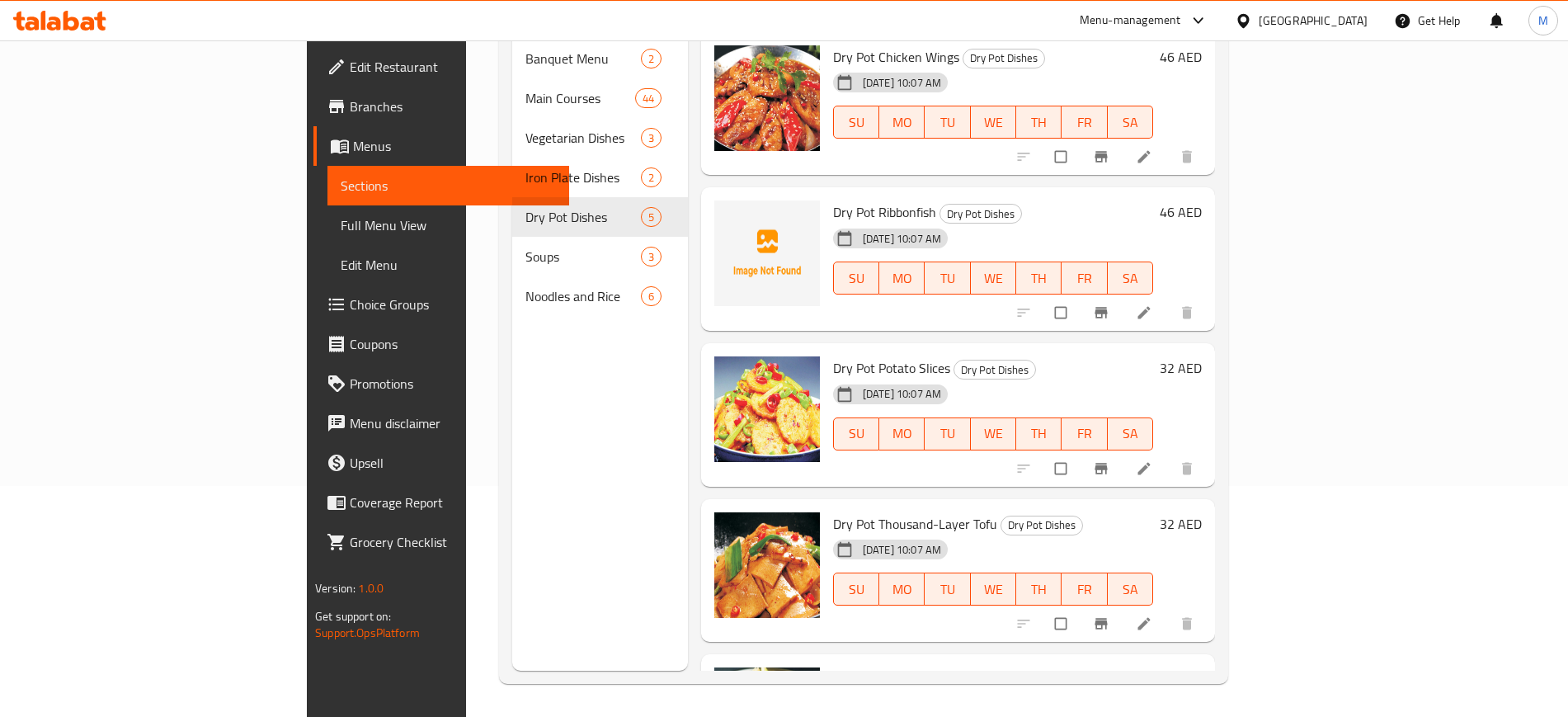
click at [833, 200] on span "Dry Pot Ribbonfish" at bounding box center [884, 212] width 103 height 25
copy h6 "Ribbonfish"
click at [721, 215] on span "upload picture" at bounding box center [737, 223] width 33 height 16
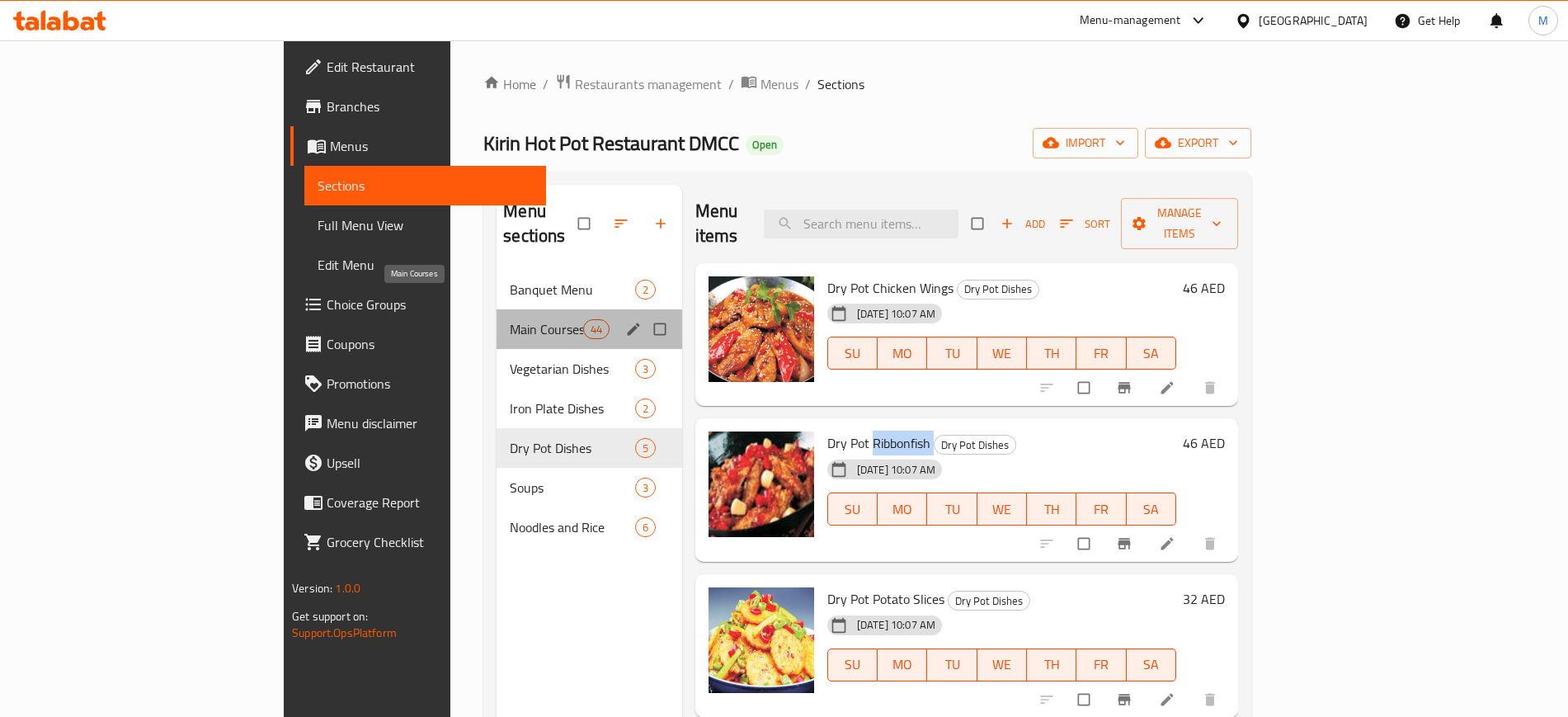
click at [510, 319] on span "Main Courses" at bounding box center [546, 329] width 73 height 20
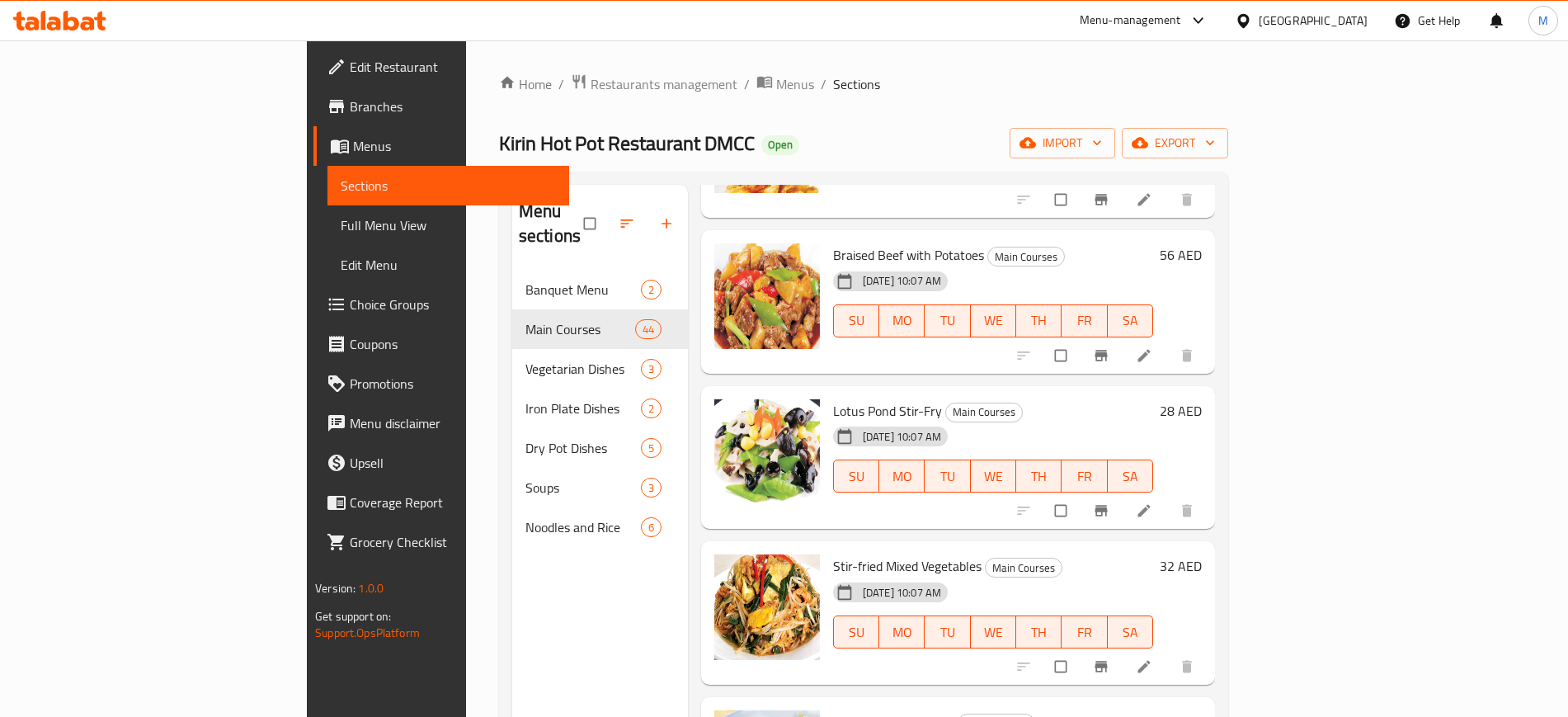
scroll to position [231, 0]
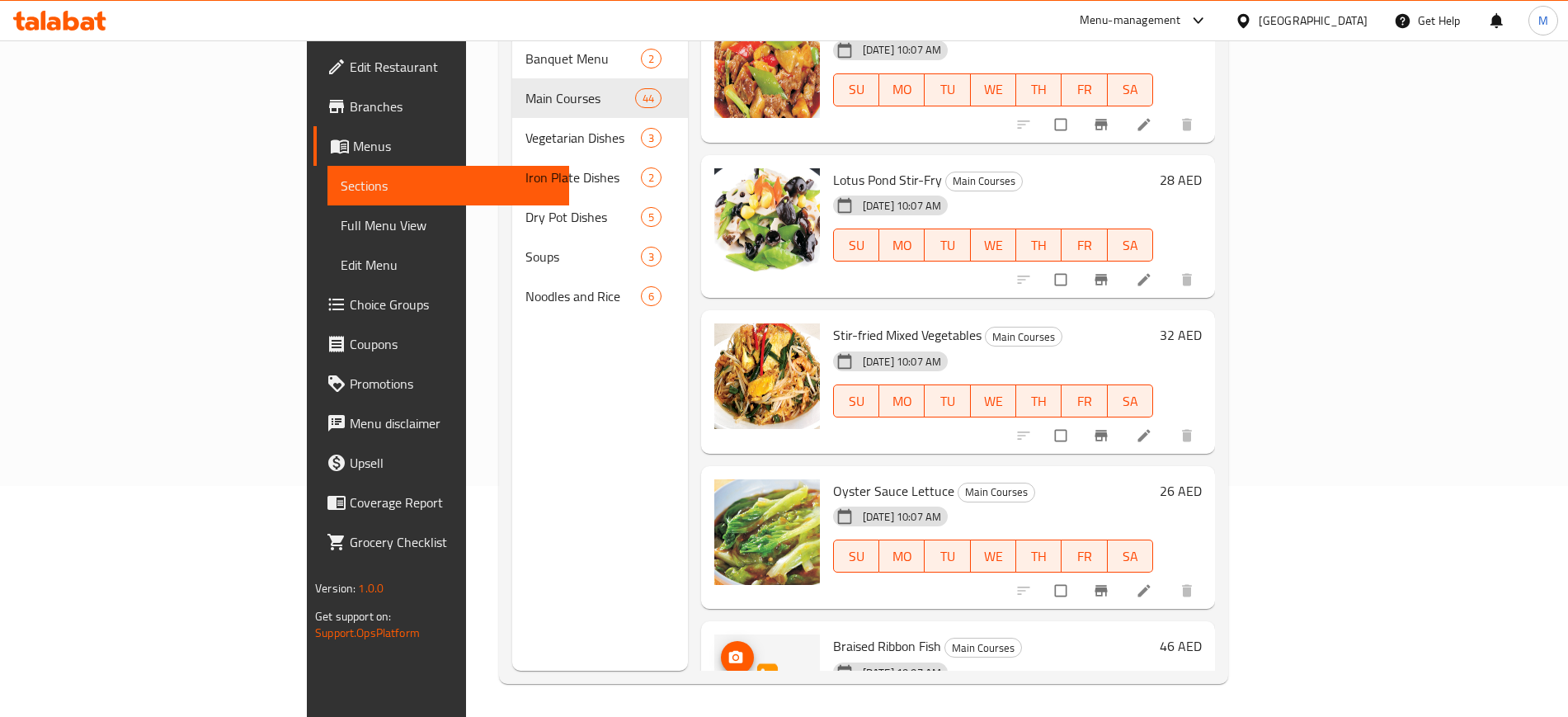
click at [714, 634] on img at bounding box center [766, 686] width 105 height 105
click at [721, 650] on span "upload picture" at bounding box center [737, 658] width 33 height 16
click at [833, 633] on span "Braised Ribbon Fish" at bounding box center [887, 646] width 108 height 25
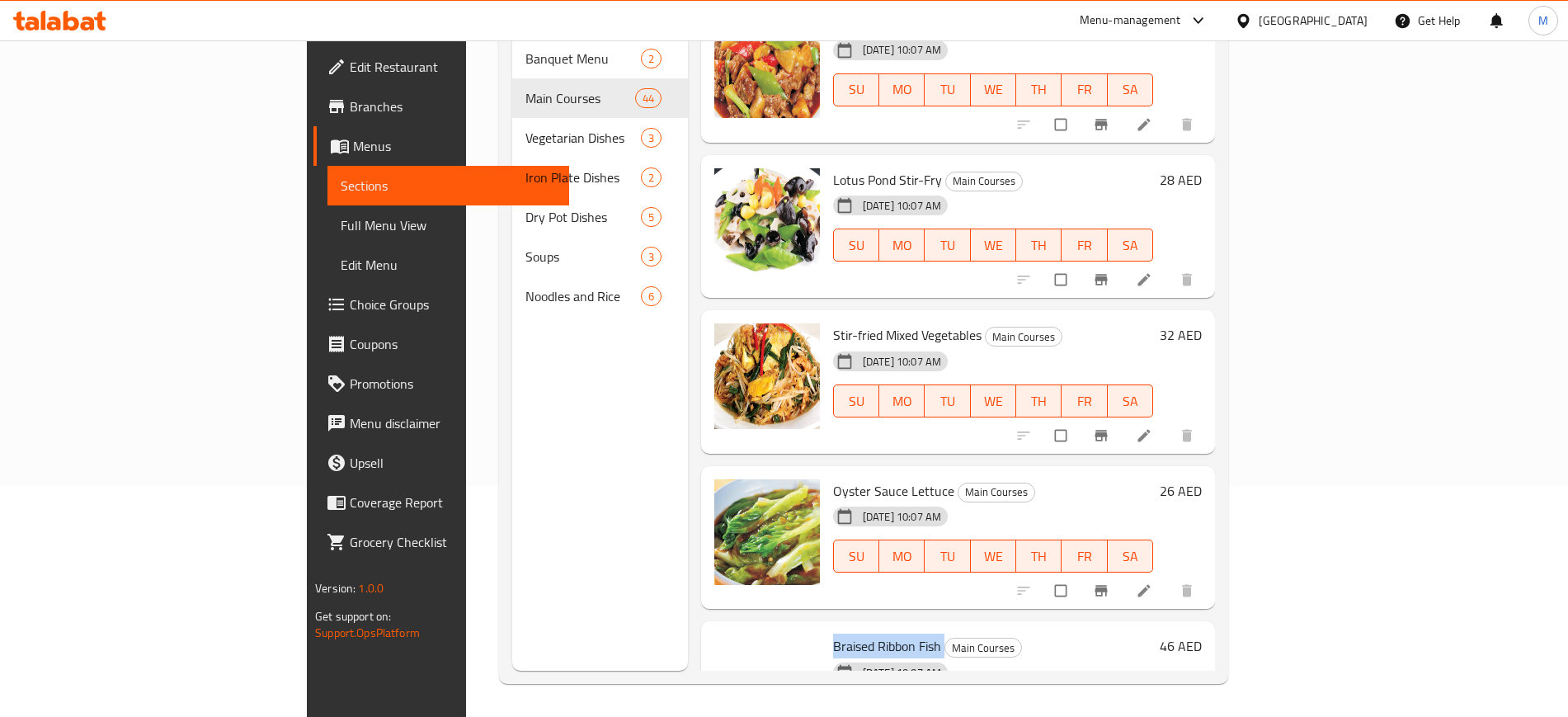
copy h6 "Braised Ribbon Fish"
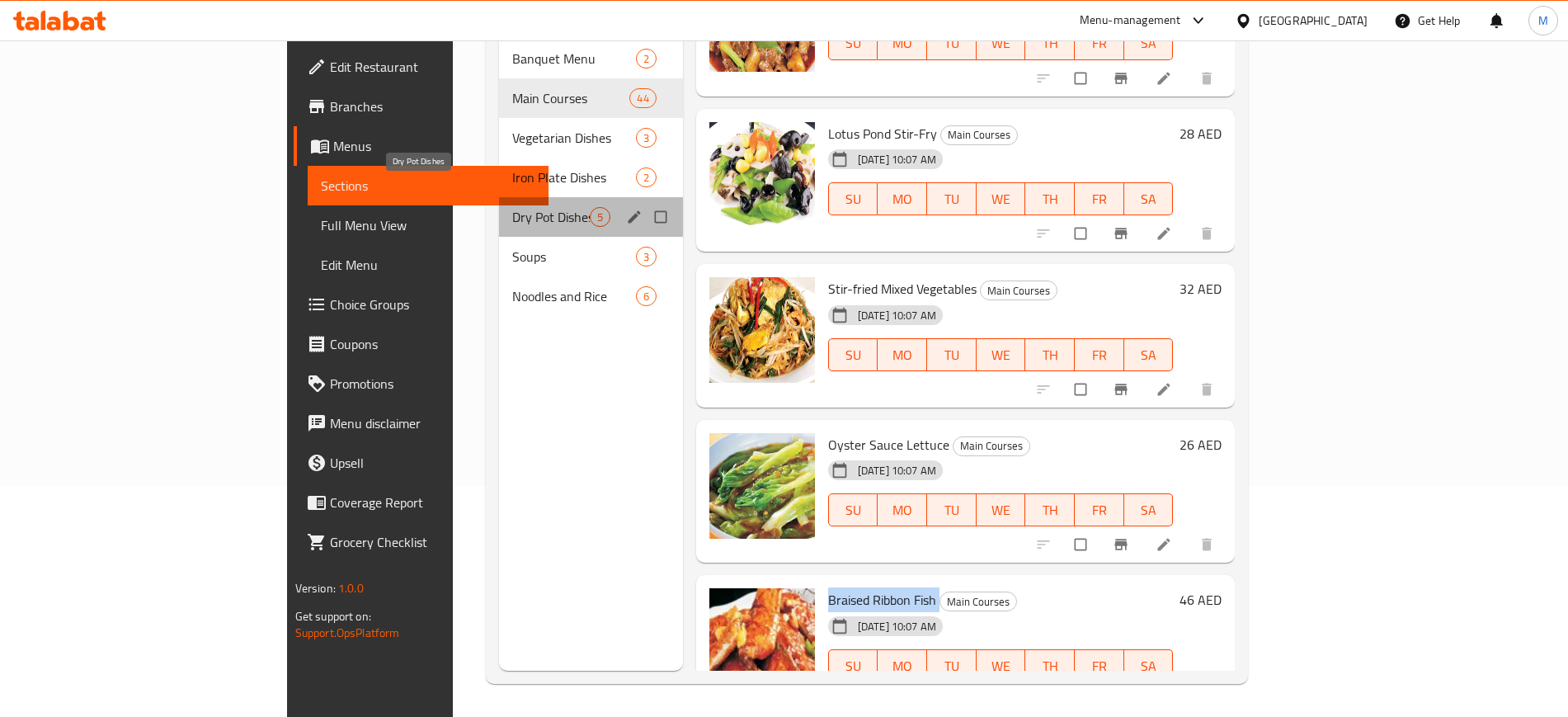
click at [512, 207] on span "Dry Pot Dishes" at bounding box center [551, 217] width 77 height 20
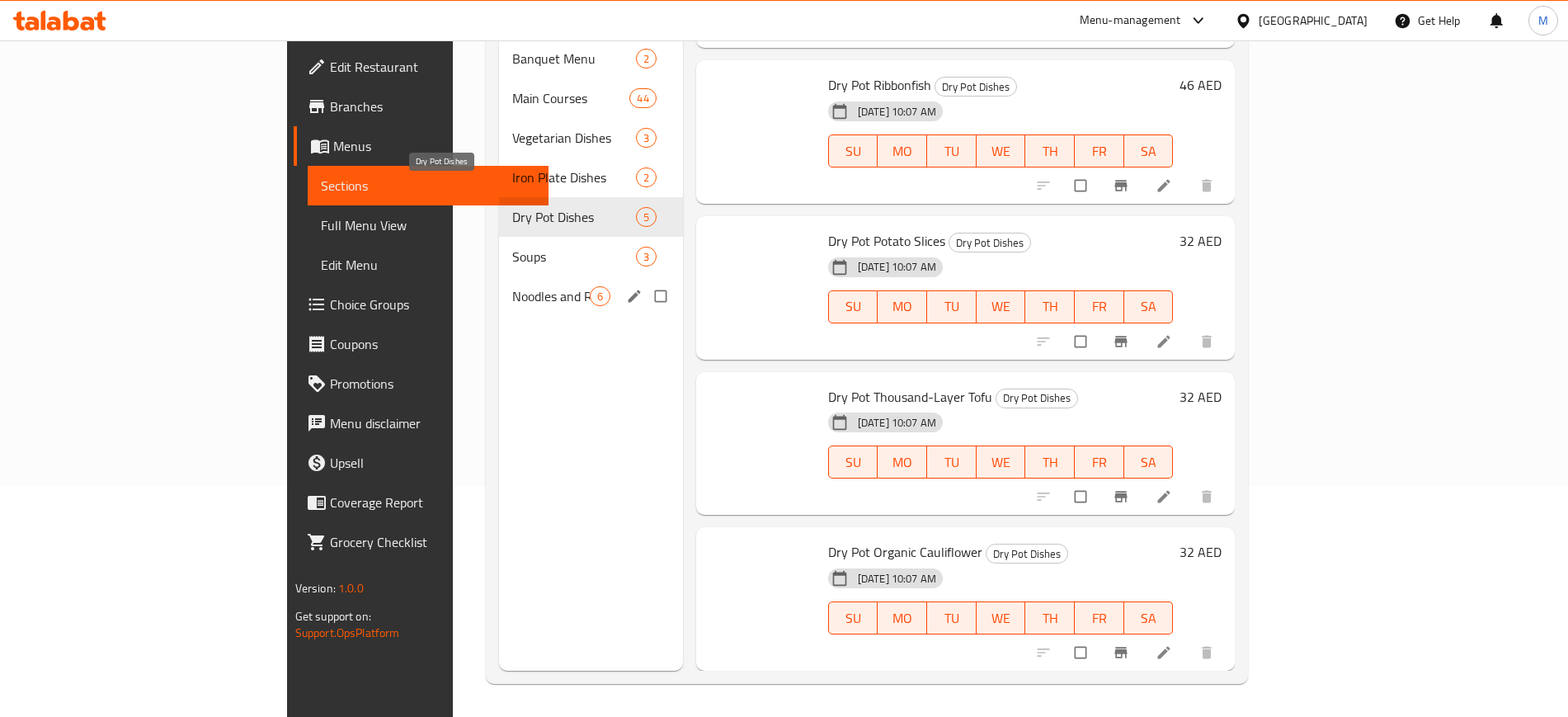
scroll to position [103, 0]
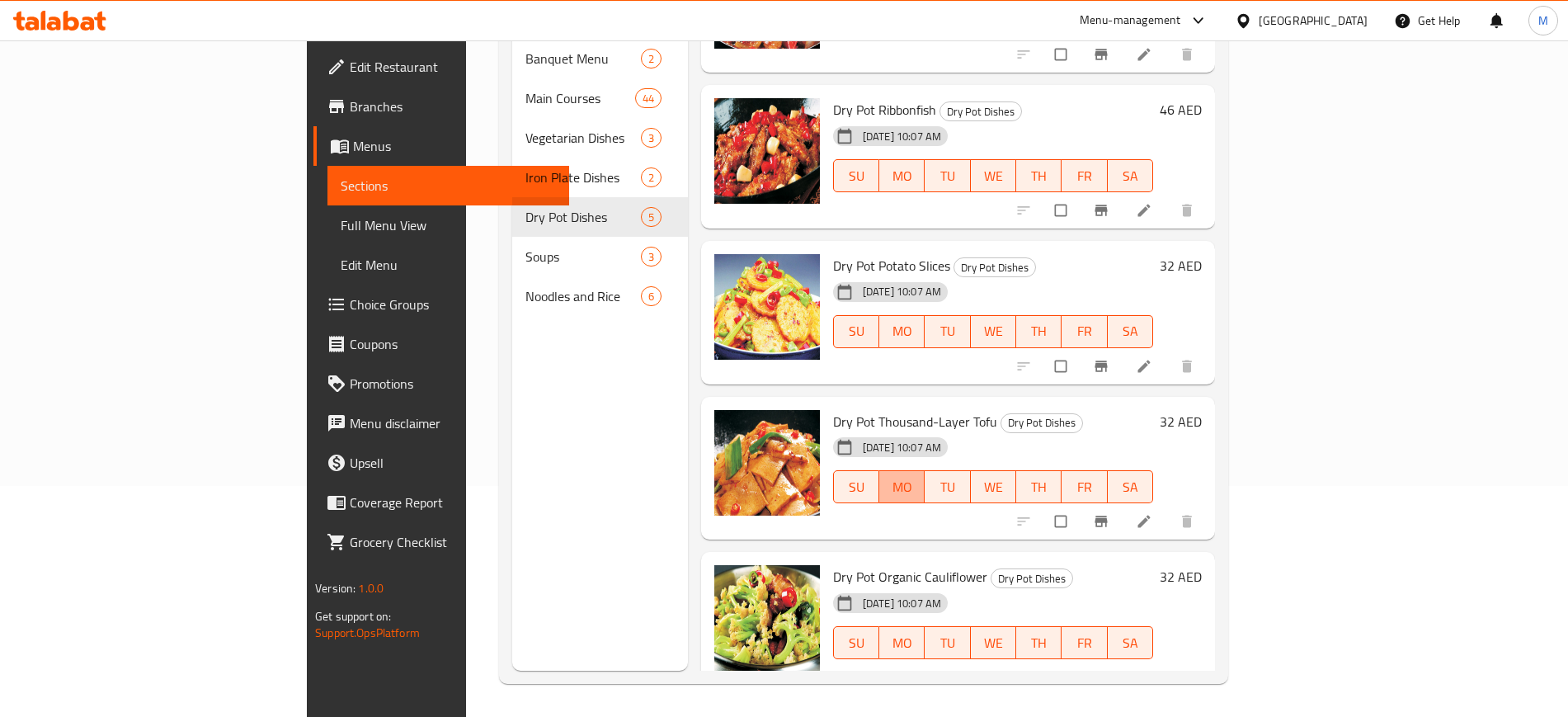
click at [890, 475] on span "MO" at bounding box center [902, 487] width 32 height 24
click at [861, 488] on div "10-09-2025 10:07 AM SU MO TU WE TH FR SA" at bounding box center [993, 475] width 333 height 89
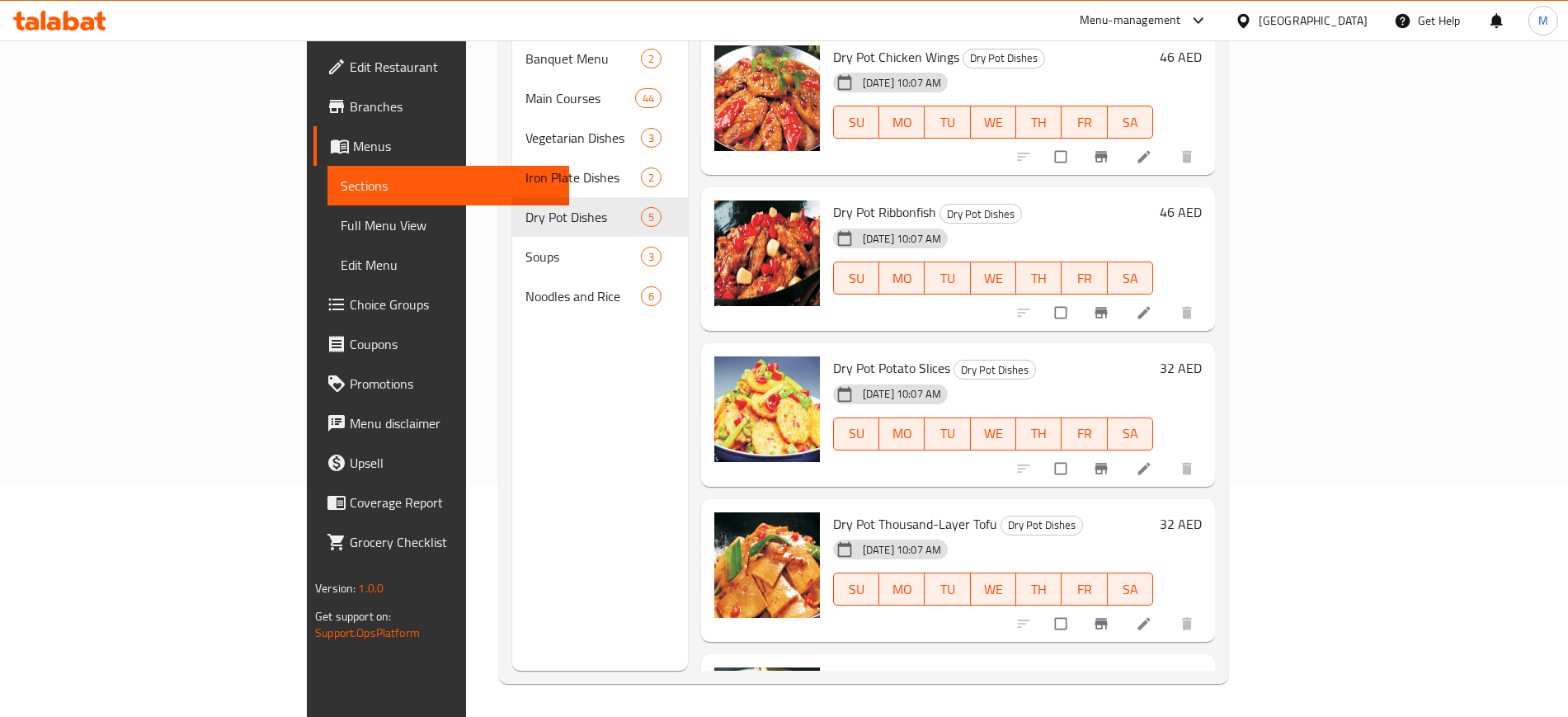
scroll to position [0, 0]
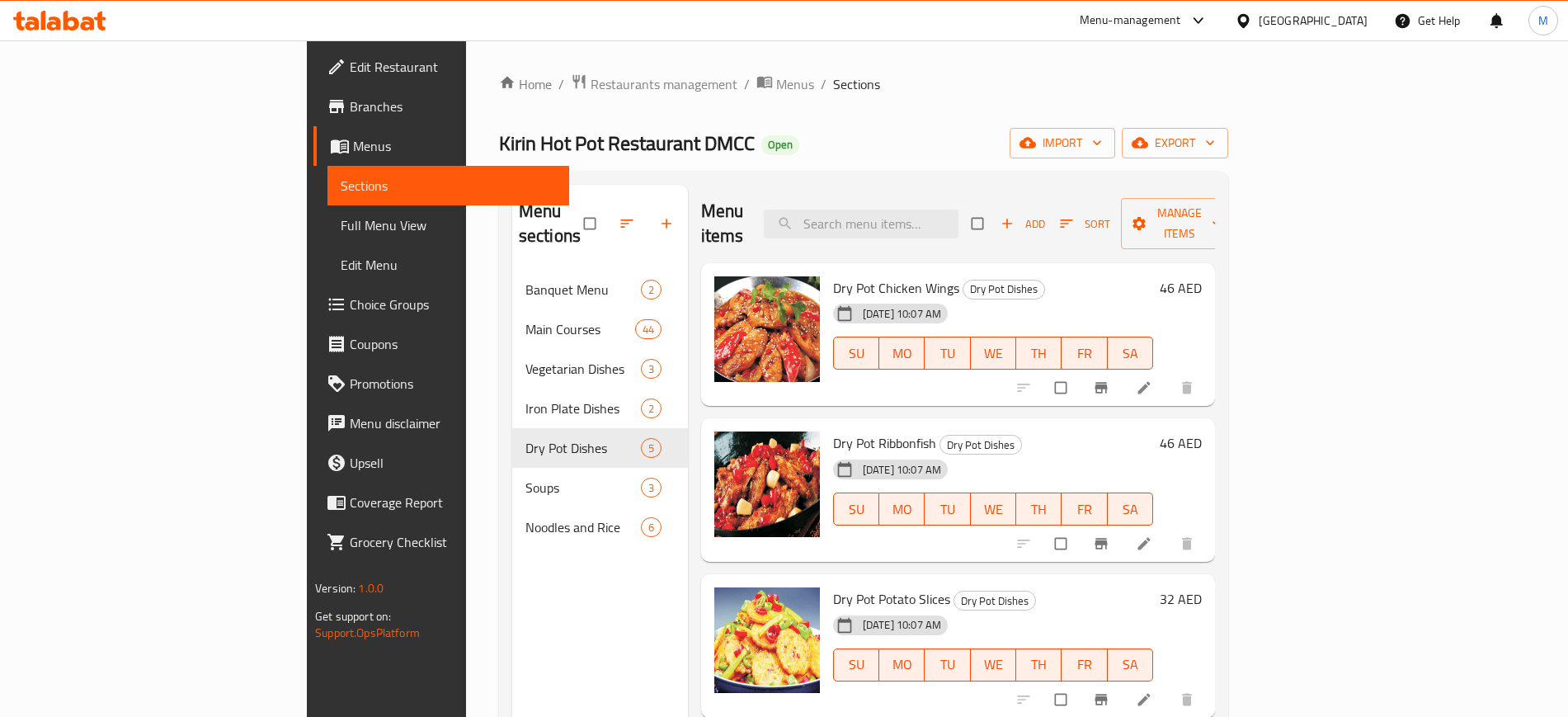
click at [833, 431] on span "Dry Pot Ribbonfish" at bounding box center [884, 444] width 103 height 25
copy h6 "Dry Pot Ribbonfish"
click at [515, 631] on div "Menu sections Banquet Menu 2 Main Courses 44 Vegetarian Dishes 3 Iron Plate Dis…" at bounding box center [599, 542] width 175 height 717
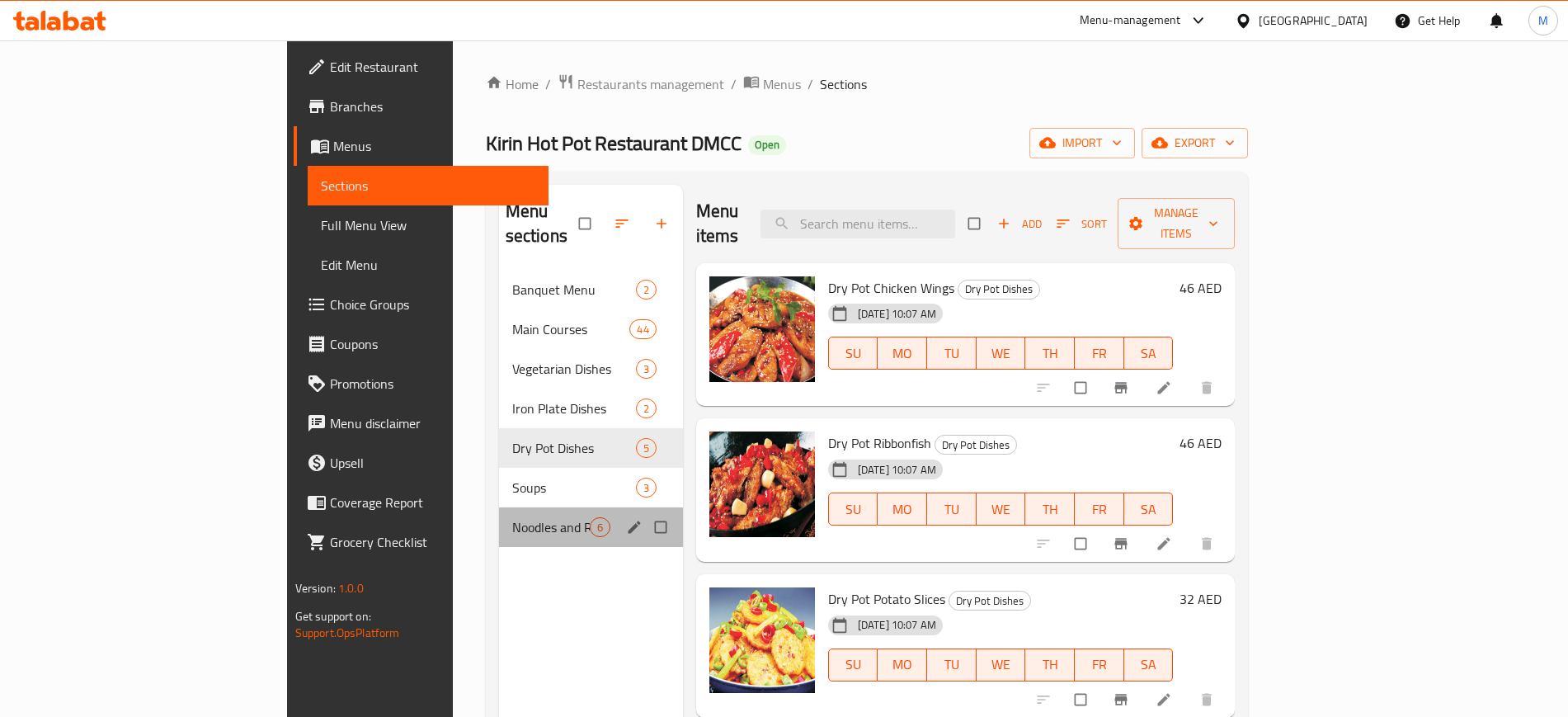
click at [608, 507] on div "Noodles and Rice 6" at bounding box center [591, 527] width 184 height 40
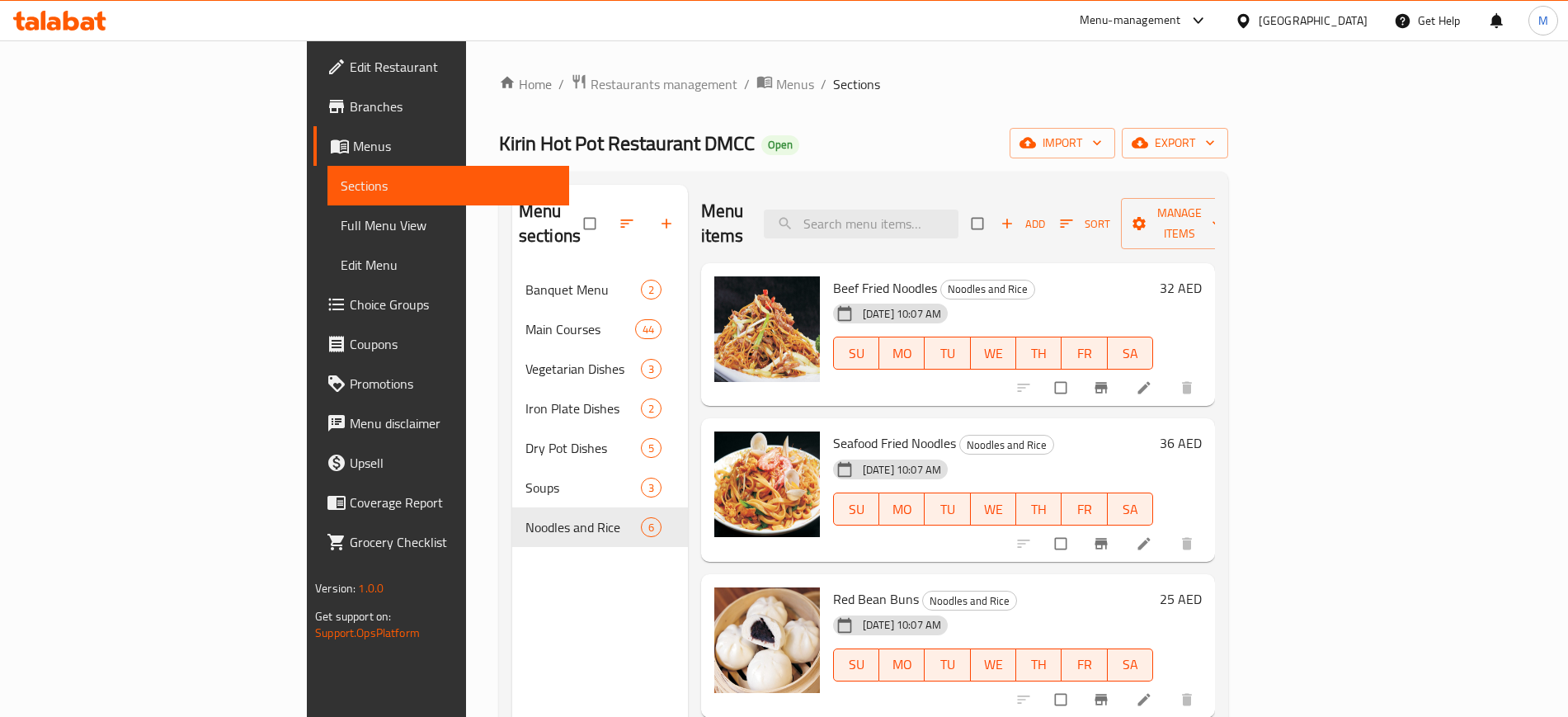
scroll to position [257, 0]
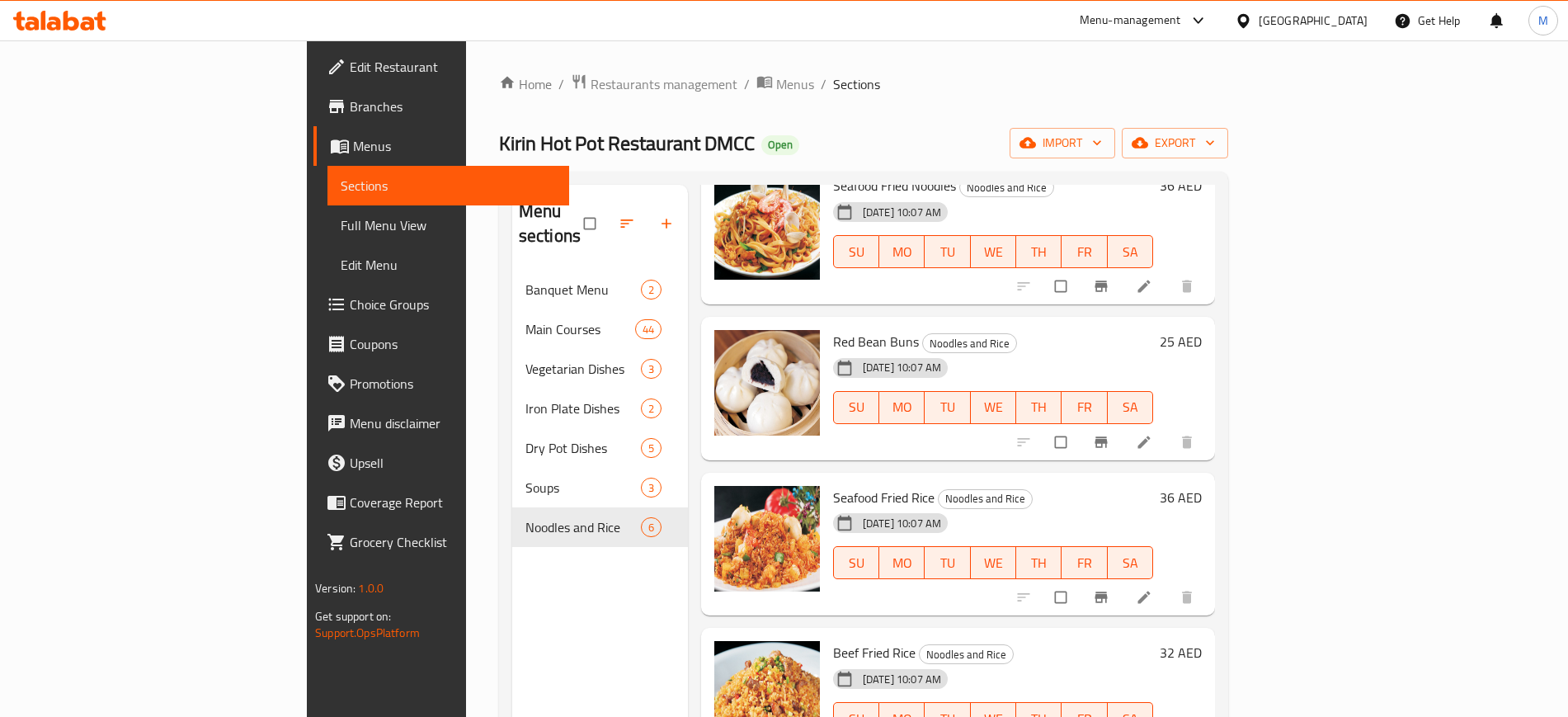
click at [341, 228] on span "Full Menu View" at bounding box center [448, 225] width 214 height 20
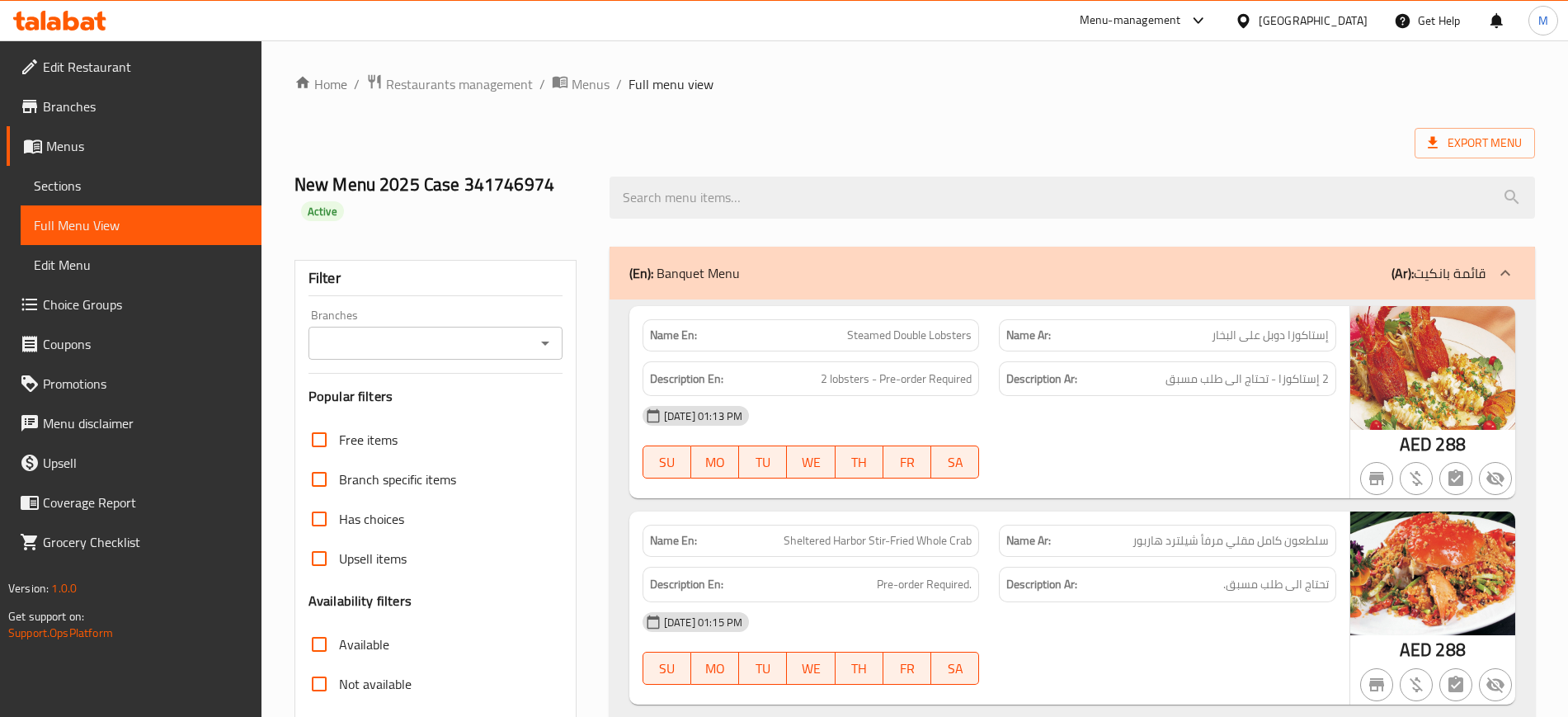
click at [511, 184] on h2 "New Menu 2025 Case 341746974 Active" at bounding box center [442, 197] width 295 height 49
click at [577, 87] on span "Menus" at bounding box center [590, 85] width 38 height 20
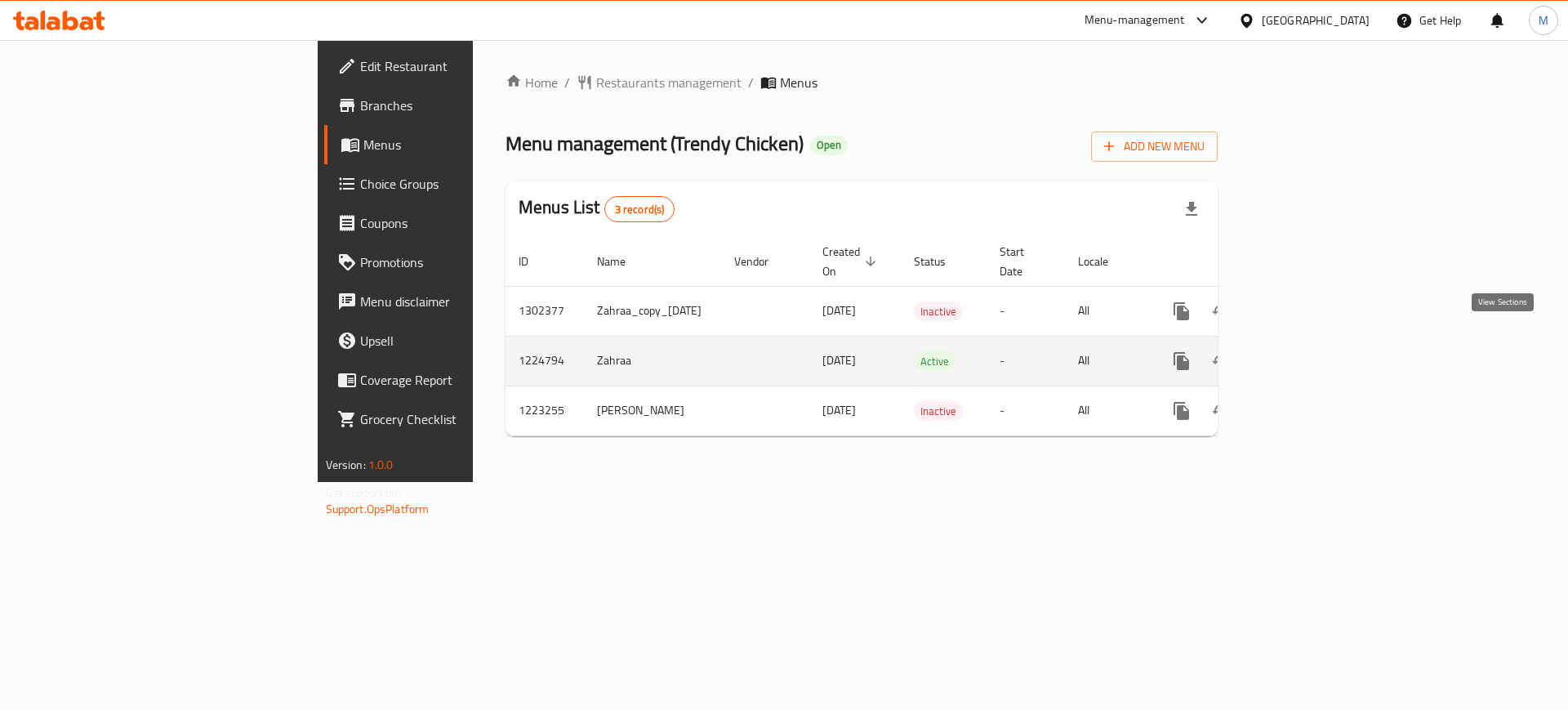
click at [1307, 354] on icon "enhanced table" at bounding box center [1300, 361] width 15 height 15
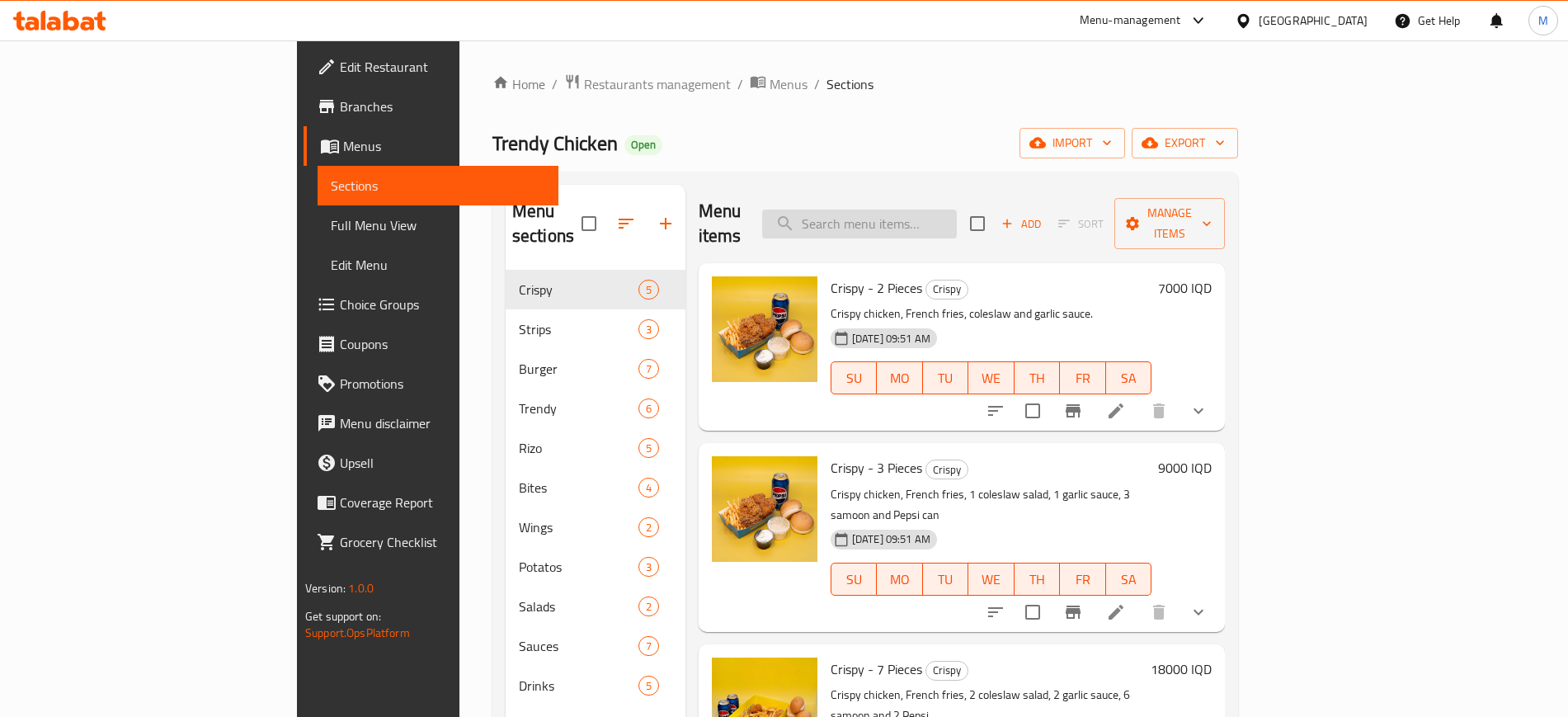
click at [957, 219] on input "search" at bounding box center [859, 224] width 194 height 29
paste input "ريزو مسحب دجاج"
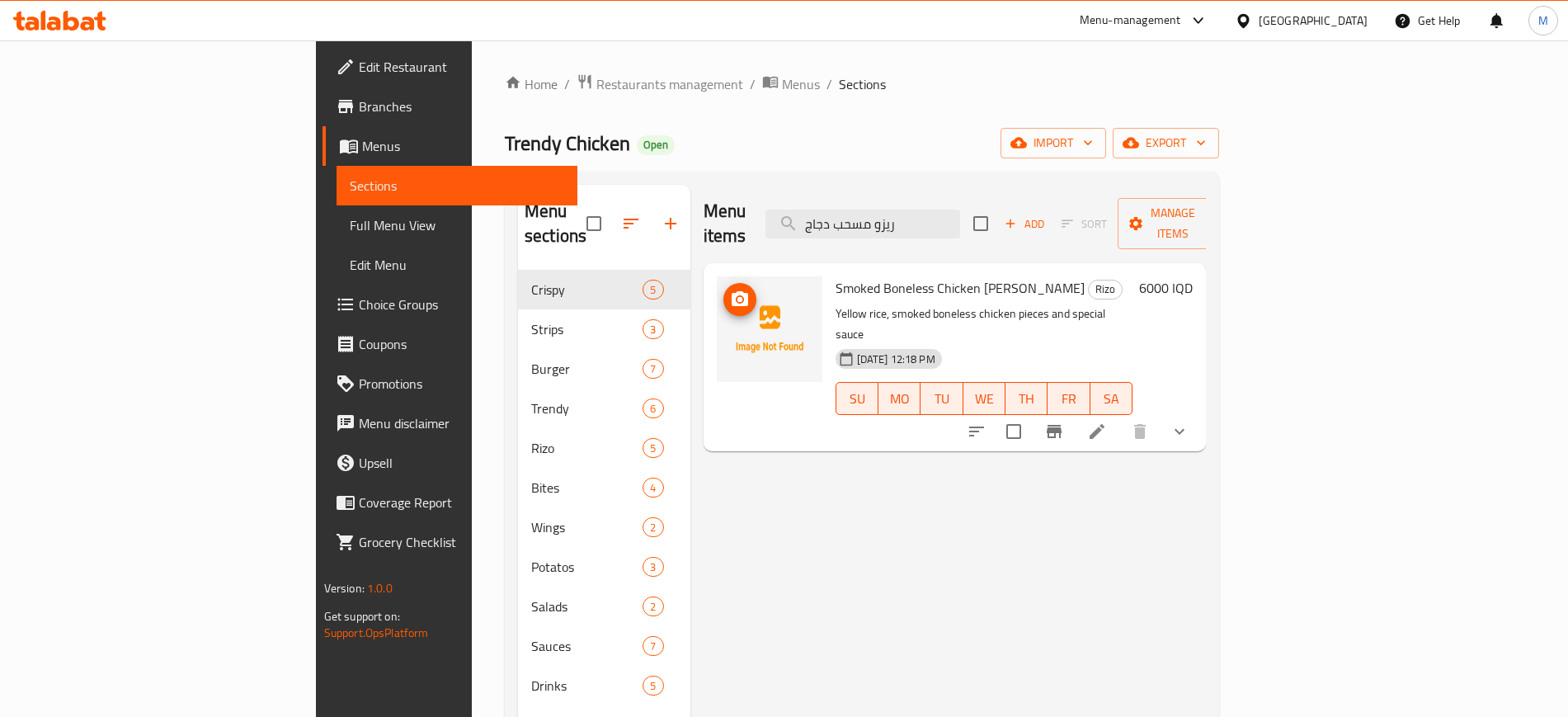
type input "ريزو مسحب دجاج"
click at [723, 290] on span "upload picture" at bounding box center [739, 300] width 33 height 20
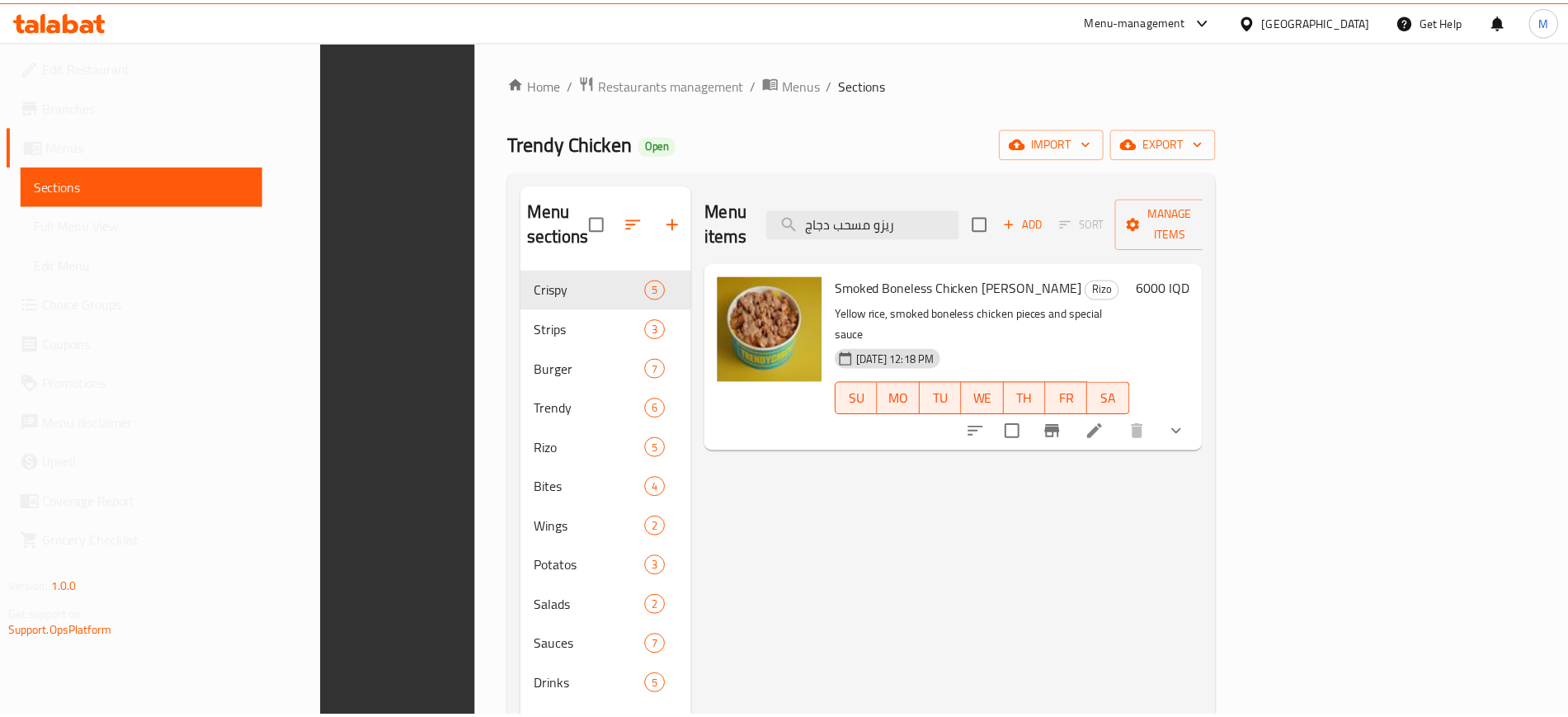
scroll to position [231, 0]
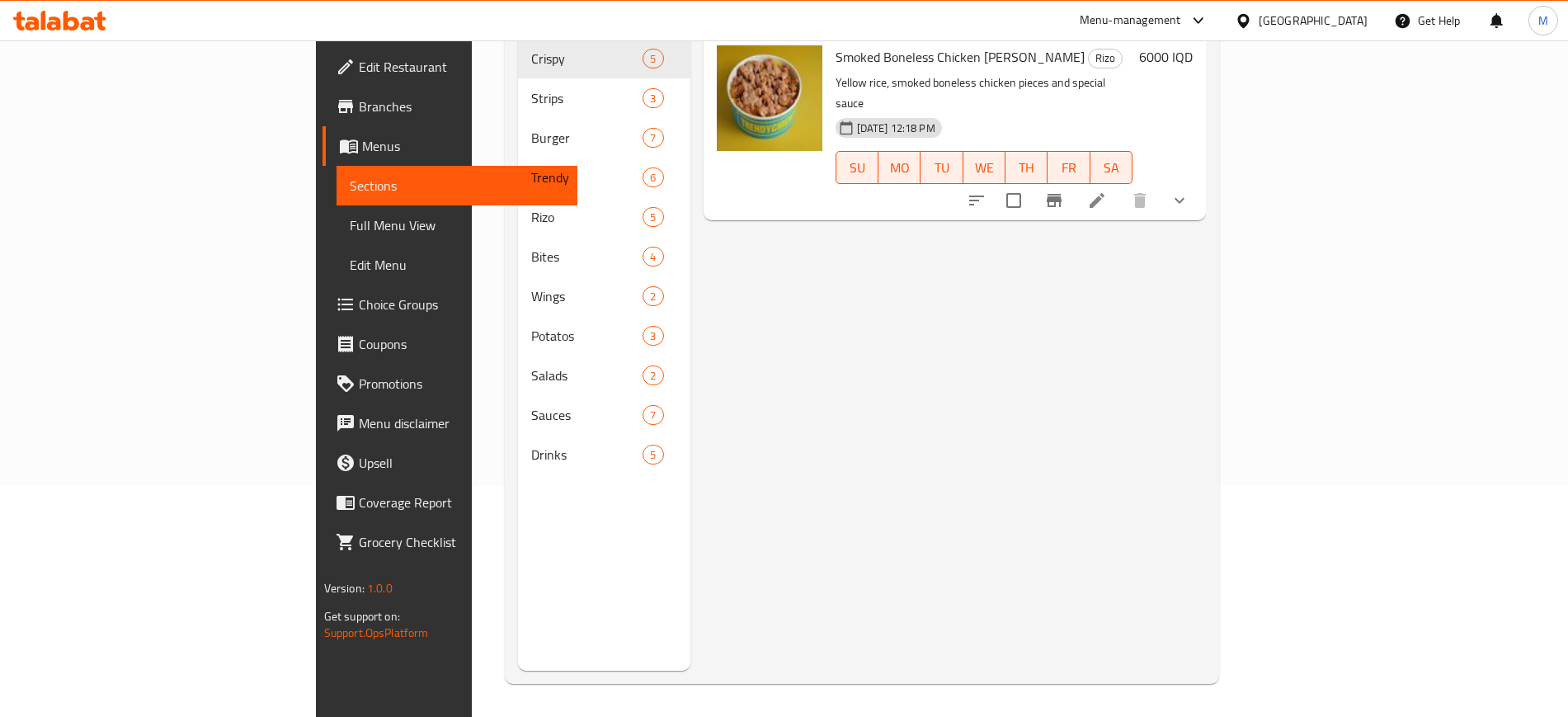
click at [690, 199] on div "Menu items ريزو مسحب دجاج Add Sort Manage items Smoked Boneless Chicken [PERSON…" at bounding box center [948, 312] width 516 height 717
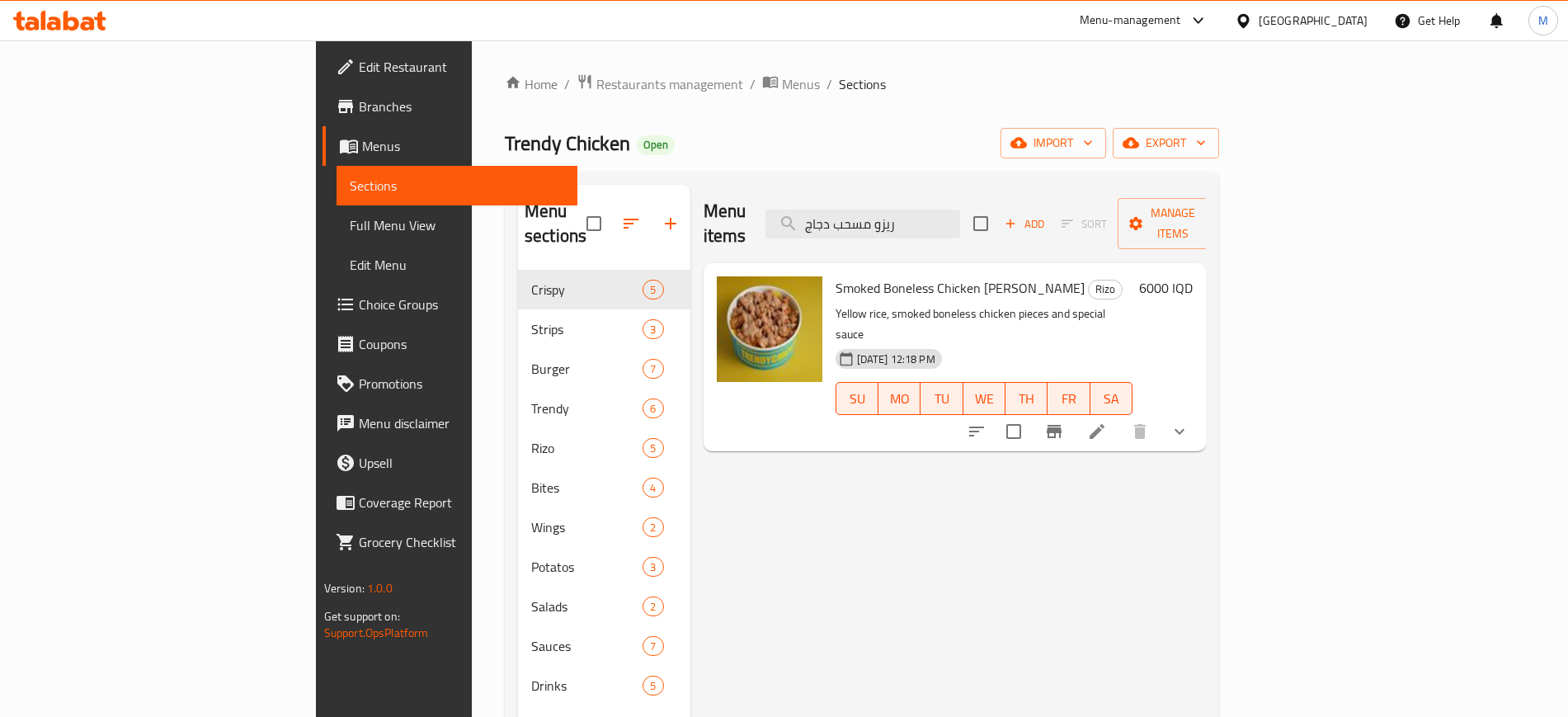
click at [630, 156] on div "Trendy Chicken Open import export" at bounding box center [862, 143] width 714 height 31
